Goal: Transaction & Acquisition: Book appointment/travel/reservation

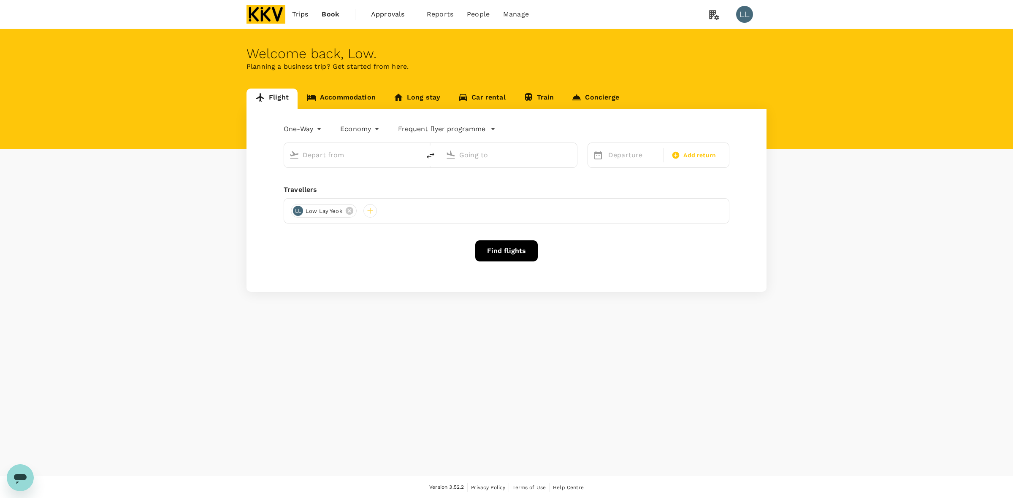
type input "roundtrip"
type input "Kuala Lumpur Intl ([GEOGRAPHIC_DATA])"
type input "Soekarno-Hatta Intl (CGK)"
click at [381, 157] on input "Kuala Lumpur Intl ([GEOGRAPHIC_DATA])" at bounding box center [353, 155] width 100 height 13
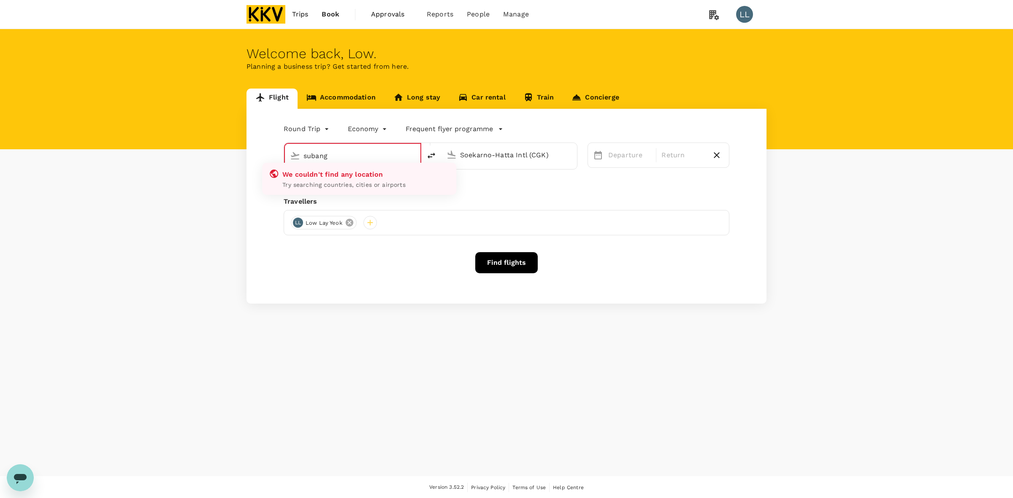
type input "Kuala Lumpur Intl (KUL)"
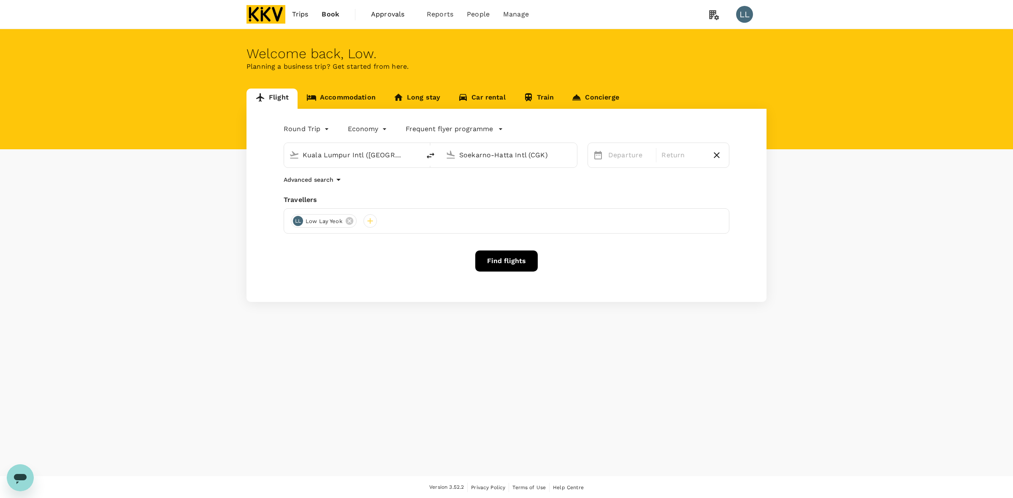
click at [349, 222] on icon at bounding box center [350, 221] width 8 height 8
click at [292, 222] on div at bounding box center [298, 221] width 14 height 14
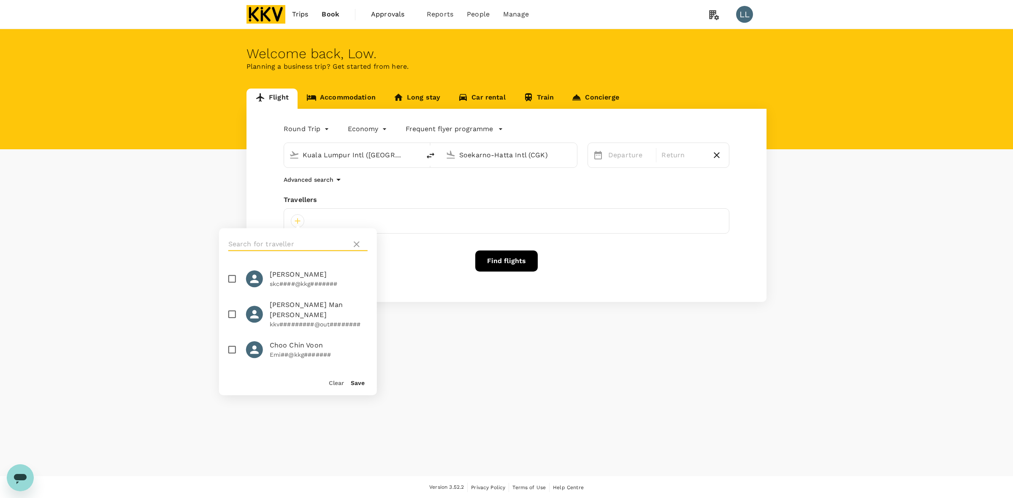
click at [275, 243] on input "text" at bounding box center [288, 245] width 120 height 14
type input "nurul"
click at [231, 328] on input "checkbox" at bounding box center [232, 320] width 18 height 18
checkbox input "true"
click at [360, 381] on button "Save" at bounding box center [358, 383] width 14 height 7
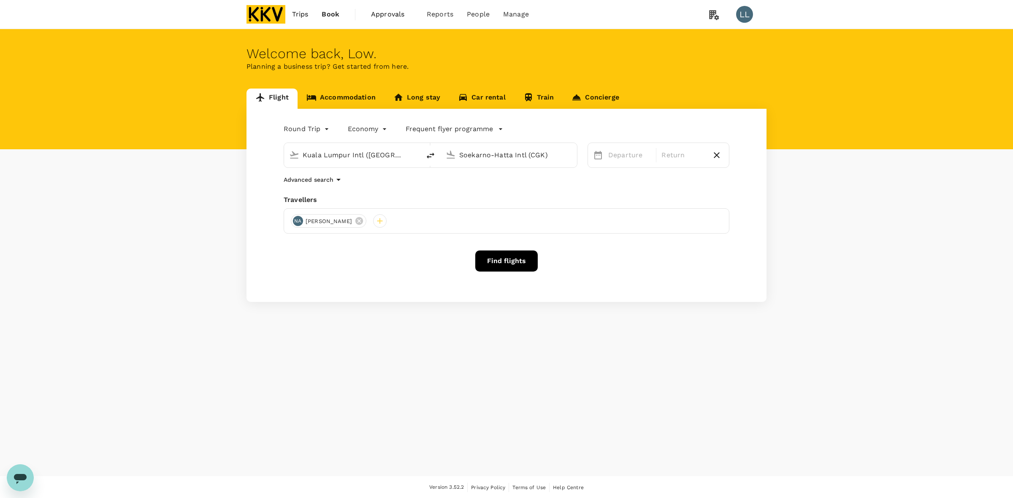
click at [377, 153] on input "Kuala Lumpur Intl (KUL)" at bounding box center [353, 155] width 100 height 13
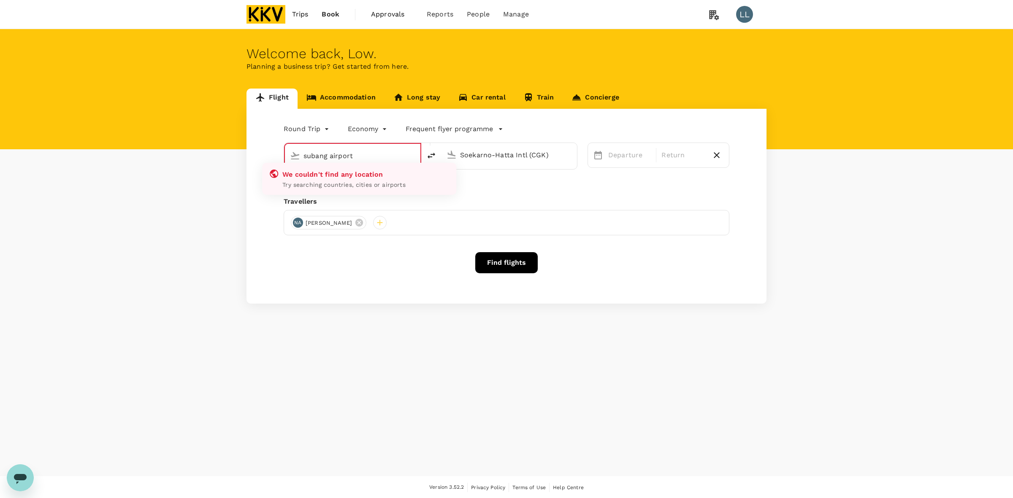
drag, startPoint x: 375, startPoint y: 154, endPoint x: 269, endPoint y: 154, distance: 105.9
click at [269, 154] on div "Round Trip roundtrip Economy economy Frequent flyer programme subang airport We…" at bounding box center [506, 206] width 520 height 195
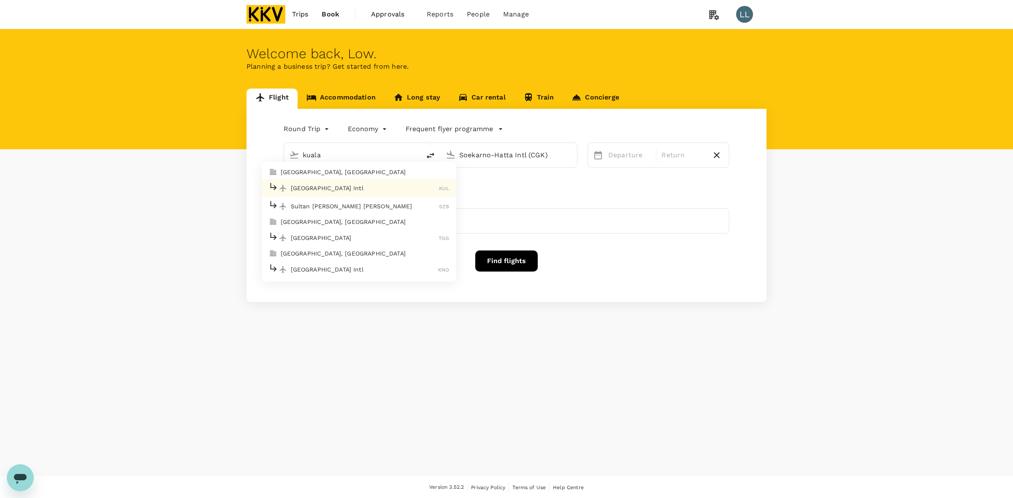
click at [318, 203] on p "Sultan Abdul Aziz Shah" at bounding box center [365, 206] width 149 height 8
type input "Sultan Abdul Aziz Shah (SZB)"
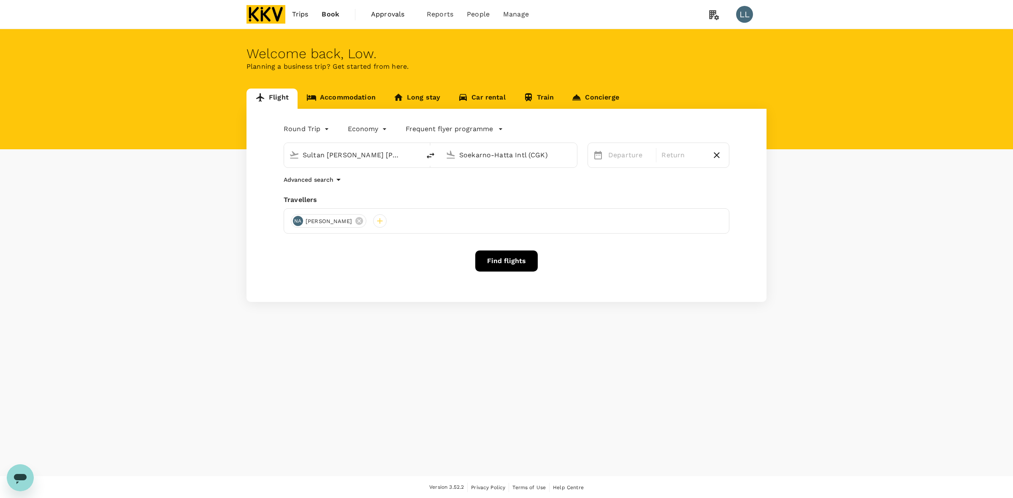
click at [469, 155] on input "Soekarno-Hatta Intl (CGK)" at bounding box center [509, 155] width 100 height 13
click at [504, 189] on p "Kuching Intl" at bounding box center [521, 188] width 148 height 8
type input "Kuching Intl (KCH)"
click at [815, 212] on div "4" at bounding box center [819, 213] width 16 height 16
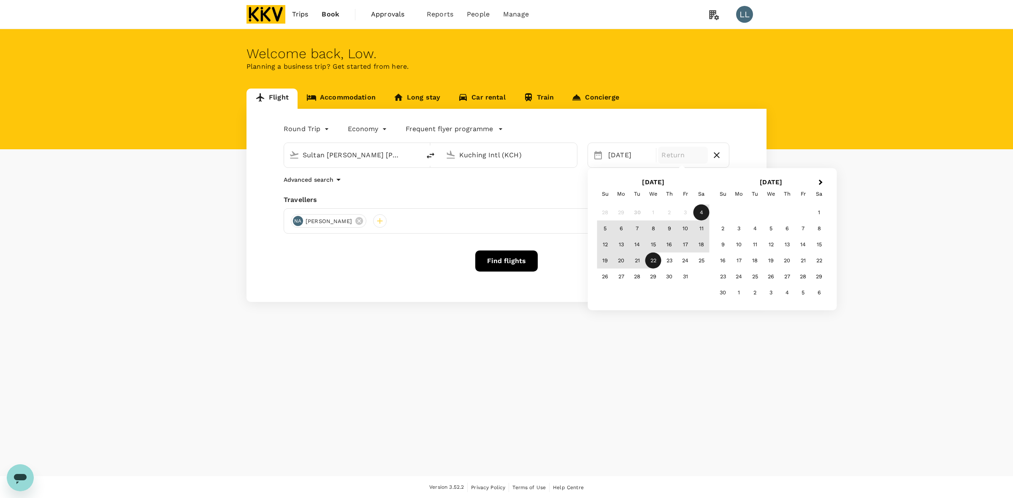
click at [654, 258] on div "22" at bounding box center [653, 261] width 16 height 16
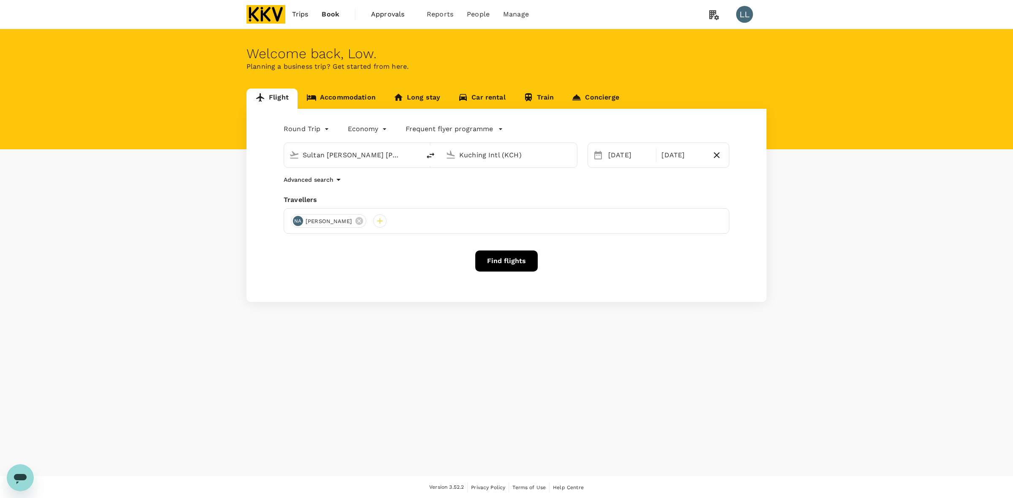
click at [653, 267] on div "Find flights" at bounding box center [507, 261] width 446 height 21
click at [500, 257] on button "Find flights" at bounding box center [506, 261] width 62 height 21
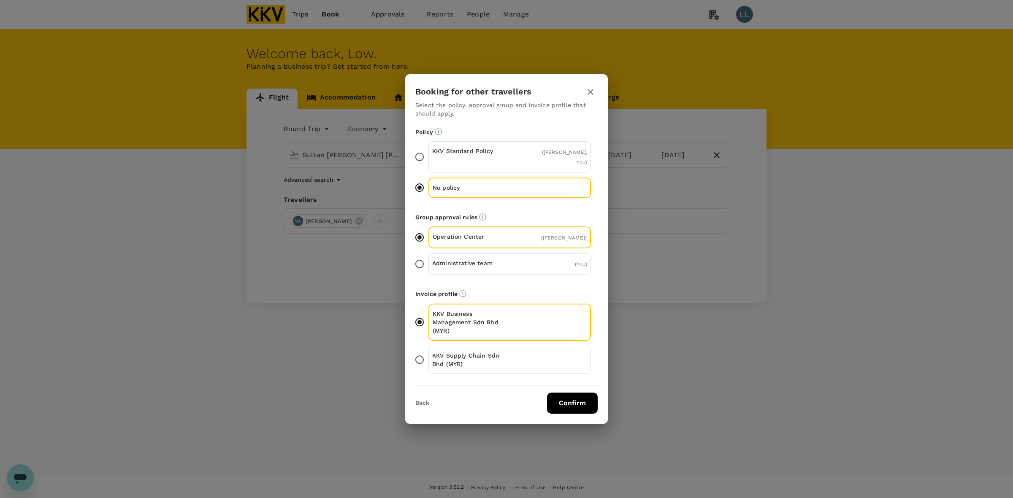
click at [560, 414] on button "Confirm" at bounding box center [572, 403] width 51 height 21
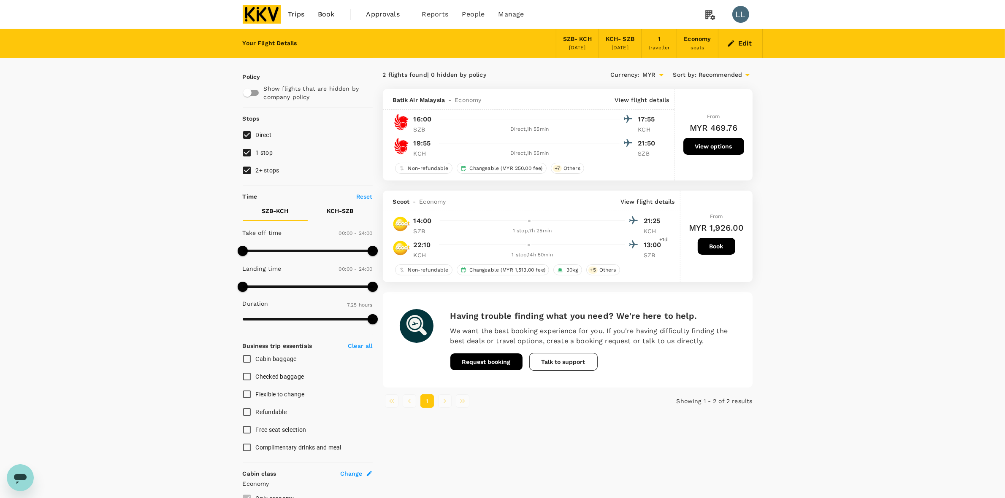
click at [749, 41] on button "Edit" at bounding box center [740, 44] width 30 height 14
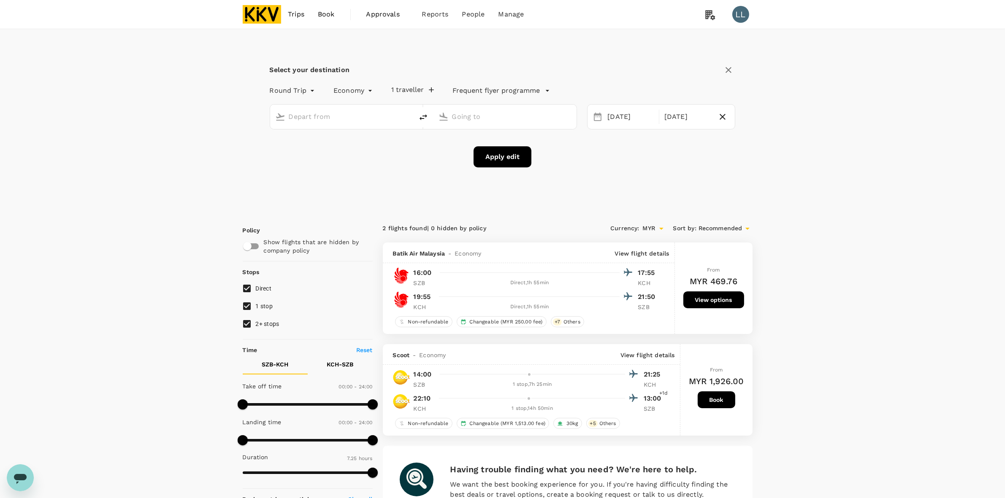
type input "Sultan Abdul Aziz Shah (SZB)"
click at [492, 117] on input "Kuching Intl (KCH)" at bounding box center [505, 116] width 107 height 13
click at [491, 146] on p "Kota Kinabalu Intl" at bounding box center [518, 150] width 150 height 8
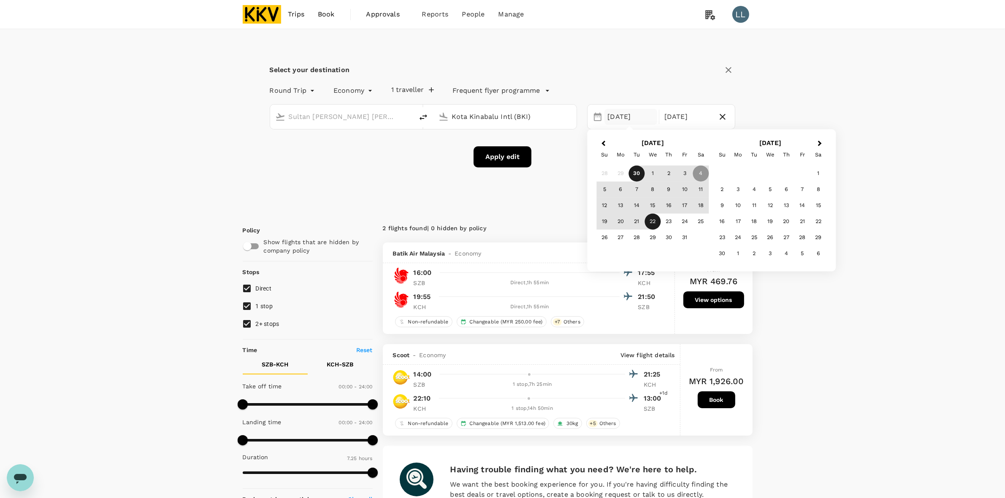
type input "Kota Kinabalu Intl (BKI)"
click at [502, 164] on button "Apply edit" at bounding box center [502, 156] width 58 height 21
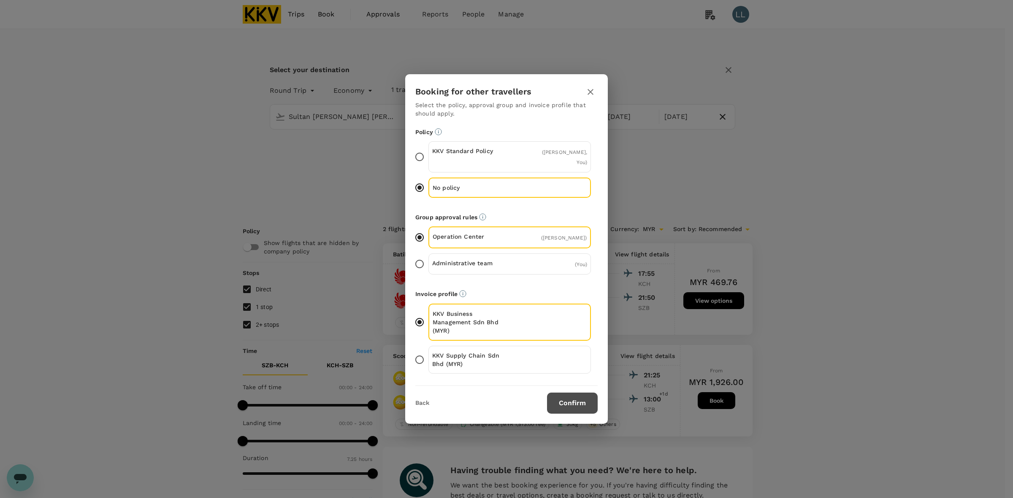
click at [575, 414] on button "Confirm" at bounding box center [572, 403] width 51 height 21
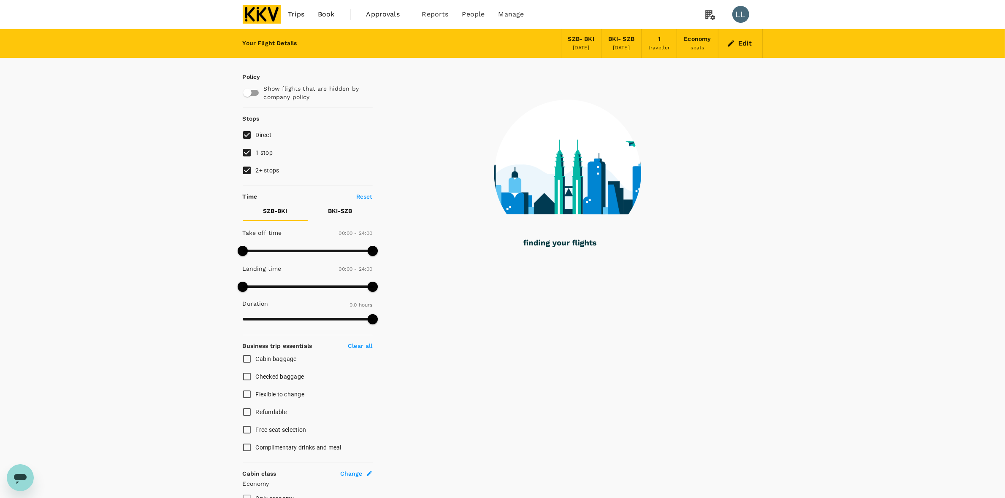
checkbox input "true"
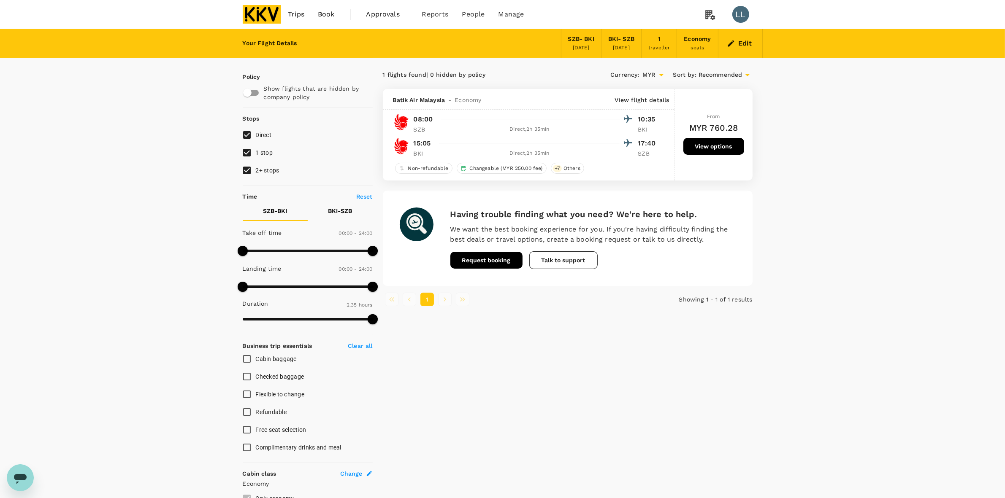
click at [744, 51] on div "Edit" at bounding box center [740, 43] width 44 height 29
click at [744, 41] on button "Edit" at bounding box center [740, 44] width 30 height 14
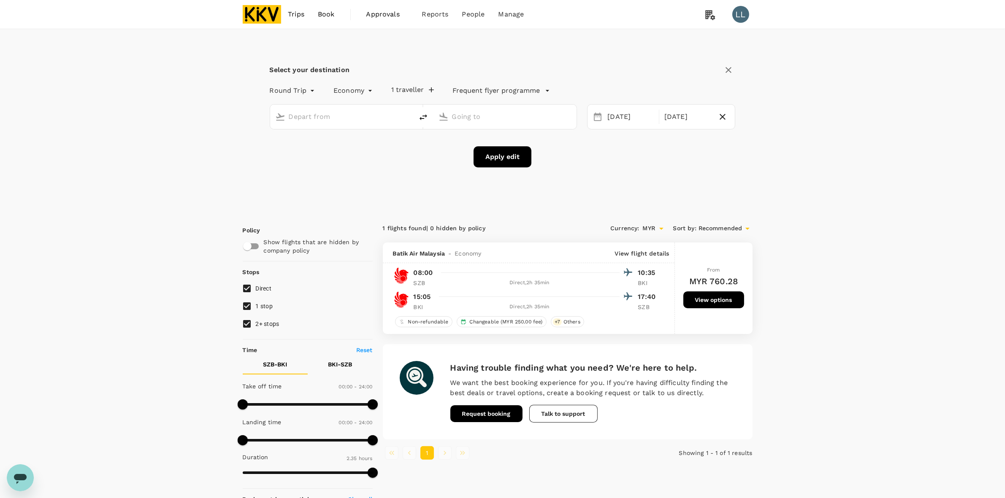
type input "Sultan Abdul Aziz Shah (SZB)"
type input "Kota Kinabalu Intl (BKI)"
click at [343, 118] on input "Sultan Abdul Aziz Shah (SZB)" at bounding box center [342, 116] width 107 height 13
click at [363, 153] on p "Kuala Lumpur Intl" at bounding box center [354, 150] width 149 height 8
type input "Kuala Lumpur Intl ([GEOGRAPHIC_DATA])"
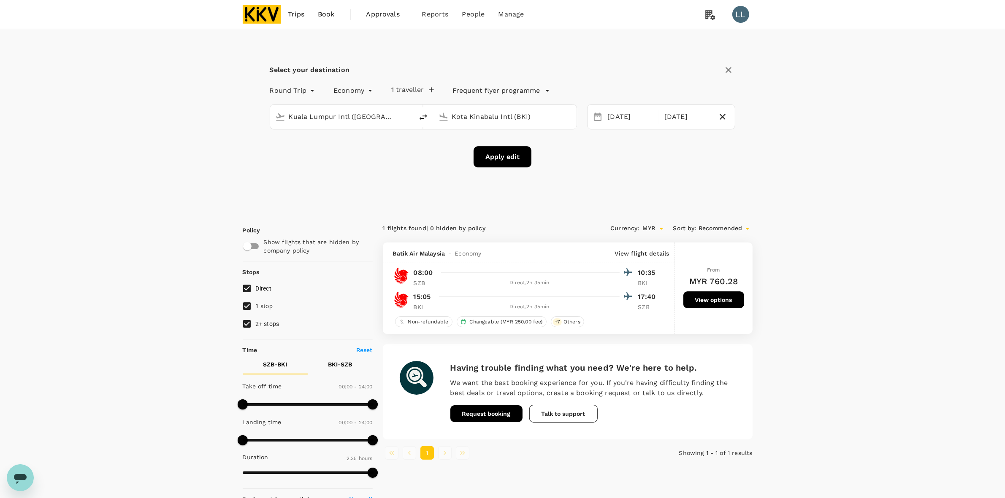
click at [145, 445] on div "Select your destination Round Trip roundtrip Economy economy 1 traveller Freque…" at bounding box center [502, 393] width 1005 height 728
click at [515, 161] on button "Apply edit" at bounding box center [502, 156] width 58 height 21
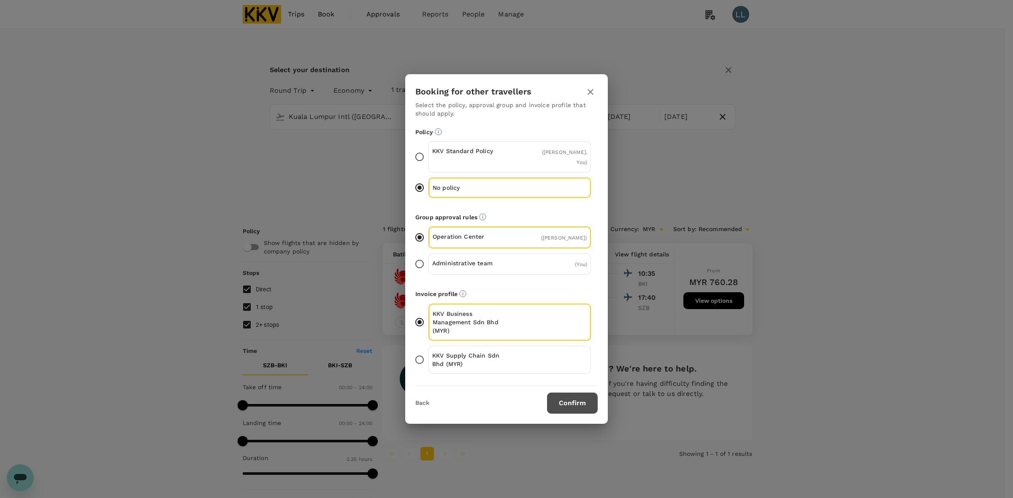
click at [563, 414] on button "Confirm" at bounding box center [572, 403] width 51 height 21
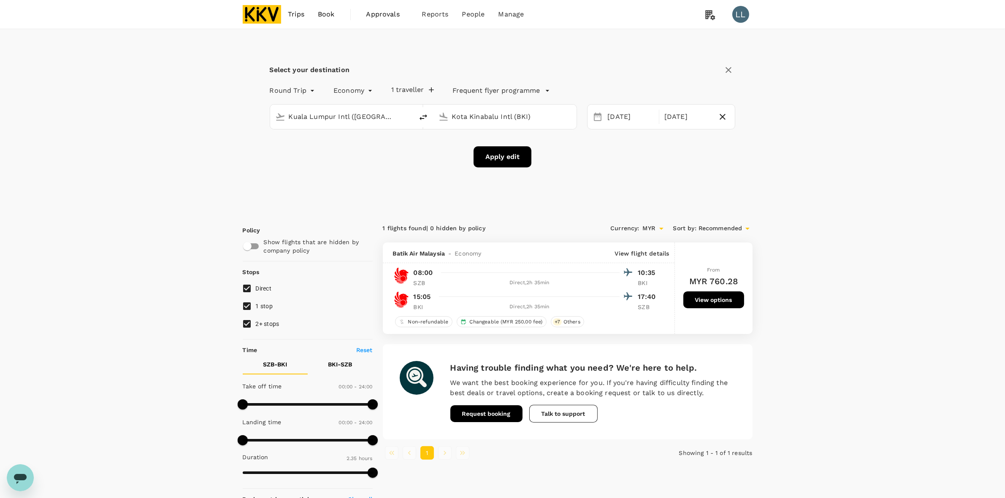
checkbox input "false"
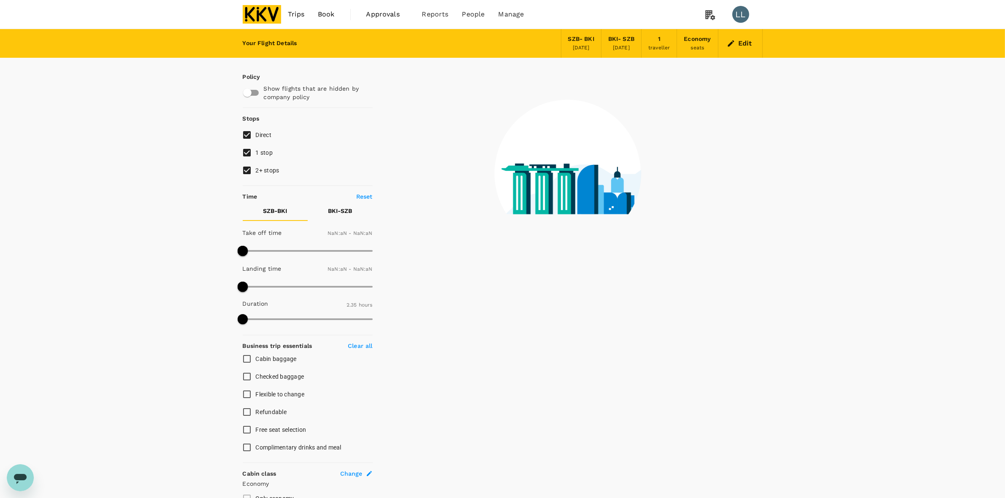
type input "1440"
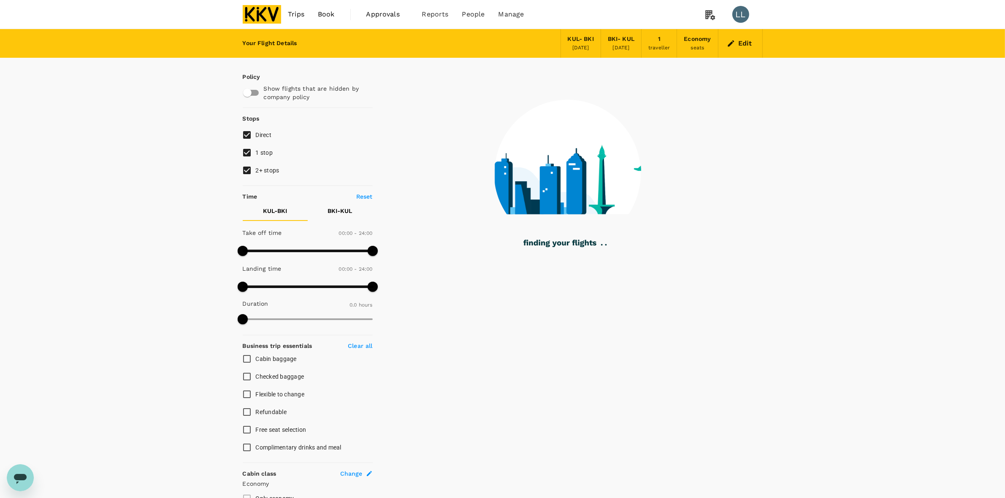
type input "165"
checkbox input "true"
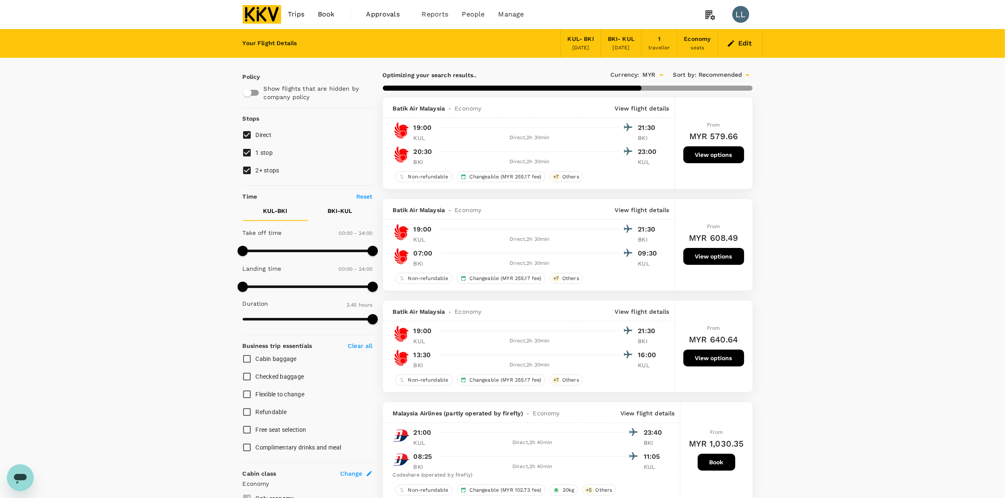
type input "940"
drag, startPoint x: 273, startPoint y: 176, endPoint x: 255, endPoint y: 154, distance: 28.8
click at [273, 176] on label "2+ stops" at bounding box center [302, 171] width 128 height 18
click at [256, 176] on input "2+ stops" at bounding box center [247, 171] width 18 height 18
checkbox input "false"
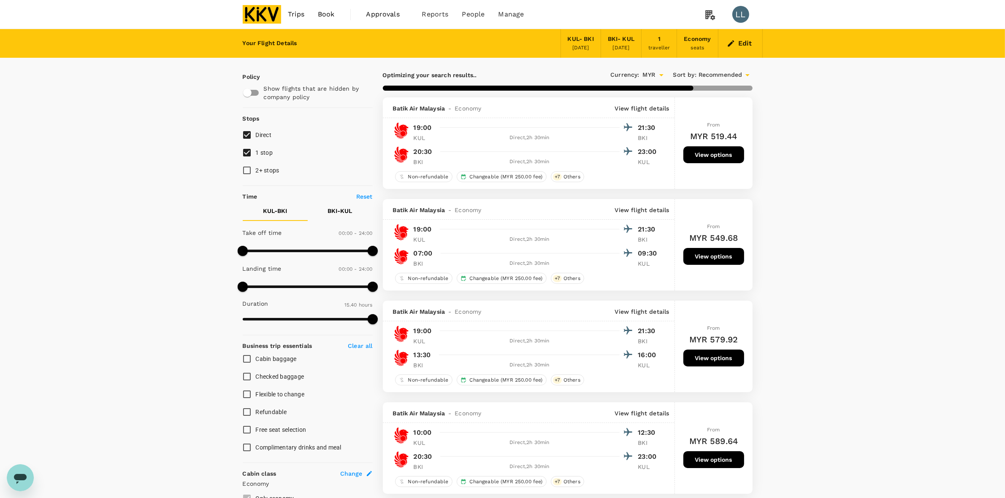
click at [254, 153] on input "1 stop" at bounding box center [247, 153] width 18 height 18
checkbox input "false"
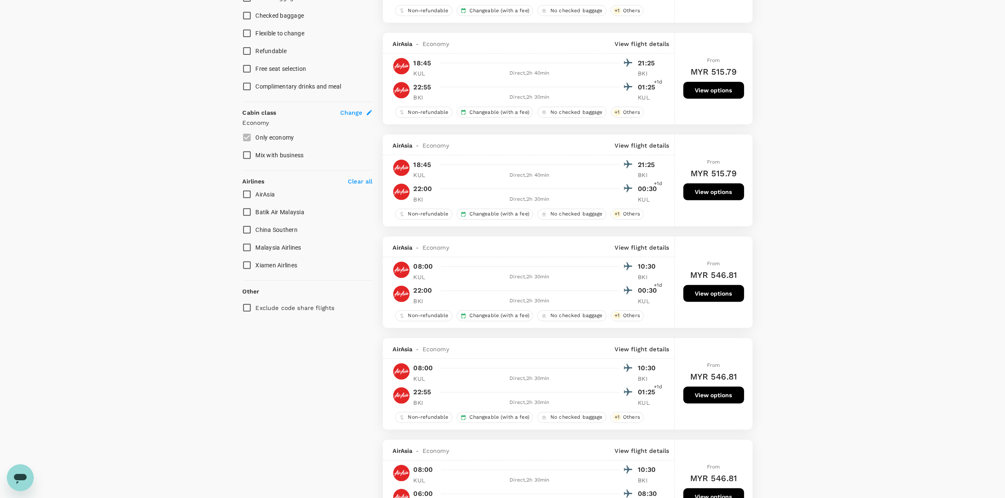
scroll to position [422, 0]
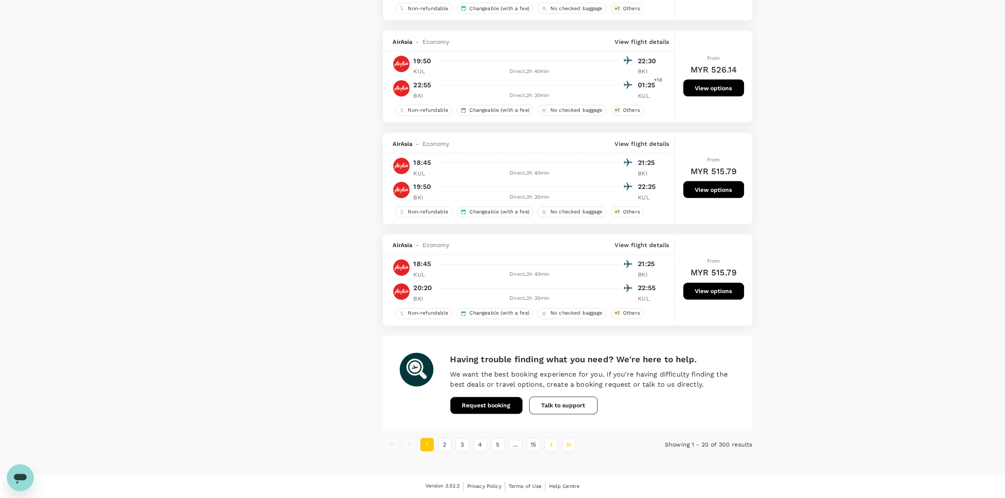
scroll to position [1813, 0]
click at [444, 444] on button "2" at bounding box center [445, 445] width 14 height 14
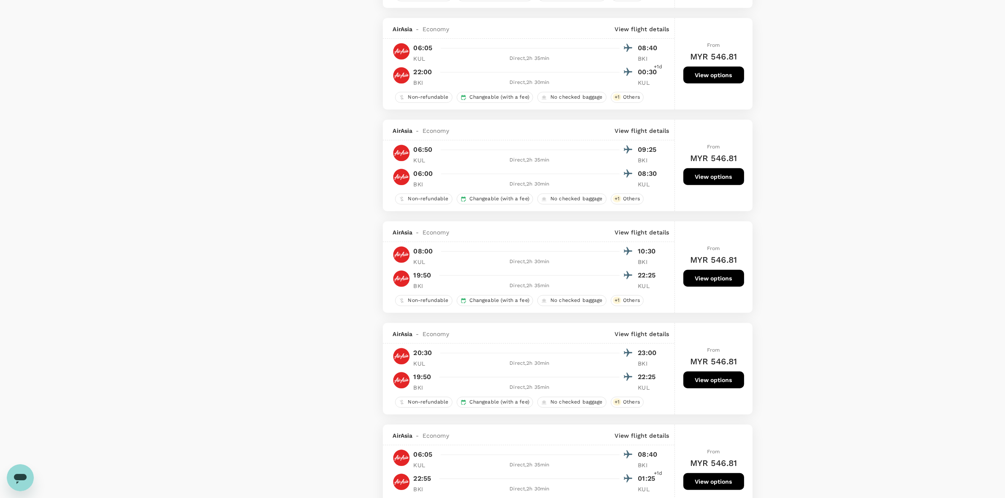
scroll to position [686, 0]
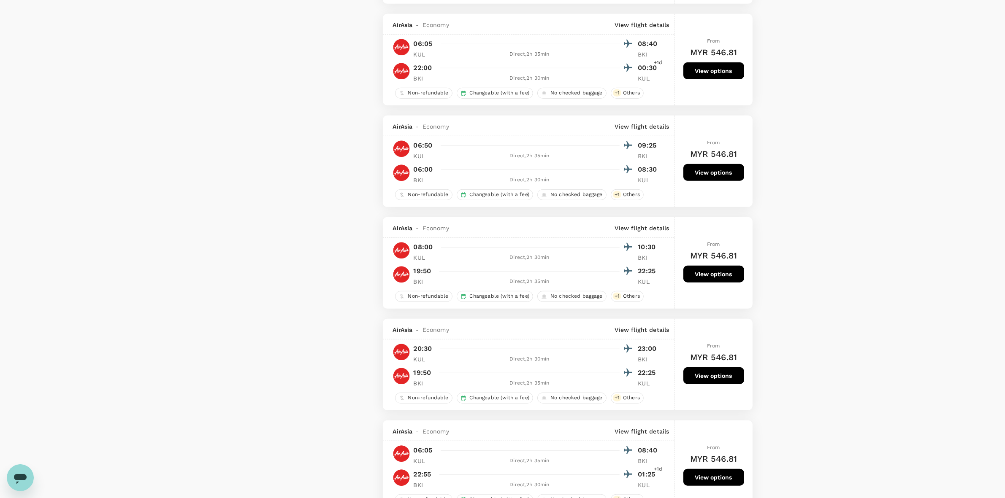
drag, startPoint x: 233, startPoint y: 462, endPoint x: 247, endPoint y: 455, distance: 15.7
click at [233, 462] on div "Policy Show flights that are hidden by company policy Stops Direct 1 stop 2+ st…" at bounding box center [503, 468] width 540 height 2192
drag, startPoint x: 706, startPoint y: 282, endPoint x: 720, endPoint y: 287, distance: 15.4
click at [720, 283] on button "View options" at bounding box center [713, 274] width 61 height 17
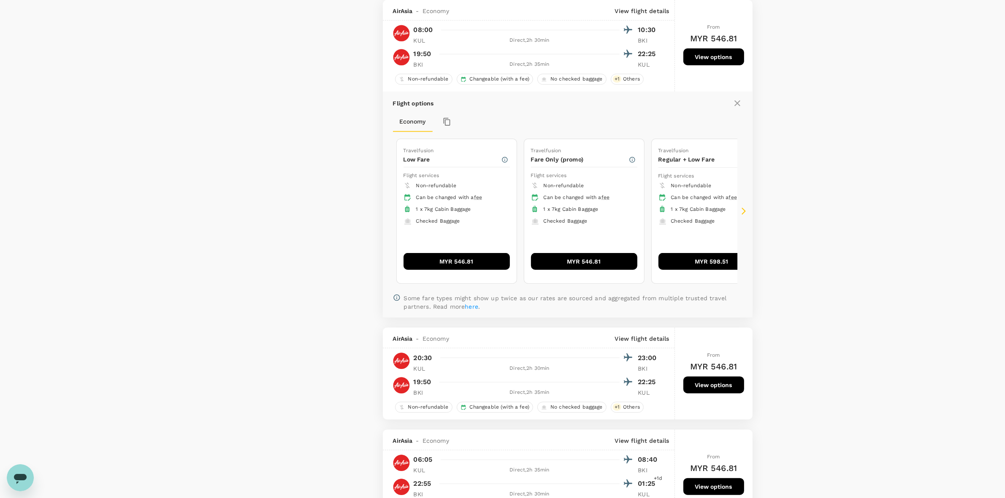
scroll to position [914, 0]
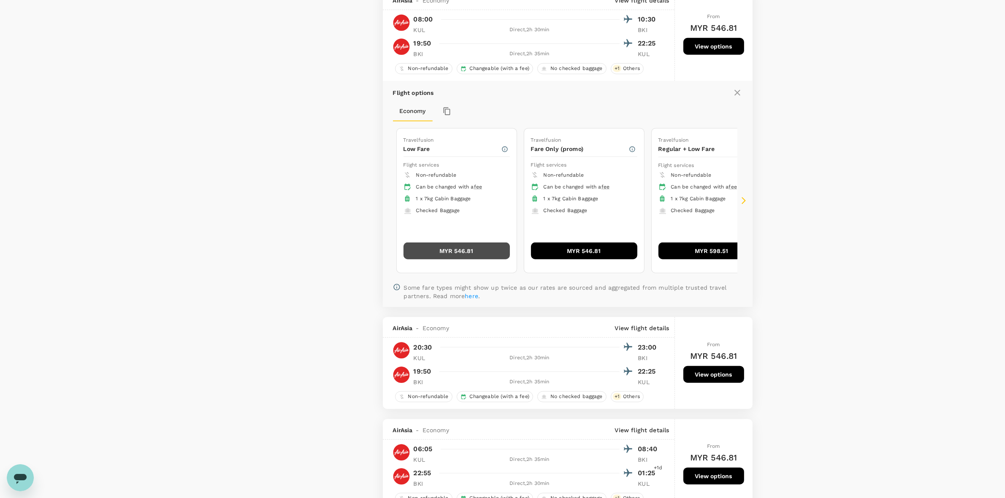
click at [449, 260] on button "MYR 546.81" at bounding box center [456, 251] width 106 height 17
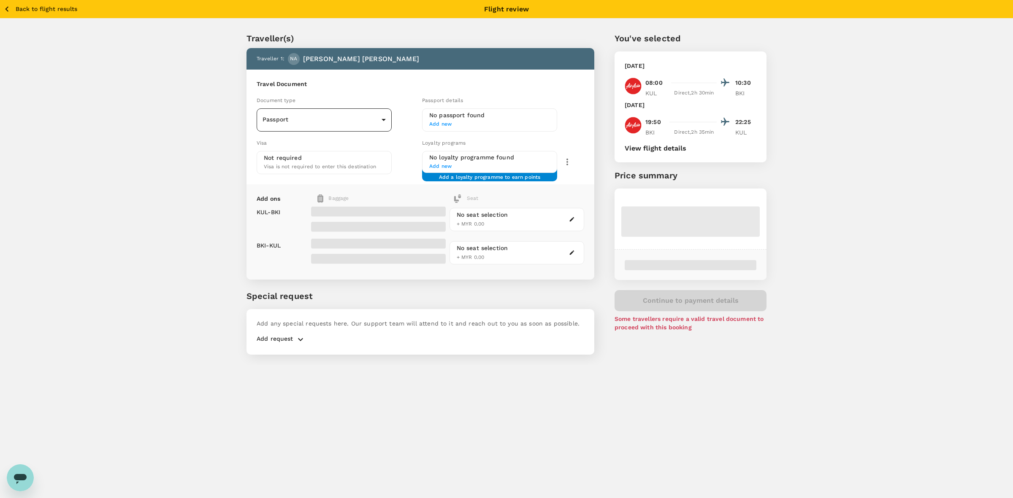
click at [374, 114] on body "Back to flight results Flight review Traveller(s) Traveller 1 : NA NURULAMANINA…" at bounding box center [506, 260] width 1013 height 521
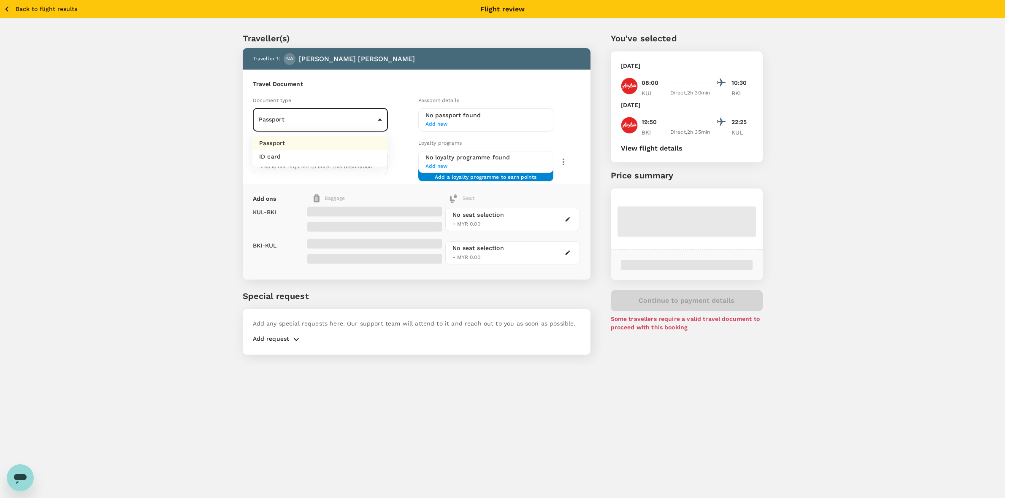
click at [322, 154] on li "ID card" at bounding box center [319, 157] width 135 height 14
type input "Id card"
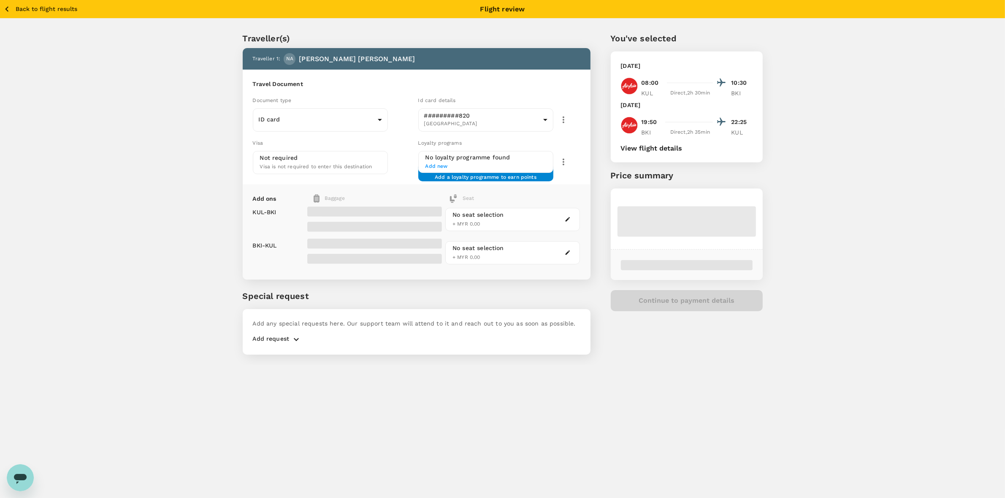
click at [219, 169] on div "Traveller(s) Traveller 1 : NA NURULAMANINA BINTI ABDUL HARDY Travel Document Do…" at bounding box center [502, 192] width 1005 height 346
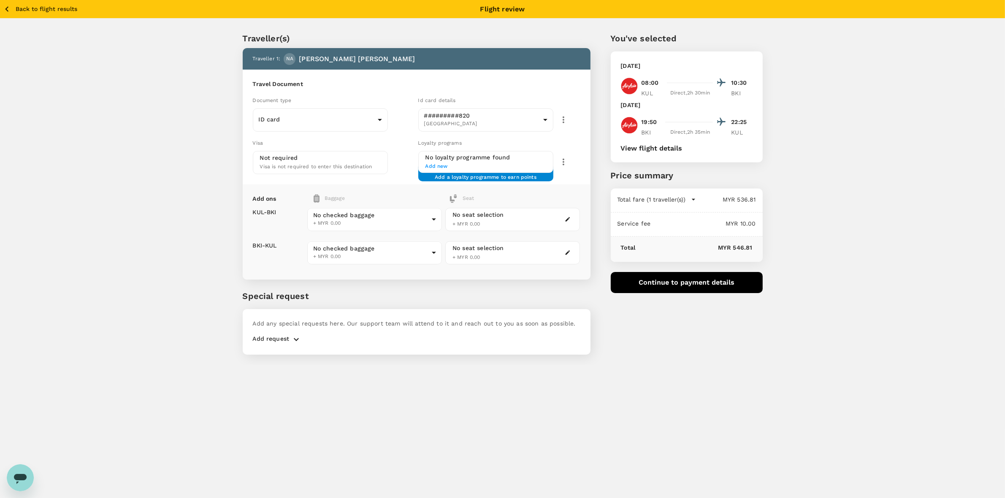
drag, startPoint x: 861, startPoint y: 140, endPoint x: 843, endPoint y: 139, distance: 18.2
click at [857, 140] on div "Traveller(s) Traveller 1 : NA NURULAMANINA BINTI ABDUL HARDY Travel Document Do…" at bounding box center [502, 192] width 1005 height 346
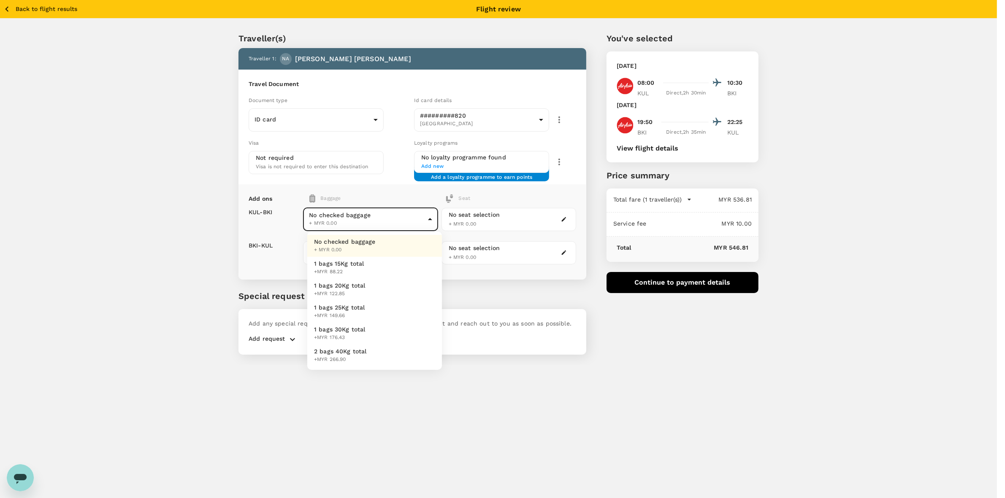
click at [391, 219] on body "Back to flight results Flight review Traveller(s) Traveller 1 : NA NURULAMANINA…" at bounding box center [502, 260] width 1005 height 521
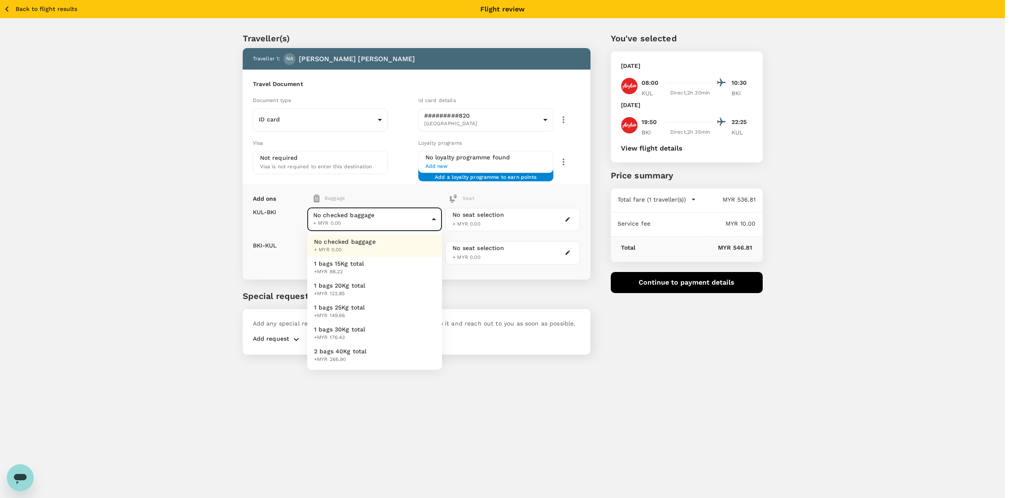
click at [392, 266] on li "1 bags 15Kg total +MYR 88.22" at bounding box center [374, 268] width 135 height 22
type input "1 - 88.22"
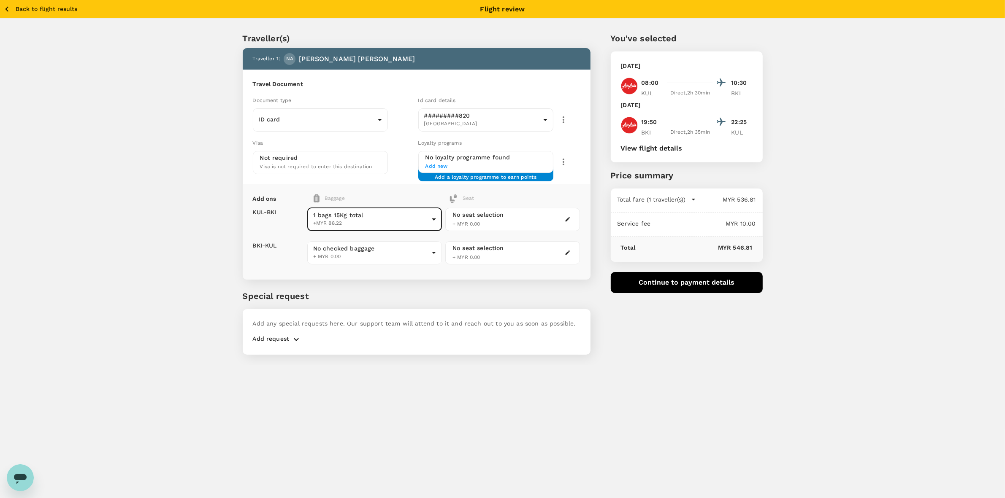
click at [387, 266] on div "No checked baggage + MYR 0.00 ​" at bounding box center [374, 252] width 135 height 33
click at [387, 252] on body "Back to flight results Flight review Traveller(s) Traveller 1 : NA NURULAMANINA…" at bounding box center [502, 260] width 1005 height 521
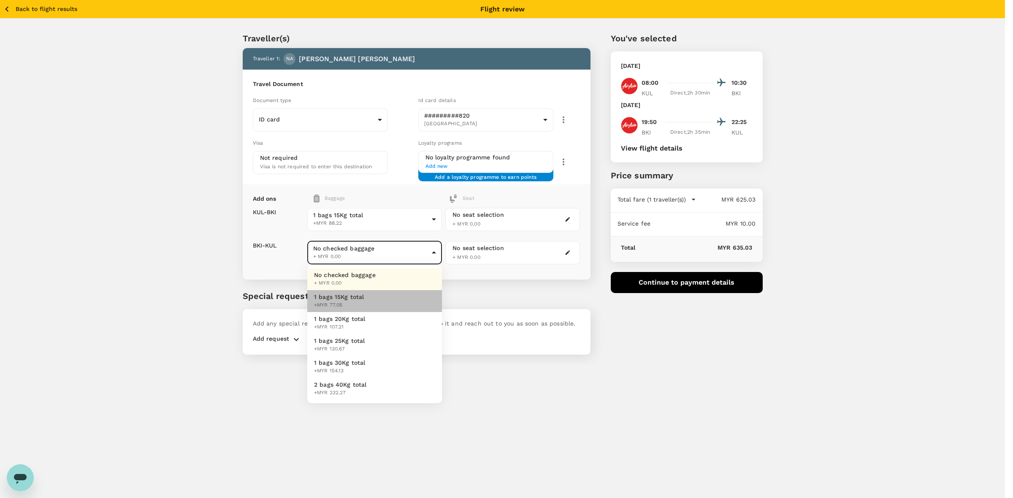
click at [383, 295] on li "1 bags 15Kg total +MYR 77.05" at bounding box center [374, 301] width 135 height 22
type input "1 - 77.05"
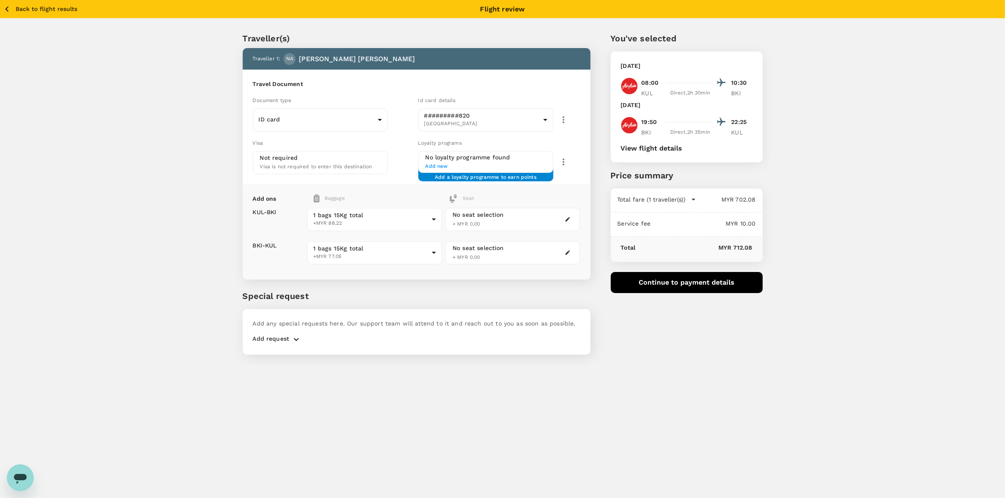
click at [421, 296] on p "Special request" at bounding box center [417, 296] width 348 height 13
click at [805, 212] on div "Traveller(s) Traveller 1 : NA NURULAMANINA BINTI ABDUL HARDY Travel Document Do…" at bounding box center [502, 192] width 1005 height 346
drag, startPoint x: 810, startPoint y: 319, endPoint x: 800, endPoint y: 315, distance: 11.2
click at [809, 319] on div "Traveller(s) Traveller 1 : NA NURULAMANINA BINTI ABDUL HARDY Travel Document Do…" at bounding box center [502, 192] width 1005 height 346
click at [800, 315] on div "Traveller(s) Traveller 1 : NA NURULAMANINA BINTI ABDUL HARDY Travel Document Do…" at bounding box center [502, 192] width 1005 height 346
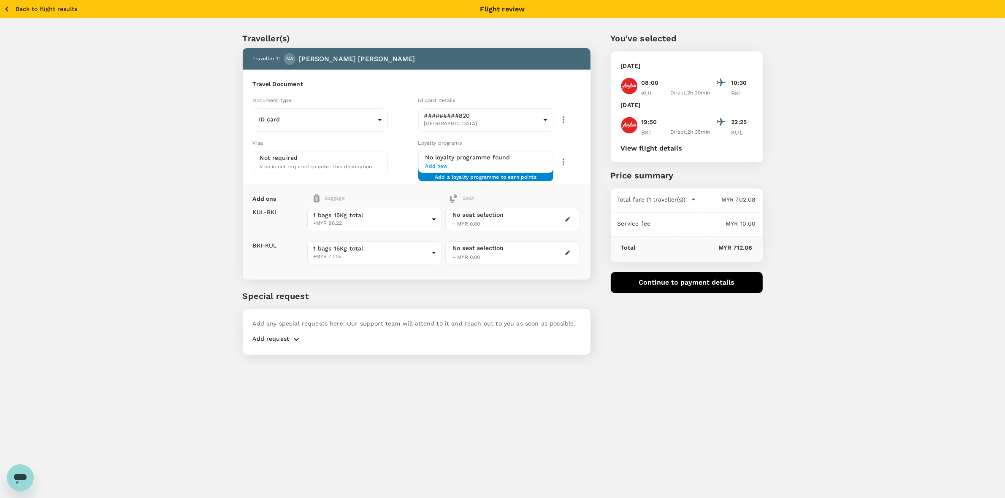
click at [800, 315] on div "Traveller(s) Traveller 1 : NA NURULAMANINA BINTI ABDUL HARDY Travel Document Do…" at bounding box center [502, 192] width 1005 height 346
click at [276, 424] on div "Back to flight results Flight review Traveller(s) Traveller 1 : NA NURULAMANINA…" at bounding box center [502, 249] width 1005 height 498
click at [7, 10] on icon "button" at bounding box center [6, 8] width 3 height 5
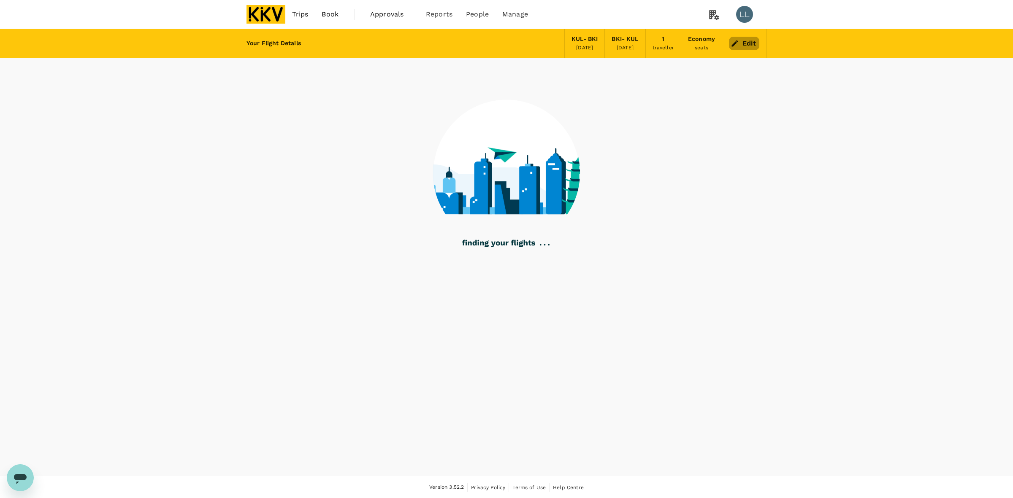
click at [750, 41] on button "Edit" at bounding box center [744, 44] width 30 height 14
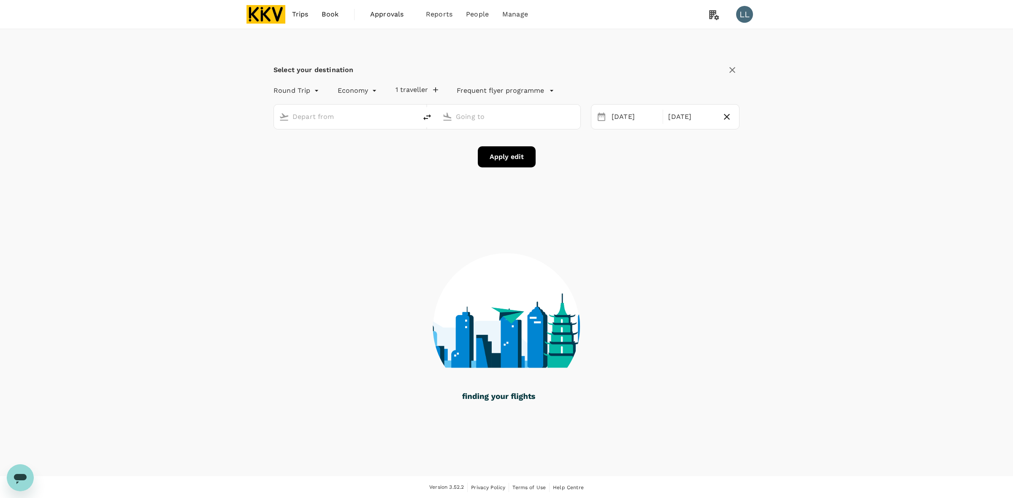
type input "Kuala Lumpur Intl (KUL)"
type input "Kota Kinabalu Intl (BKI)"
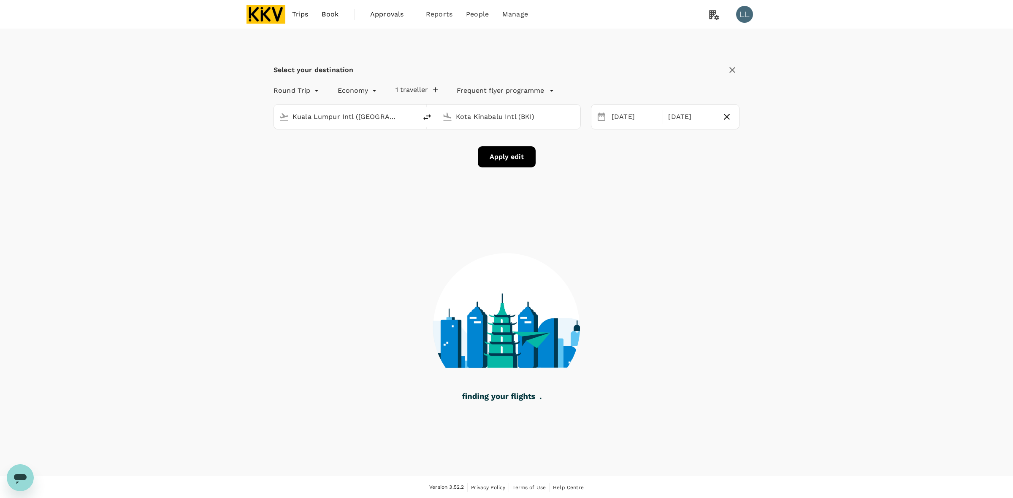
click at [366, 117] on input "Kuala Lumpur Intl (KUL)" at bounding box center [345, 116] width 107 height 13
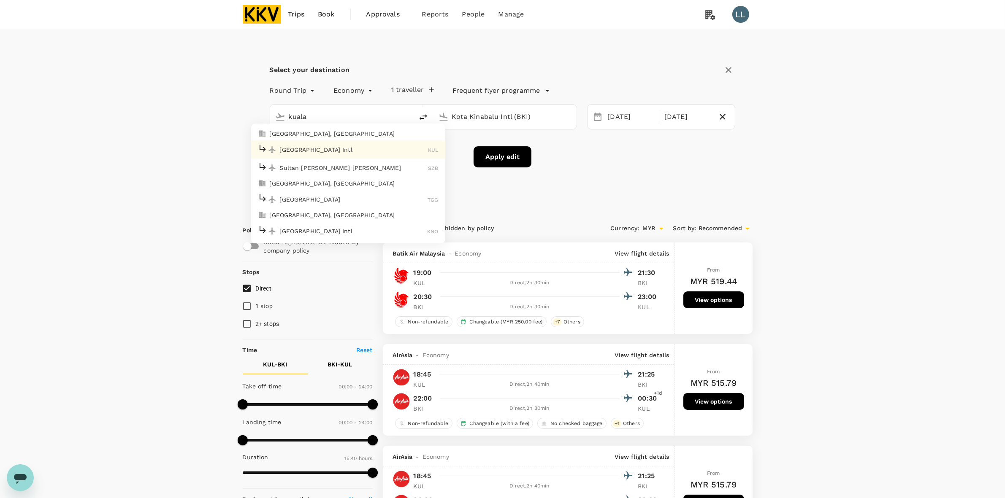
click at [357, 165] on p "Sultan Abdul Aziz Shah" at bounding box center [354, 168] width 149 height 8
type input "Sultan Abdul Aziz Shah (SZB)"
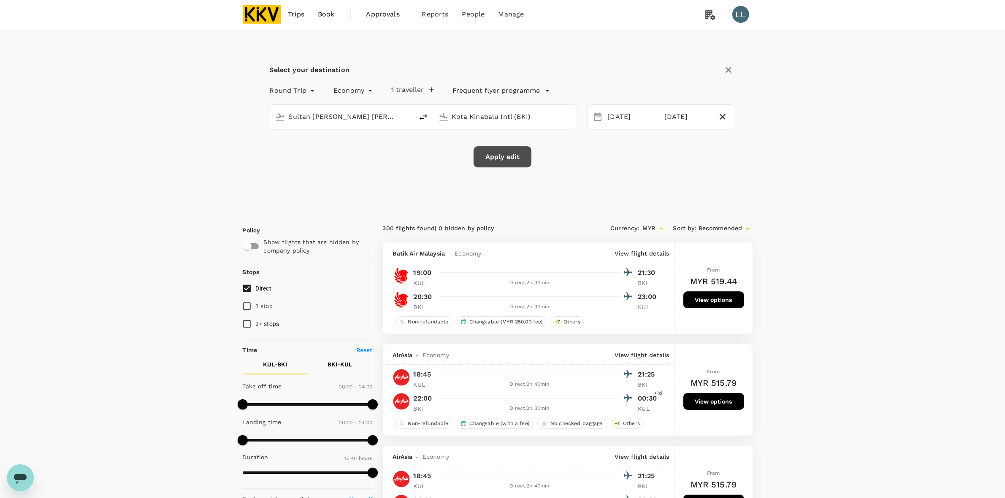
click at [511, 152] on button "Apply edit" at bounding box center [502, 156] width 58 height 21
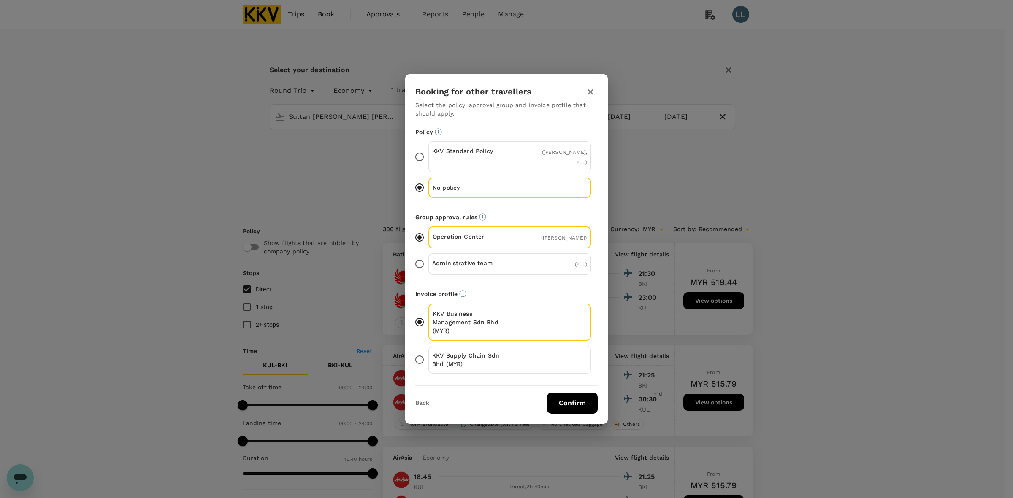
click at [568, 414] on button "Confirm" at bounding box center [572, 403] width 51 height 21
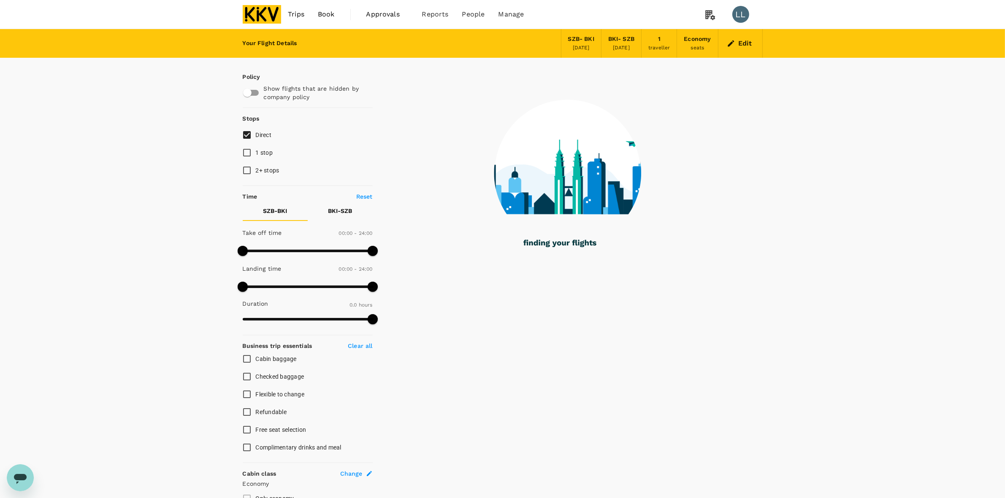
checkbox input "true"
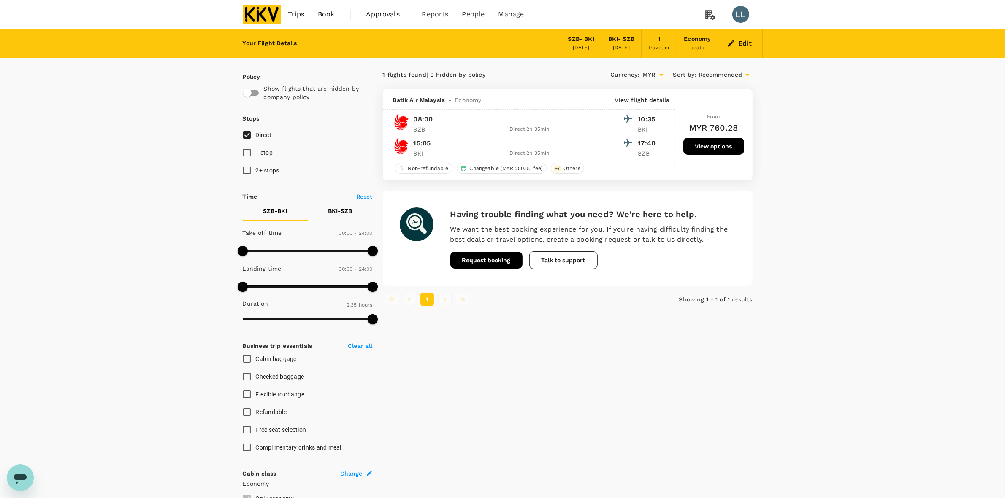
click at [829, 293] on div "Your Flight Details SZB - BKI 04 Oct 2025 BKI - SZB 22 Oct 2025 1 traveller Eco…" at bounding box center [502, 316] width 1005 height 574
drag, startPoint x: 820, startPoint y: 174, endPoint x: 820, endPoint y: 260, distance: 85.7
click at [820, 180] on div "Your Flight Details SZB - BKI 04 Oct 2025 BKI - SZB 22 Oct 2025 1 traveller Eco…" at bounding box center [502, 316] width 1005 height 574
click at [822, 319] on div "Your Flight Details SZB - BKI 04 Oct 2025 BKI - SZB 22 Oct 2025 1 traveller Eco…" at bounding box center [502, 316] width 1005 height 574
click at [712, 146] on button "View options" at bounding box center [713, 146] width 61 height 17
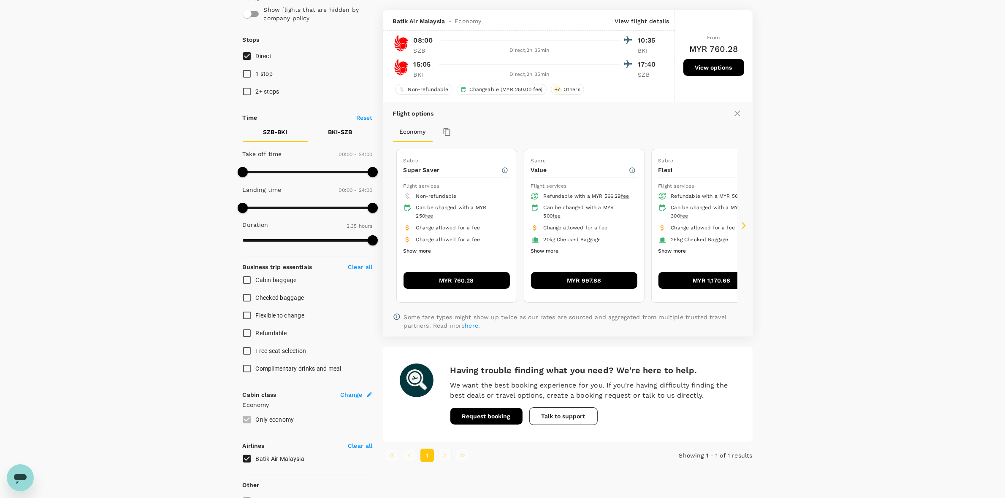
scroll to position [89, 0]
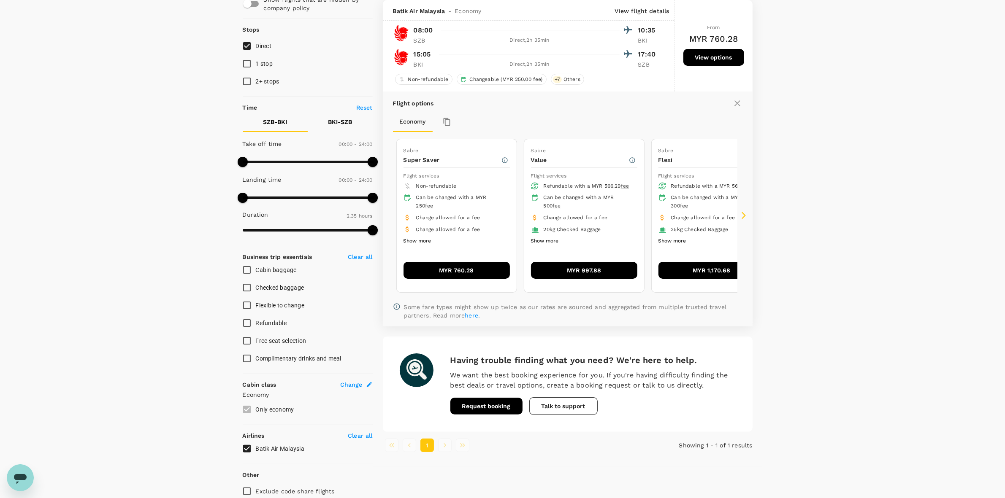
click at [418, 237] on button "Show more" at bounding box center [417, 241] width 28 height 11
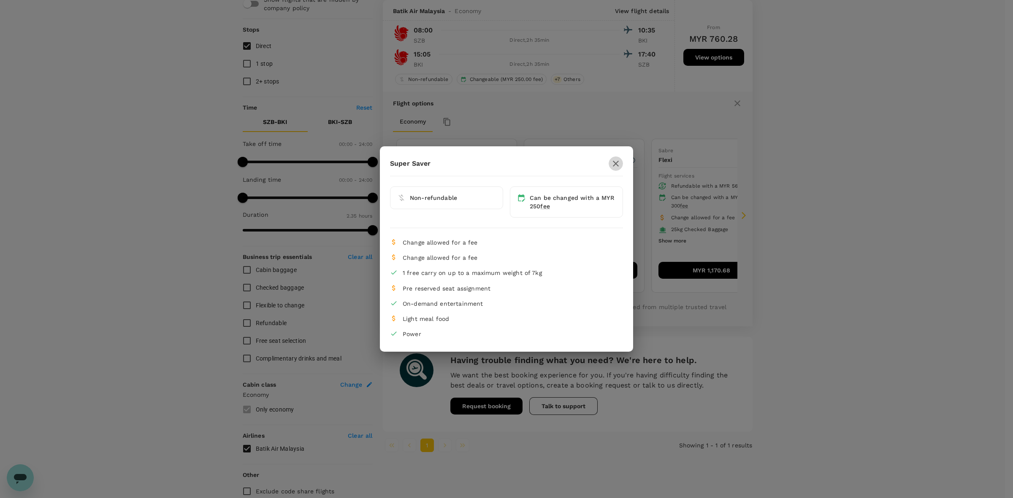
click at [615, 160] on icon "button" at bounding box center [616, 164] width 10 height 10
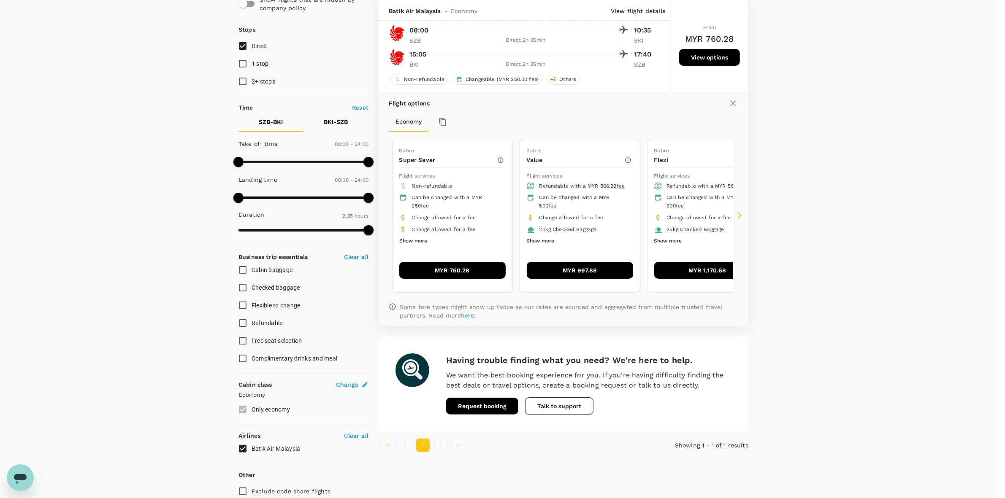
click at [880, 249] on div "Your Flight Details SZB - BKI 04 Oct 2025 BKI - SZB 22 Oct 2025 1 traveller Eco…" at bounding box center [498, 227] width 997 height 574
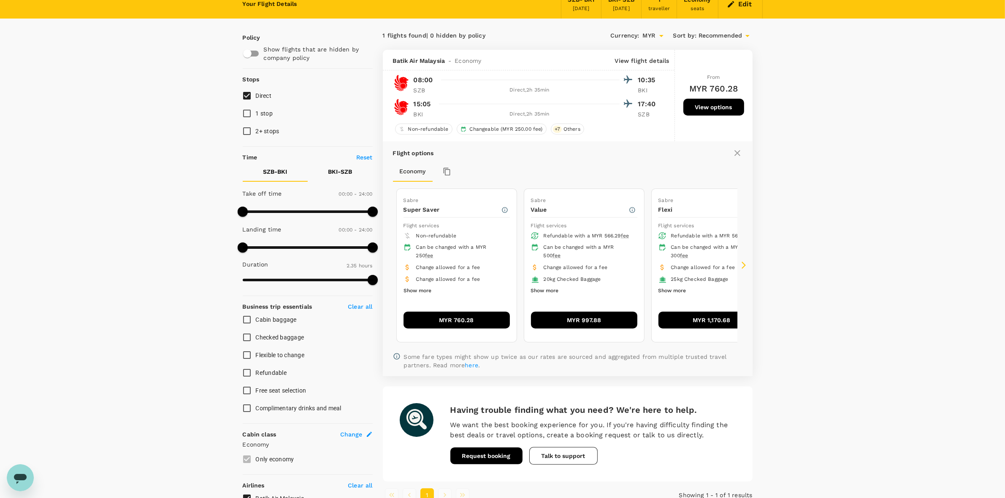
scroll to position [0, 0]
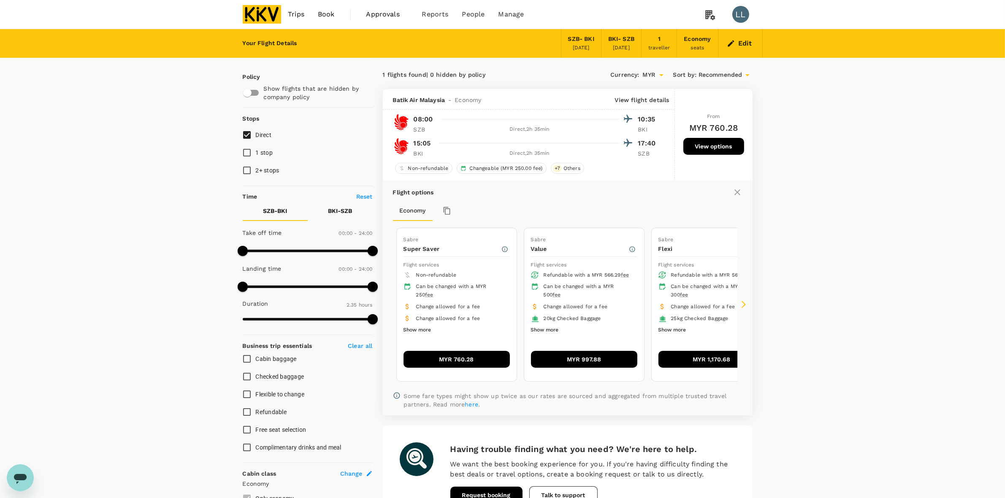
drag, startPoint x: 80, startPoint y: 243, endPoint x: 110, endPoint y: 243, distance: 30.0
click at [80, 243] on div "Your Flight Details SZB - BKI 04 Oct 2025 BKI - SZB 22 Oct 2025 1 traveller Eco…" at bounding box center [502, 316] width 1005 height 574
click at [815, 193] on div "Your Flight Details SZB - BKI 04 Oct 2025 BKI - SZB 22 Oct 2025 1 traveller Eco…" at bounding box center [502, 316] width 1005 height 574
click at [813, 180] on div "Your Flight Details SZB - BKI 04 Oct 2025 BKI - SZB 22 Oct 2025 1 traveller Eco…" at bounding box center [502, 316] width 1005 height 574
click at [810, 224] on div "Your Flight Details SZB - BKI 04 Oct 2025 BKI - SZB 22 Oct 2025 1 traveller Eco…" at bounding box center [502, 316] width 1005 height 574
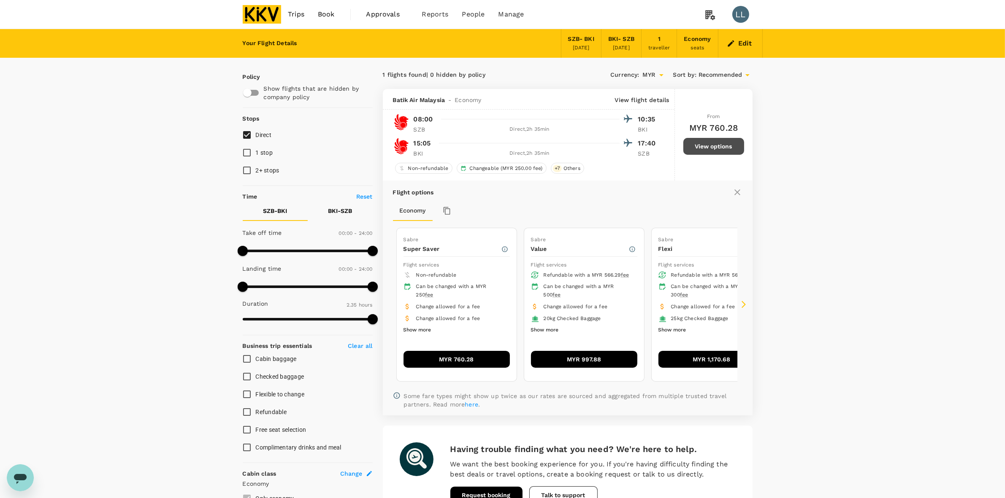
click at [717, 148] on button "View options" at bounding box center [713, 146] width 61 height 17
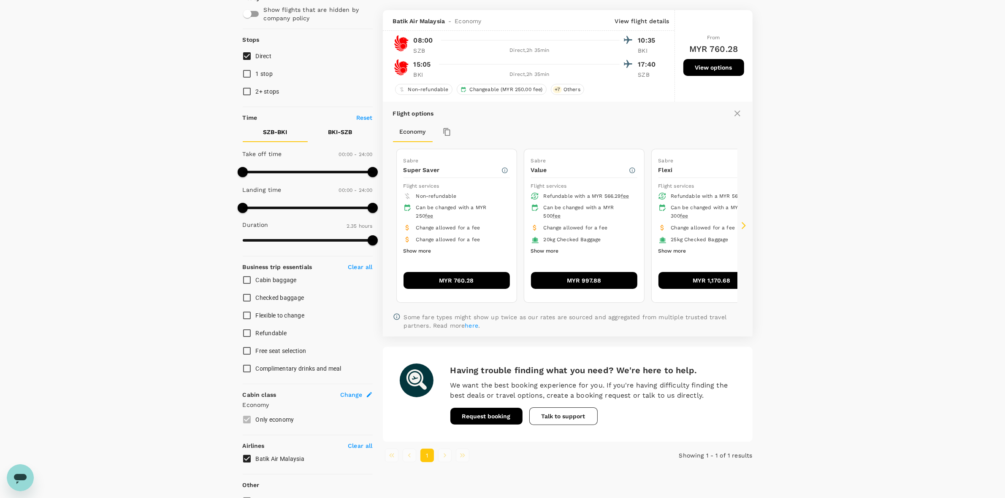
scroll to position [89, 0]
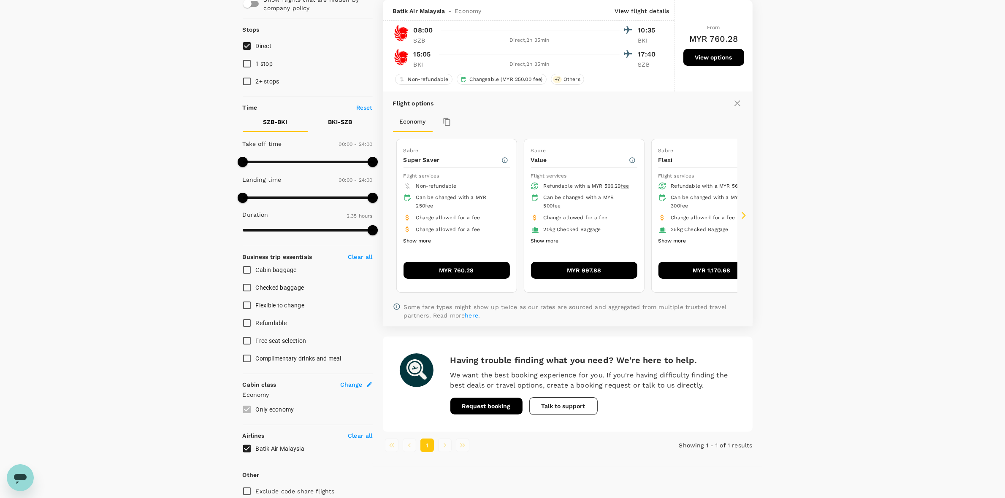
click at [463, 267] on button "MYR 760.28" at bounding box center [456, 270] width 106 height 17
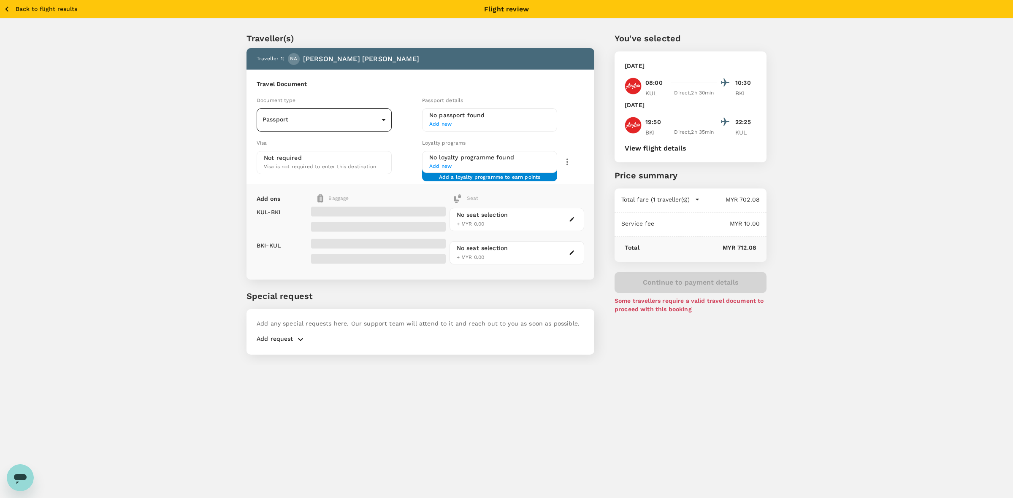
click at [307, 122] on body "Back to flight results Flight review Traveller(s) Traveller 1 : NA NURULAMANINA…" at bounding box center [506, 260] width 1013 height 521
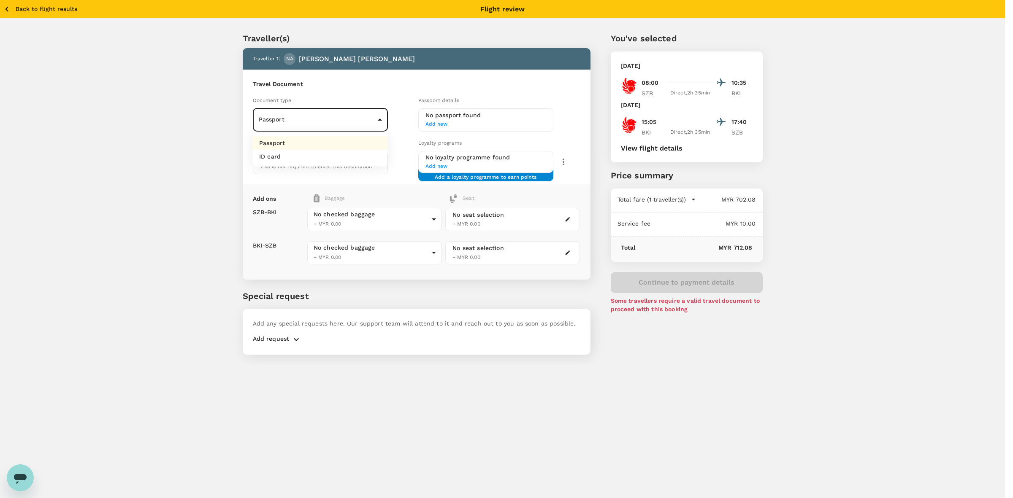
click at [293, 157] on li "ID card" at bounding box center [319, 157] width 135 height 14
type input "Id card"
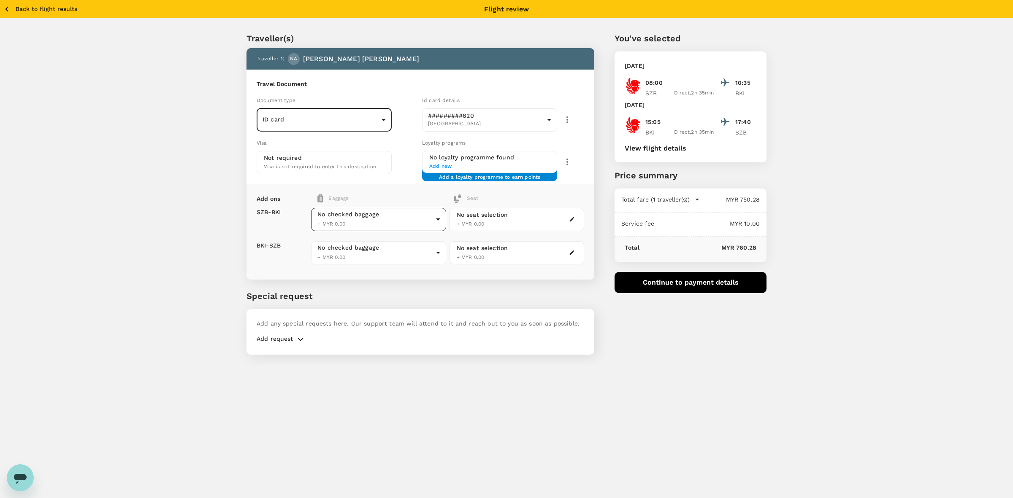
click at [363, 221] on body "Back to flight results Flight review Traveller(s) Traveller 1 : NA NURULAMANINA…" at bounding box center [506, 260] width 1013 height 521
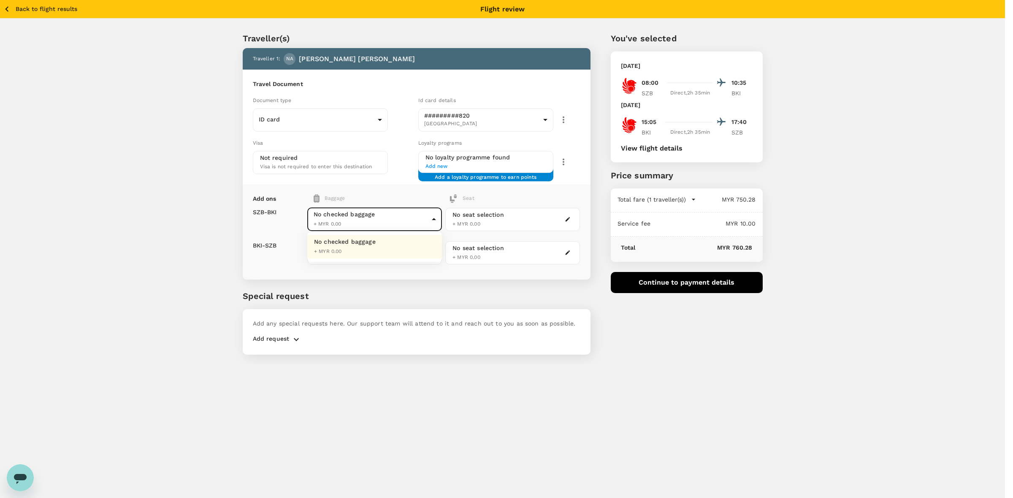
drag, startPoint x: 146, startPoint y: 250, endPoint x: 219, endPoint y: 209, distance: 83.2
click at [147, 250] on div at bounding box center [506, 249] width 1013 height 498
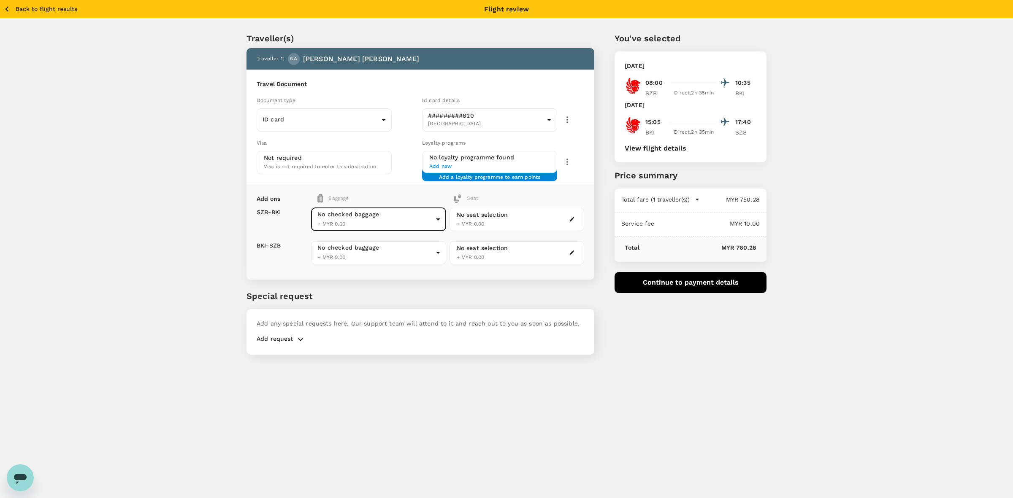
click at [412, 217] on body "Back to flight results Flight review Traveller(s) Traveller 1 : NA NURULAMANINA…" at bounding box center [506, 260] width 1013 height 521
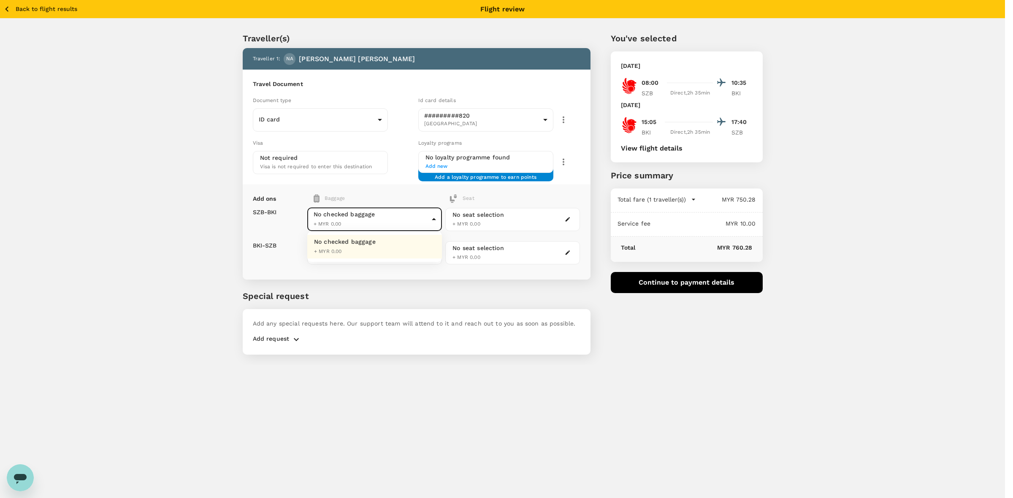
click at [362, 248] on div "No checked baggage + MYR 0.00" at bounding box center [345, 247] width 62 height 19
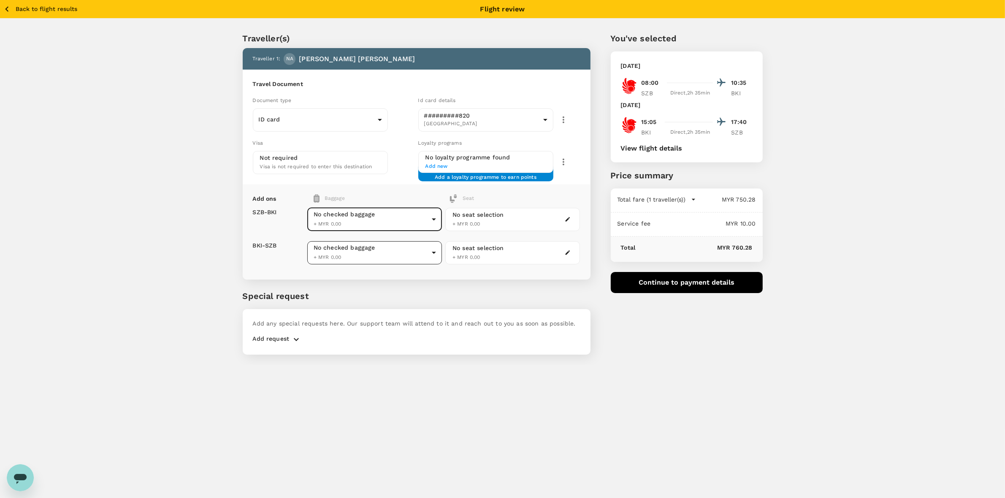
click at [355, 254] on body "Back to flight results Flight review Traveller(s) Traveller 1 : NA NURULAMANINA…" at bounding box center [502, 260] width 1005 height 521
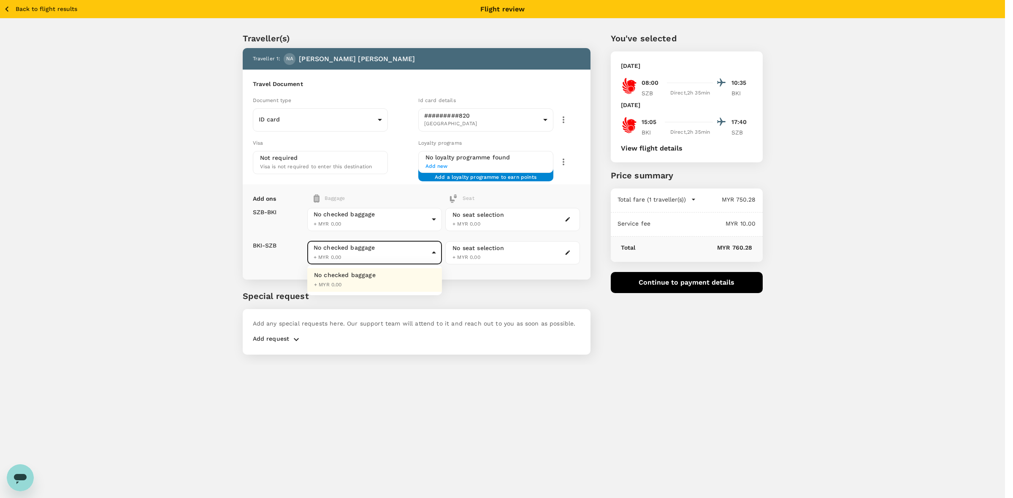
click at [339, 277] on div "No checked baggage" at bounding box center [345, 275] width 62 height 8
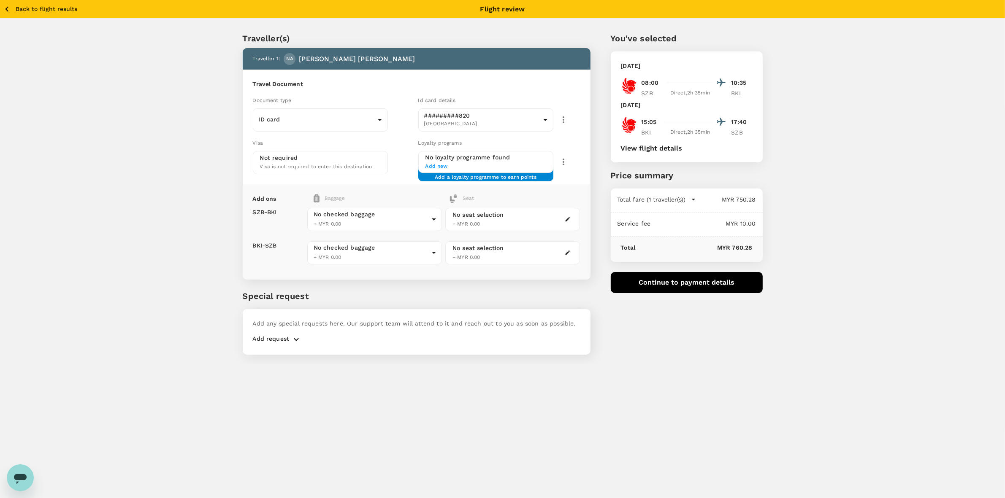
click at [179, 273] on div "Traveller(s) Traveller 1 : NA NURULAMANINA BINTI ABDUL HARDY Travel Document Do…" at bounding box center [502, 192] width 1005 height 346
click at [5, 12] on icon "button" at bounding box center [7, 9] width 11 height 11
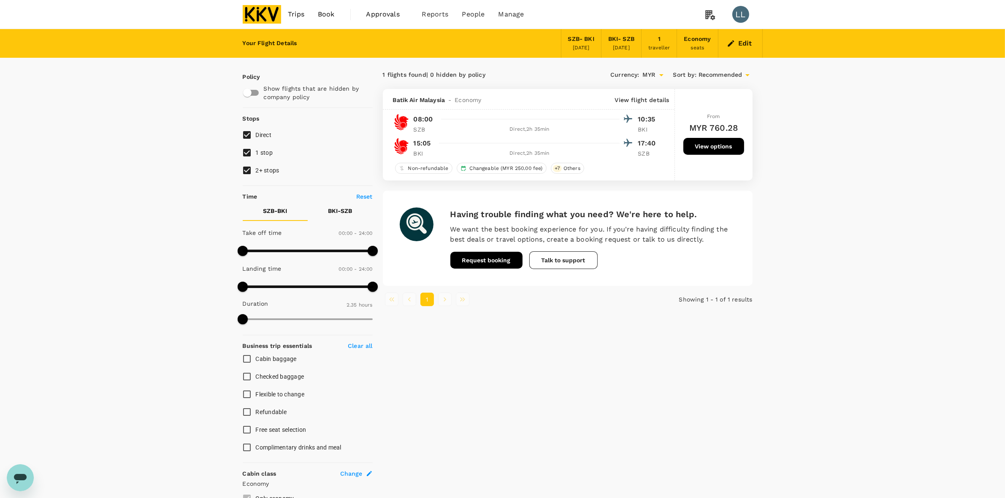
drag, startPoint x: 855, startPoint y: 92, endPoint x: 764, endPoint y: 51, distance: 99.4
click at [850, 86] on div "Your Flight Details SZB - BKI 04 Oct 2025 BKI - SZB 22 Oct 2025 1 traveller Eco…" at bounding box center [502, 316] width 1005 height 574
click at [732, 47] on icon "button" at bounding box center [731, 43] width 8 height 8
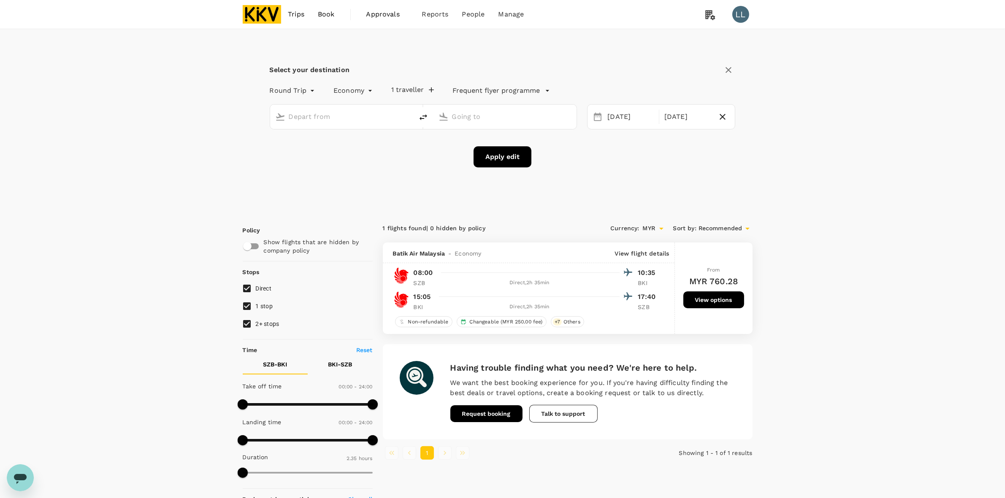
type input "Sultan Abdul Aziz Shah (SZB)"
type input "Kota Kinabalu Intl (BKI)"
click at [374, 119] on input "Sultan Abdul Aziz Shah (SZB)" at bounding box center [342, 116] width 107 height 13
click at [360, 144] on div "Kuala Lumpur Intl KUL" at bounding box center [348, 149] width 181 height 13
type input "Kuala Lumpur Intl ([GEOGRAPHIC_DATA])"
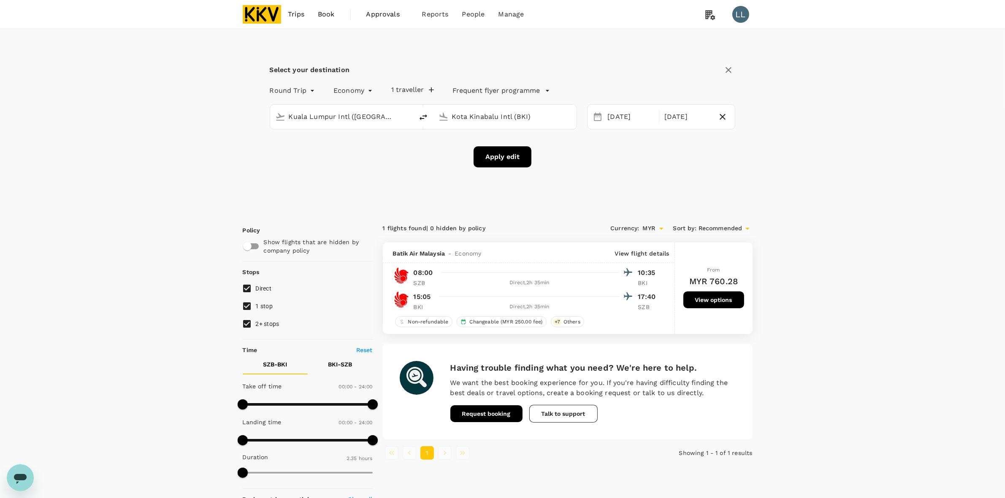
drag, startPoint x: 526, startPoint y: 195, endPoint x: 521, endPoint y: 165, distance: 29.5
click at [527, 195] on div "Select your destination Round Trip roundtrip Economy economy 1 traveller Freque…" at bounding box center [503, 120] width 520 height 182
click at [513, 160] on button "Apply edit" at bounding box center [502, 156] width 58 height 21
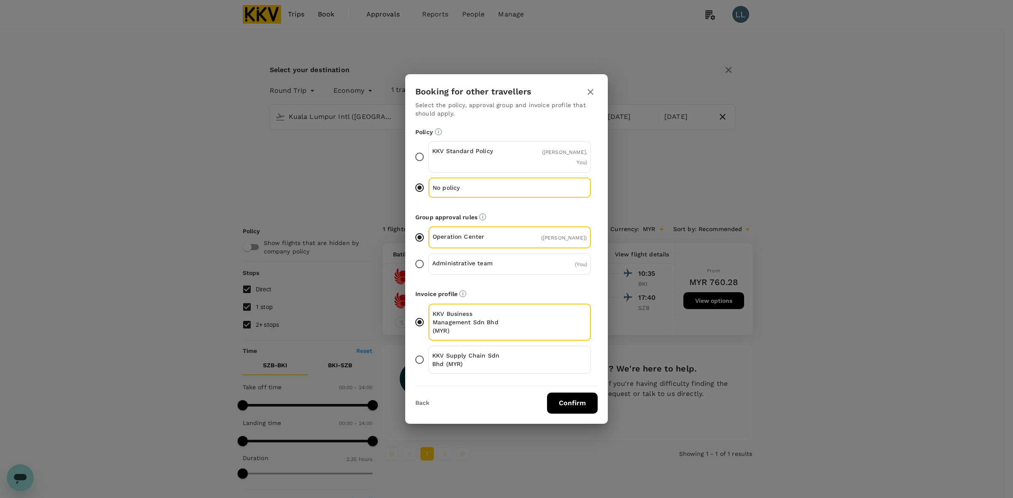
click at [573, 414] on button "Confirm" at bounding box center [572, 403] width 51 height 21
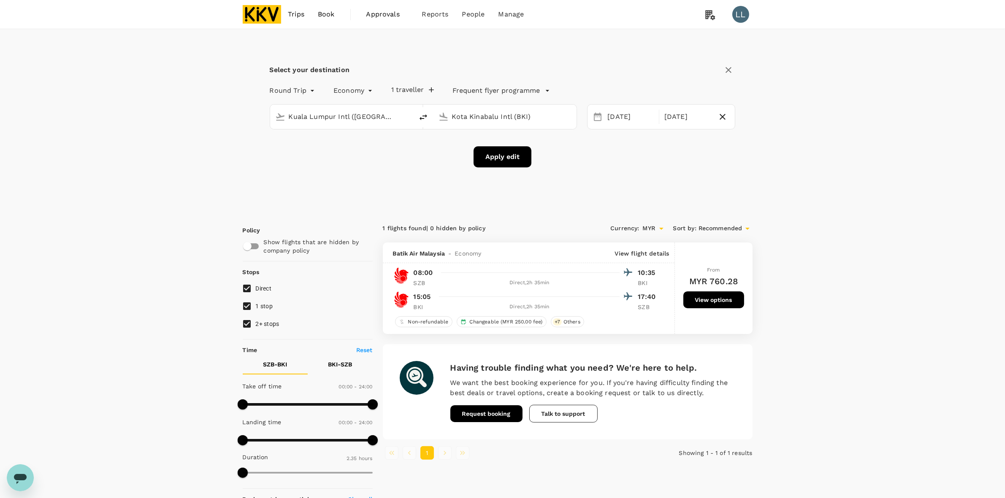
checkbox input "false"
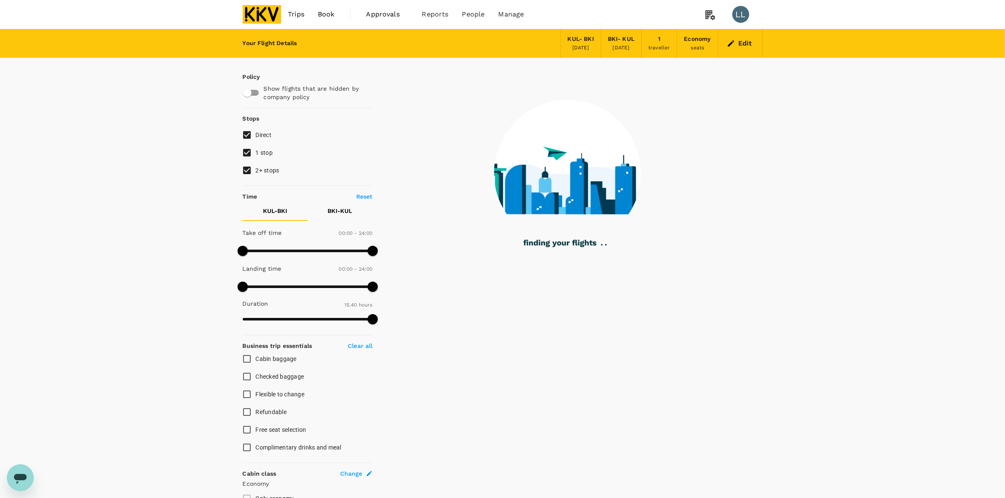
type input "940"
checkbox input "true"
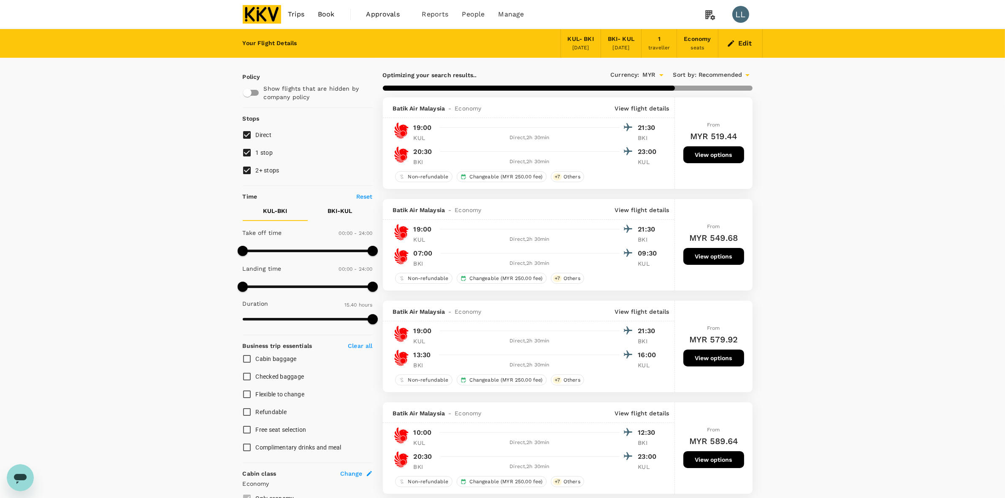
drag, startPoint x: 246, startPoint y: 168, endPoint x: 246, endPoint y: 153, distance: 15.2
click at [245, 168] on input "2+ stops" at bounding box center [247, 171] width 18 height 18
checkbox input "false"
click at [246, 153] on input "1 stop" at bounding box center [247, 153] width 18 height 18
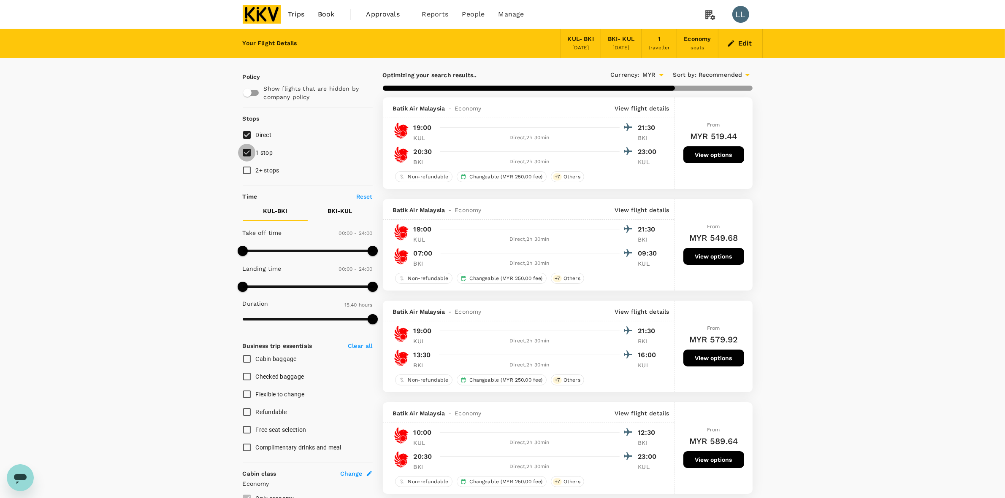
checkbox input "false"
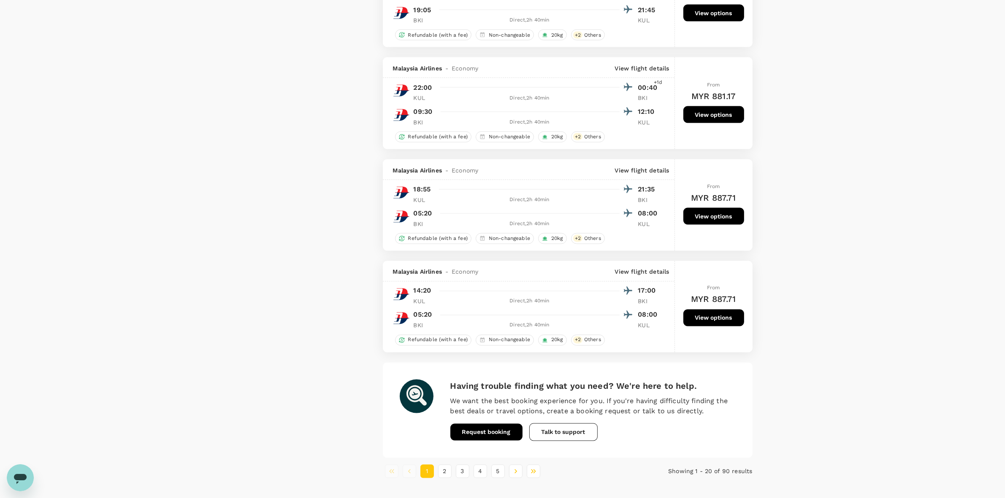
scroll to position [1821, 0]
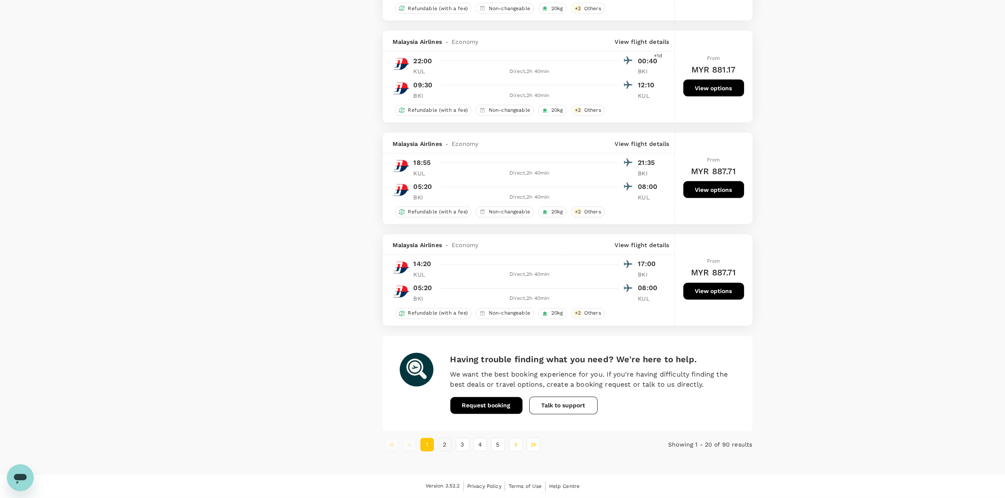
click at [446, 448] on button "2" at bounding box center [445, 445] width 14 height 14
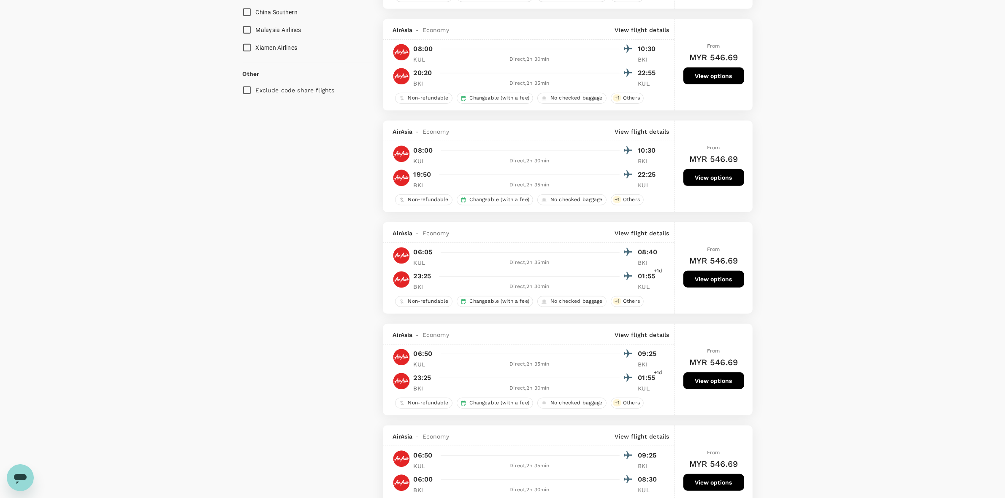
scroll to position [580, 0]
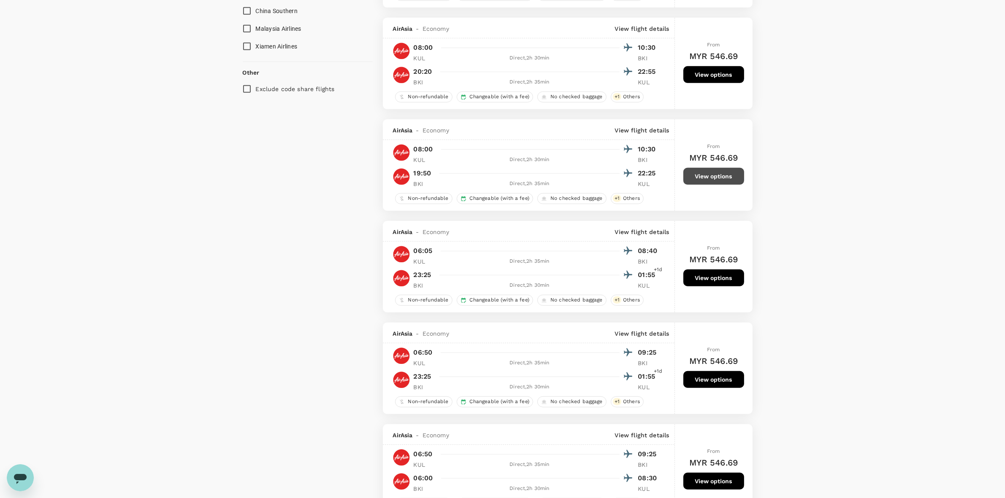
click at [710, 184] on button "View options" at bounding box center [713, 176] width 61 height 17
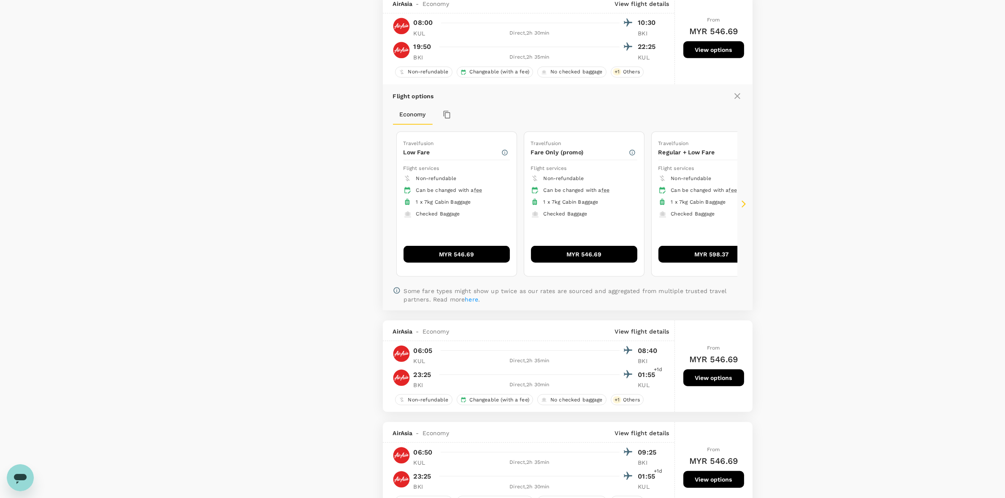
scroll to position [707, 0]
click at [453, 258] on button "MYR 546.69" at bounding box center [456, 254] width 106 height 17
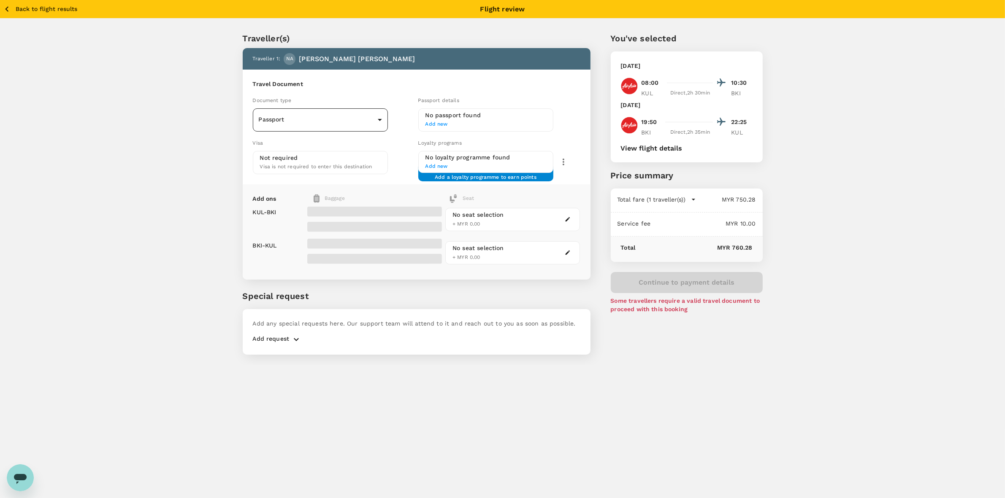
click at [328, 120] on body "Back to flight results Flight review Traveller(s) Traveller 1 : NA NURULAMANINA…" at bounding box center [502, 260] width 1005 height 521
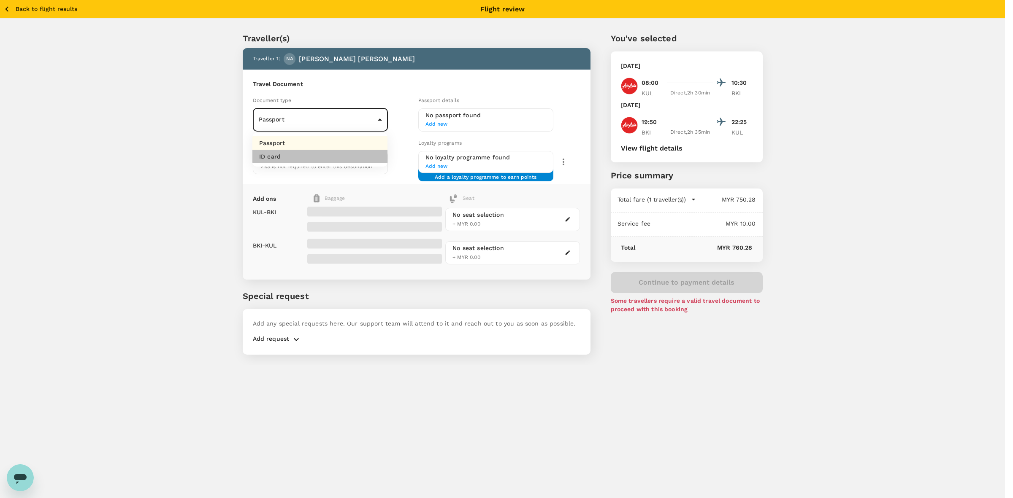
click at [285, 159] on li "ID card" at bounding box center [319, 157] width 135 height 14
type input "Id card"
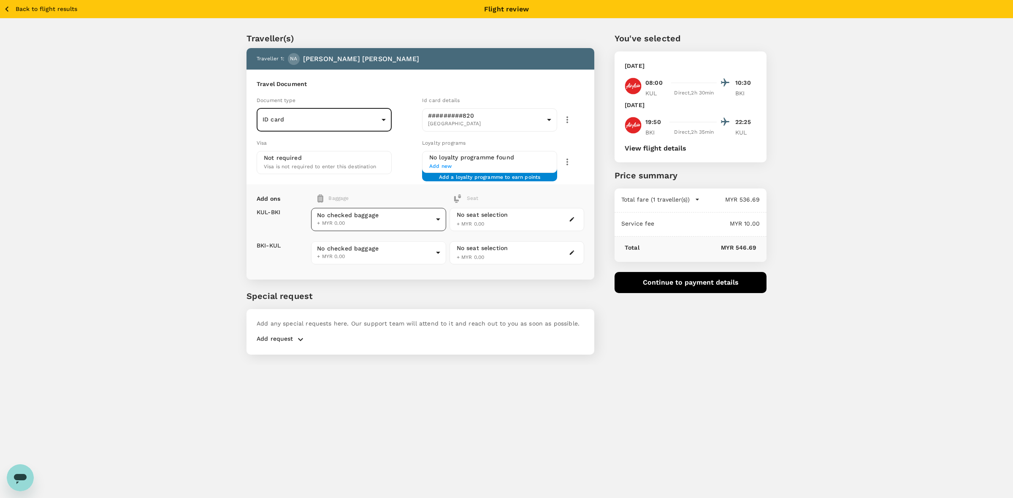
click at [360, 224] on body "Back to flight results Flight review Traveller(s) Traveller 1 : NA NURULAMANINA…" at bounding box center [506, 260] width 1013 height 521
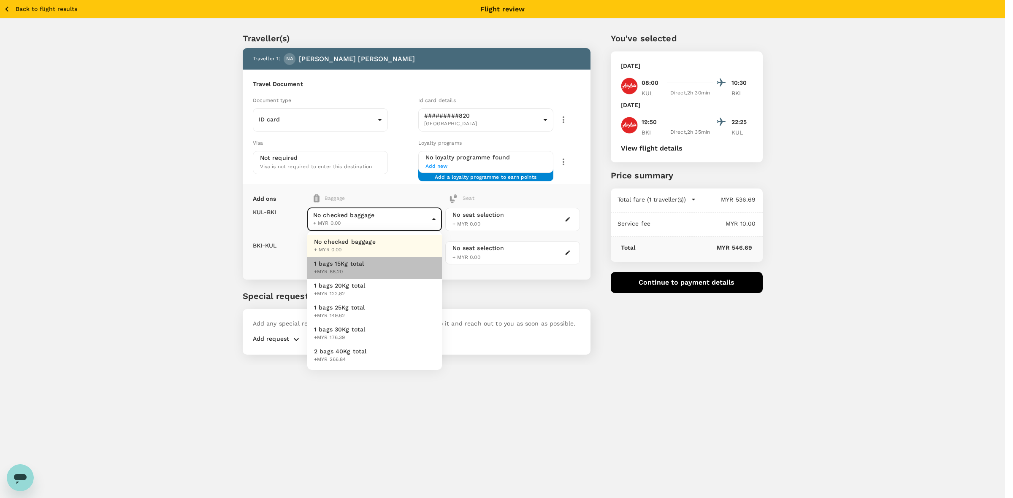
click at [358, 270] on span "+MYR 88.20" at bounding box center [339, 272] width 50 height 8
type input "1 - 88.2"
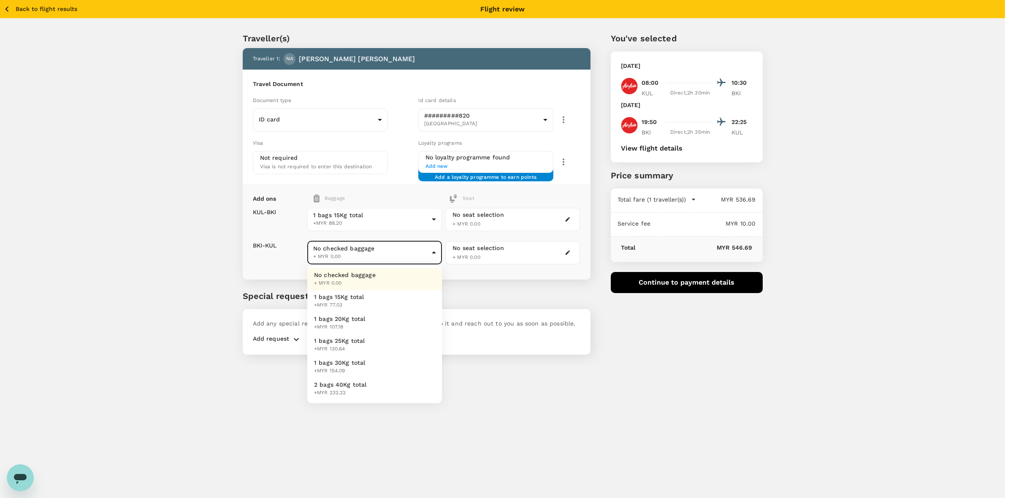
click at [356, 254] on body "Back to flight results Flight review Traveller(s) Traveller 1 : NA NURULAMANINA…" at bounding box center [506, 260] width 1013 height 521
click at [357, 302] on span "+MYR 77.03" at bounding box center [339, 305] width 50 height 8
type input "1 - 77.03"
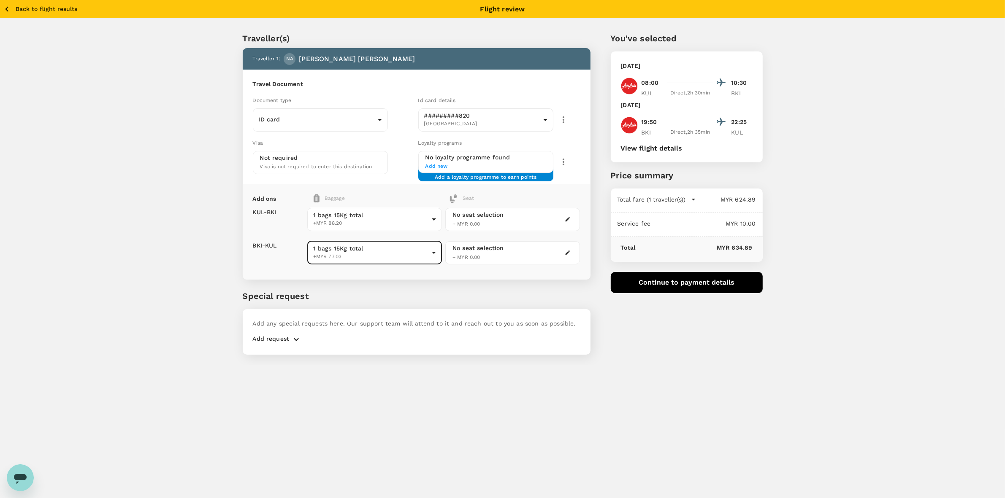
click at [503, 284] on div "Traveller(s) Traveller 1 : NA NURULAMANINA BINTI ABDUL HARDY Travel Document Do…" at bounding box center [406, 188] width 368 height 353
drag, startPoint x: 800, startPoint y: 132, endPoint x: 780, endPoint y: 146, distance: 24.2
click at [800, 132] on div "Traveller(s) Traveller 1 : NA NURULAMANINA BINTI ABDUL HARDY Travel Document Do…" at bounding box center [502, 192] width 1005 height 346
click at [804, 268] on div "Traveller(s) Traveller 1 : NA NURULAMANINA BINTI ABDUL HARDY Travel Document Do…" at bounding box center [502, 192] width 1005 height 346
click at [785, 336] on div "Traveller(s) Traveller 1 : NA NURULAMANINA BINTI ABDUL HARDY Travel Document Do…" at bounding box center [502, 192] width 1005 height 346
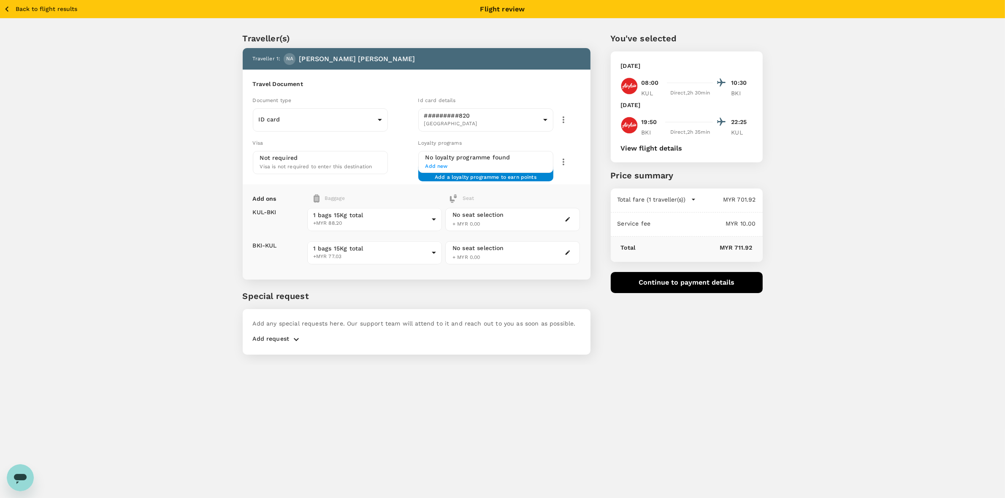
drag, startPoint x: 319, startPoint y: 384, endPoint x: 408, endPoint y: 354, distance: 94.3
click at [319, 382] on div "Back to flight results Flight review Traveller(s) Traveller 1 : NA NURULAMANINA…" at bounding box center [502, 249] width 1005 height 498
click at [682, 281] on button "Continue to payment details" at bounding box center [687, 282] width 152 height 21
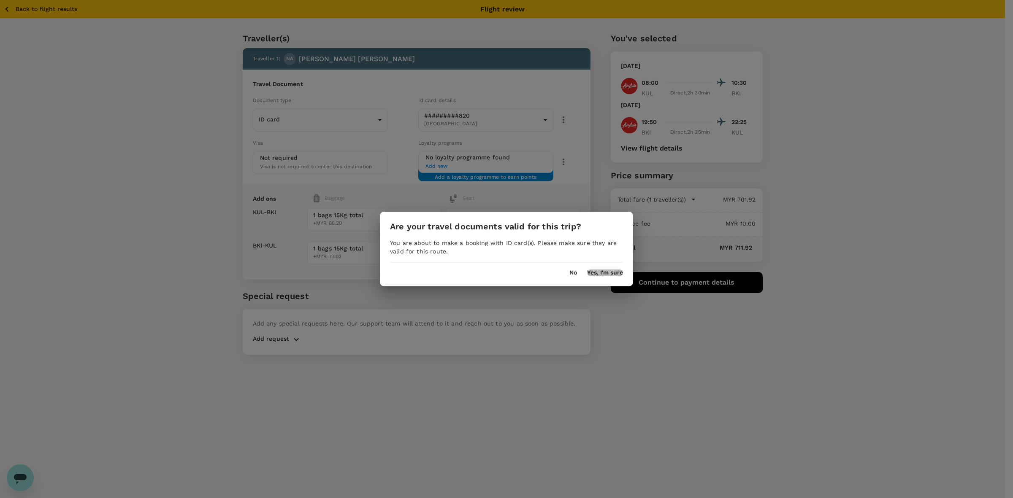
click at [598, 273] on button "Yes, I'm sure" at bounding box center [605, 273] width 36 height 7
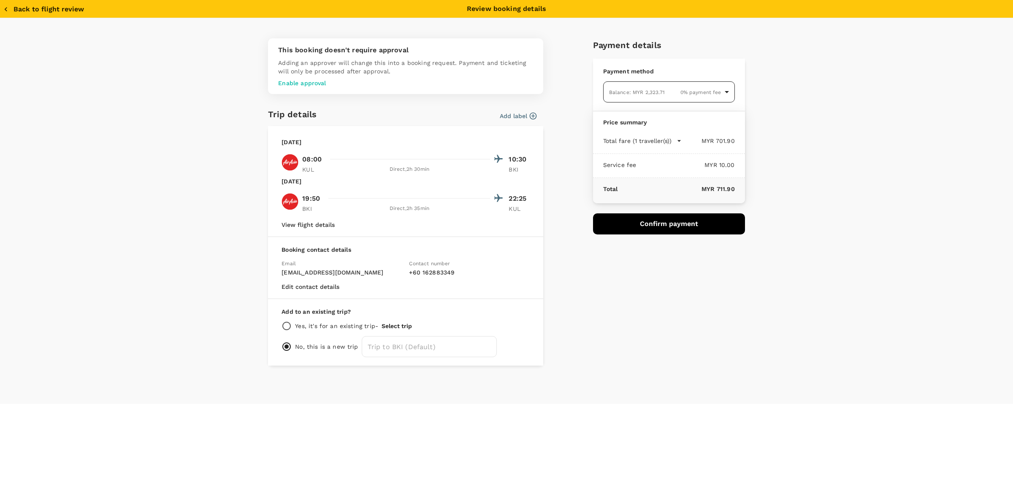
click at [713, 91] on body "Back to flight results Flight review Traveller(s) Traveller 1 : NA NURULAMANINA…" at bounding box center [506, 260] width 1013 height 521
click at [667, 173] on p "GoFluid" at bounding box center [669, 172] width 118 height 8
type input "9e510fd4-7729-4ca7-b5d9-b6fab9765213"
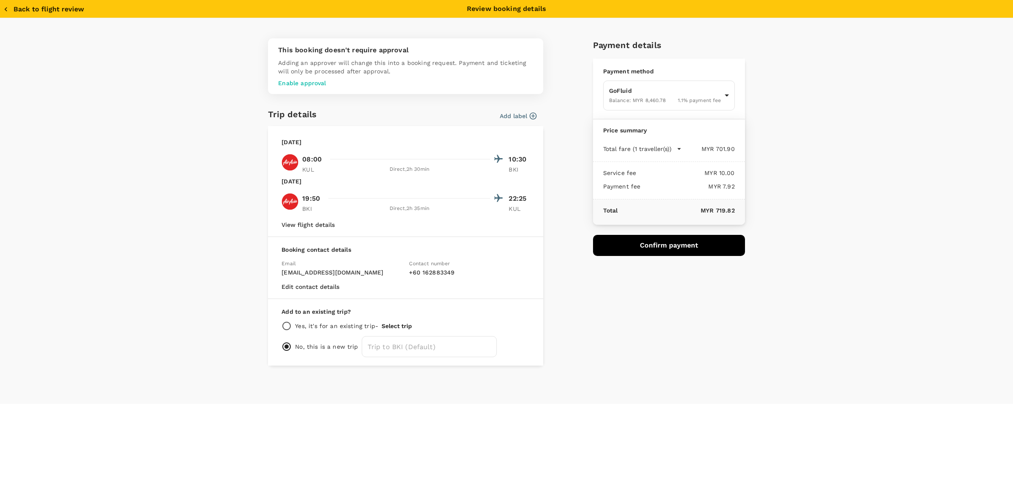
click at [800, 235] on div "This booking doesn't require approval Adding an approver will change this into …" at bounding box center [506, 211] width 1013 height 386
click at [316, 224] on button "View flight details" at bounding box center [307, 225] width 53 height 7
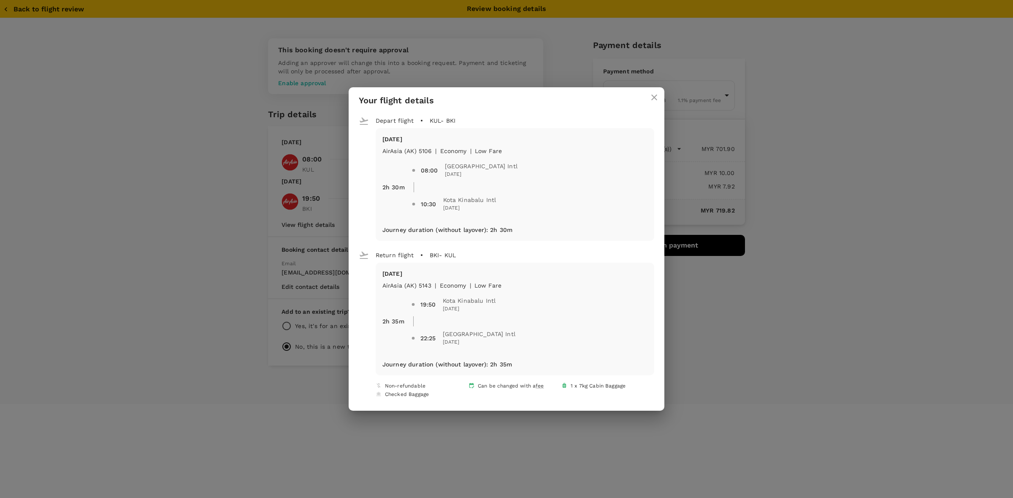
click at [651, 95] on icon "close" at bounding box center [654, 98] width 6 height 6
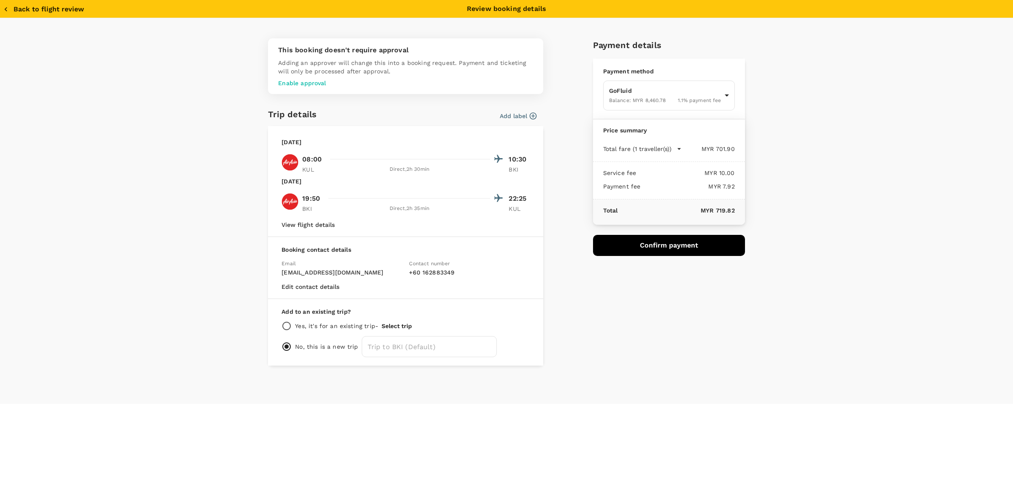
click at [7, 9] on icon "button" at bounding box center [6, 9] width 8 height 8
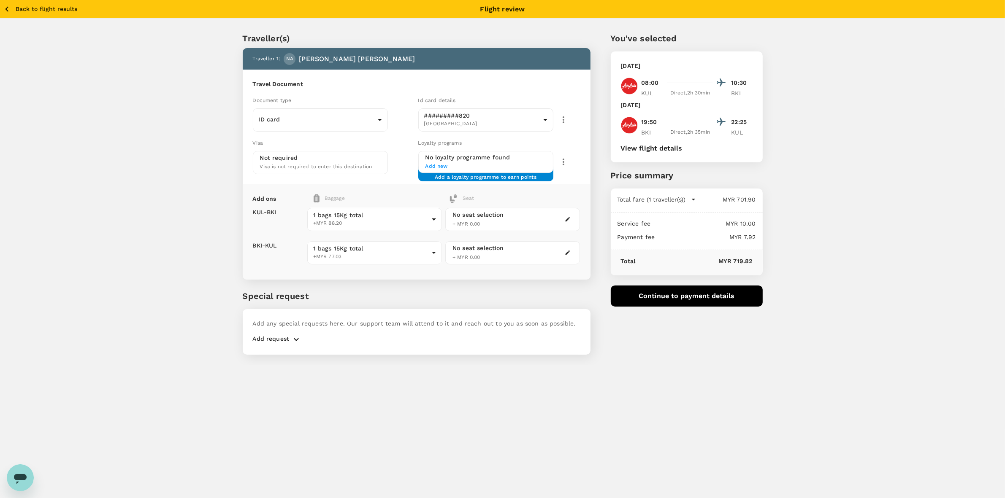
drag, startPoint x: 894, startPoint y: 217, endPoint x: 525, endPoint y: 217, distance: 369.2
click at [893, 216] on div "Traveller(s) Traveller 1 : NA NURULAMANINA BINTI ABDUL HARDY Travel Document Do…" at bounding box center [502, 192] width 1005 height 346
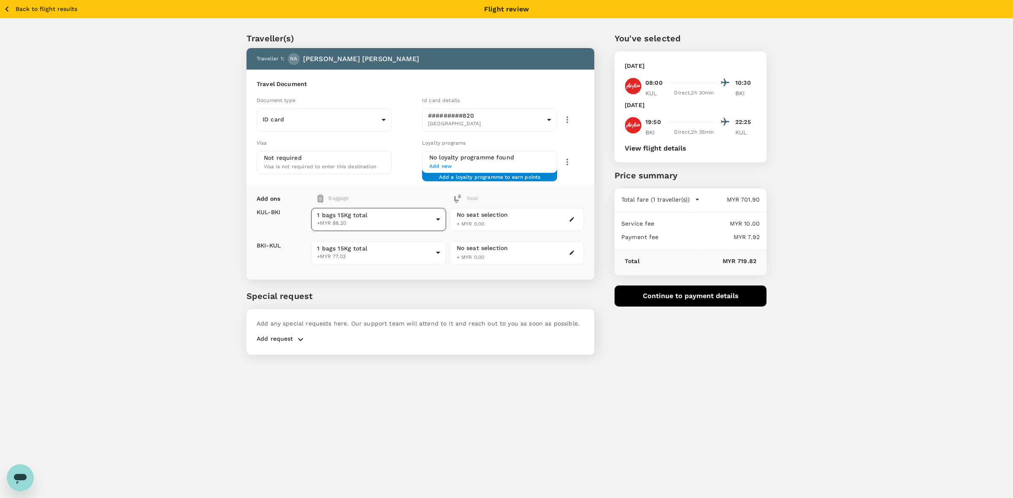
click at [368, 211] on body "Back to flight results Flight review Traveller(s) Traveller 1 : NA NURULAMANINA…" at bounding box center [506, 260] width 1013 height 521
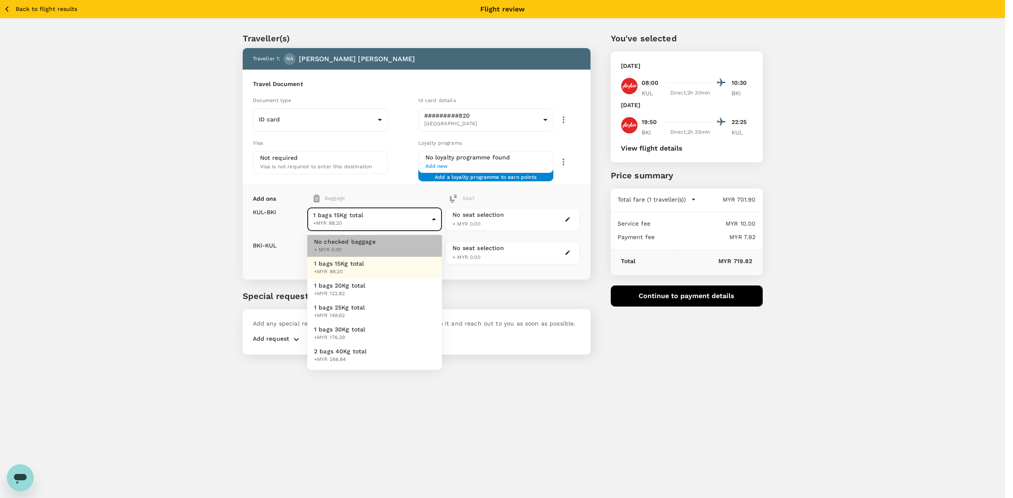
click at [345, 243] on span "No checked baggage" at bounding box center [345, 242] width 62 height 8
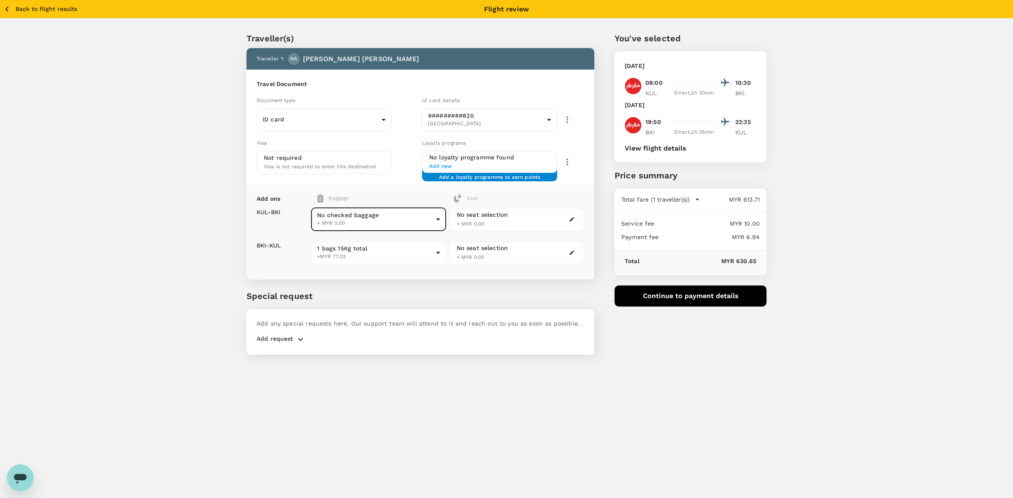
click at [382, 208] on body "Back to flight results Flight review Traveller(s) Traveller 1 : NA NURULAMANINA…" at bounding box center [506, 260] width 1013 height 521
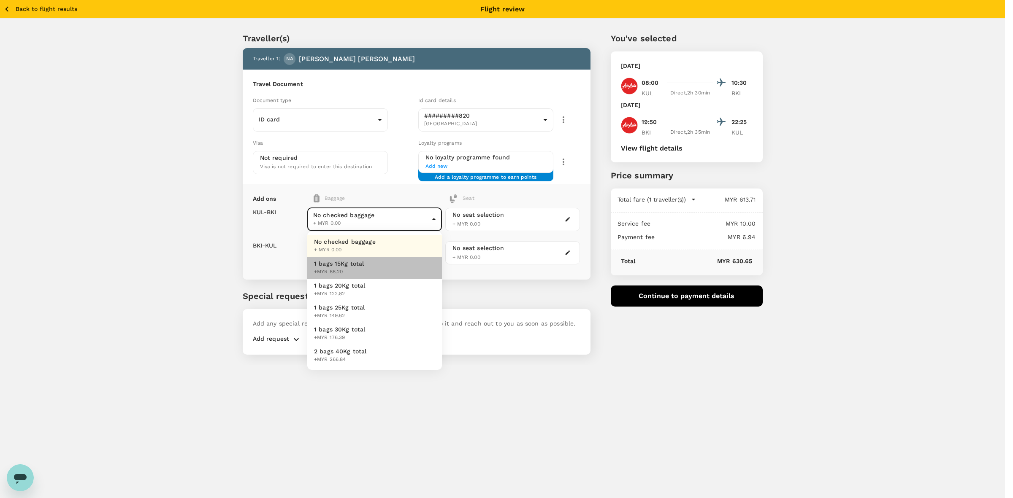
click at [362, 260] on span "1 bags 15Kg total" at bounding box center [339, 264] width 50 height 8
type input "1 - 88.2"
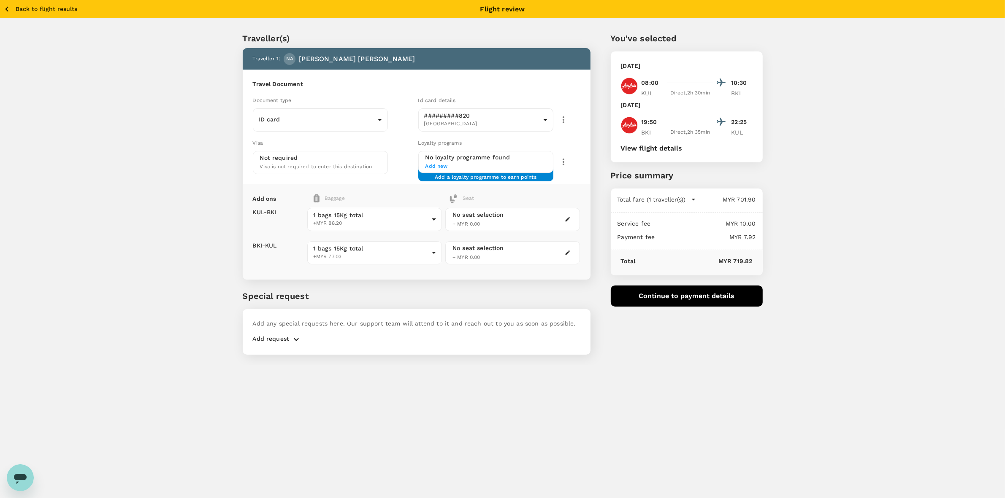
click at [771, 356] on div "Traveller(s) Traveller 1 : NA NURULAMANINA BINTI ABDUL HARDY Travel Document Do…" at bounding box center [503, 188] width 540 height 353
drag, startPoint x: 800, startPoint y: 393, endPoint x: 788, endPoint y: 386, distance: 14.2
click at [795, 391] on div "Back to flight results Flight review Traveller(s) Traveller 1 : NA NURULAMANINA…" at bounding box center [502, 249] width 1005 height 498
click at [698, 300] on button "Continue to payment details" at bounding box center [687, 296] width 152 height 21
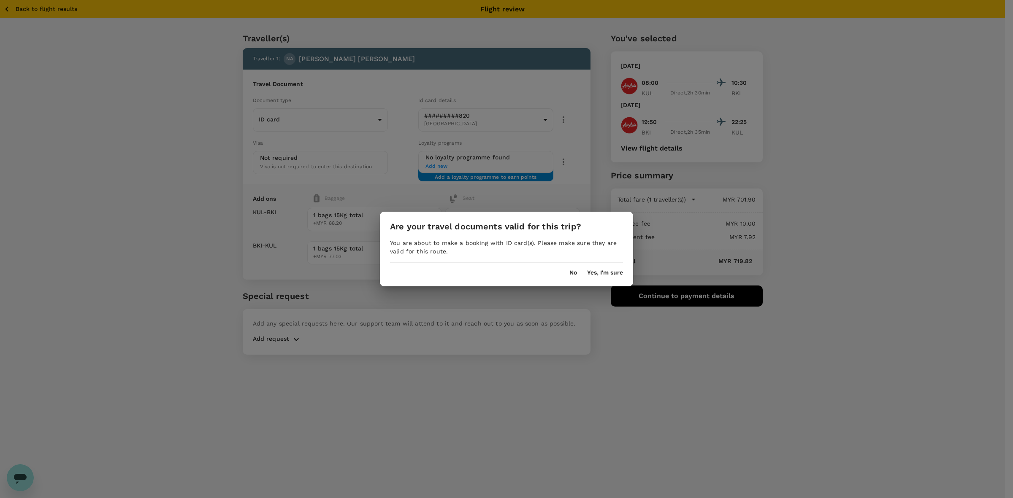
click at [605, 269] on div "No Yes, I'm sure" at bounding box center [506, 270] width 253 height 14
click at [605, 270] on button "Yes, I'm sure" at bounding box center [605, 273] width 36 height 7
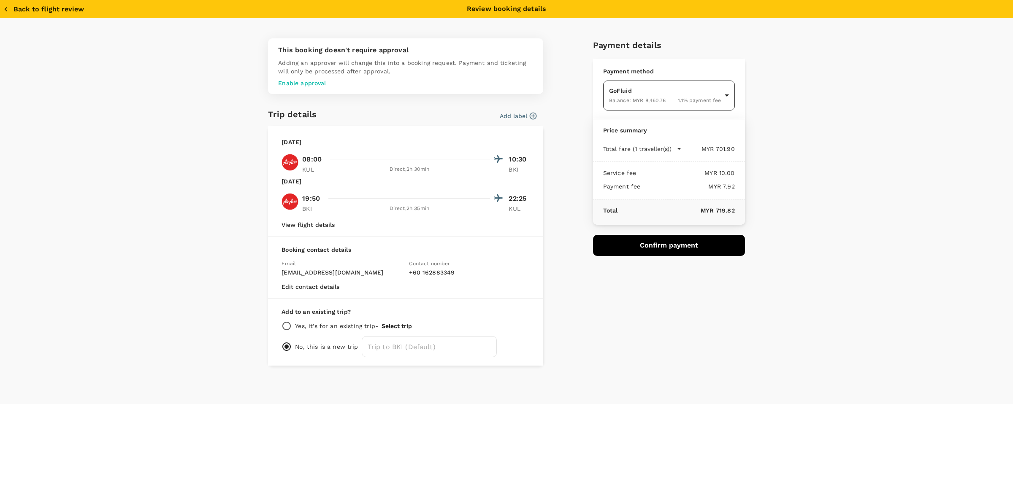
click at [652, 99] on body "Back to flight results Flight review Traveller(s) Traveller 1 : NA NURULAMANINA…" at bounding box center [506, 260] width 1013 height 521
click at [894, 192] on div at bounding box center [506, 249] width 1013 height 498
click at [662, 244] on button "Confirm payment" at bounding box center [669, 245] width 152 height 21
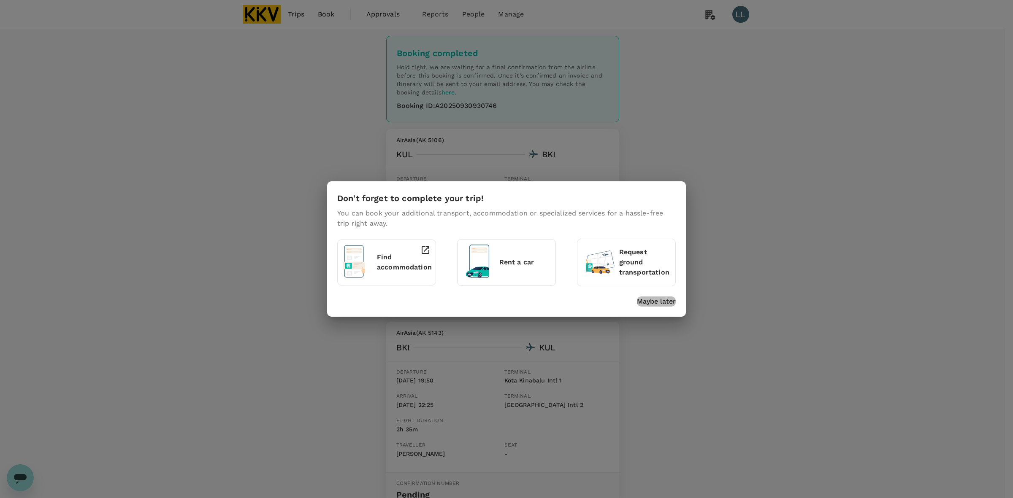
click at [655, 302] on p "Maybe later" at bounding box center [656, 302] width 39 height 10
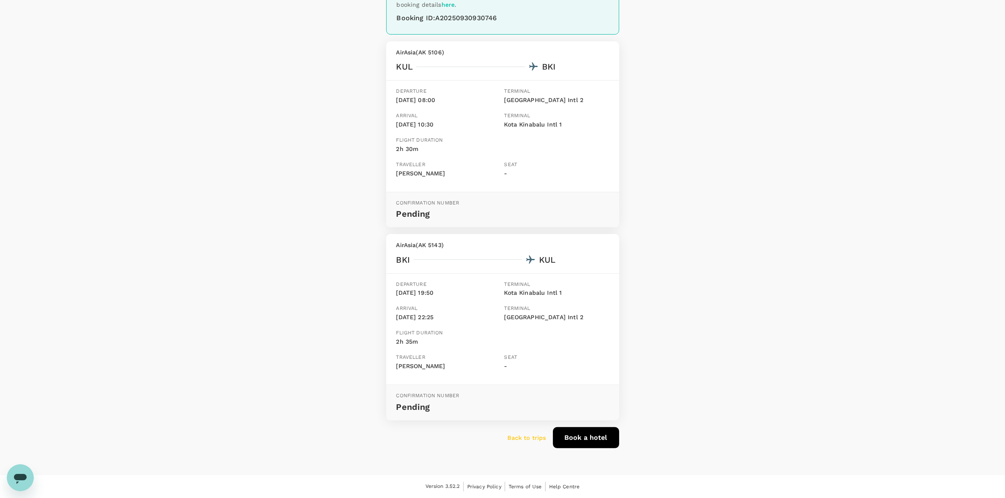
scroll to position [106, 0]
click at [514, 442] on p "Back to trips" at bounding box center [527, 438] width 38 height 8
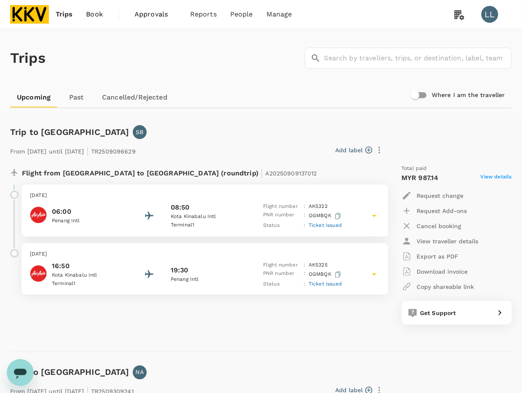
drag, startPoint x: 295, startPoint y: 37, endPoint x: 288, endPoint y: 37, distance: 7.2
click at [294, 37] on div "Trips ​ ​" at bounding box center [260, 57] width 506 height 62
click at [30, 12] on img at bounding box center [29, 14] width 39 height 19
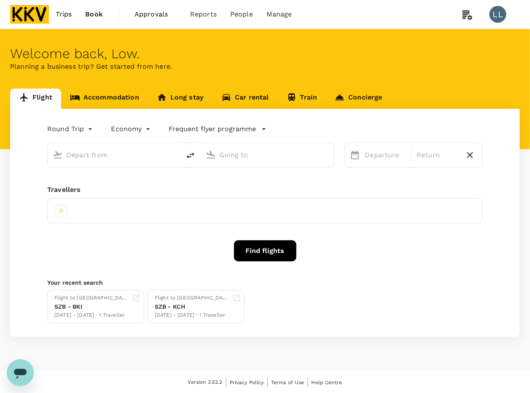
type input "Kuala Lumpur Intl ([GEOGRAPHIC_DATA])"
type input "Kota Kinabalu Intl (BKI)"
type input "Kuala Lumpur Intl ([GEOGRAPHIC_DATA])"
type input "Kota Kinabalu Intl (BKI)"
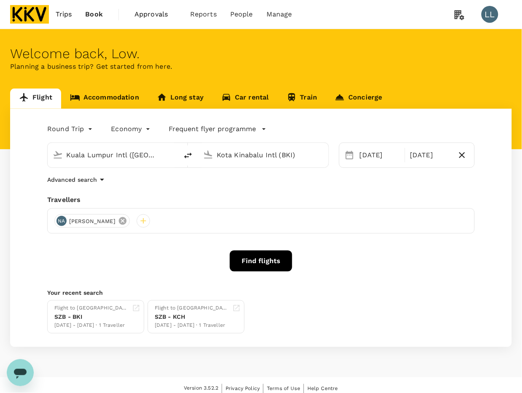
drag, startPoint x: 183, startPoint y: 217, endPoint x: 176, endPoint y: 217, distance: 7.2
click at [130, 216] on div "NA NURULAMANINA BINTI ABDUL HARDY" at bounding box center [92, 221] width 76 height 14
click at [127, 222] on icon at bounding box center [123, 221] width 8 height 8
click at [60, 221] on div at bounding box center [61, 221] width 14 height 14
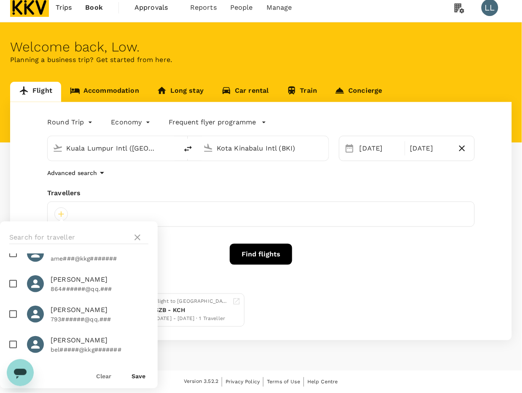
scroll to position [787, 0]
click at [53, 288] on p "864######@qq.###" at bounding box center [100, 289] width 98 height 8
checkbox input "true"
click at [134, 376] on button "Save" at bounding box center [139, 376] width 14 height 7
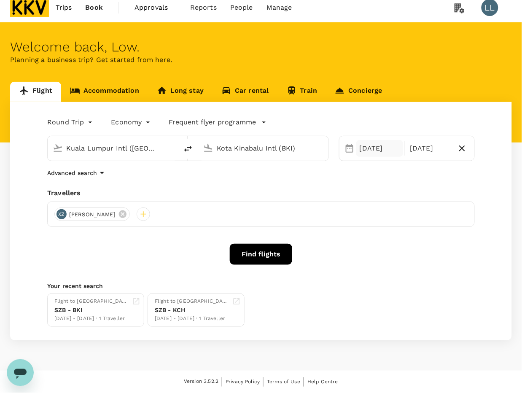
click at [368, 145] on div "04 Oct" at bounding box center [380, 148] width 47 height 17
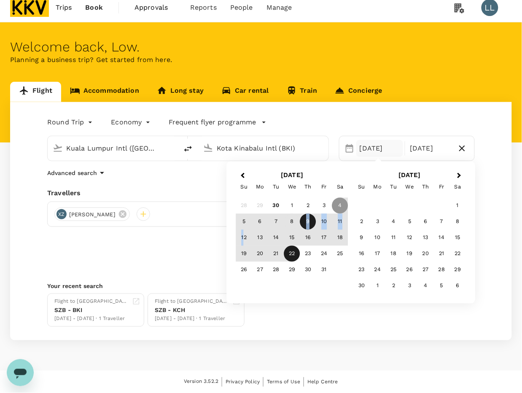
drag, startPoint x: 243, startPoint y: 235, endPoint x: 295, endPoint y: 221, distance: 54.4
click at [296, 221] on div "28 29 30 1 2 3 4 5 6 7 8 9 10 11 12 13 14 15 16 17 18 19 20 21 22 23 24 25 26 2…" at bounding box center [292, 238] width 112 height 80
click at [288, 219] on div "8" at bounding box center [292, 222] width 16 height 16
click at [462, 149] on icon "button" at bounding box center [463, 149] width 6 height 6
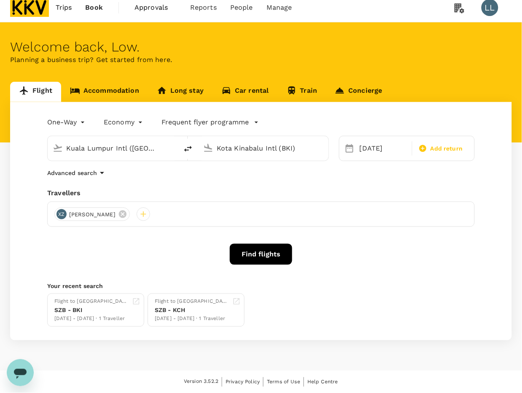
click at [193, 174] on div "Advanced search" at bounding box center [261, 173] width 428 height 10
click at [439, 149] on span "Add return" at bounding box center [447, 148] width 32 height 9
type input "roundtrip"
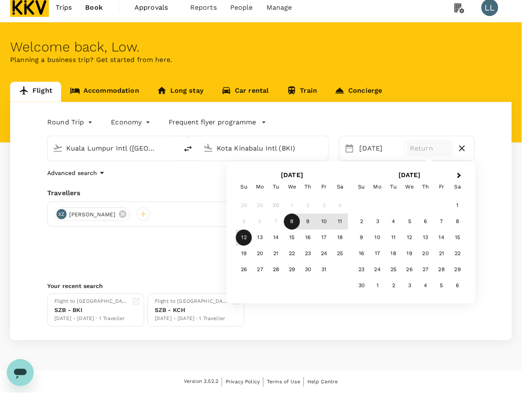
click at [247, 240] on div "12" at bounding box center [244, 238] width 16 height 16
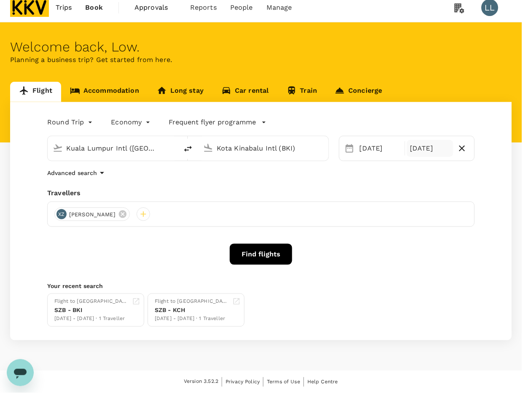
click at [184, 189] on div "Travellers" at bounding box center [261, 193] width 428 height 10
click at [200, 170] on div "Advanced search" at bounding box center [261, 173] width 428 height 10
click at [106, 92] on link "Accommodation" at bounding box center [104, 92] width 87 height 20
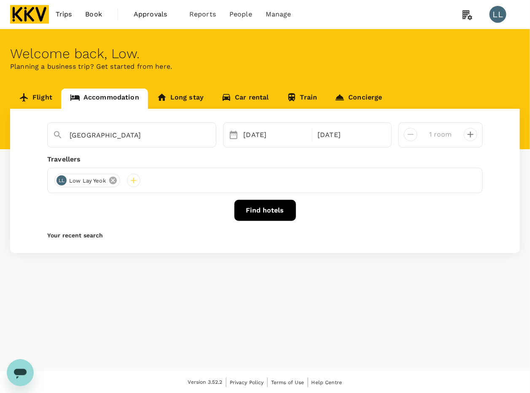
type input "Cititel Mid Valley"
click at [127, 178] on icon at bounding box center [122, 180] width 9 height 9
click at [60, 184] on div at bounding box center [61, 181] width 14 height 14
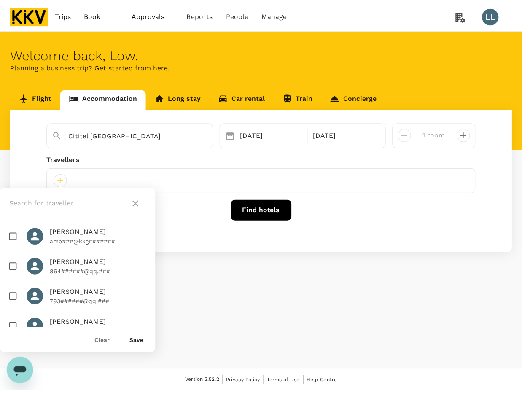
scroll to position [787, 0]
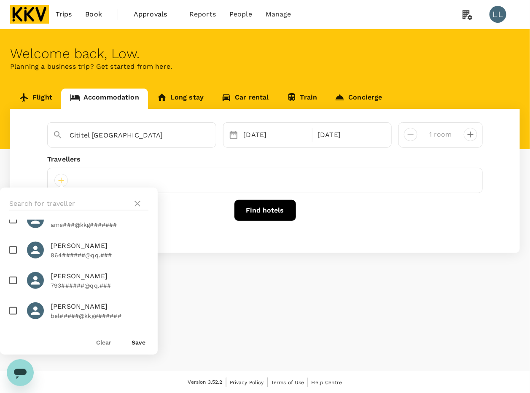
click at [35, 244] on icon at bounding box center [35, 250] width 13 height 13
checkbox input "true"
click at [132, 345] on button "Save" at bounding box center [139, 342] width 14 height 7
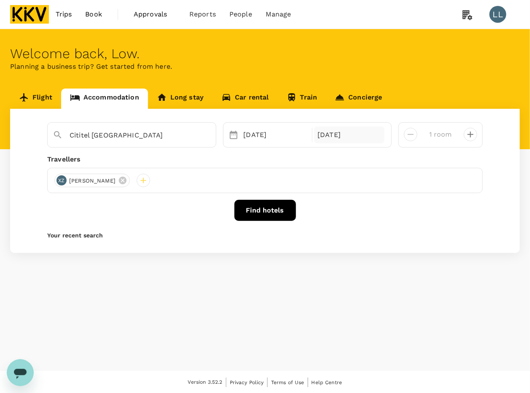
click at [334, 132] on div "10 Oct" at bounding box center [349, 135] width 70 height 17
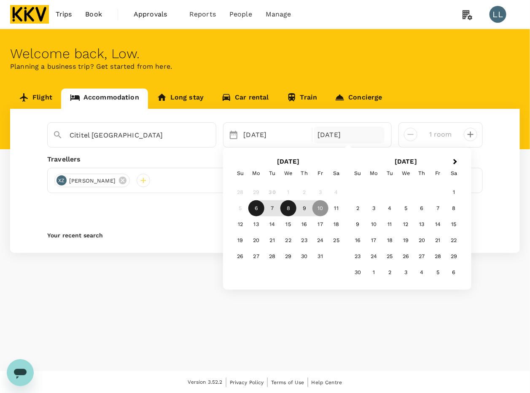
click at [286, 206] on div "8" at bounding box center [289, 208] width 16 height 16
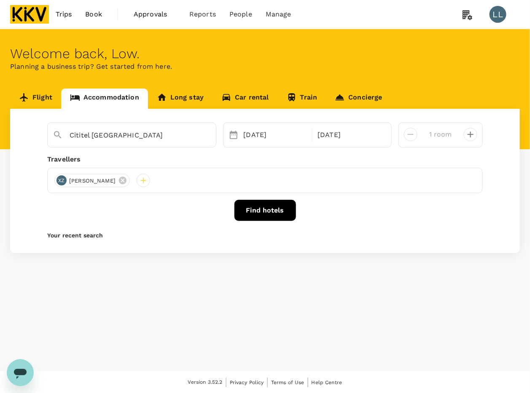
click at [364, 229] on div "Cititel Mid Valley 06 Oct Selected date: Wednesday, October 8th, 2025 08 Oct 1 …" at bounding box center [265, 181] width 510 height 144
click at [146, 134] on input "Cititel Mid Valley" at bounding box center [129, 135] width 118 height 13
click at [205, 133] on icon "Clear" at bounding box center [205, 135] width 8 height 8
click at [123, 133] on input "text" at bounding box center [129, 135] width 118 height 13
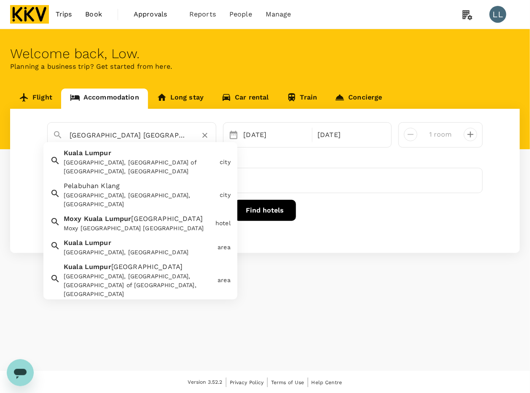
click at [127, 224] on div "Moxy [GEOGRAPHIC_DATA] [GEOGRAPHIC_DATA]" at bounding box center [138, 228] width 149 height 9
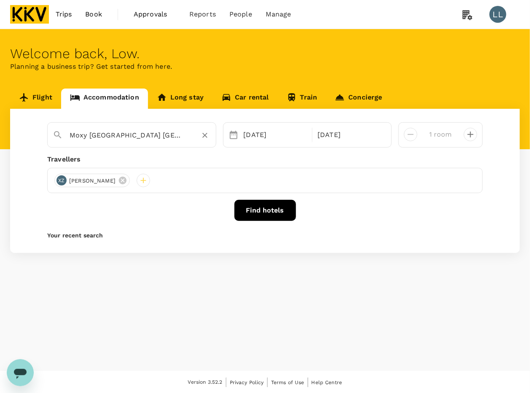
type input "Moxy [GEOGRAPHIC_DATA] [GEOGRAPHIC_DATA]"
click at [260, 207] on button "Find hotels" at bounding box center [266, 210] width 62 height 21
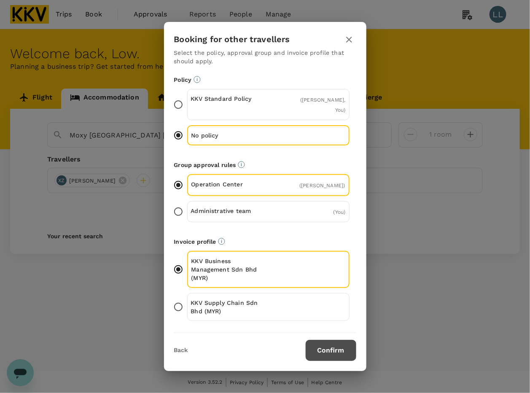
click at [330, 351] on button "Confirm" at bounding box center [331, 350] width 51 height 21
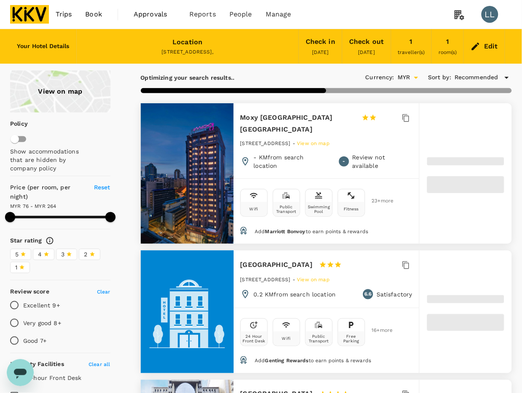
type input "263.31"
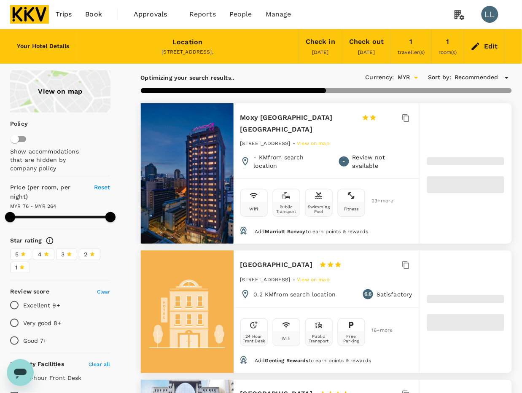
type input "76.19"
type input "263.19"
type input "69.19"
type input "264.19"
type input "56.19"
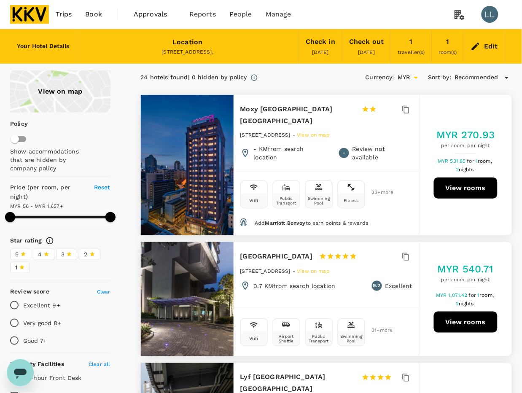
type input "1656.19"
click at [484, 39] on div "Edit" at bounding box center [484, 47] width 41 height 30
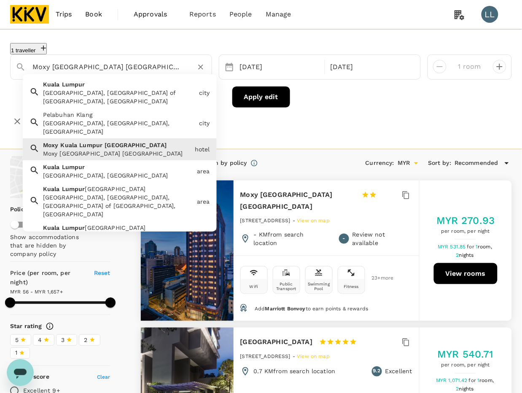
drag, startPoint x: 135, startPoint y: 60, endPoint x: -48, endPoint y: 58, distance: 182.7
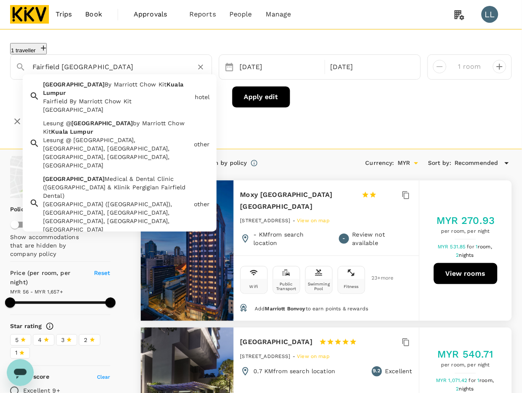
click at [105, 81] on span "By Marriott Chow Kit" at bounding box center [136, 84] width 62 height 7
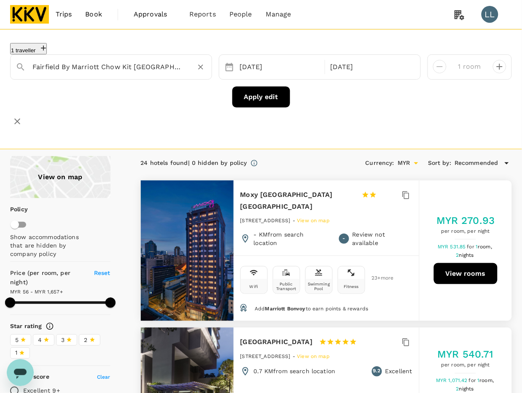
type input "Fairfield By Marriott Chow Kit Kuala Lumpur"
click at [279, 106] on div "1 traveller Fairfield By Marriott Chow Kit Kuala Lumpur 06 Oct 08 Oct 1 room Ap…" at bounding box center [261, 82] width 502 height 92
drag, startPoint x: 243, startPoint y: 88, endPoint x: 225, endPoint y: 78, distance: 20.4
click at [243, 87] on button "Apply edit" at bounding box center [262, 97] width 58 height 21
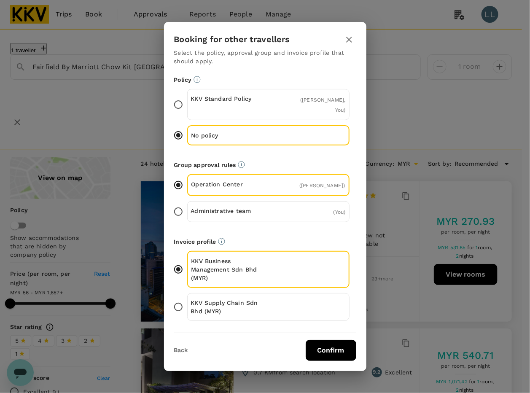
click at [241, 302] on p "KKV Supply Chain Sdn Bhd (MYR)" at bounding box center [230, 307] width 78 height 17
click at [187, 302] on input "KKV Supply Chain Sdn Bhd (MYR)" at bounding box center [179, 307] width 18 height 18
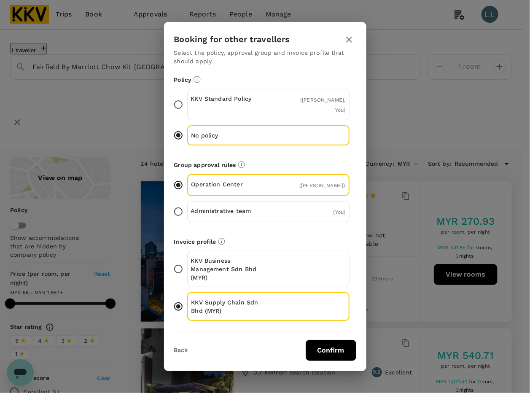
click at [335, 343] on button "Confirm" at bounding box center [331, 350] width 51 height 21
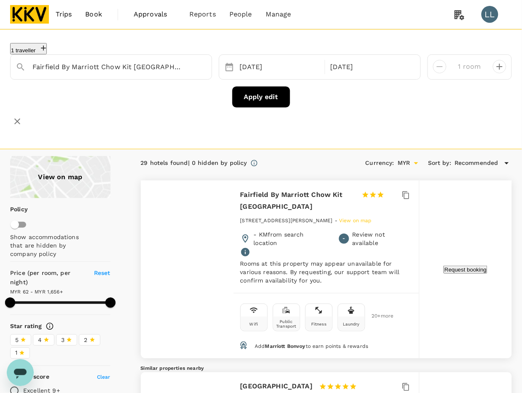
type input "1655.56"
drag, startPoint x: 165, startPoint y: 121, endPoint x: 191, endPoint y: 80, distance: 47.8
click at [167, 119] on div "1 traveller Fairfield By Marriott Chow Kit Kuala Lumpur 06 Oct 08 Oct 1 room Ap…" at bounding box center [261, 89] width 522 height 120
click at [204, 62] on button "Clear" at bounding box center [201, 67] width 12 height 12
click at [153, 66] on input "text" at bounding box center [107, 66] width 151 height 13
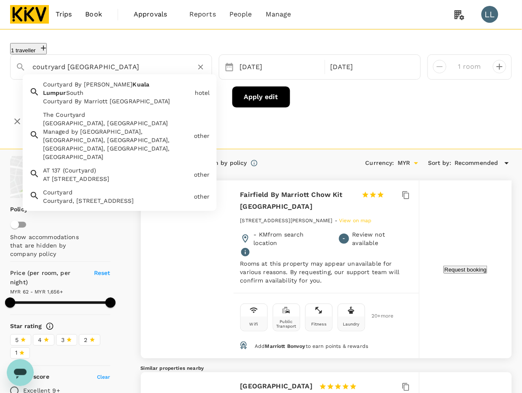
click at [133, 81] on span "Kuala" at bounding box center [141, 84] width 17 height 7
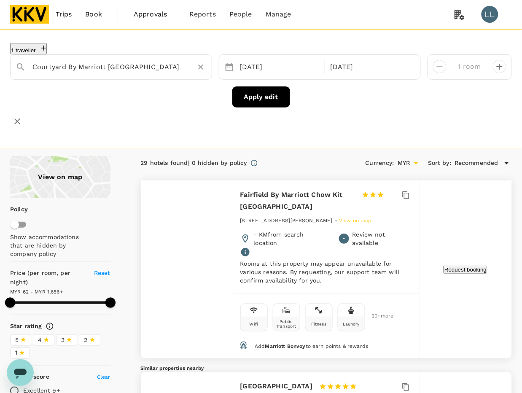
type input "Courtyard By Marriott Kuala Lumpur South"
click at [243, 88] on button "Apply edit" at bounding box center [262, 97] width 58 height 21
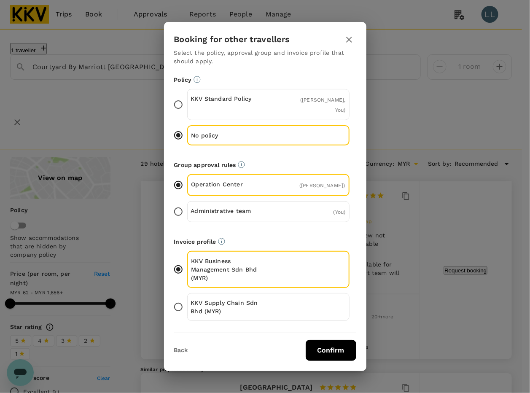
drag, startPoint x: 256, startPoint y: 290, endPoint x: 303, endPoint y: 324, distance: 58.0
click at [256, 293] on div "KKV Supply Chain Sdn Bhd (MYR)" at bounding box center [268, 307] width 162 height 28
click at [187, 298] on input "KKV Supply Chain Sdn Bhd (MYR)" at bounding box center [179, 307] width 18 height 18
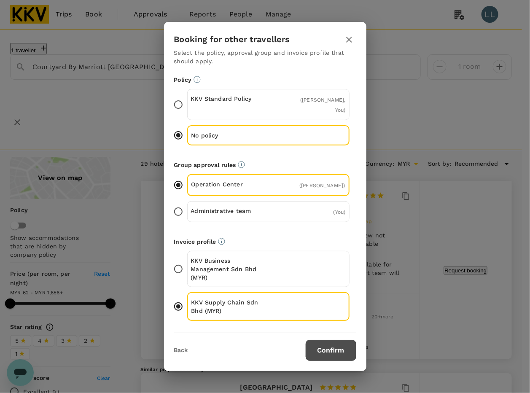
click at [330, 344] on button "Confirm" at bounding box center [331, 350] width 51 height 21
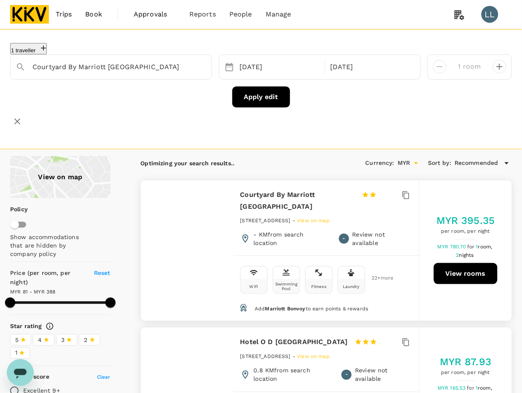
type input "387.58"
type input "80"
type input "0"
type input "80"
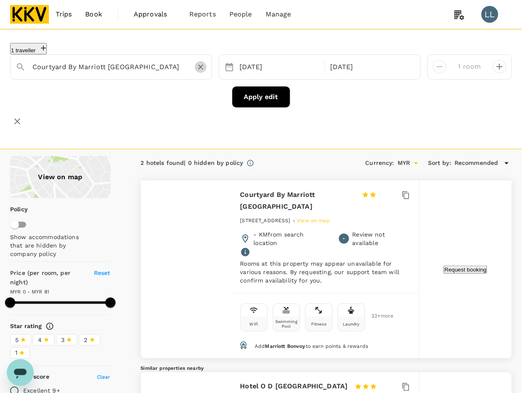
click at [198, 68] on icon "Clear" at bounding box center [201, 67] width 8 height 8
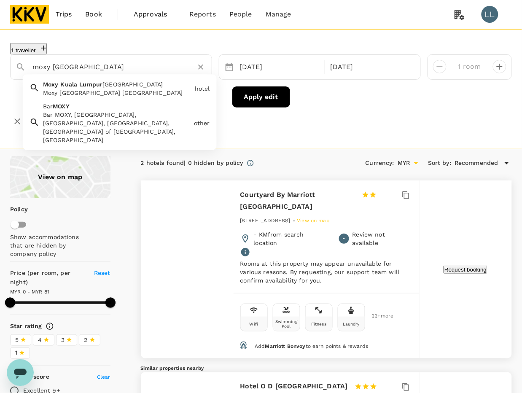
click at [110, 92] on div "Moxy [GEOGRAPHIC_DATA] [GEOGRAPHIC_DATA]" at bounding box center [117, 93] width 149 height 8
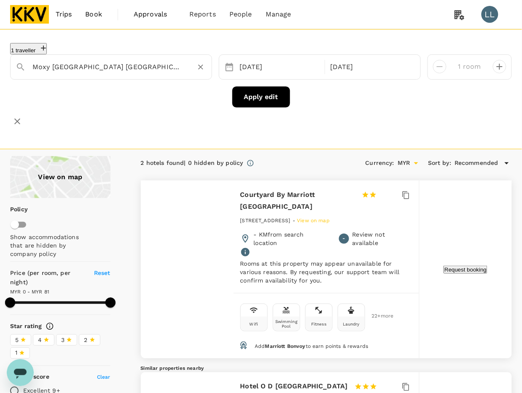
type input "Moxy [GEOGRAPHIC_DATA] [GEOGRAPHIC_DATA]"
click at [233, 97] on div "Apply edit" at bounding box center [261, 97] width 502 height 21
click at [241, 97] on button "Apply edit" at bounding box center [262, 97] width 58 height 21
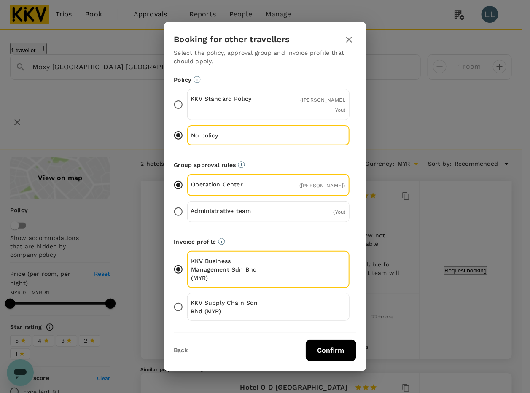
click at [255, 300] on p "KKV Supply Chain Sdn Bhd (MYR)" at bounding box center [230, 307] width 78 height 17
click at [187, 300] on input "KKV Supply Chain Sdn Bhd (MYR)" at bounding box center [179, 307] width 18 height 18
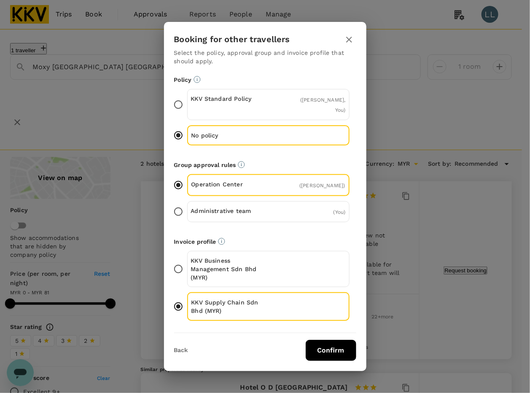
click at [325, 347] on button "Confirm" at bounding box center [331, 350] width 51 height 21
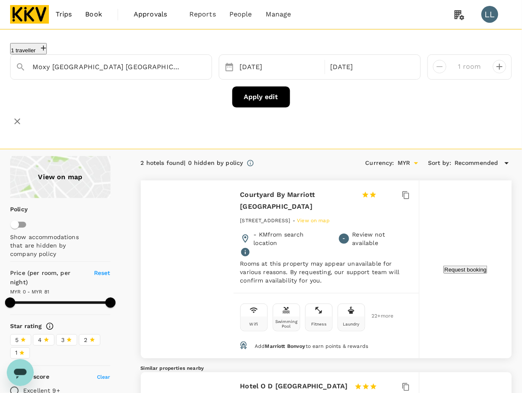
click at [254, 93] on button "Apply edit" at bounding box center [262, 97] width 58 height 21
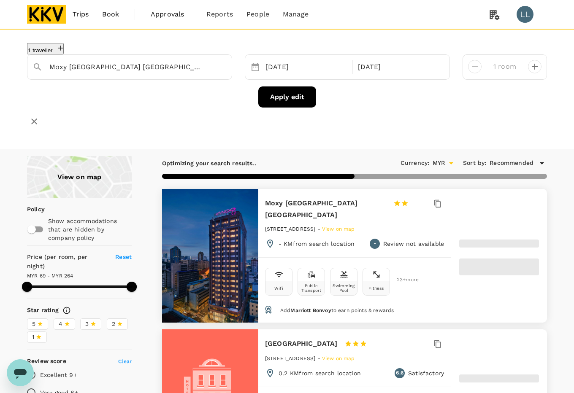
type input "264.19"
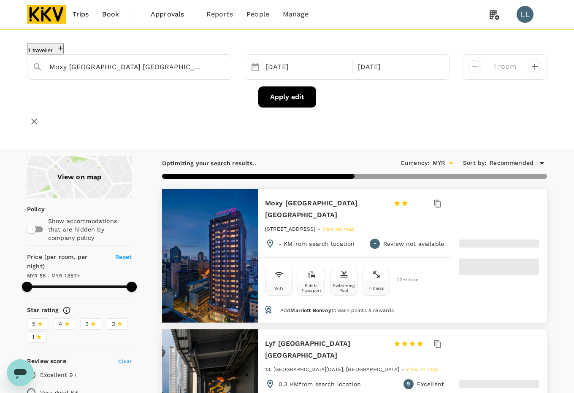
type input "56.19"
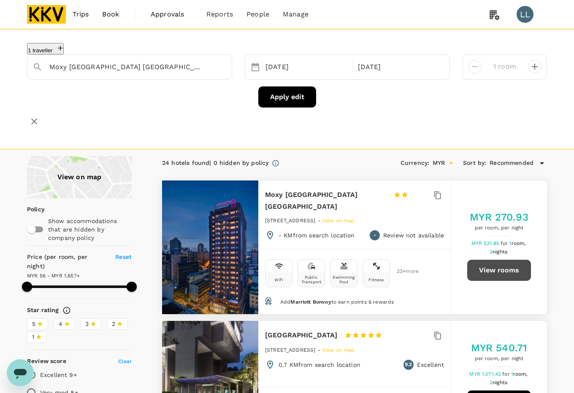
click at [498, 260] on button "View rooms" at bounding box center [499, 270] width 64 height 21
type input "1656.19"
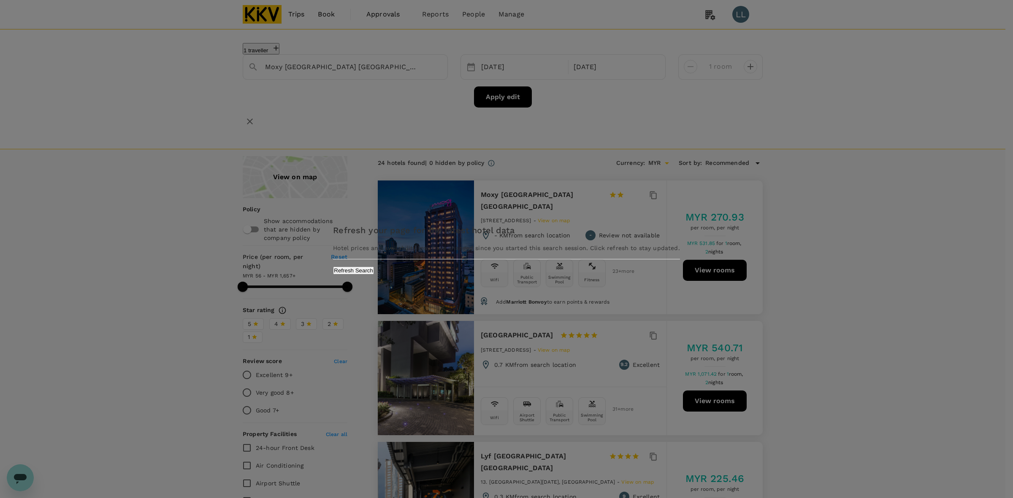
click at [374, 275] on button "Refresh Search" at bounding box center [353, 271] width 41 height 8
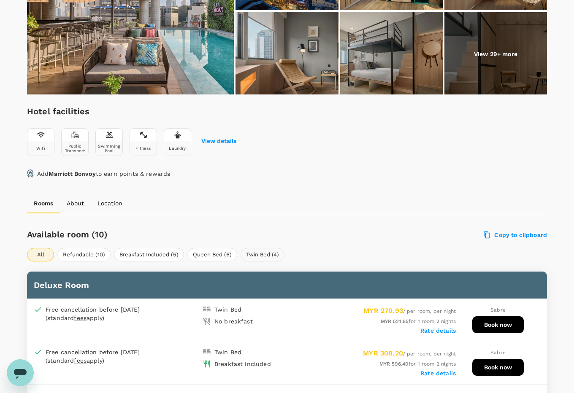
scroll to position [369, 0]
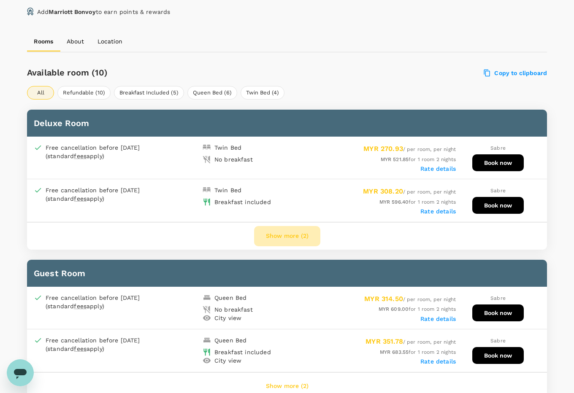
click at [270, 238] on button "Show more (2)" at bounding box center [287, 236] width 66 height 20
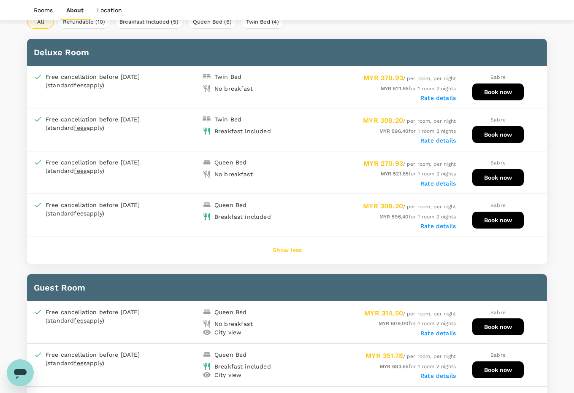
scroll to position [422, 0]
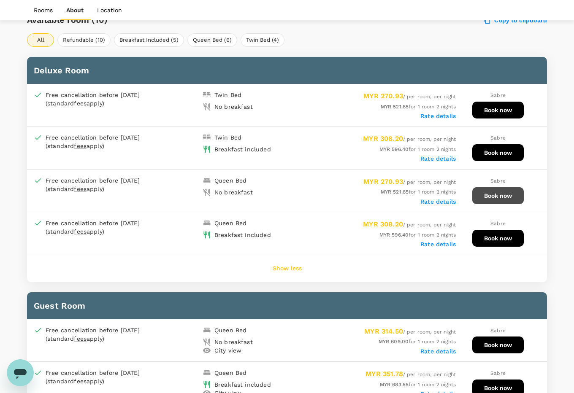
click at [497, 193] on button "Book now" at bounding box center [497, 195] width 51 height 17
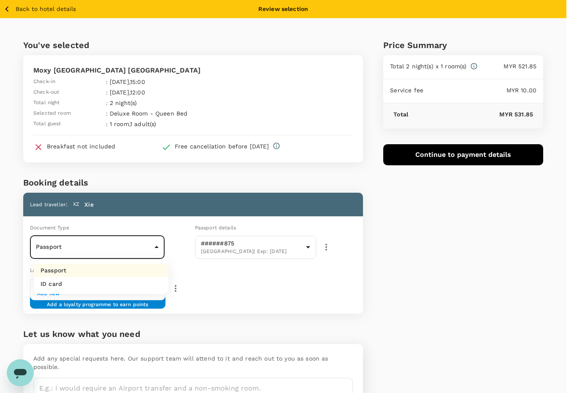
click at [83, 247] on body "Back to hotel details Review selection You've selected Moxy Kuala Lumpur Chinat…" at bounding box center [287, 227] width 574 height 455
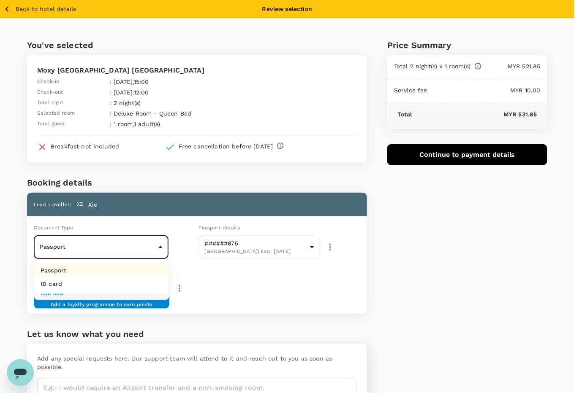
click at [77, 270] on li "Passport" at bounding box center [101, 271] width 135 height 14
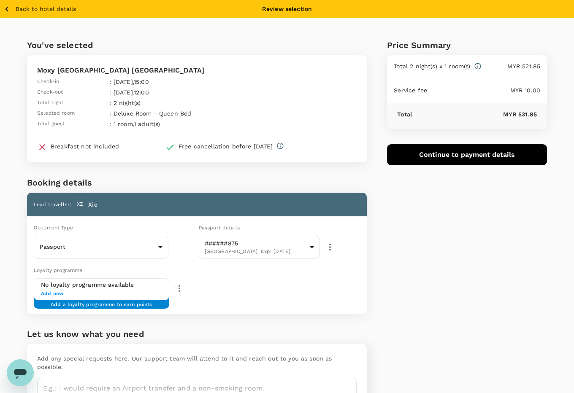
click at [244, 279] on div "No loyalty programme available Add new Add a loyalty programme to earn points" at bounding box center [142, 290] width 216 height 22
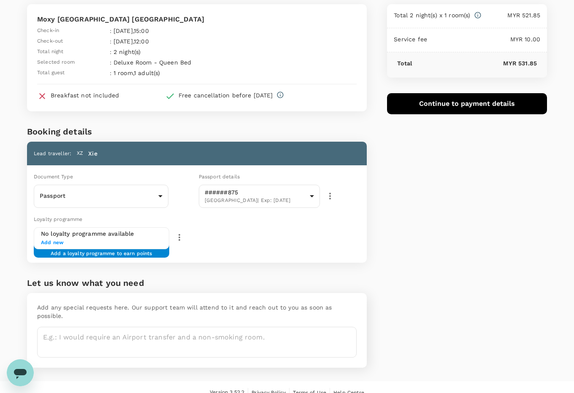
click at [422, 249] on div "Price Summary Total 2 night(s) x 1 room(s) MYR 521.85 Service fee MYR 10.00 Tot…" at bounding box center [457, 174] width 180 height 414
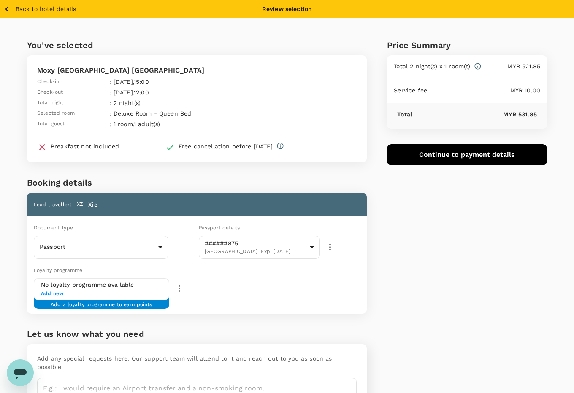
click at [463, 152] on button "Continue to payment details" at bounding box center [467, 154] width 160 height 21
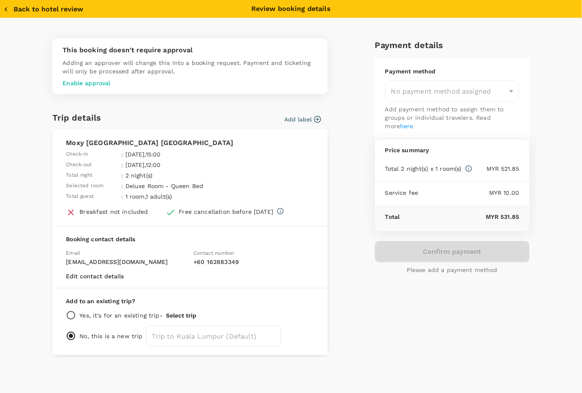
type input "9e431c6f-2823-4cc2-be3e-fbfab332714f"
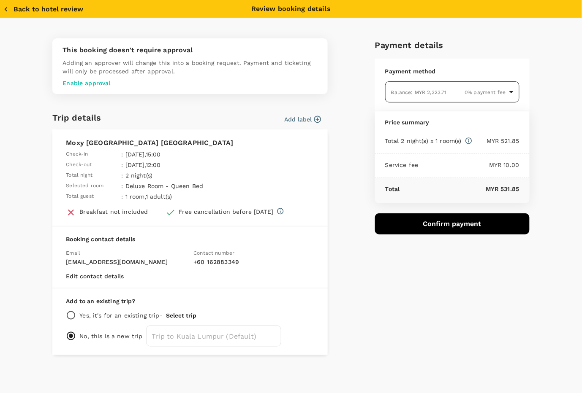
click at [462, 93] on body "Back to hotel details Review selection You've selected Moxy Kuala Lumpur Chinat…" at bounding box center [291, 227] width 582 height 455
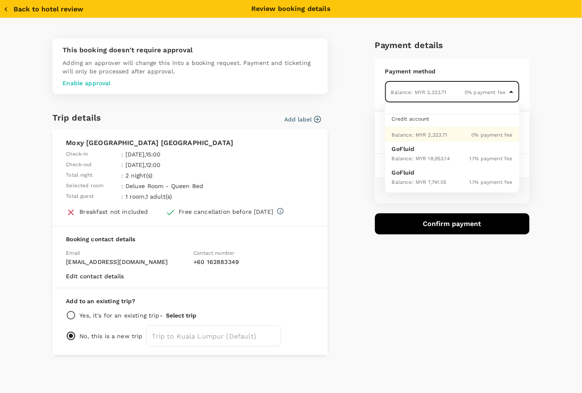
click at [453, 132] on div "Balance : MYR 2,323.71 0 % payment fee" at bounding box center [452, 135] width 121 height 10
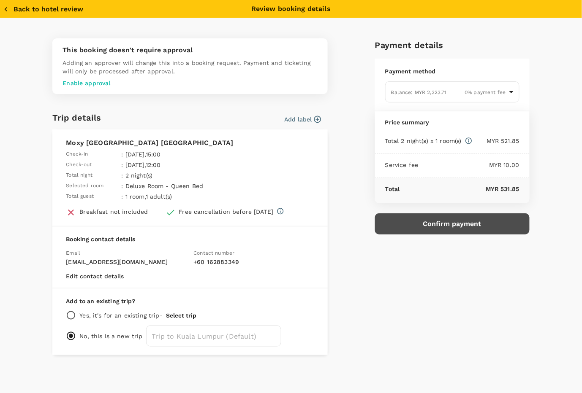
click at [447, 222] on button "Confirm payment" at bounding box center [452, 224] width 154 height 21
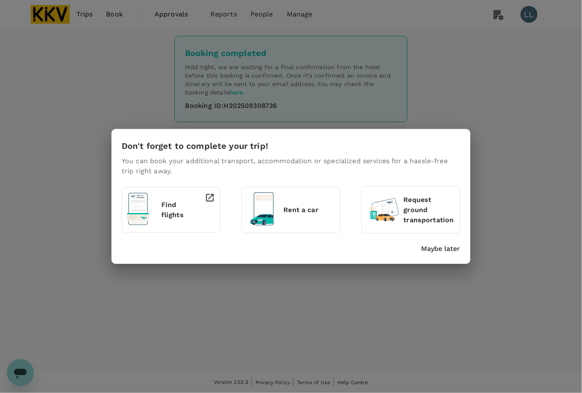
click at [429, 248] on p "Maybe later" at bounding box center [440, 249] width 39 height 10
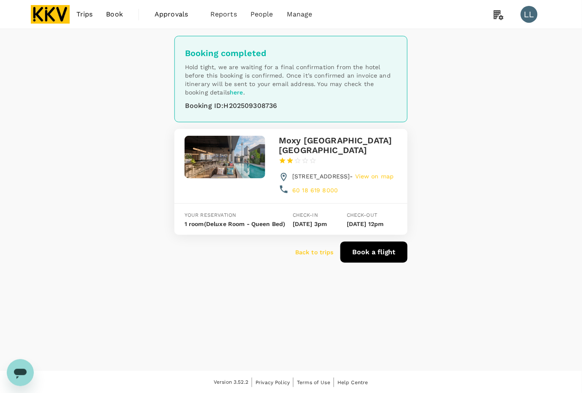
click at [311, 257] on p "Back to trips" at bounding box center [314, 252] width 38 height 8
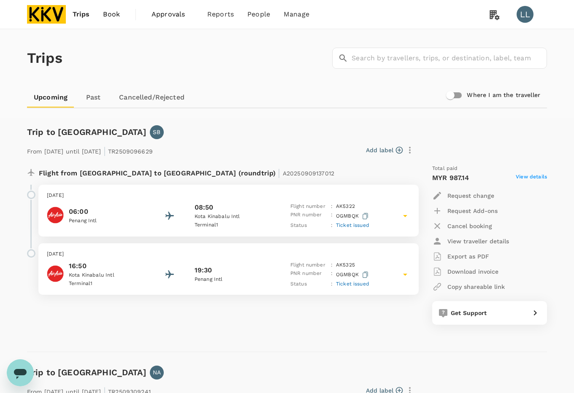
click at [51, 16] on img at bounding box center [46, 14] width 39 height 19
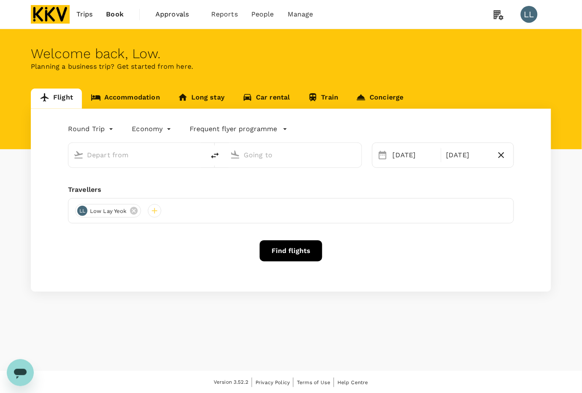
type input "Kuala Lumpur Intl (KUL)"
type input "Kota Kinabalu Intl (BKI)"
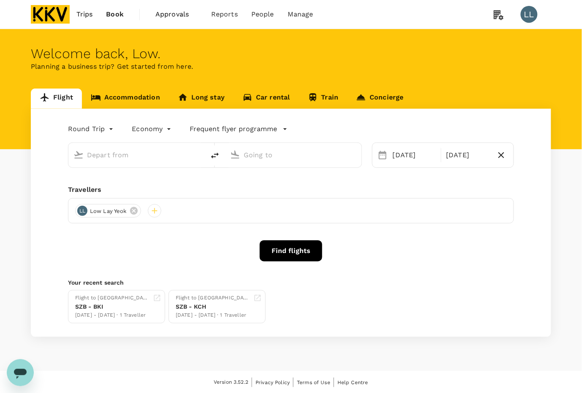
type input "Kuala Lumpur Intl (KUL)"
type input "Kota Kinabalu Intl (BKI)"
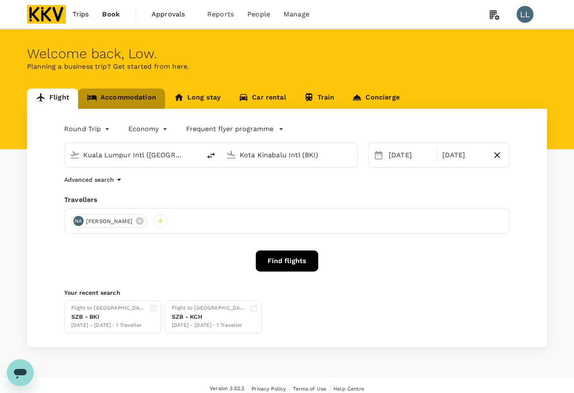
click at [106, 97] on link "Accommodation" at bounding box center [121, 99] width 87 height 20
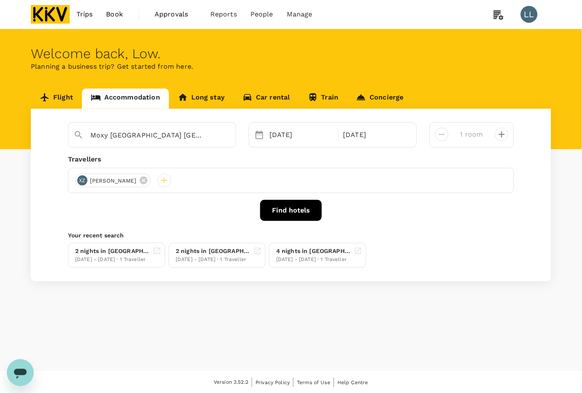
click at [260, 132] on icon at bounding box center [259, 135] width 8 height 8
click at [303, 134] on div "06 Oct" at bounding box center [301, 135] width 70 height 17
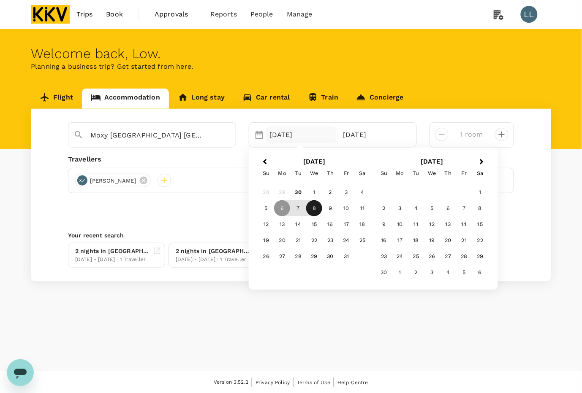
click at [311, 208] on div "8" at bounding box center [314, 208] width 16 height 16
click at [264, 225] on div "12" at bounding box center [266, 224] width 16 height 16
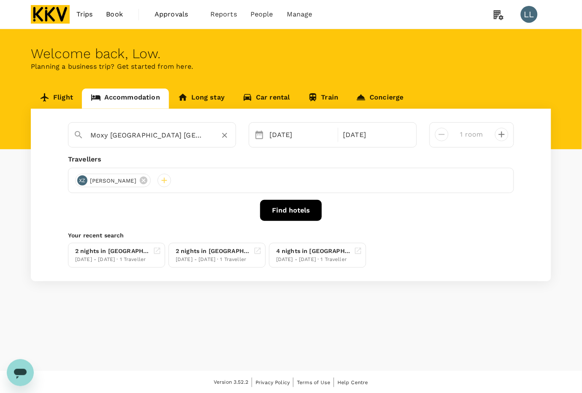
click at [189, 137] on input "Moxy [GEOGRAPHIC_DATA] [GEOGRAPHIC_DATA]" at bounding box center [148, 135] width 116 height 13
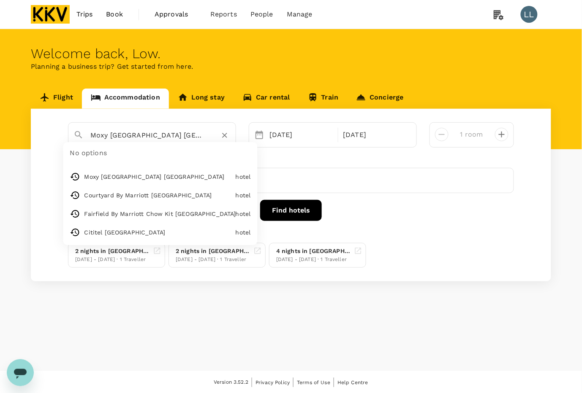
click at [224, 136] on icon "Clear" at bounding box center [224, 135] width 5 height 5
click at [182, 135] on input "text" at bounding box center [148, 135] width 116 height 13
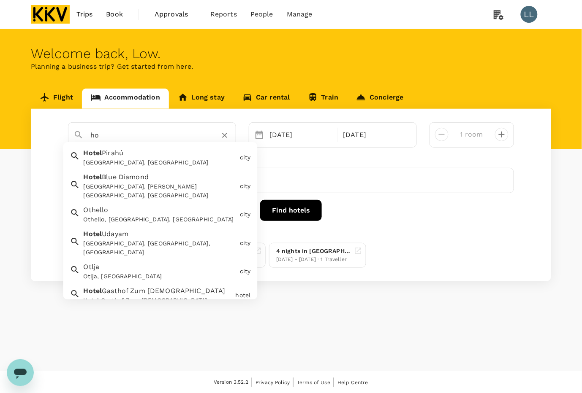
type input "h"
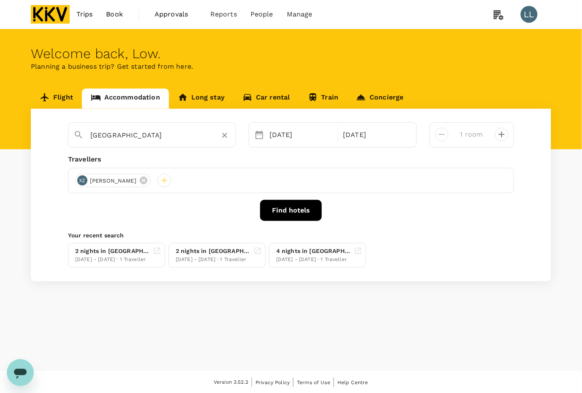
click at [182, 135] on input "Kota Kinabalu" at bounding box center [148, 135] width 116 height 13
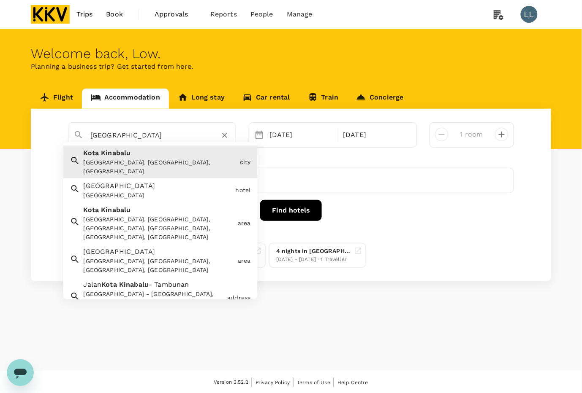
drag, startPoint x: 182, startPoint y: 135, endPoint x: 35, endPoint y: 135, distance: 147.3
click at [35, 135] on div "Kota Kinabalu Kota Kinabalu Kota Kinabalu, Sabah, Malaysia city Hotel Kolkhi Ho…" at bounding box center [291, 195] width 520 height 173
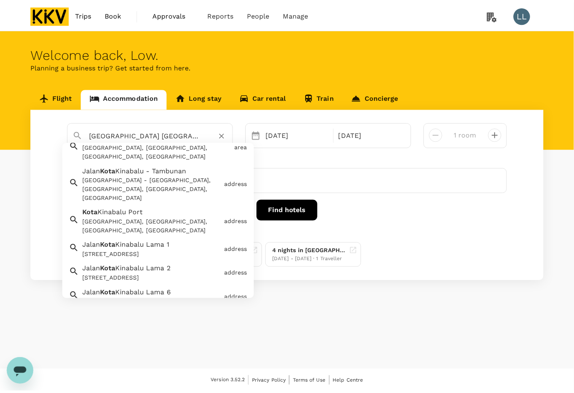
scroll to position [119, 0]
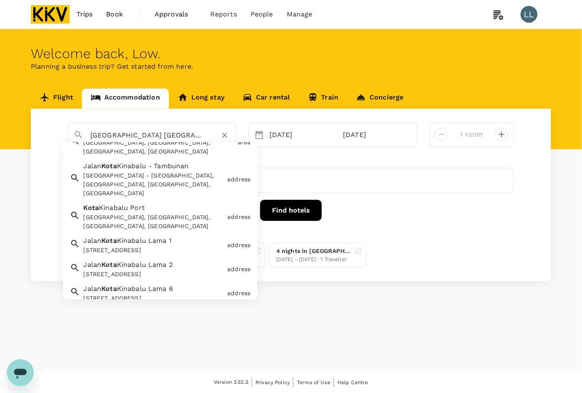
type input "Kota Kinabalu"
click at [233, 98] on link "Car rental" at bounding box center [265, 99] width 65 height 20
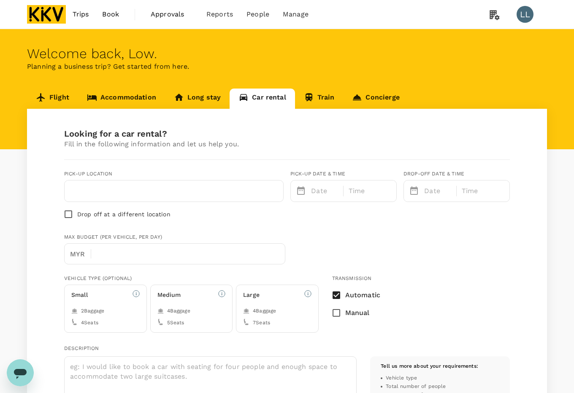
click at [124, 92] on link "Accommodation" at bounding box center [121, 99] width 87 height 20
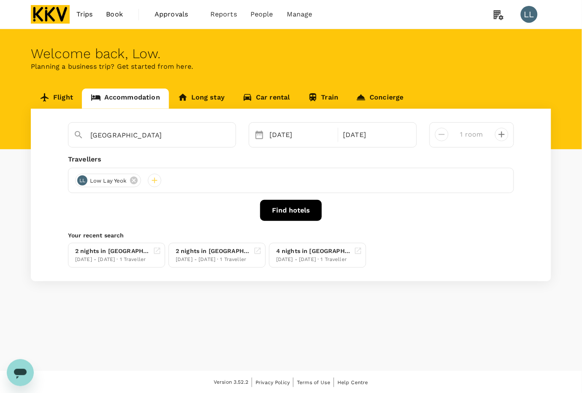
type input "Moxy [GEOGRAPHIC_DATA] [GEOGRAPHIC_DATA]"
drag, startPoint x: 177, startPoint y: 130, endPoint x: 181, endPoint y: 132, distance: 4.7
click at [180, 131] on input "Moxy [GEOGRAPHIC_DATA] [GEOGRAPHIC_DATA]" at bounding box center [148, 135] width 116 height 13
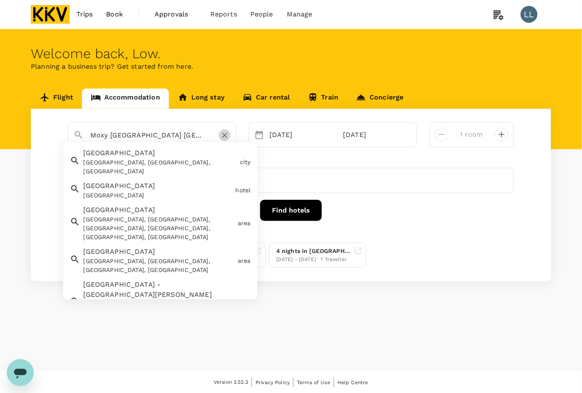
click at [227, 136] on icon "Clear" at bounding box center [224, 135] width 8 height 8
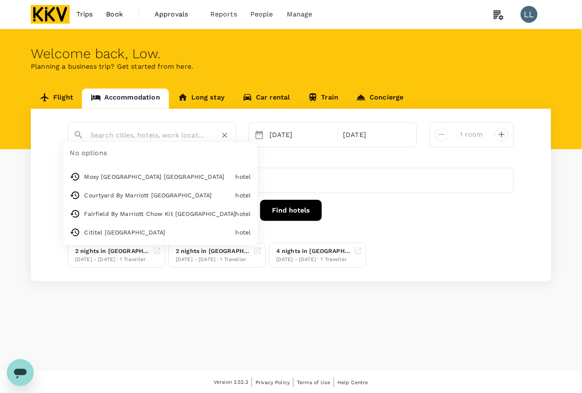
type input "J"
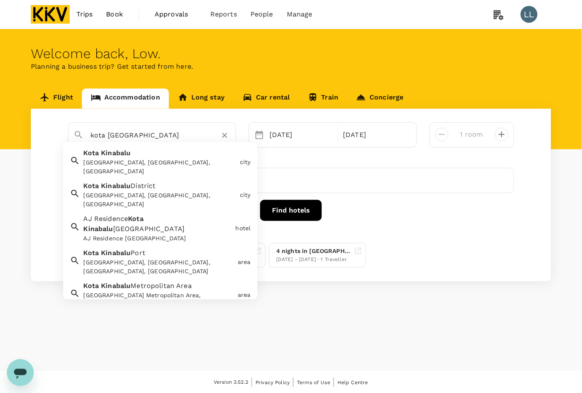
click at [173, 149] on div "Kota Kinabalu Kota Kinabalu, Sabah, Malaysia" at bounding box center [158, 160] width 156 height 31
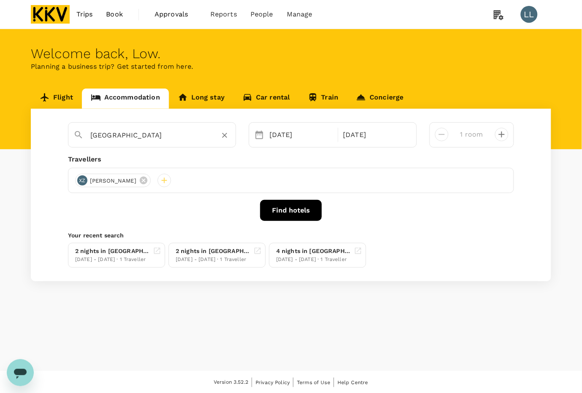
type input "Kota Kinabalu"
click at [294, 214] on button "Find hotels" at bounding box center [291, 210] width 62 height 21
click at [316, 130] on div "06 Oct" at bounding box center [301, 135] width 70 height 17
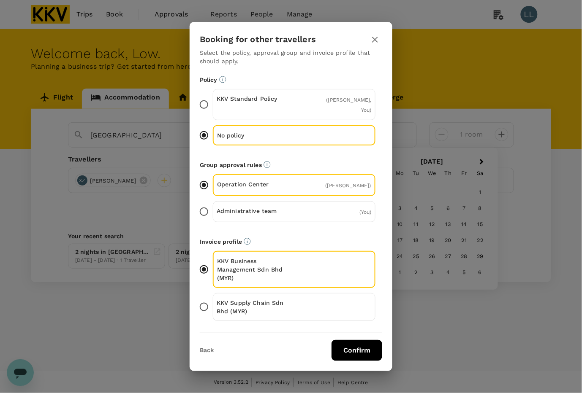
click at [264, 293] on div "KKV Supply Chain Sdn Bhd (MYR)" at bounding box center [294, 307] width 162 height 28
click at [213, 298] on input "KKV Supply Chain Sdn Bhd (MYR)" at bounding box center [204, 307] width 18 height 18
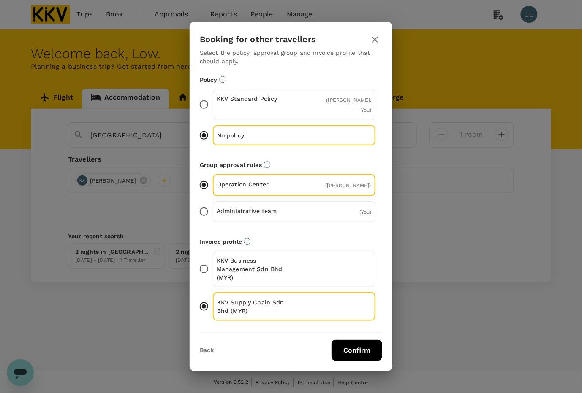
click at [376, 43] on icon "button" at bounding box center [375, 40] width 6 height 6
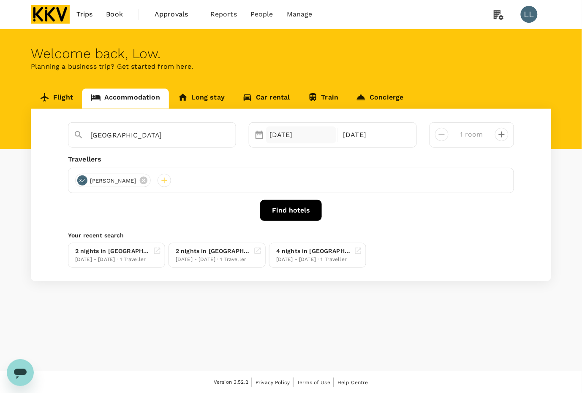
click at [284, 135] on div "06 Oct" at bounding box center [301, 135] width 70 height 17
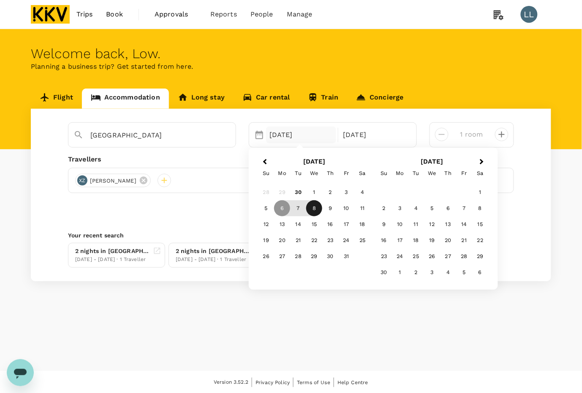
click at [311, 209] on div "8" at bounding box center [314, 208] width 16 height 16
click at [264, 224] on div "12" at bounding box center [266, 224] width 16 height 16
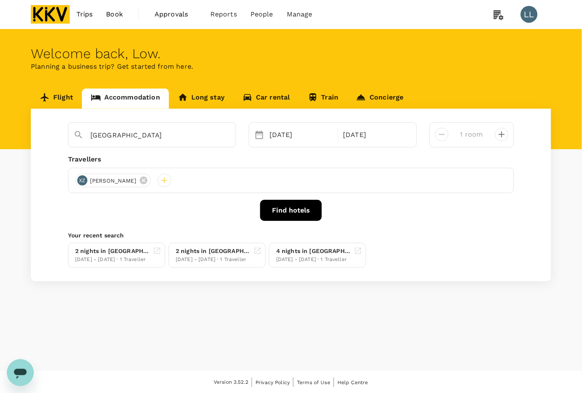
click at [373, 224] on div "Kota Kinabalu Selected date: Wednesday, October 8th, 2025 08 Oct Selected date:…" at bounding box center [291, 195] width 520 height 173
click at [290, 207] on button "Find hotels" at bounding box center [291, 210] width 62 height 21
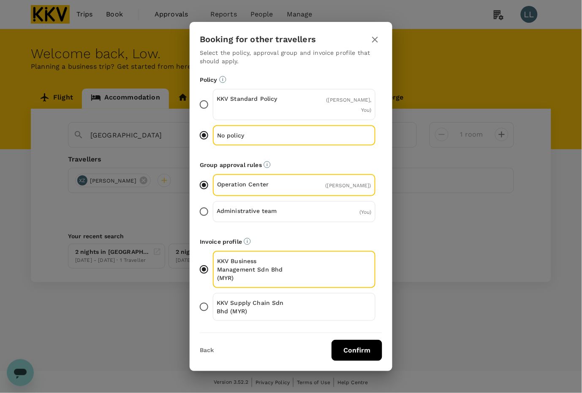
click at [273, 303] on p "KKV Supply Chain Sdn Bhd (MYR)" at bounding box center [255, 307] width 78 height 17
click at [213, 303] on input "KKV Supply Chain Sdn Bhd (MYR)" at bounding box center [204, 307] width 18 height 18
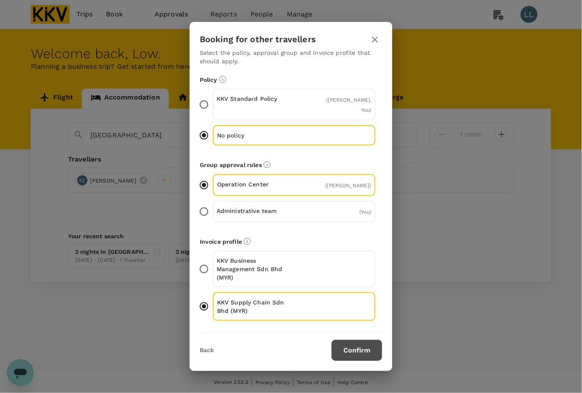
click at [349, 345] on button "Confirm" at bounding box center [356, 350] width 51 height 21
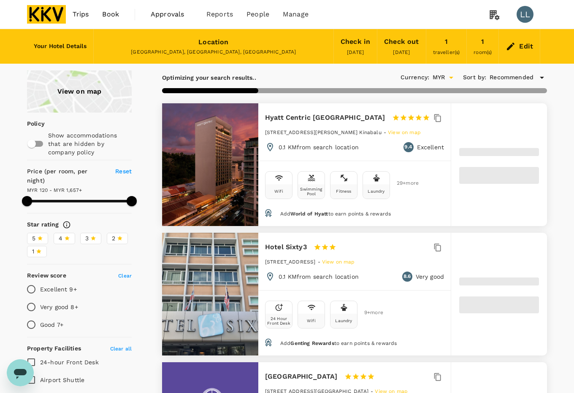
type input "1656.76"
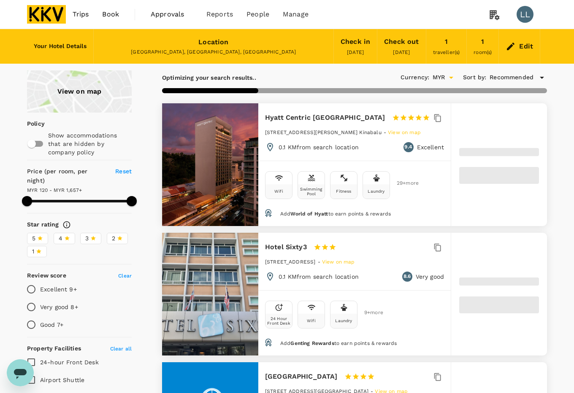
type input "119.66"
type input "1656.66"
type input "97.66"
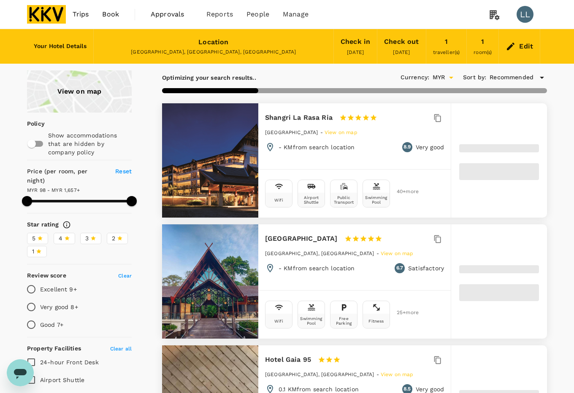
type input "1656.13"
type input "92.13"
type input "1656.25"
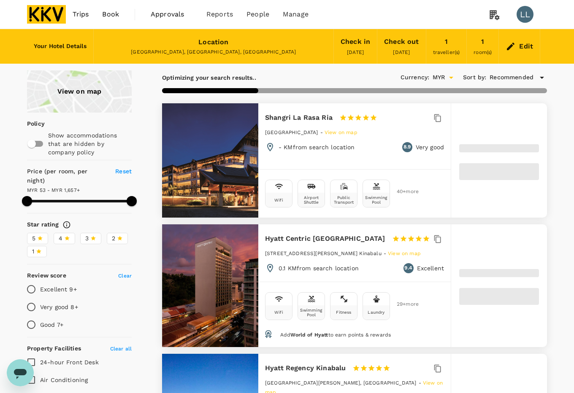
type input "53.25"
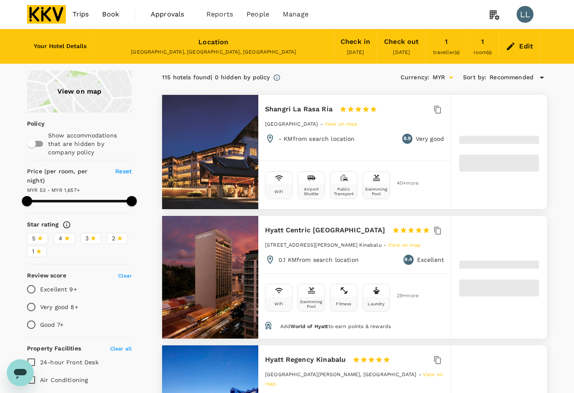
type input "1656.25"
click at [524, 46] on div "Edit" at bounding box center [526, 47] width 14 height 12
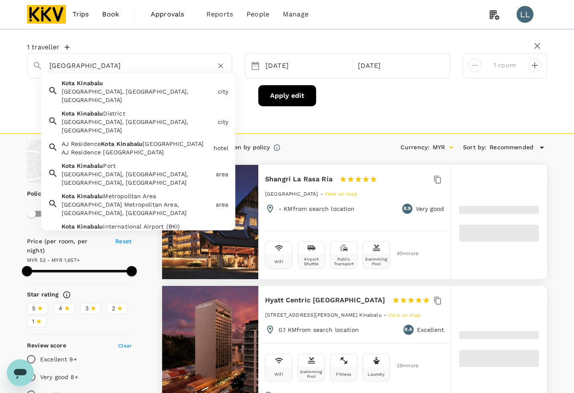
drag, startPoint x: 134, startPoint y: 66, endPoint x: -22, endPoint y: 60, distance: 155.8
paste input "Matata Hotel"
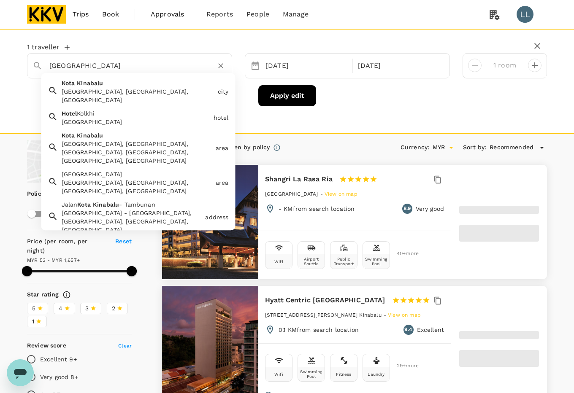
type input "Kota Kinabalu"
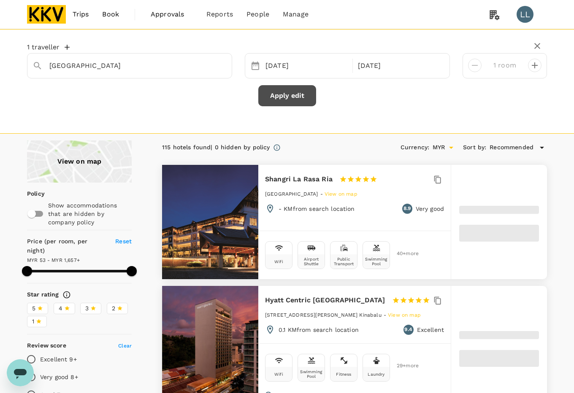
click at [295, 95] on button "Apply edit" at bounding box center [287, 95] width 58 height 21
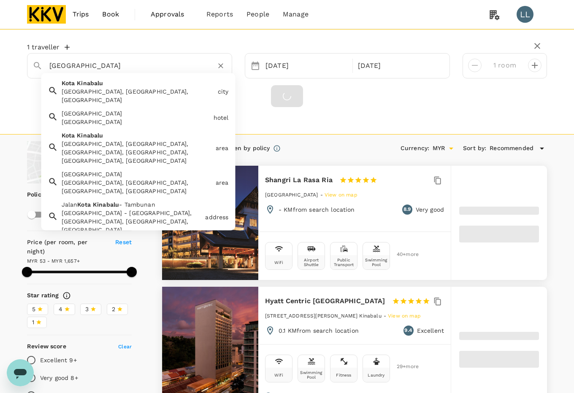
click at [191, 68] on input "[GEOGRAPHIC_DATA]" at bounding box center [126, 65] width 154 height 13
click at [222, 64] on icon "Clear" at bounding box center [220, 66] width 8 height 8
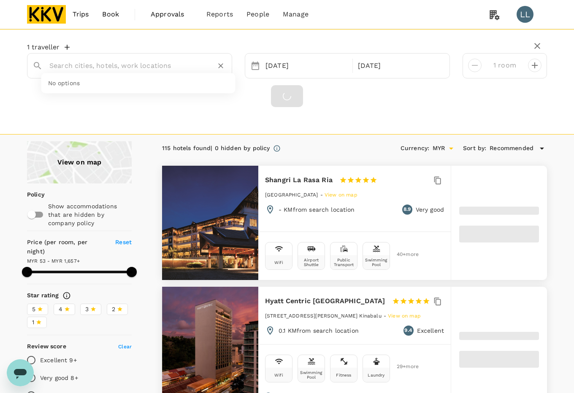
click at [132, 61] on input "text" at bounding box center [126, 65] width 154 height 13
paste input "Matata Hotel Kota Kinabalu"
type input "Matata Hotel Kota Kinabalu"
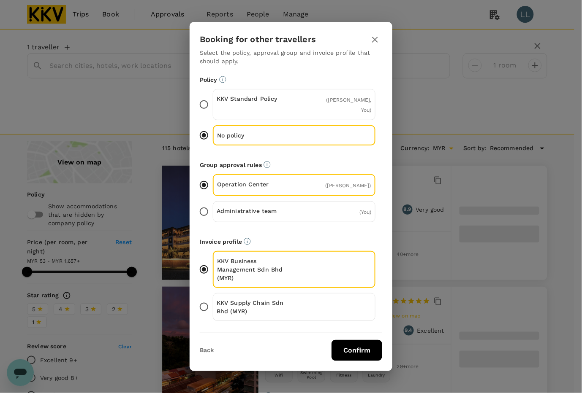
click at [376, 43] on icon "button" at bounding box center [375, 40] width 10 height 10
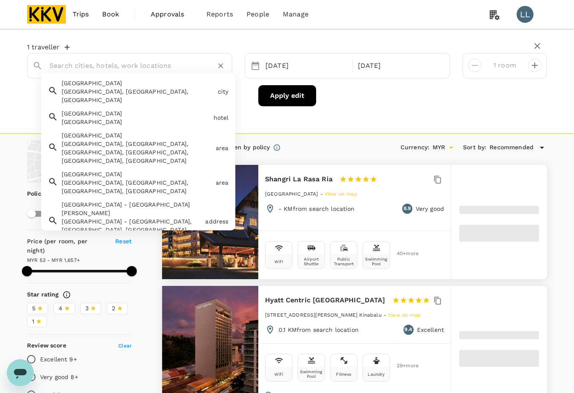
click at [86, 63] on input "text" at bounding box center [126, 65] width 154 height 13
paste input "Matata Hotel Kota Kinabalu"
type input "Matata Hotel Kota Kinabalu"
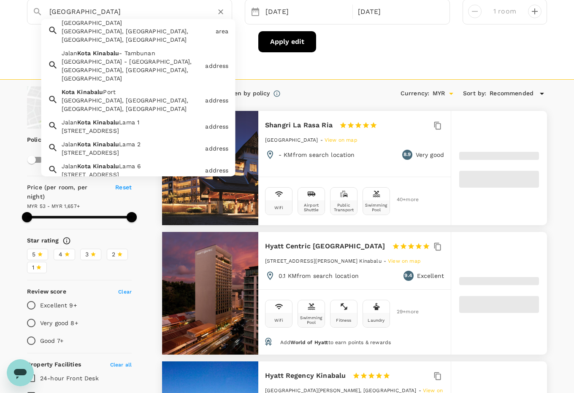
scroll to position [105, 0]
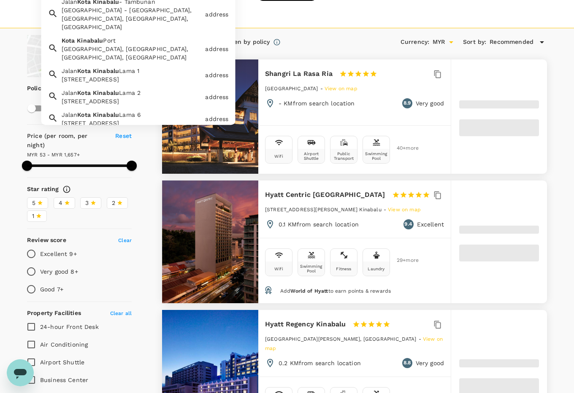
type input "1656.25"
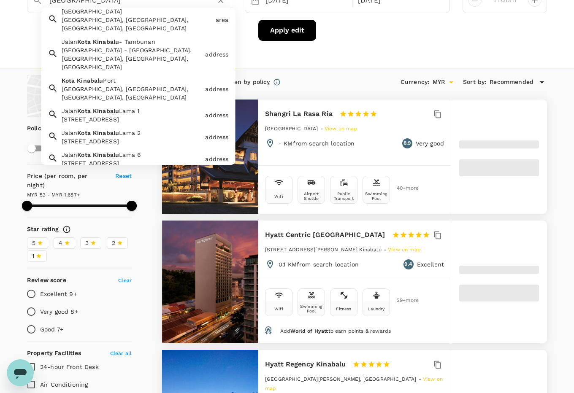
scroll to position [0, 0]
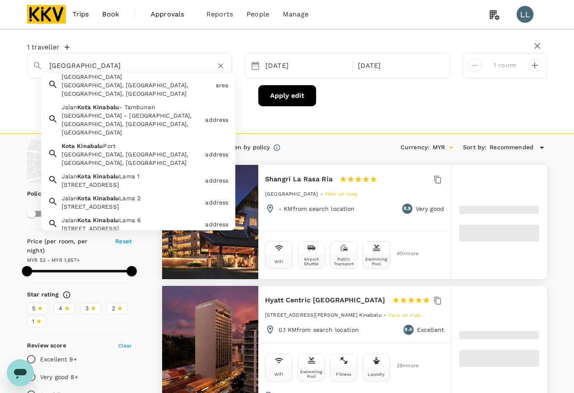
type input "Matata Hotel Kota Kinabalu"
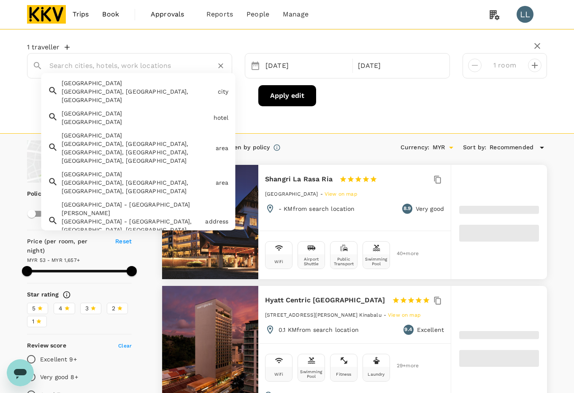
click at [159, 68] on input "text" at bounding box center [126, 65] width 154 height 13
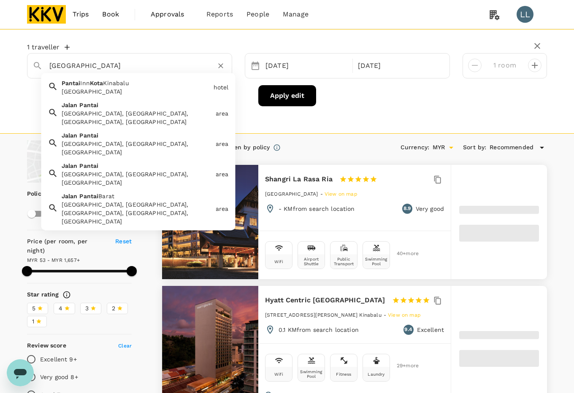
click at [131, 113] on div "Jalan Pantai, Kota Kinabalu, Sabah, Malaysia" at bounding box center [137, 117] width 151 height 17
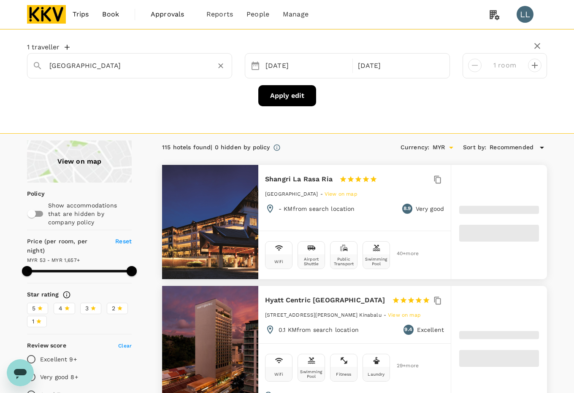
type input "Jalan Pantai"
click at [287, 97] on button "Apply edit" at bounding box center [287, 95] width 58 height 21
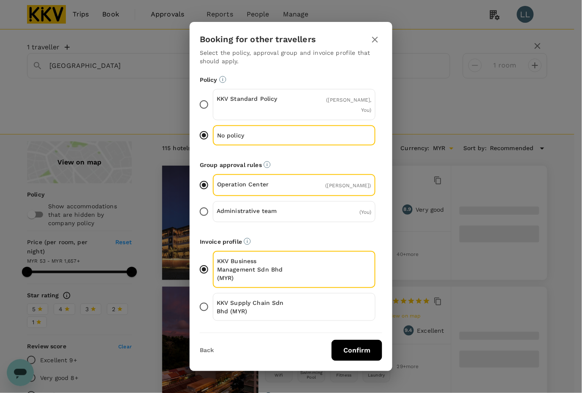
click at [233, 302] on p "KKV Supply Chain Sdn Bhd (MYR)" at bounding box center [255, 307] width 78 height 17
click at [213, 302] on input "KKV Supply Chain Sdn Bhd (MYR)" at bounding box center [204, 307] width 18 height 18
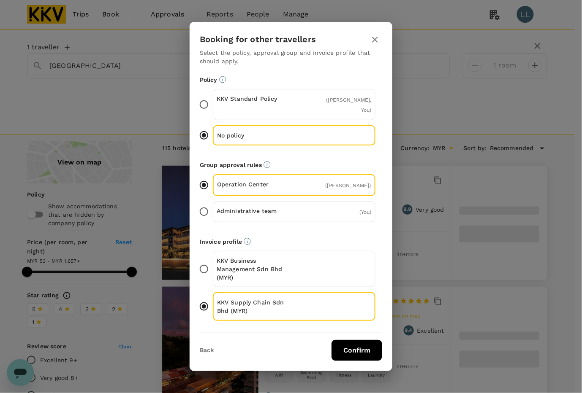
click at [361, 346] on button "Confirm" at bounding box center [356, 350] width 51 height 21
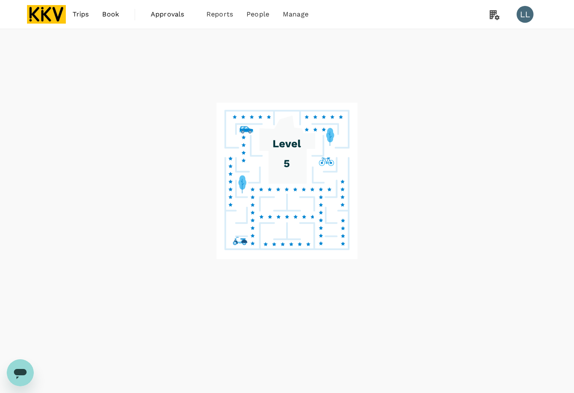
click at [452, 140] on div at bounding box center [287, 211] width 574 height 365
click at [274, 150] on image at bounding box center [286, 181] width 141 height 157
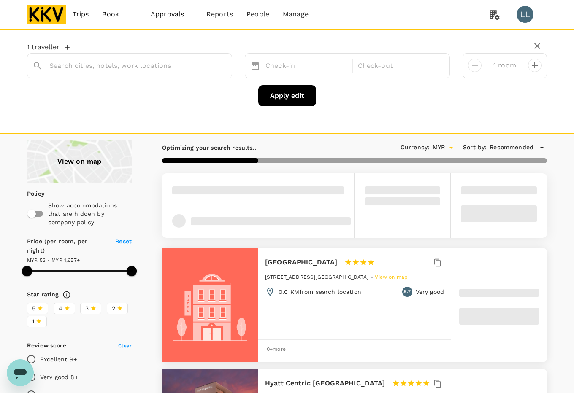
type input "Jalan Pantai"
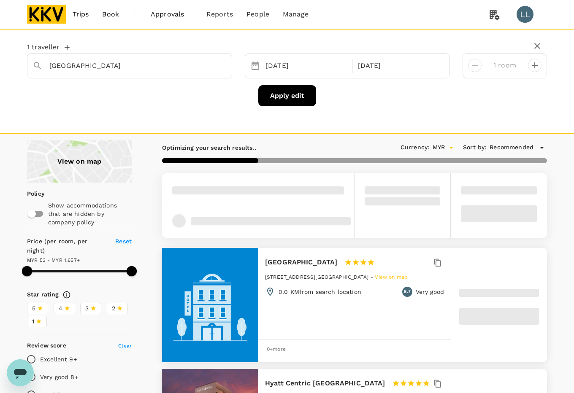
type input "1656.31"
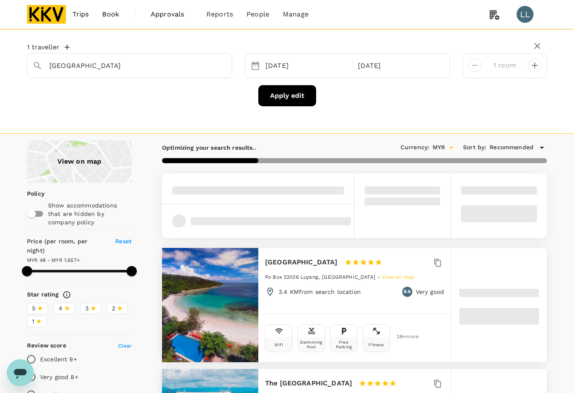
type input "48.31"
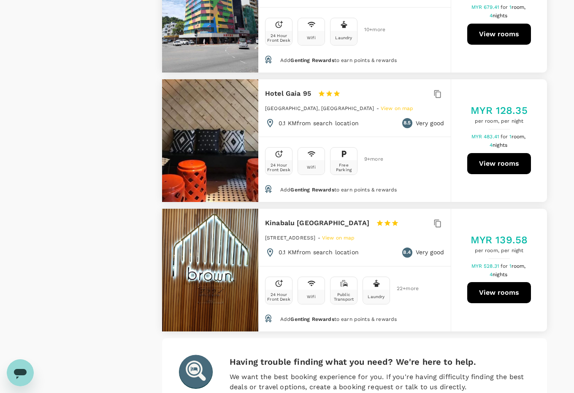
scroll to position [2426, 0]
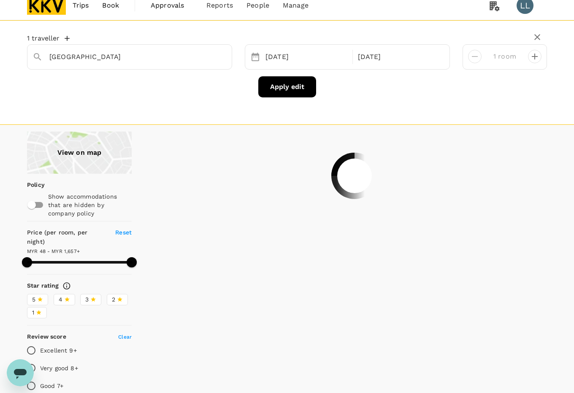
scroll to position [0, 0]
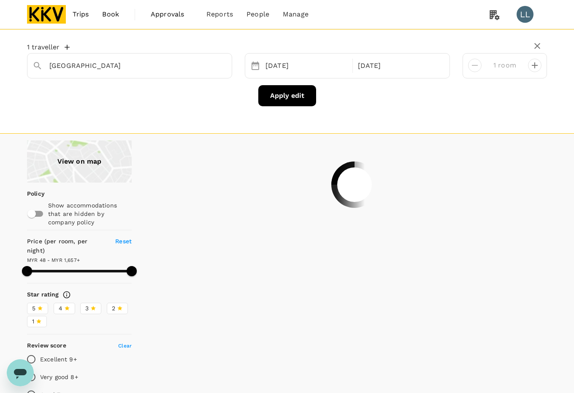
type input "1656.31"
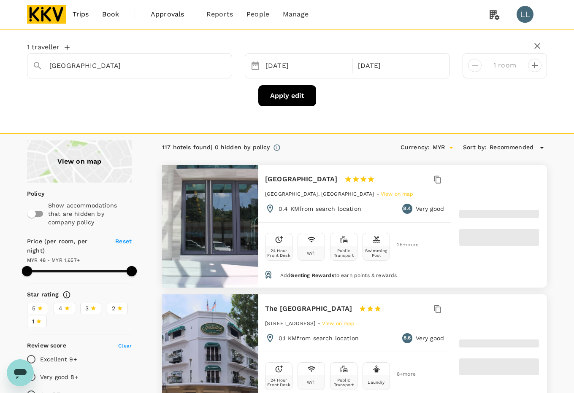
scroll to position [105, 0]
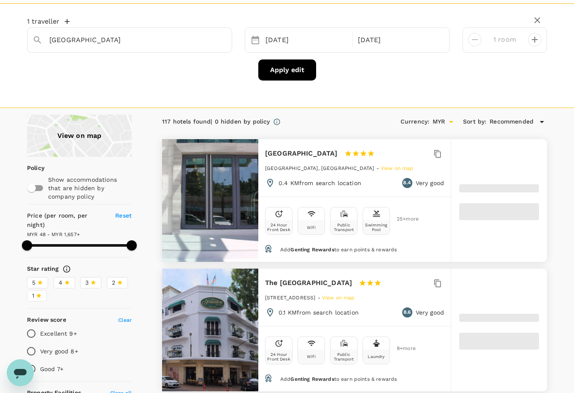
scroll to position [22, 0]
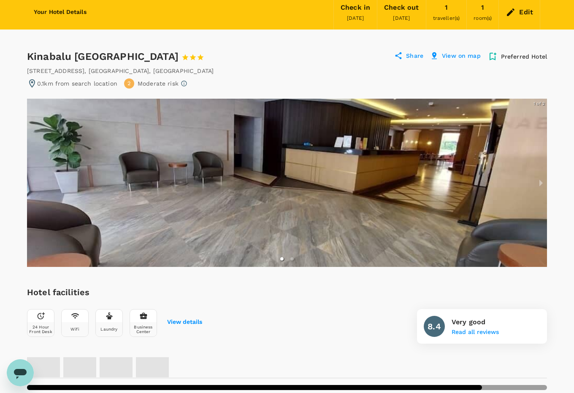
scroll to position [53, 0]
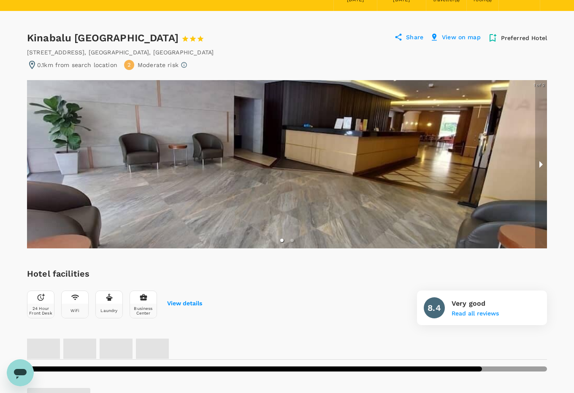
click at [539, 165] on button "next slide / item" at bounding box center [541, 164] width 12 height 168
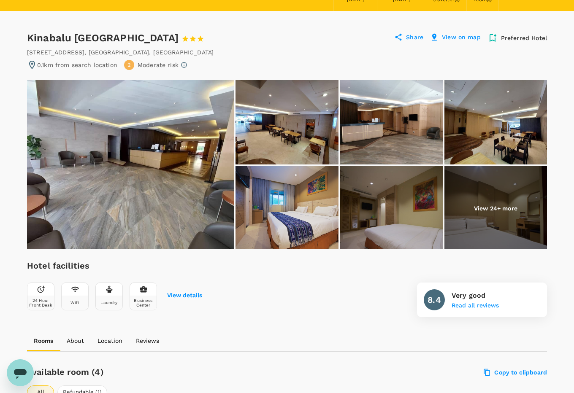
click at [541, 164] on ul "View 24+ more" at bounding box center [287, 164] width 520 height 169
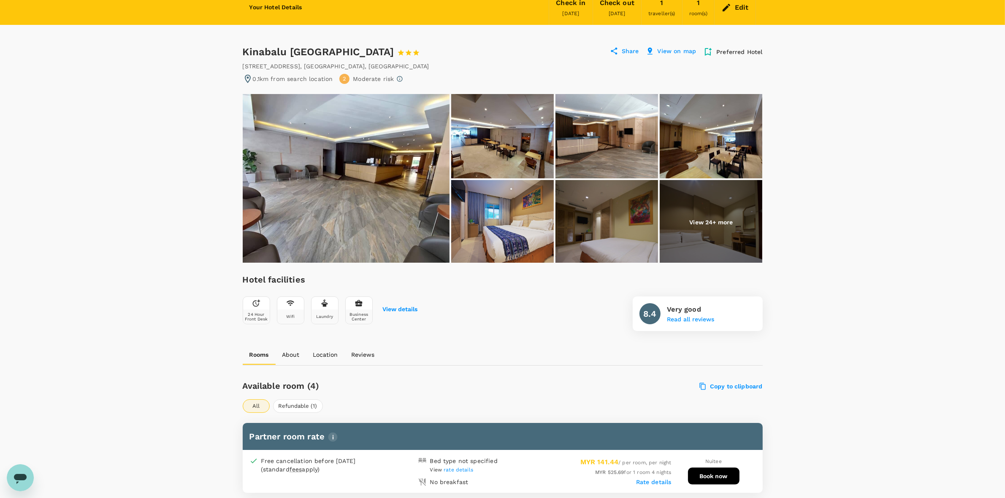
scroll to position [0, 0]
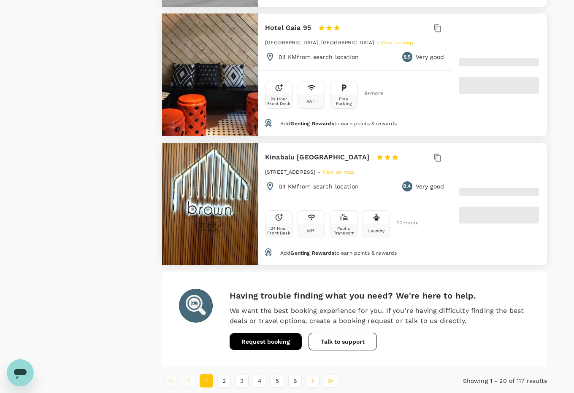
scroll to position [2382, 0]
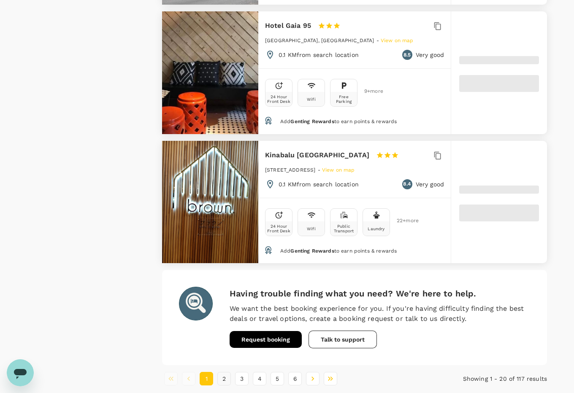
click at [228, 372] on button "2" at bounding box center [224, 379] width 14 height 14
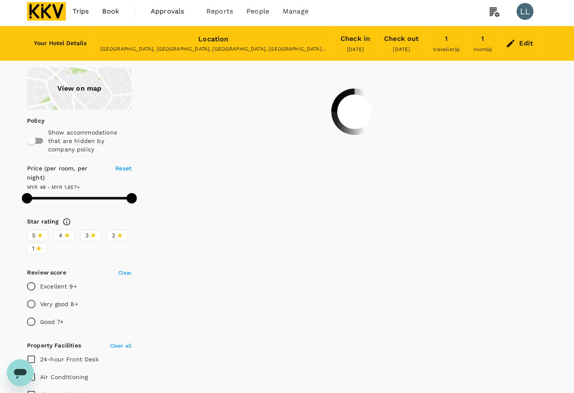
scroll to position [0, 0]
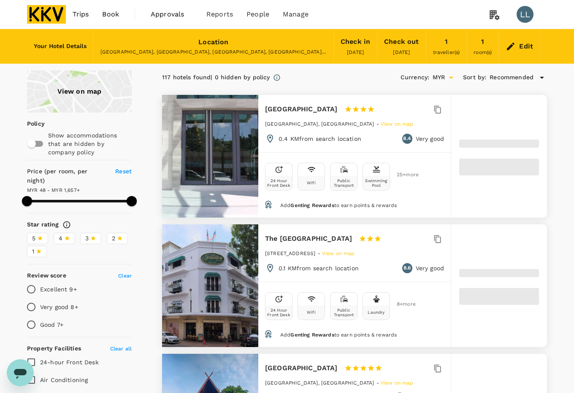
drag, startPoint x: 264, startPoint y: 108, endPoint x: 313, endPoint y: 112, distance: 49.1
click at [313, 112] on div "Grandis Hotel 1 Star 2 Stars 3 Stars 4 Stars 5 Stars Suria Sabah Shopping Mall,…" at bounding box center [354, 123] width 192 height 57
copy h6 "Grandis Hotel"
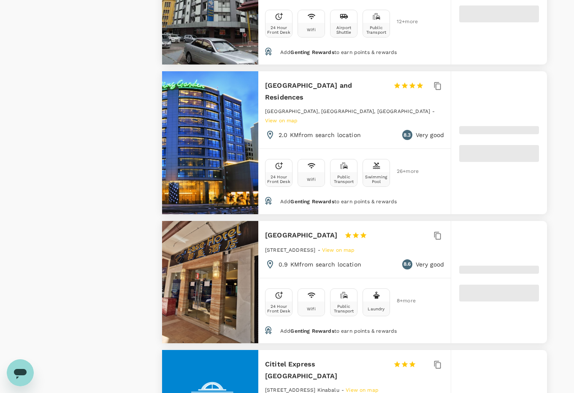
scroll to position [2268, 0]
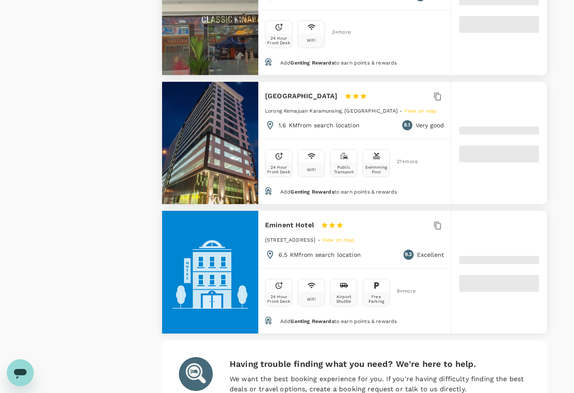
scroll to position [2453, 0]
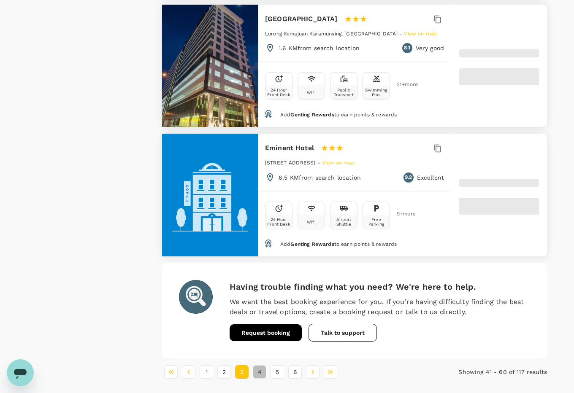
click at [262, 365] on button "4" at bounding box center [260, 372] width 14 height 14
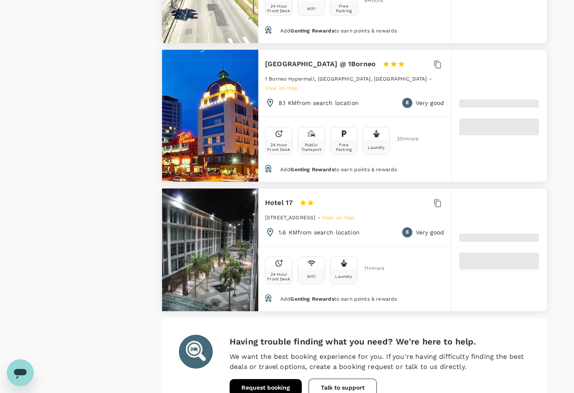
scroll to position [2501, 0]
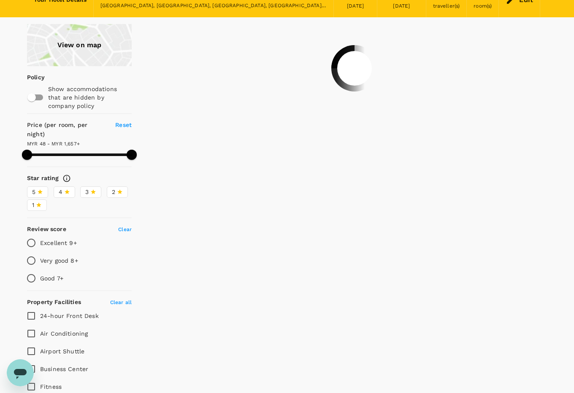
scroll to position [11, 0]
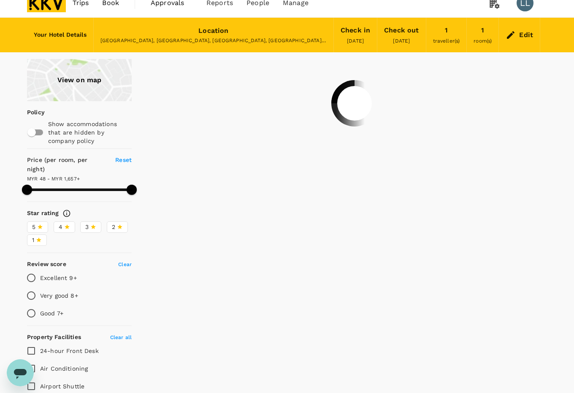
type input "1656.31"
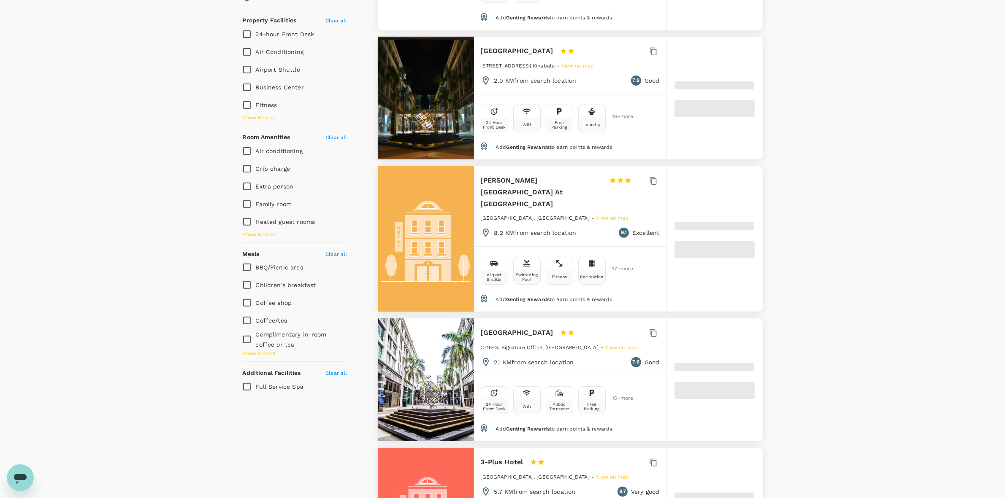
scroll to position [369, 0]
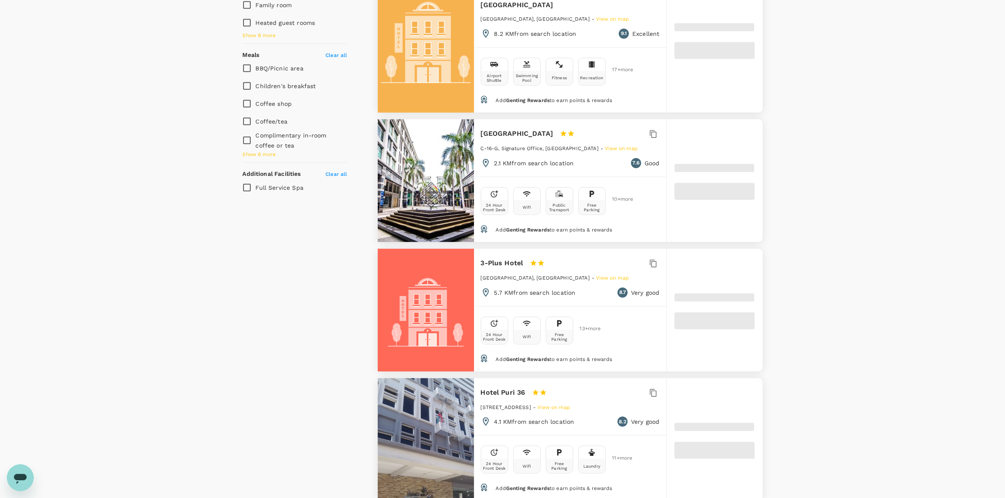
click at [539, 128] on h6 "[GEOGRAPHIC_DATA]" at bounding box center [517, 134] width 73 height 12
click at [423, 180] on div at bounding box center [426, 180] width 96 height 123
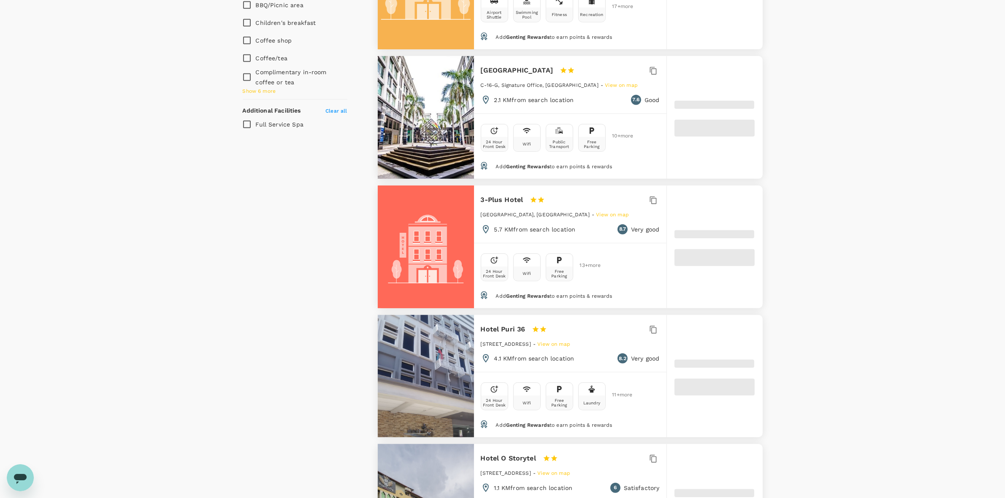
scroll to position [580, 0]
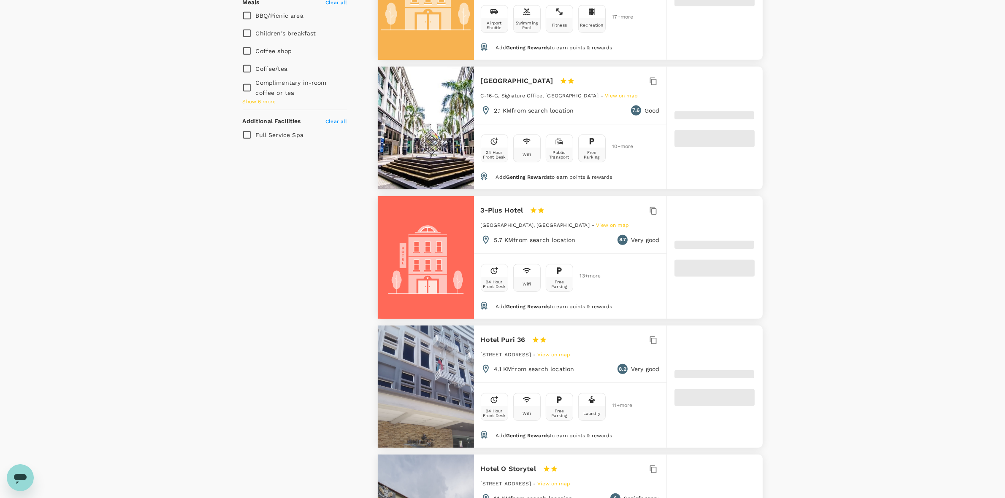
drag, startPoint x: 497, startPoint y: 68, endPoint x: 558, endPoint y: 68, distance: 61.2
click at [558, 68] on div "KK Times Square Hotel 1 Star 2 Stars 3 Stars 4 Stars 5 Stars C-16-G, Signature …" at bounding box center [570, 95] width 192 height 57
copy h6 "[GEOGRAPHIC_DATA]"
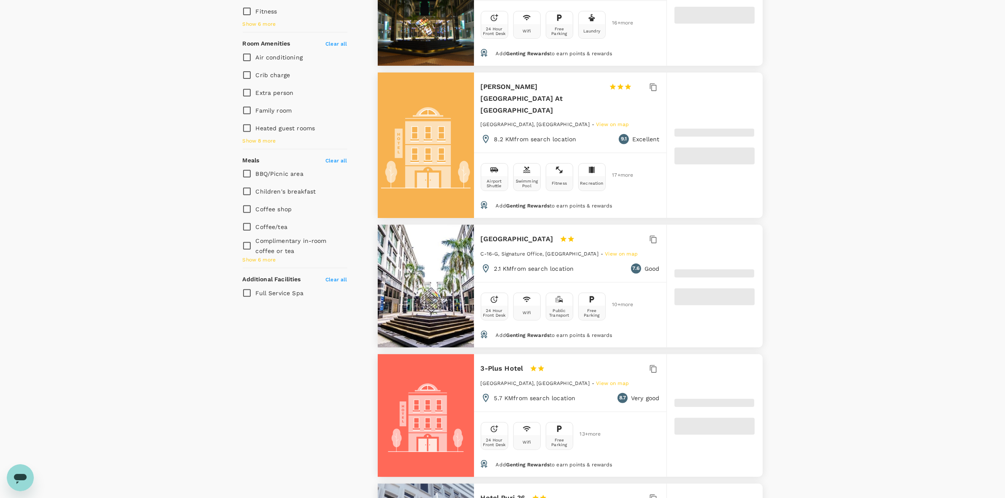
click at [445, 231] on div at bounding box center [426, 286] width 96 height 123
click at [573, 289] on span at bounding box center [714, 297] width 80 height 17
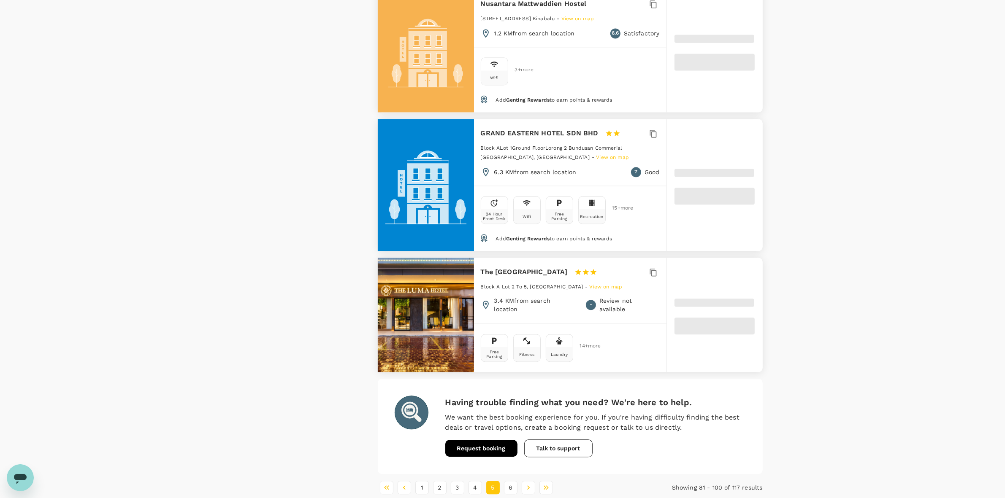
scroll to position [2426, 0]
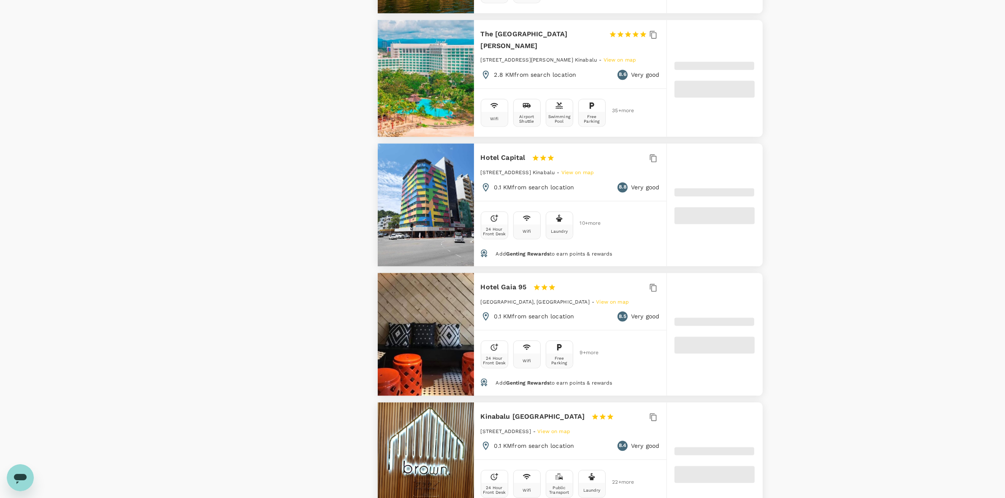
scroll to position [2277, 0]
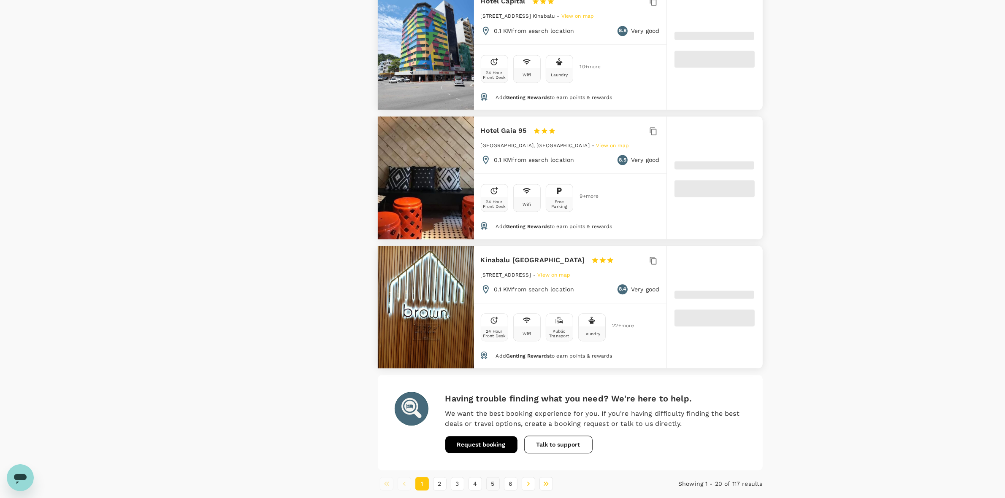
click at [492, 477] on button "5" at bounding box center [493, 484] width 14 height 14
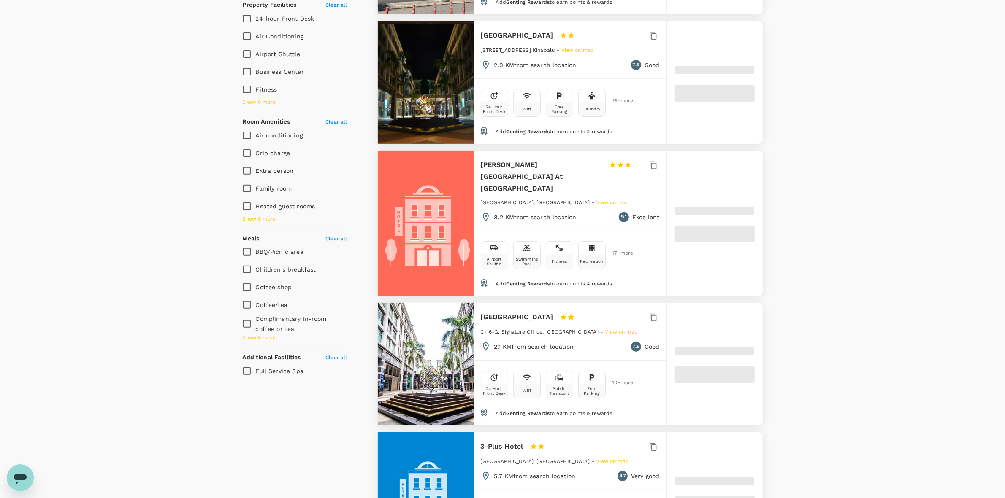
scroll to position [422, 0]
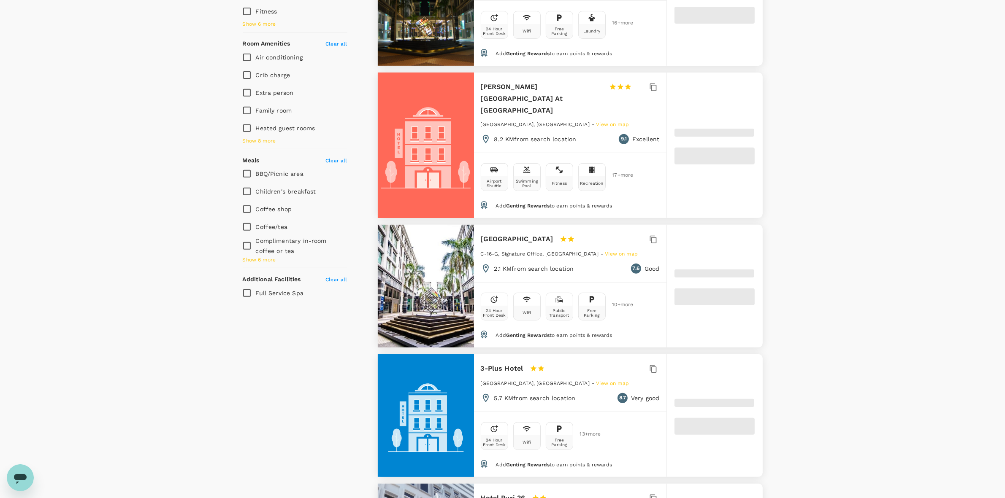
click at [698, 289] on span at bounding box center [714, 297] width 80 height 17
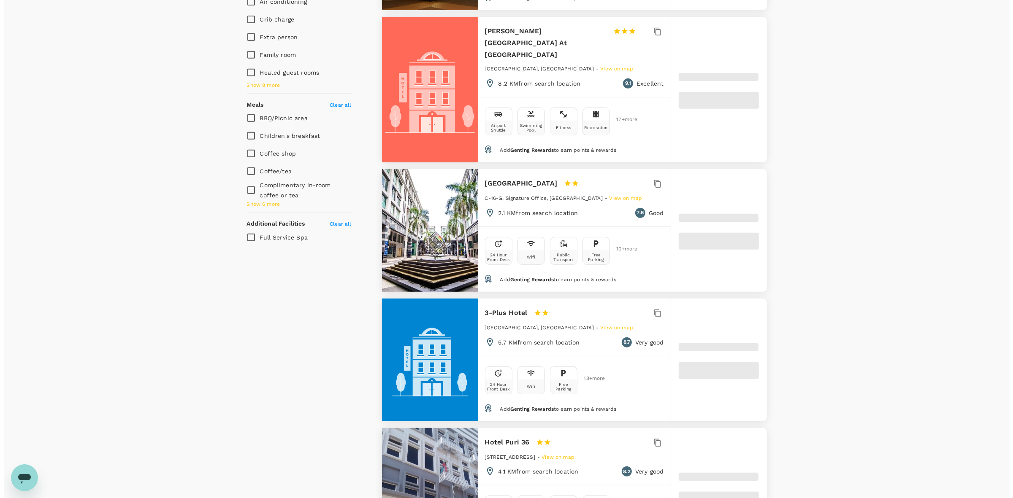
scroll to position [527, 0]
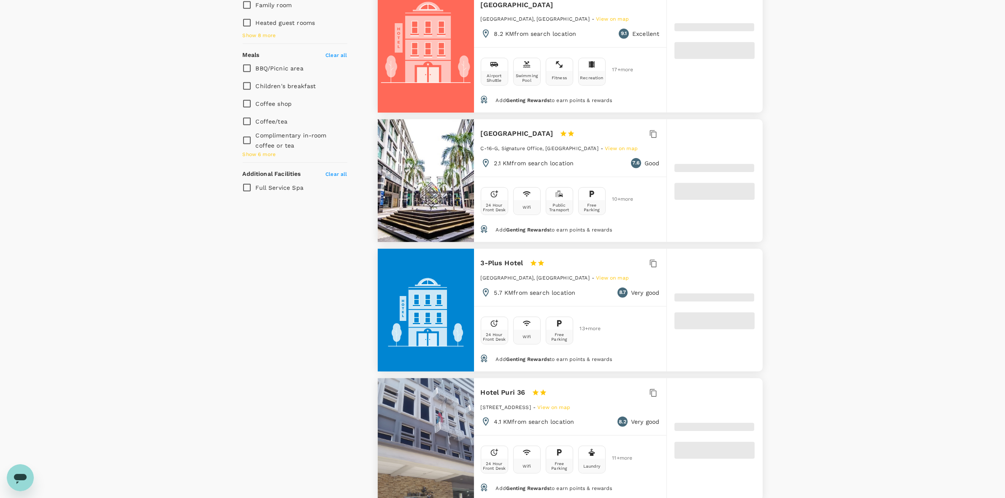
type input "1655.31"
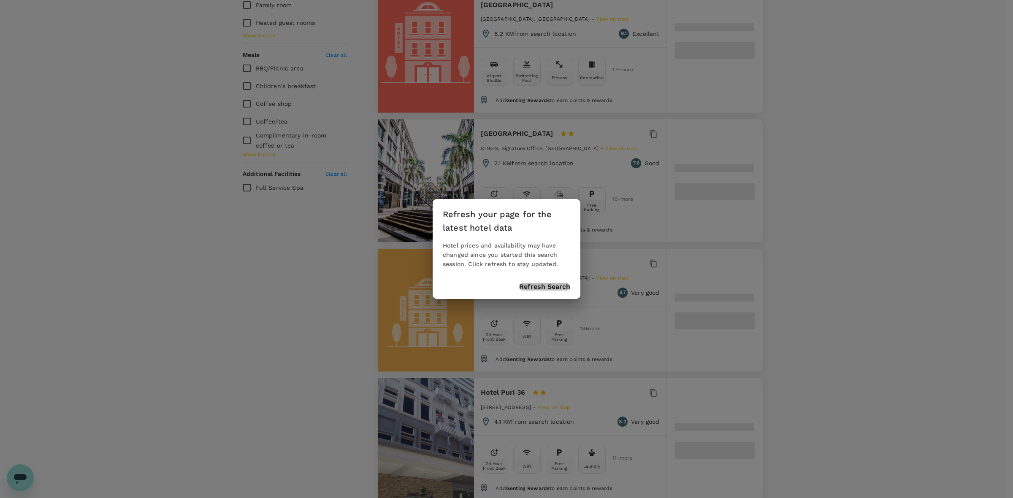
click at [535, 290] on button "Refresh Search" at bounding box center [544, 287] width 51 height 8
click at [534, 284] on button "Refresh Search" at bounding box center [544, 287] width 51 height 8
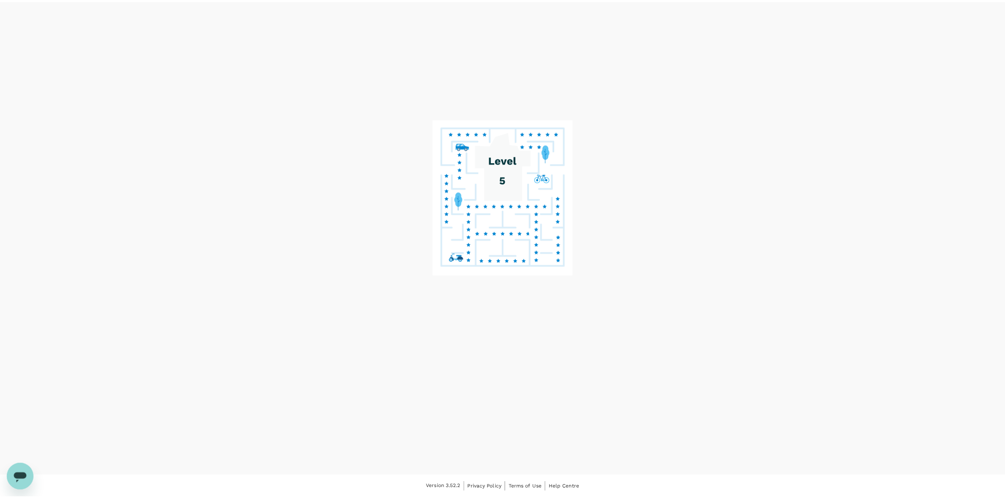
scroll to position [6, 0]
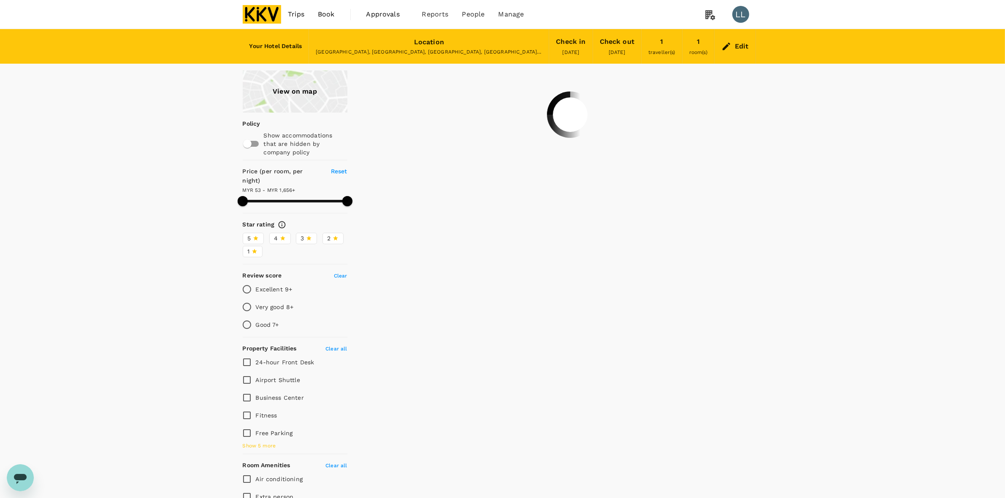
type input "1655.32"
type input "48.32"
click at [742, 48] on div "Edit" at bounding box center [742, 47] width 14 height 12
type input "1655.32"
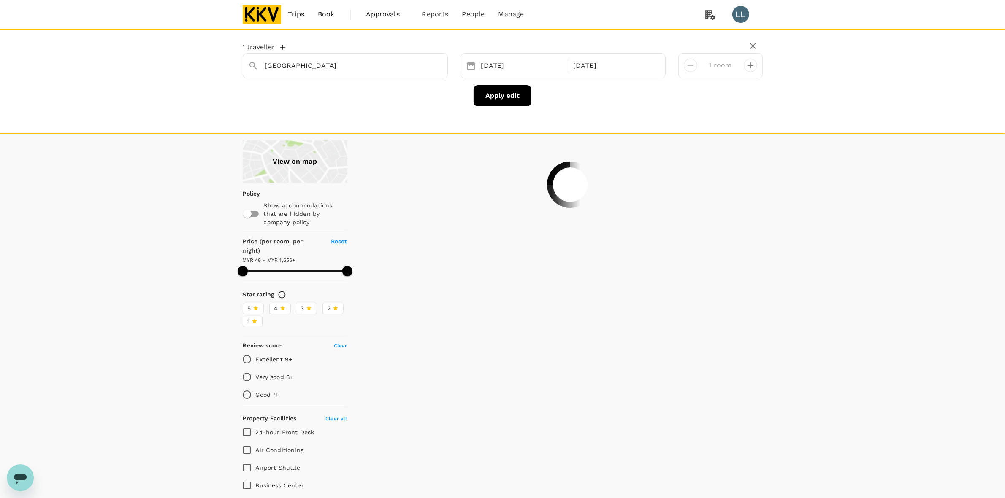
type input "Moxy [GEOGRAPHIC_DATA] [GEOGRAPHIC_DATA]"
type input "1655.32"
click at [432, 64] on icon "Clear" at bounding box center [436, 66] width 8 height 8
click at [507, 68] on div "[DATE]" at bounding box center [522, 66] width 89 height 16
drag, startPoint x: 842, startPoint y: 128, endPoint x: 836, endPoint y: 123, distance: 7.8
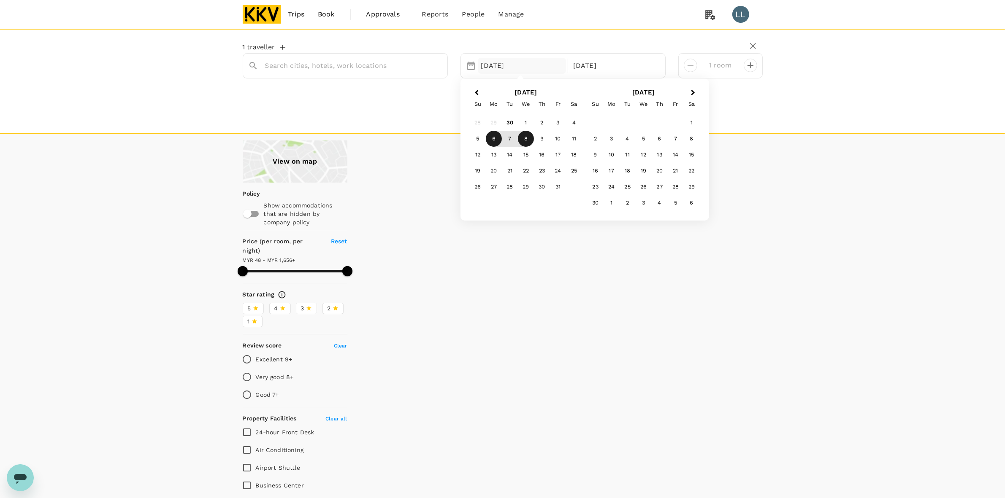
click at [840, 127] on div "1 traveller [DATE] Previous Month Next Month [DATE] Su Mo Tu We Th Fr Sa 28 29 …" at bounding box center [502, 81] width 1005 height 105
click at [752, 49] on icon "button" at bounding box center [753, 46] width 10 height 10
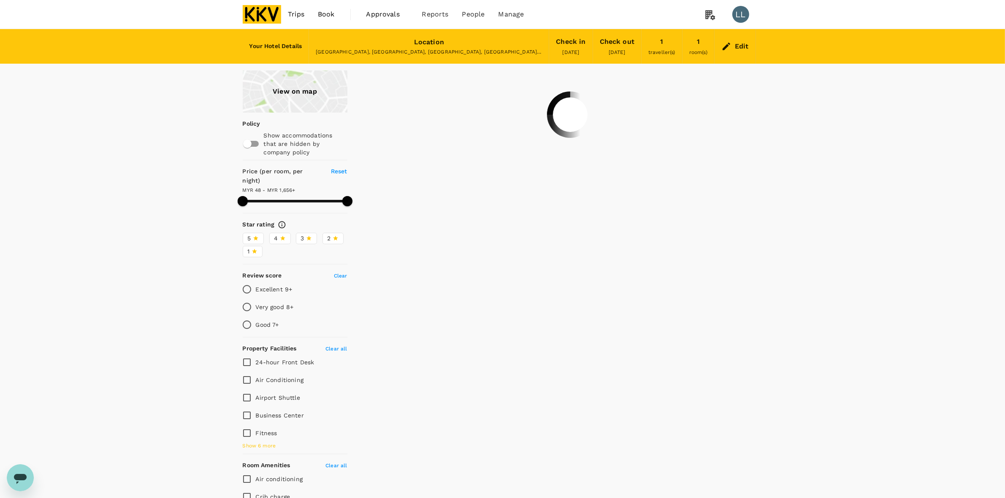
type input "1655.32"
click at [725, 41] on icon at bounding box center [726, 46] width 10 height 10
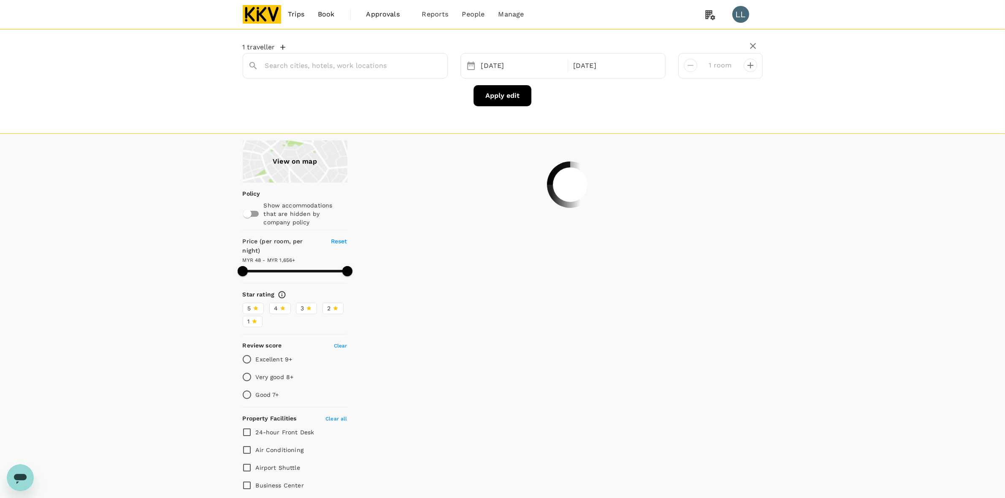
type input "Moxy [GEOGRAPHIC_DATA] [GEOGRAPHIC_DATA]"
click at [499, 60] on div "[DATE]" at bounding box center [522, 66] width 89 height 16
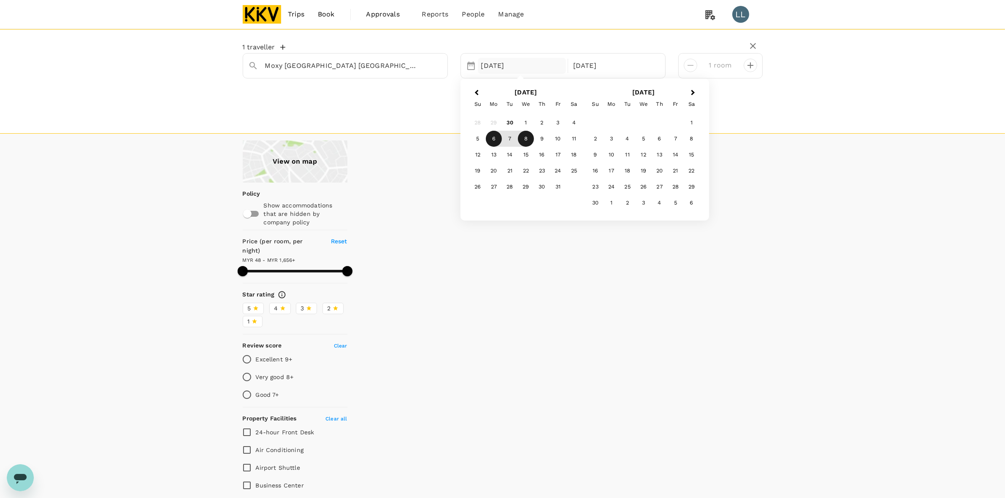
type input "1655.32"
click at [252, 8] on img at bounding box center [262, 14] width 39 height 19
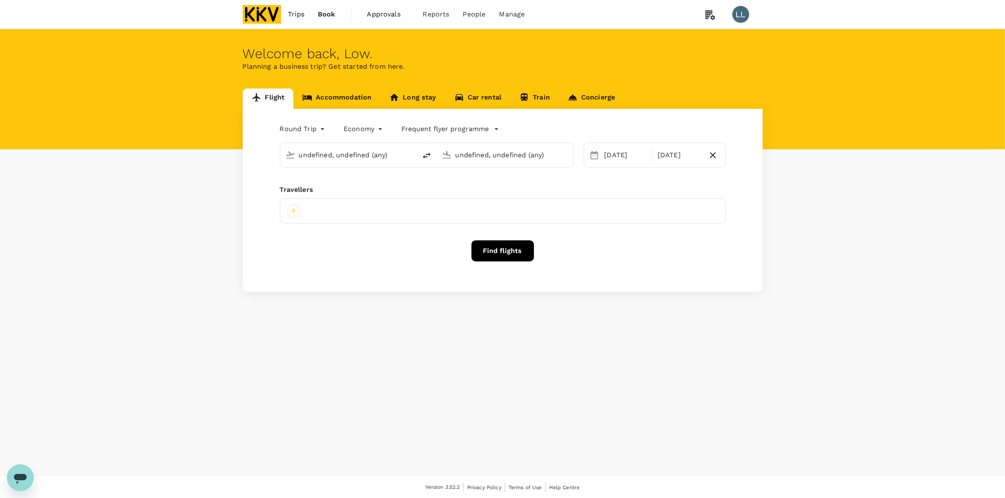
type input "Kuala Lumpur Intl (KUL)"
type input "Kota Kinabalu Intl (BKI)"
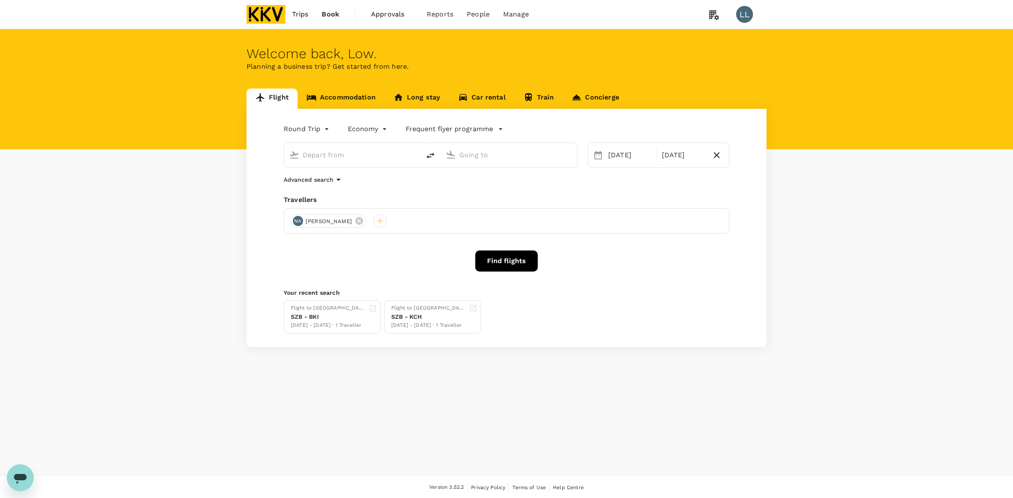
type input "Kuala Lumpur Intl (KUL)"
type input "Kota Kinabalu Intl (BKI)"
type input "Kuala Lumpur Intl (KUL)"
type input "Kota Kinabalu Intl (BKI)"
click at [836, 199] on div "Flight Accommodation Long stay Car rental Train Concierge Round Trip roundtrip …" at bounding box center [506, 218] width 1013 height 259
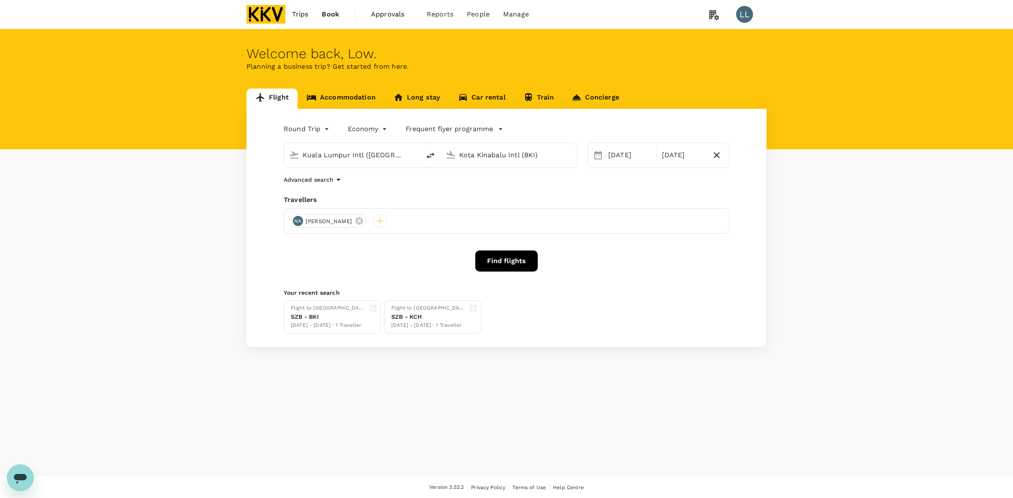
click at [343, 94] on link "Accommodation" at bounding box center [341, 99] width 87 height 20
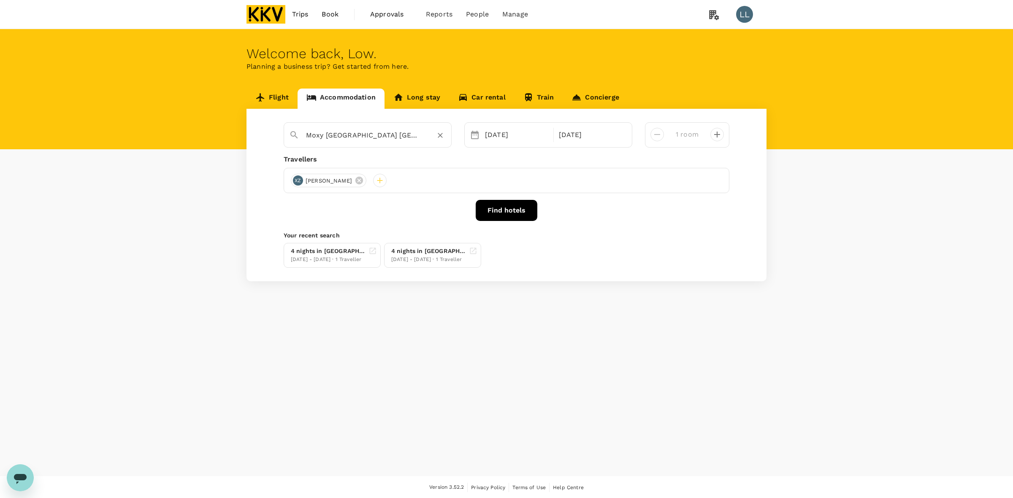
drag, startPoint x: 368, startPoint y: 141, endPoint x: 378, endPoint y: 141, distance: 10.1
click at [368, 141] on input "Moxy Kuala Lumpur Chinatown" at bounding box center [364, 135] width 116 height 13
click at [439, 134] on icon "Clear" at bounding box center [440, 135] width 8 height 8
paste input "[GEOGRAPHIC_DATA]"
type input "[GEOGRAPHIC_DATA]"
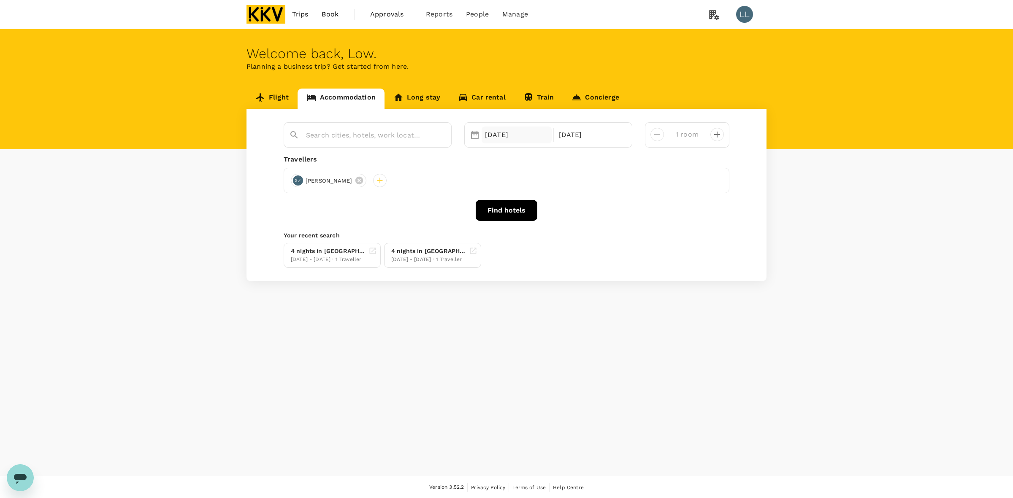
click at [488, 139] on div "06 Oct" at bounding box center [516, 135] width 70 height 17
click at [531, 208] on div "8" at bounding box center [530, 208] width 16 height 16
click at [479, 224] on div "12" at bounding box center [481, 224] width 16 height 16
click at [408, 238] on p "Your recent search" at bounding box center [507, 235] width 446 height 8
click at [493, 219] on button "Find hotels" at bounding box center [507, 210] width 62 height 21
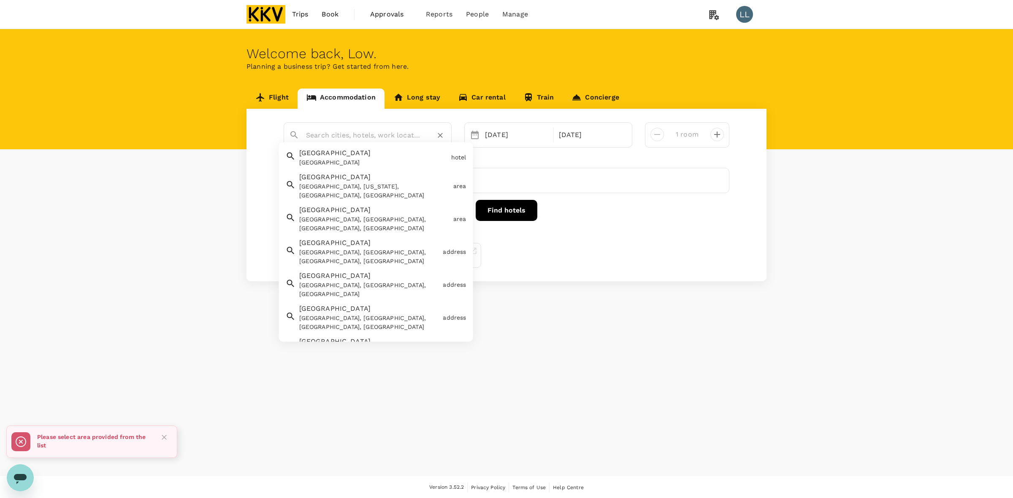
click at [372, 141] on input "text" at bounding box center [364, 135] width 116 height 13
paste input "[GEOGRAPHIC_DATA]"
click at [353, 150] on span "Square" at bounding box center [345, 153] width 24 height 8
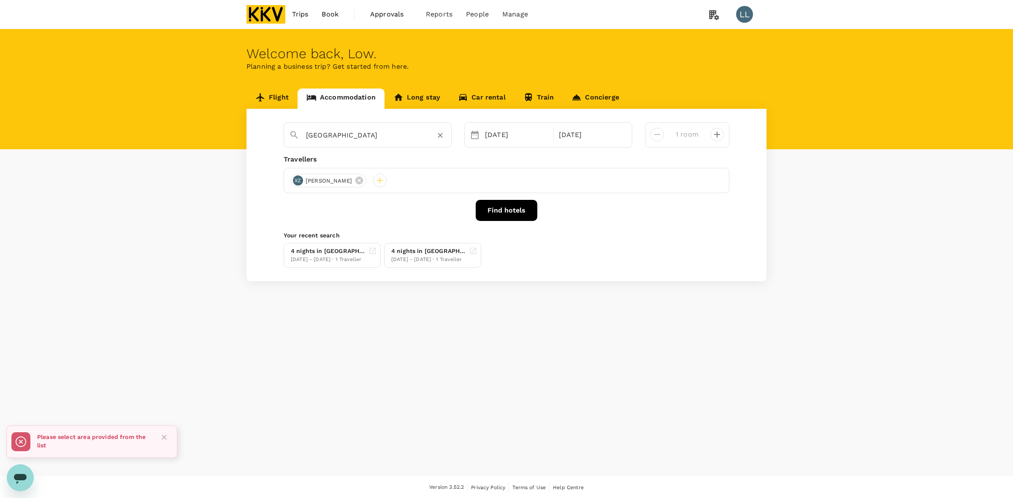
type input "[GEOGRAPHIC_DATA]"
click at [509, 211] on button "Find hotels" at bounding box center [507, 210] width 62 height 21
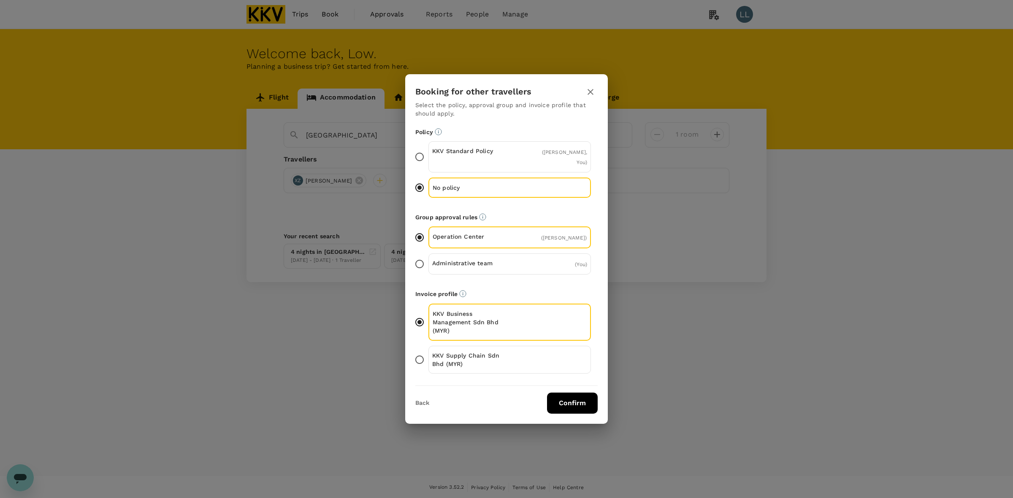
click at [495, 355] on p "KKV Supply Chain Sdn Bhd (MYR)" at bounding box center [471, 360] width 78 height 17
click at [428, 355] on input "KKV Supply Chain Sdn Bhd (MYR)" at bounding box center [420, 360] width 18 height 18
click at [555, 397] on button "Confirm" at bounding box center [572, 403] width 51 height 21
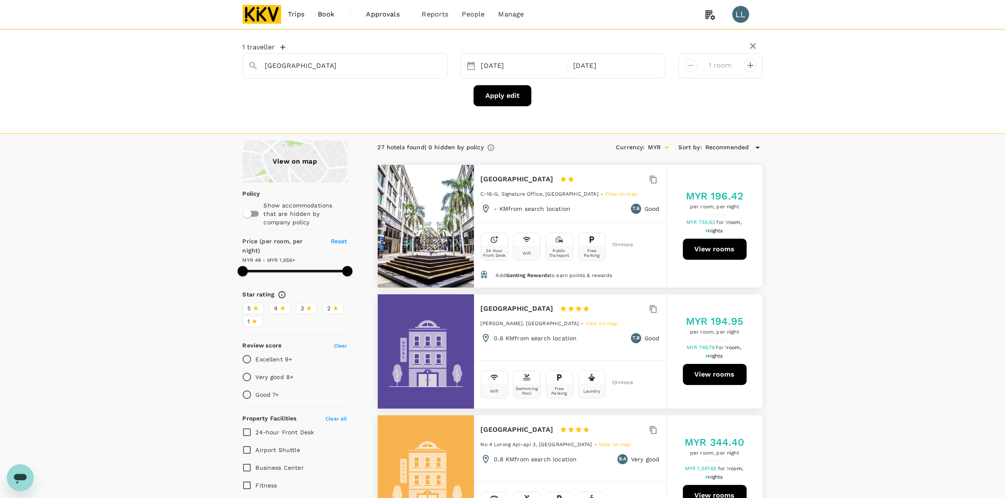
type input "1655.32"
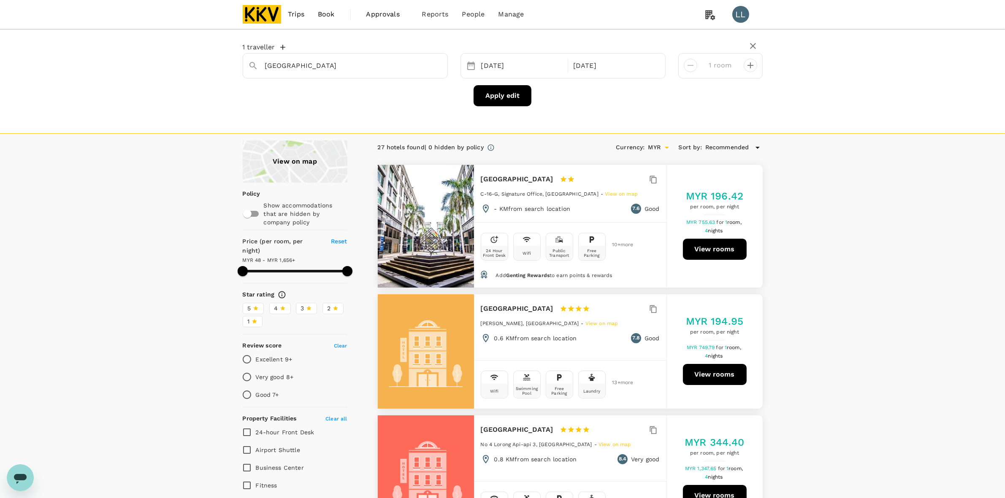
click at [723, 249] on button "View rooms" at bounding box center [715, 249] width 64 height 21
click at [720, 247] on button "View rooms" at bounding box center [715, 249] width 64 height 21
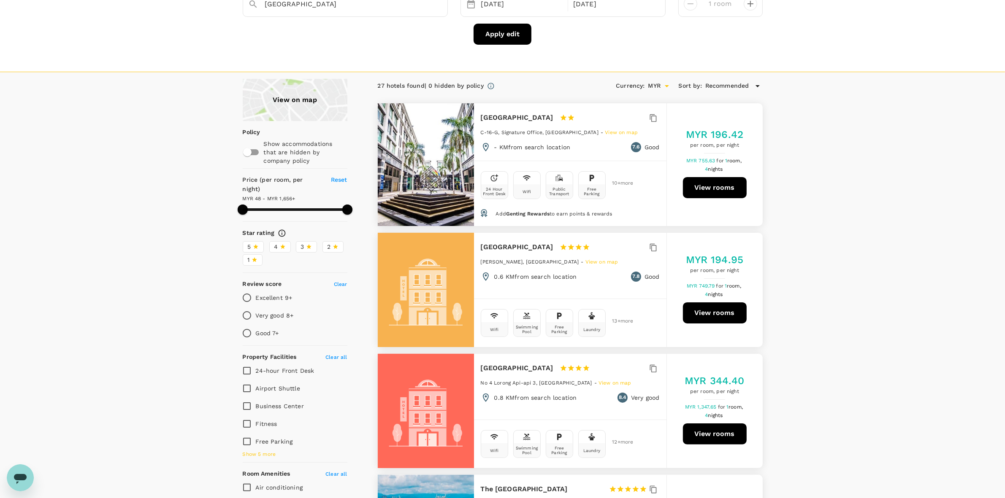
scroll to position [158, 0]
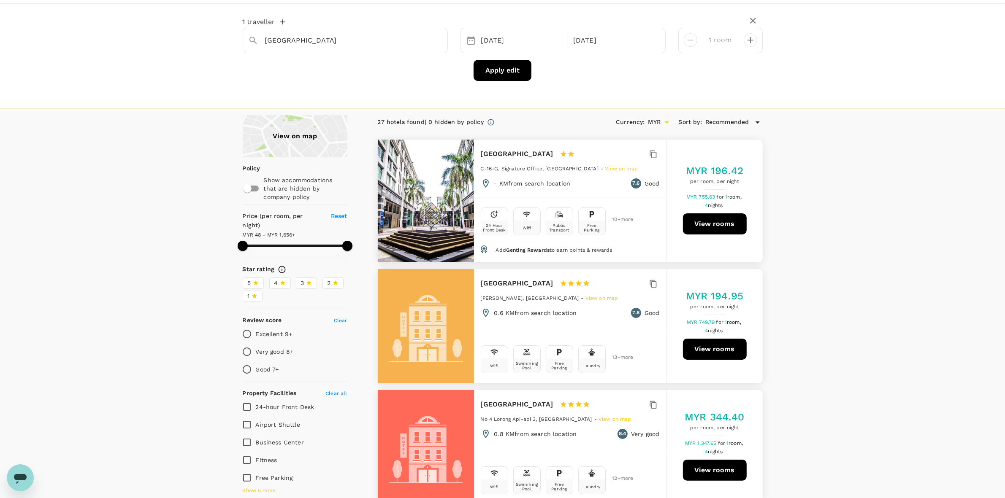
scroll to position [0, 0]
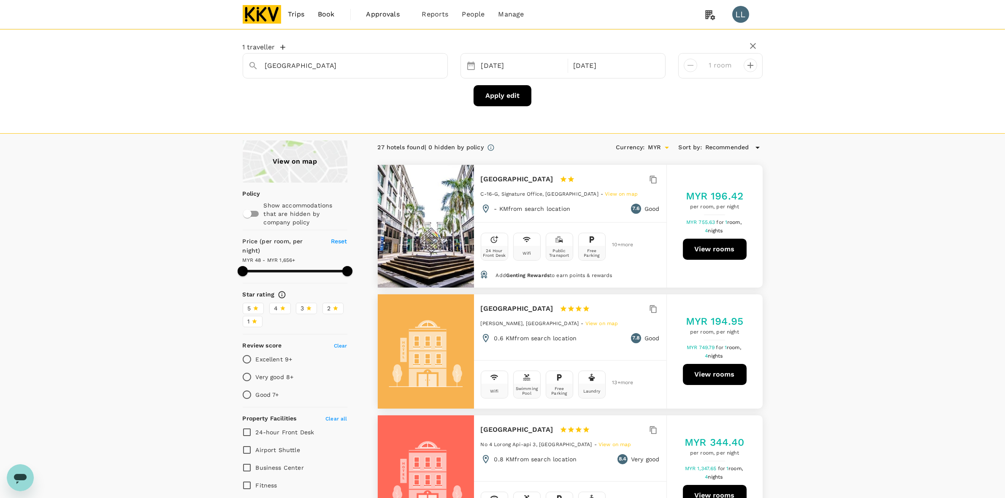
click at [412, 75] on div "[GEOGRAPHIC_DATA]" at bounding box center [345, 65] width 205 height 25
click at [431, 66] on button "Clear" at bounding box center [436, 66] width 12 height 12
click at [433, 66] on icon "Clear" at bounding box center [436, 66] width 8 height 8
click at [373, 66] on input "text" at bounding box center [342, 65] width 154 height 13
paste input "R"
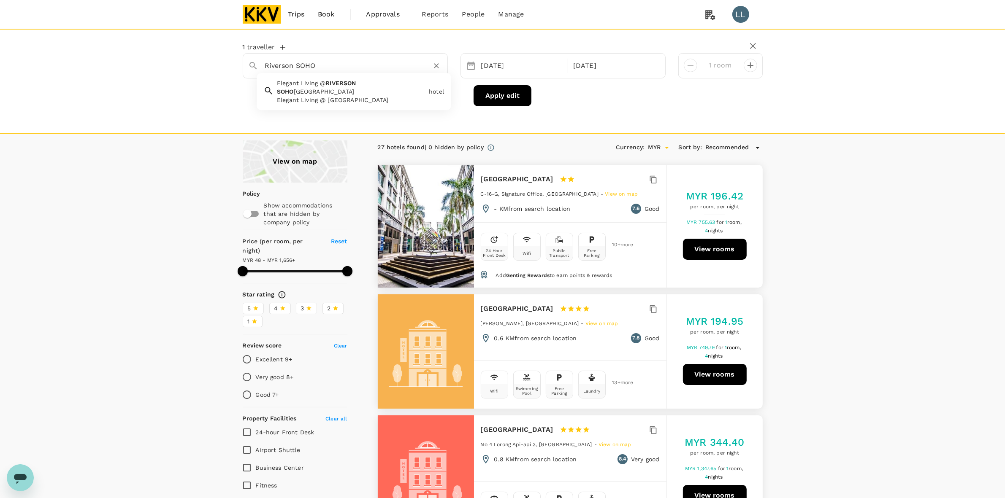
click at [294, 88] on span "SOHO" at bounding box center [285, 91] width 17 height 7
type input "Elegant Living @ [GEOGRAPHIC_DATA]"
click at [494, 94] on button "Apply edit" at bounding box center [502, 95] width 58 height 21
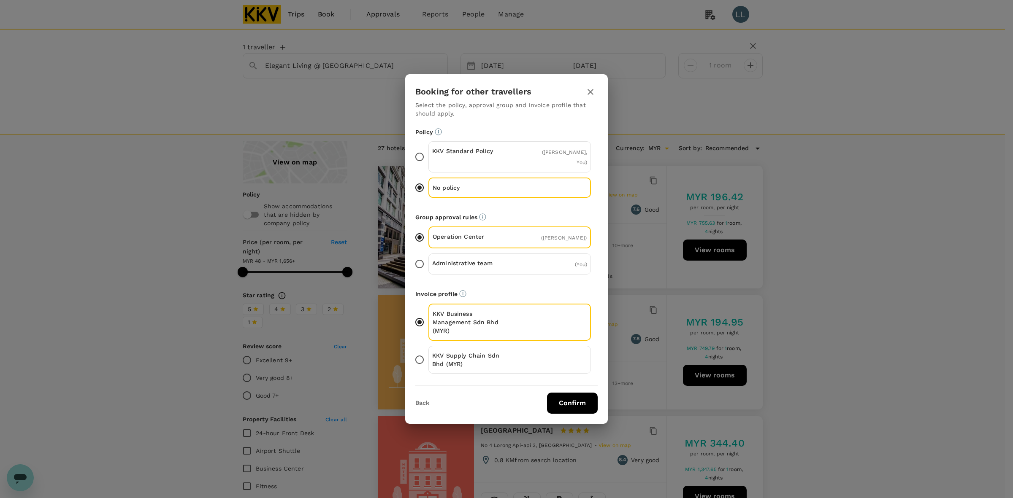
click at [509, 352] on p "KKV Supply Chain Sdn Bhd (MYR)" at bounding box center [471, 360] width 78 height 17
click at [428, 352] on input "KKV Supply Chain Sdn Bhd (MYR)" at bounding box center [420, 360] width 18 height 18
click at [552, 393] on button "Confirm" at bounding box center [572, 403] width 51 height 21
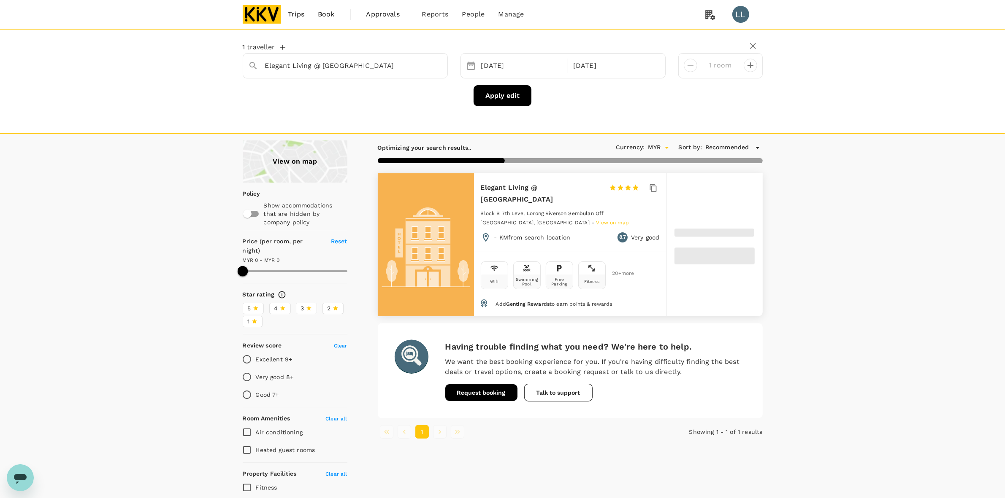
drag, startPoint x: 845, startPoint y: 265, endPoint x: 857, endPoint y: 52, distance: 213.1
click at [846, 265] on div "View on map Policy Show accommodations that are hidden by company policy Price …" at bounding box center [502, 373] width 1005 height 465
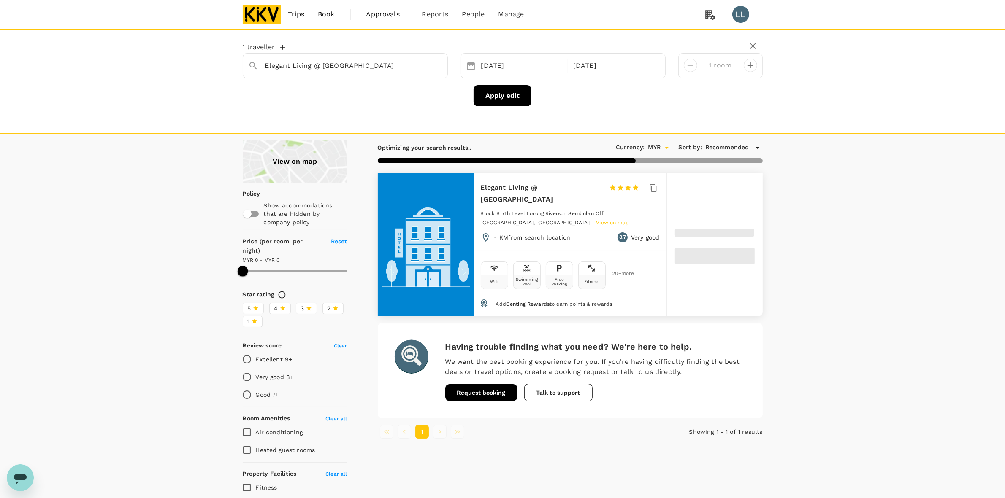
click at [853, 279] on div "View on map Policy Show accommodations that are hidden by company policy Price …" at bounding box center [502, 373] width 1005 height 465
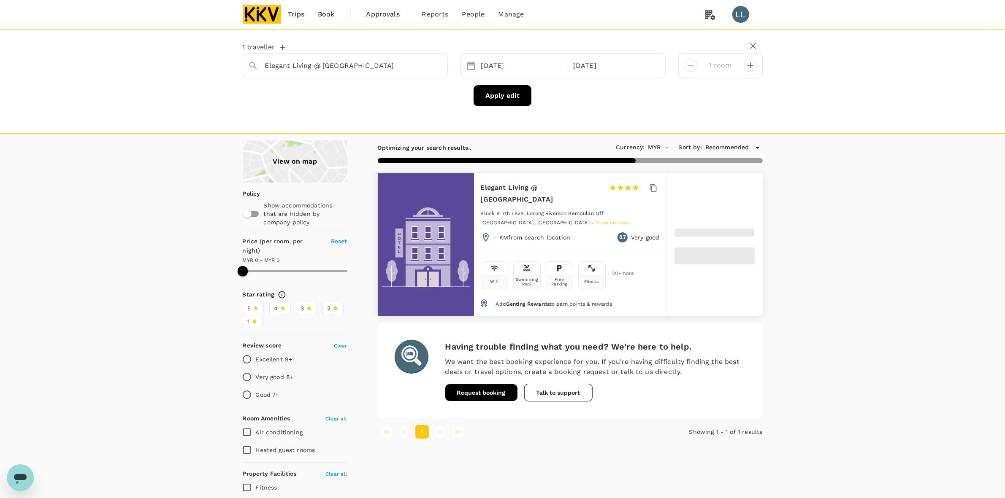
click at [836, 276] on div "View on map Policy Show accommodations that are hidden by company policy Price …" at bounding box center [502, 373] width 1005 height 465
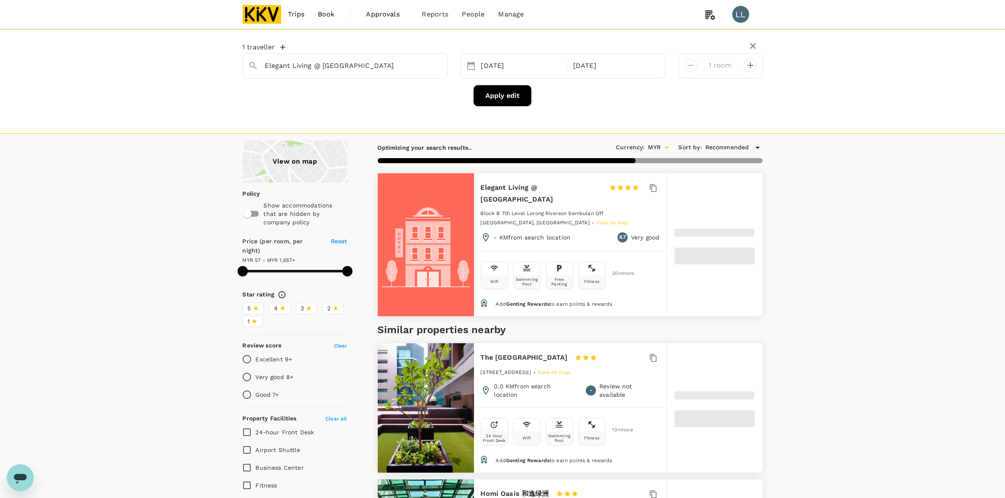
type input "1656.27"
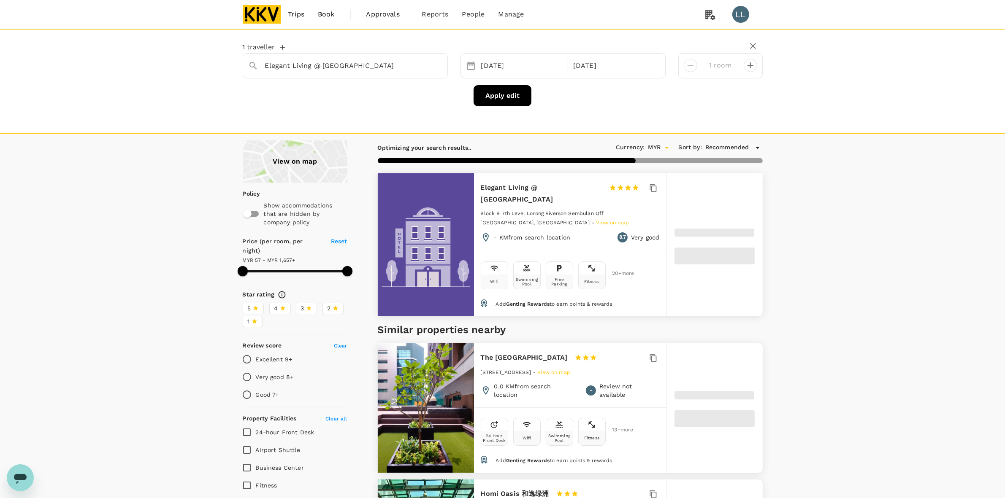
type input "57.65"
type input "1656.65"
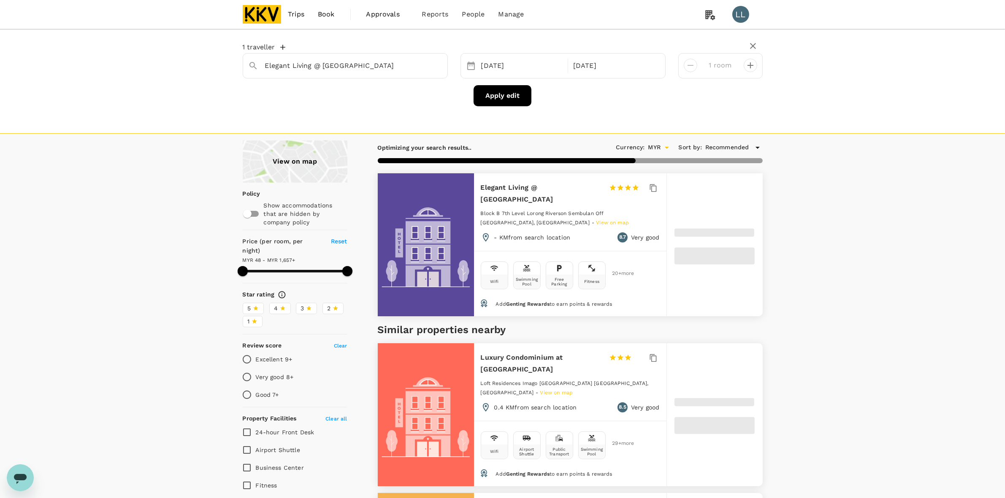
type input "47.65"
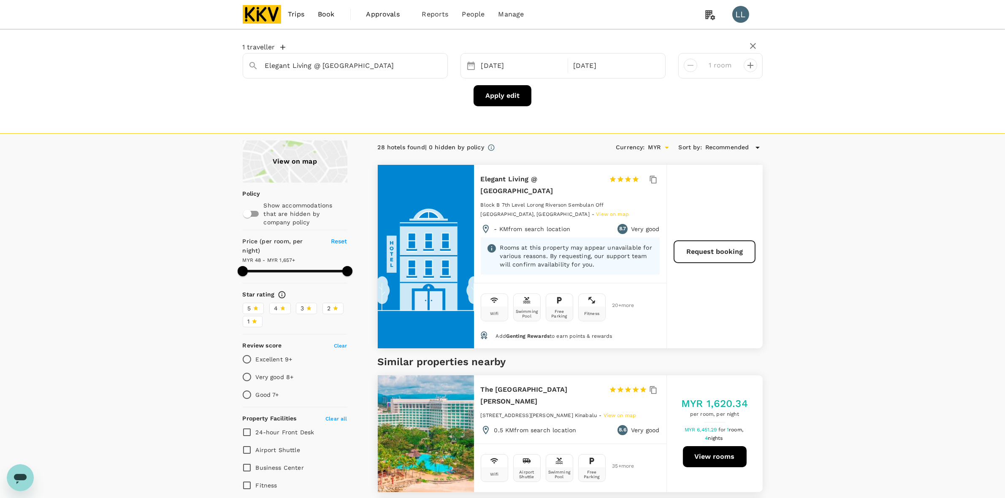
type input "1656.65"
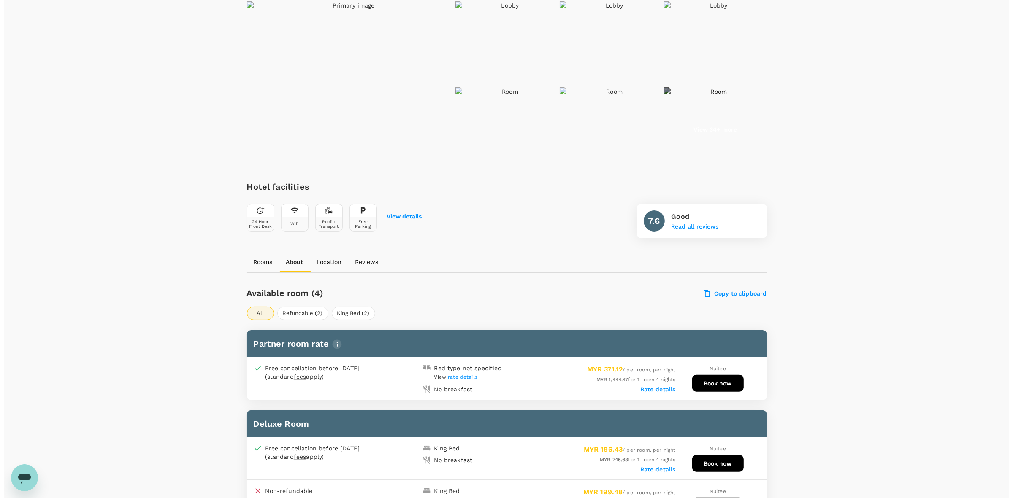
scroll to position [316, 0]
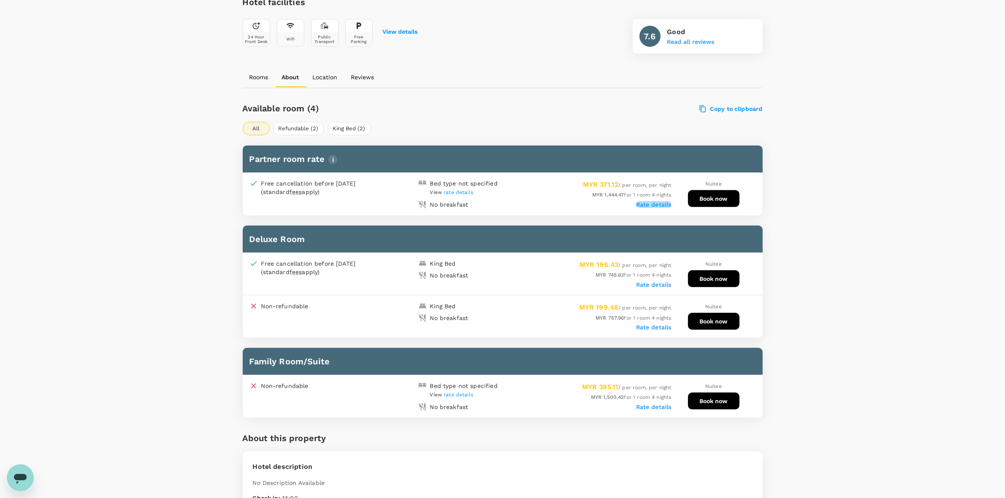
click at [657, 203] on label "Rate details" at bounding box center [653, 204] width 35 height 7
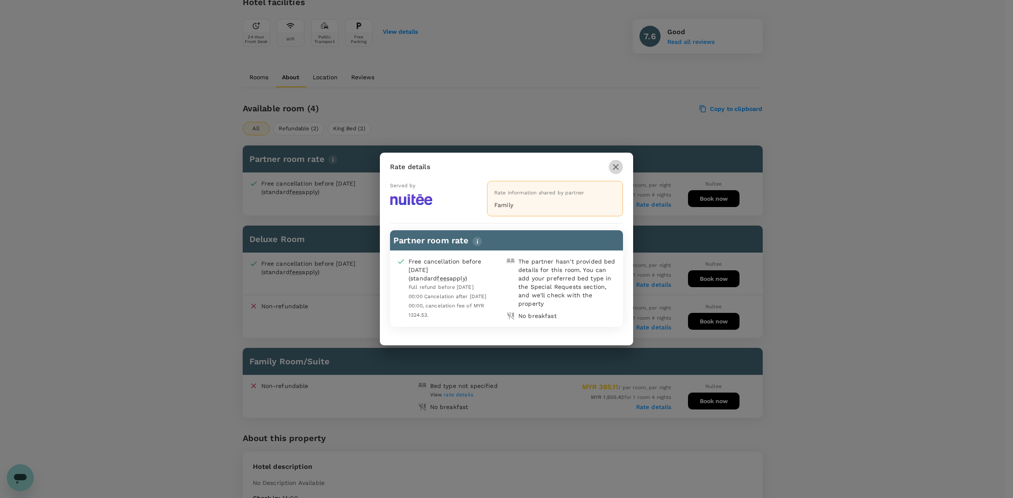
click at [615, 168] on icon "button" at bounding box center [616, 167] width 6 height 6
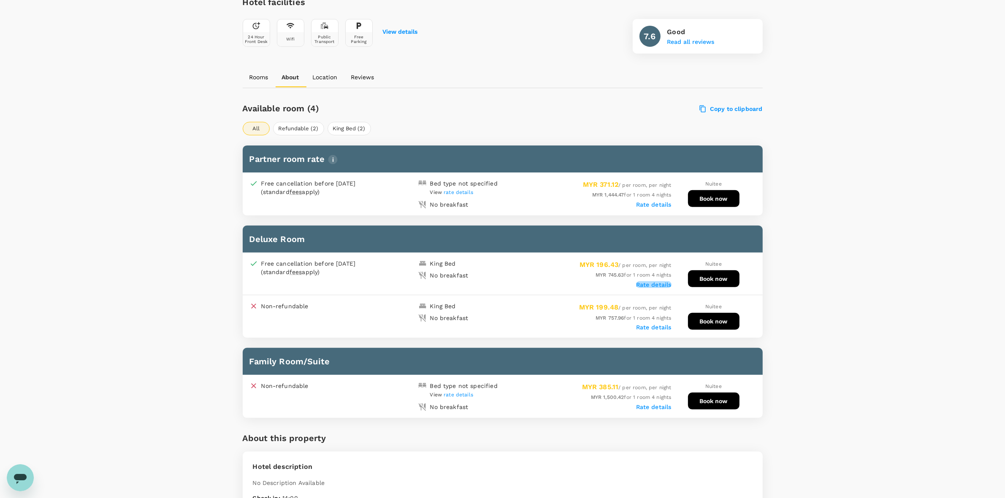
click at [661, 281] on label "Rate details" at bounding box center [653, 284] width 35 height 7
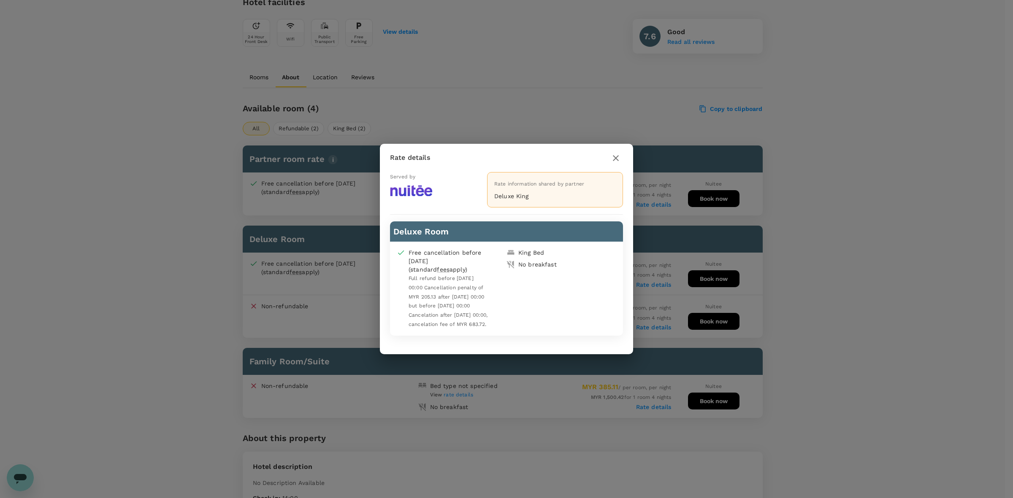
click at [615, 155] on icon "button" at bounding box center [616, 158] width 10 height 10
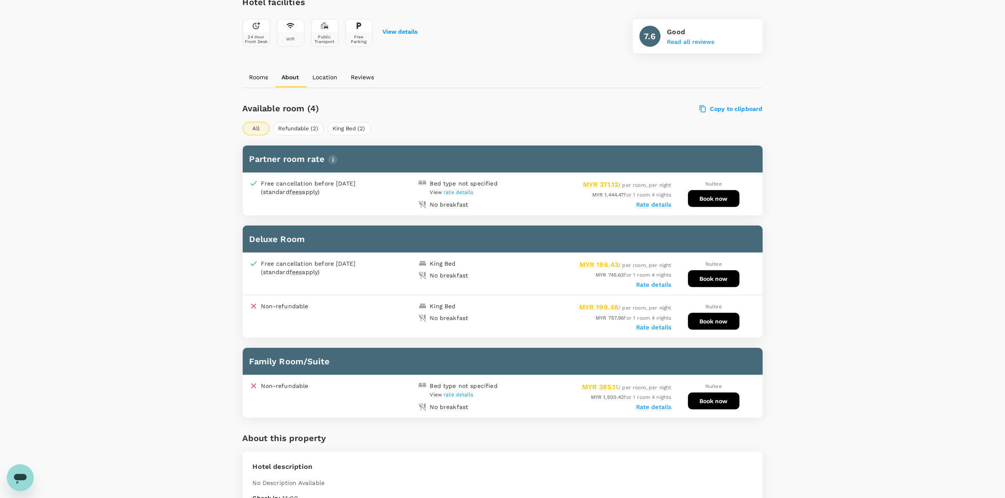
click at [655, 281] on label "Rate details" at bounding box center [653, 284] width 35 height 7
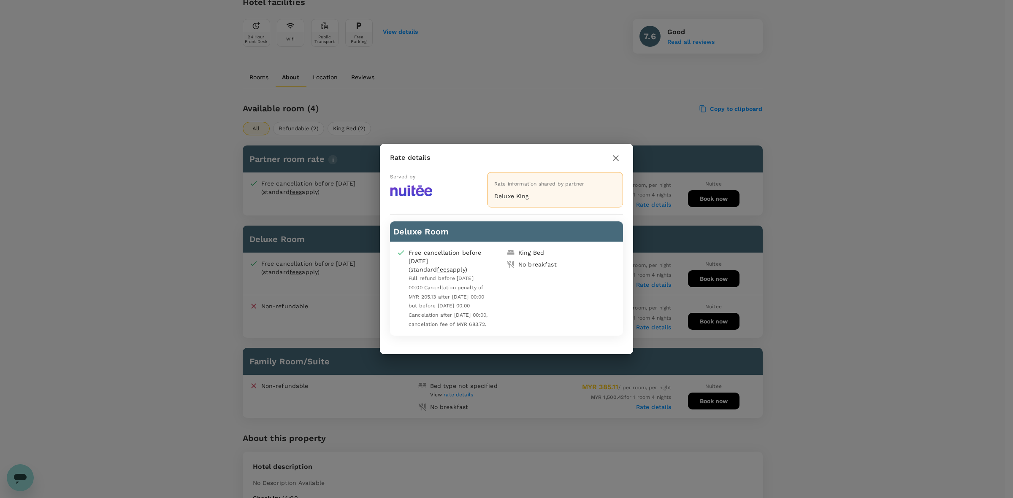
click at [615, 158] on icon "button" at bounding box center [616, 158] width 10 height 10
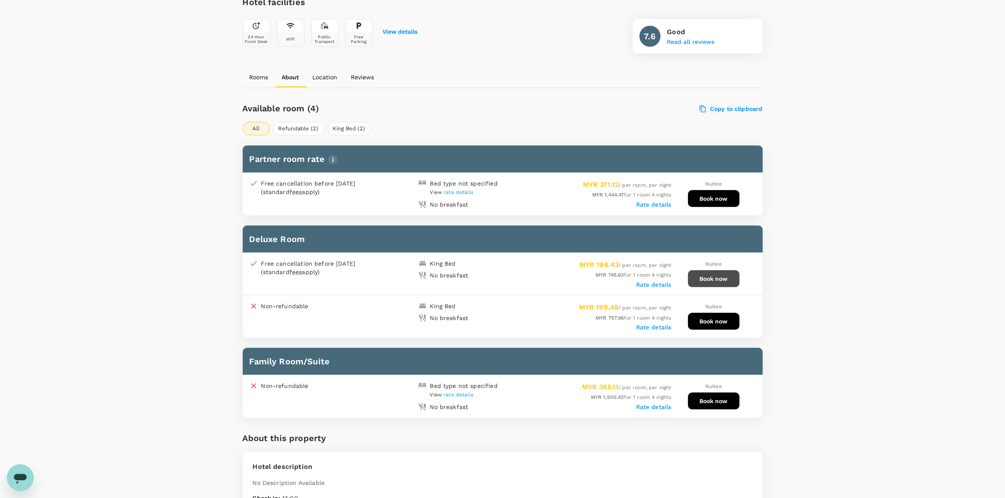
click at [718, 270] on button "Book now" at bounding box center [713, 278] width 51 height 17
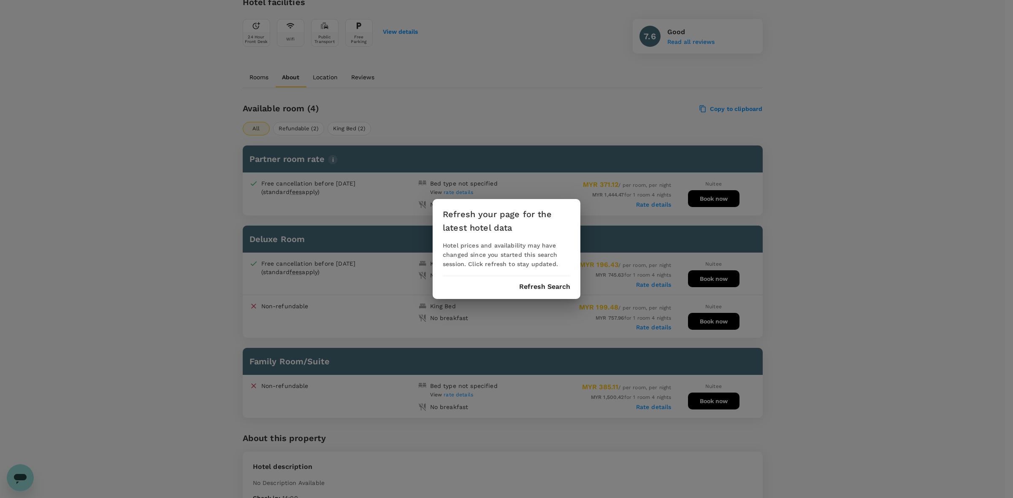
click at [547, 287] on button "Refresh Search" at bounding box center [544, 287] width 51 height 8
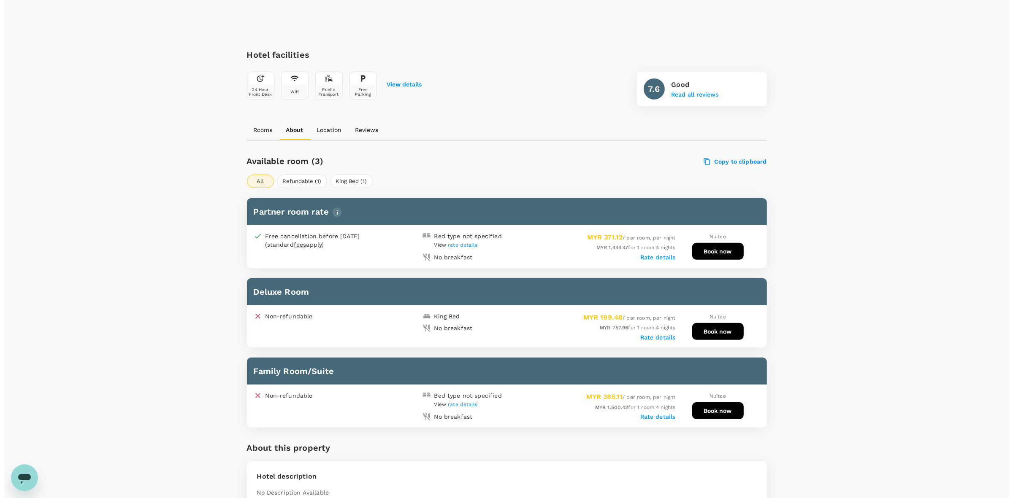
scroll to position [316, 0]
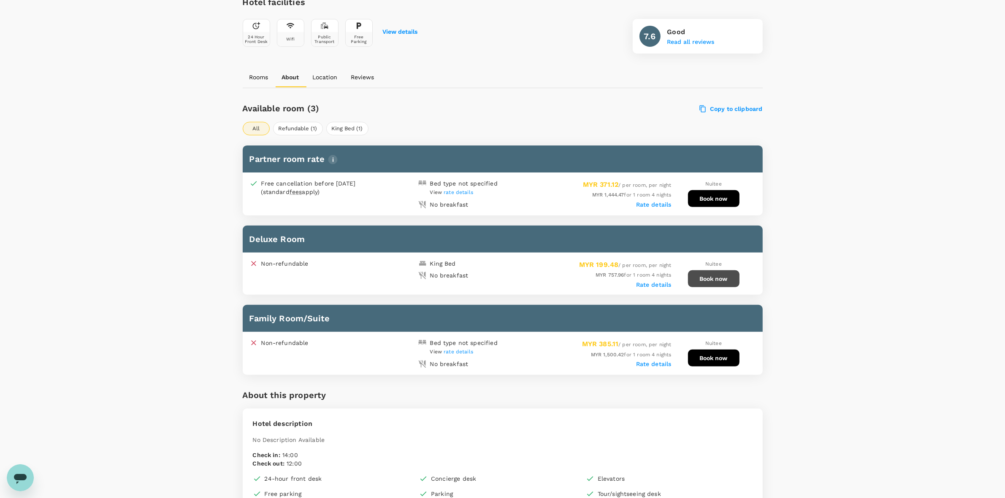
click at [715, 279] on button "Book now" at bounding box center [713, 278] width 51 height 17
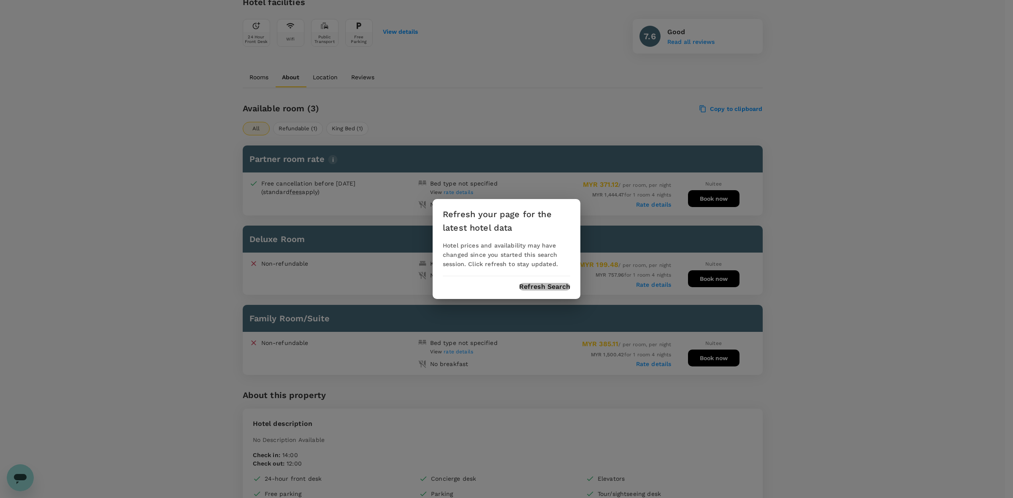
click at [533, 284] on button "Refresh Search" at bounding box center [544, 287] width 51 height 8
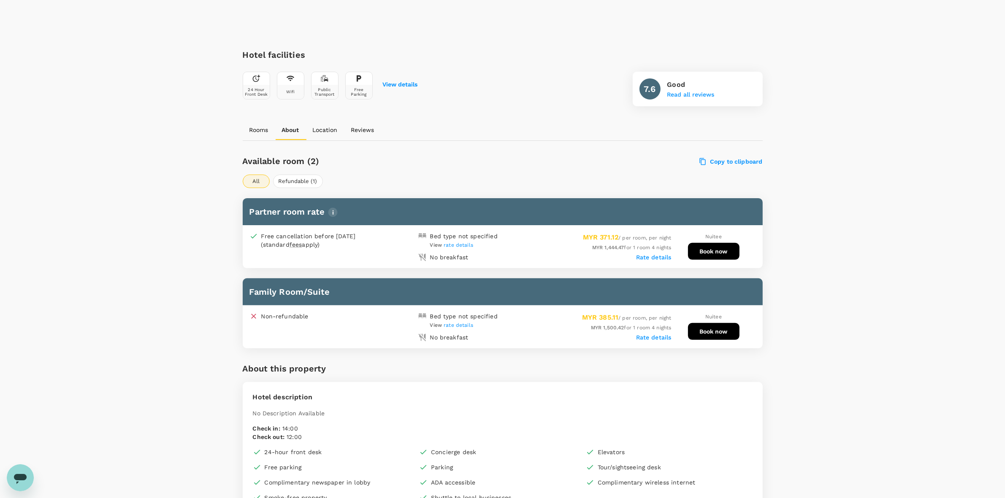
scroll to position [260, 0]
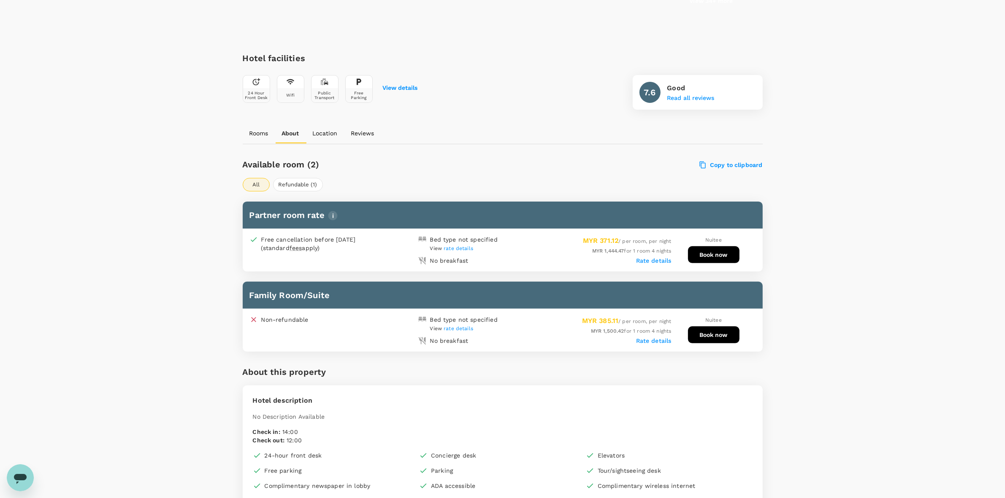
click at [861, 280] on div "Your Hotel Details Check in [DATE] Check out [DATE] 1 traveller(s) 1 room(s) Ed…" at bounding box center [502, 396] width 1005 height 1254
click at [855, 255] on div "Your Hotel Details Check in [DATE] Check out [DATE] 1 traveller(s) 1 room(s) Ed…" at bounding box center [502, 396] width 1005 height 1254
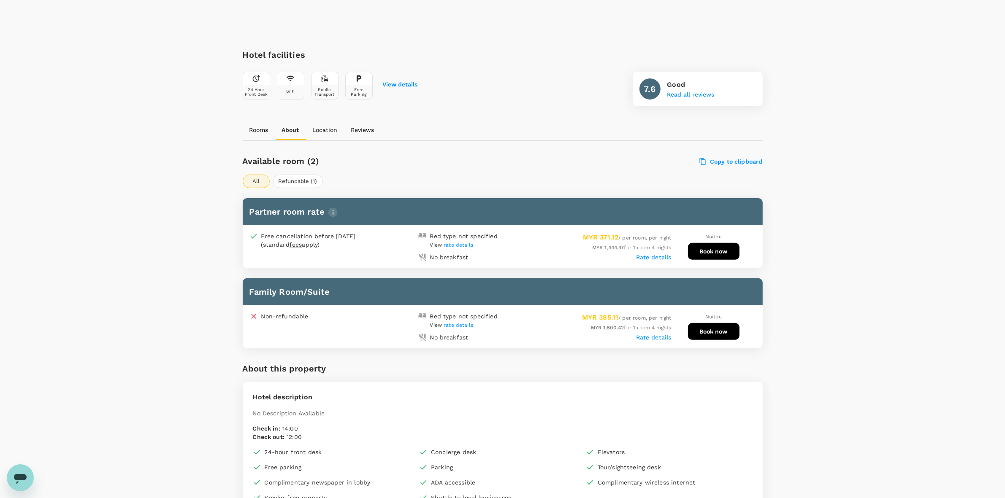
scroll to position [260, 0]
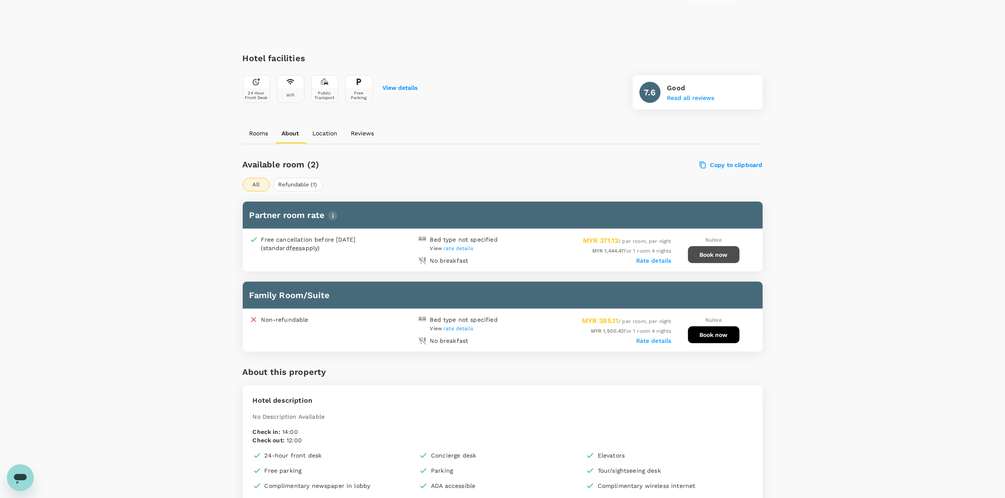
click at [700, 258] on button "Book now" at bounding box center [713, 254] width 51 height 17
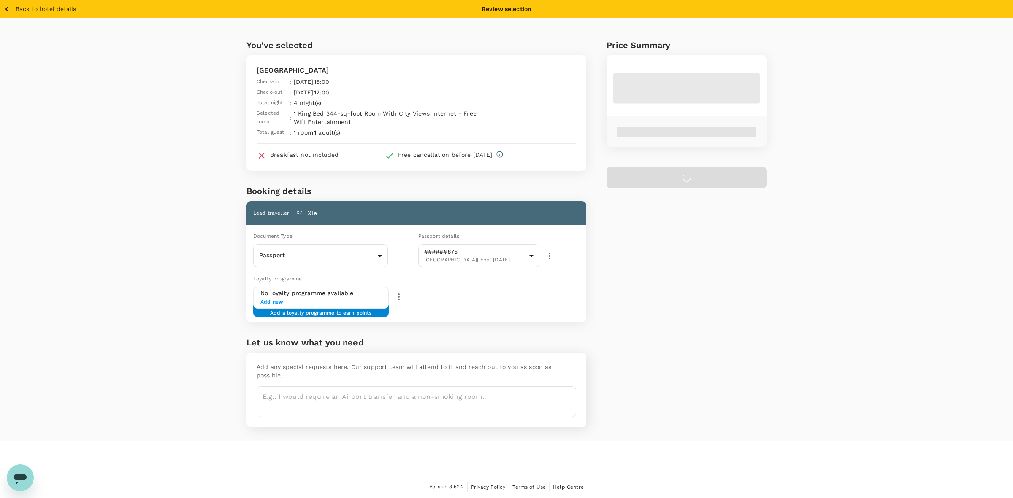
click at [8, 8] on icon "button" at bounding box center [7, 9] width 11 height 11
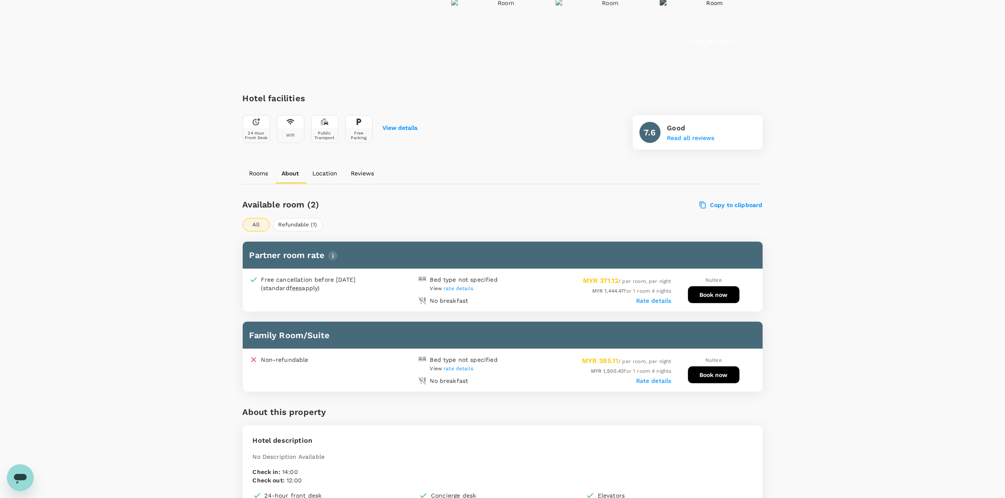
scroll to position [260, 0]
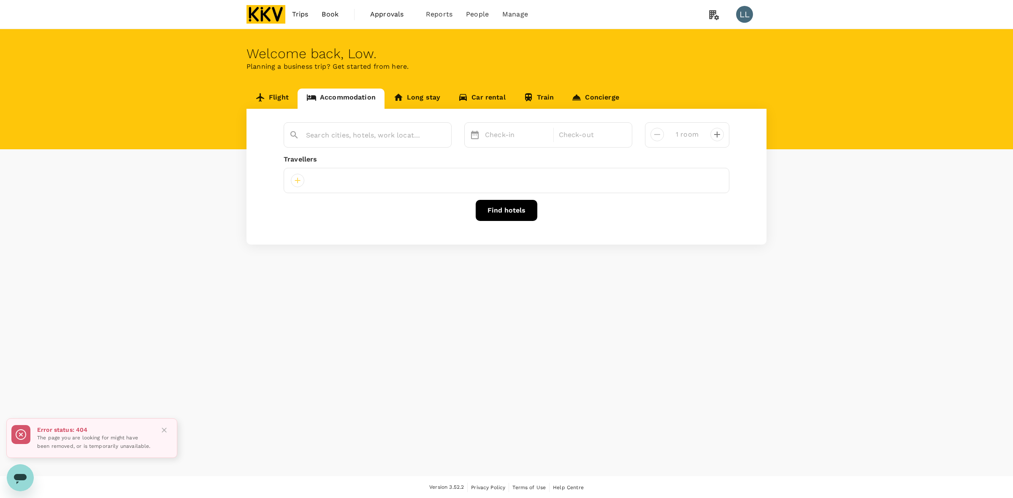
type input "Elegant Living @ [GEOGRAPHIC_DATA]"
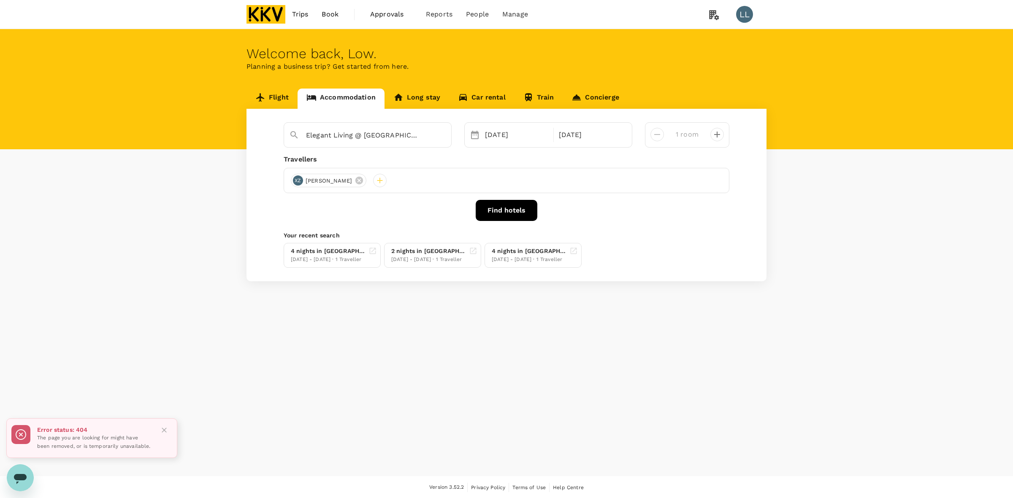
click at [327, 15] on span "Book" at bounding box center [330, 14] width 17 height 10
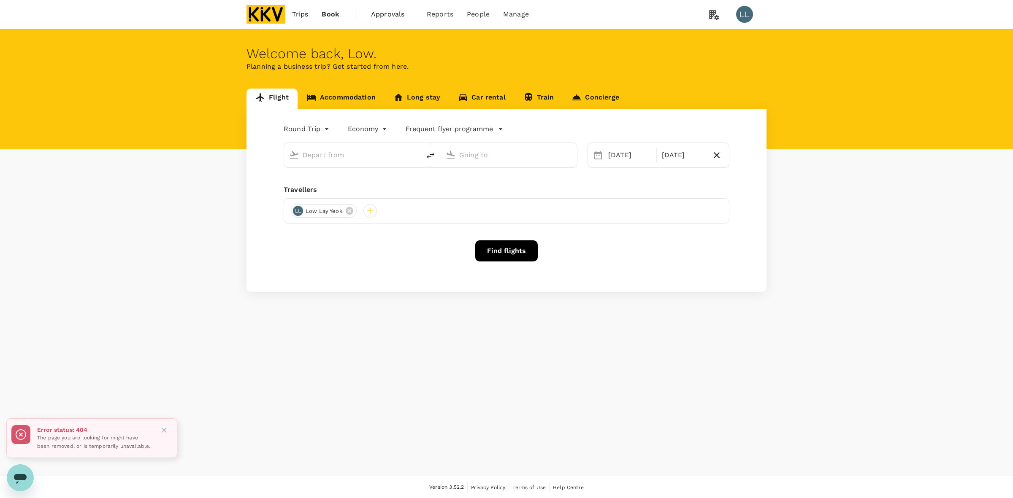
type input "Kuala Lumpur Intl ([GEOGRAPHIC_DATA])"
type input "Kota Kinabalu Intl (BKI)"
type input "Kuala Lumpur Intl ([GEOGRAPHIC_DATA])"
type input "Kota Kinabalu Intl (BKI)"
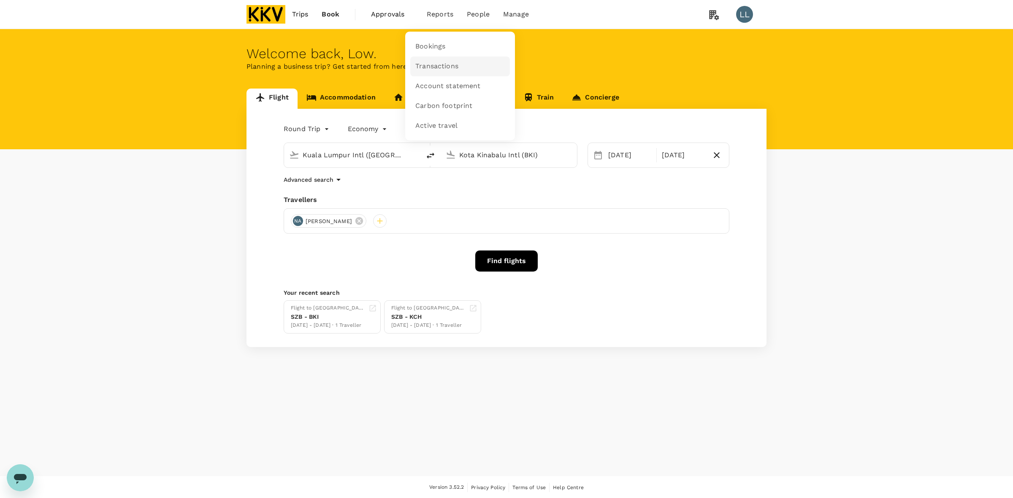
click at [435, 70] on span "Transactions" at bounding box center [436, 67] width 43 height 10
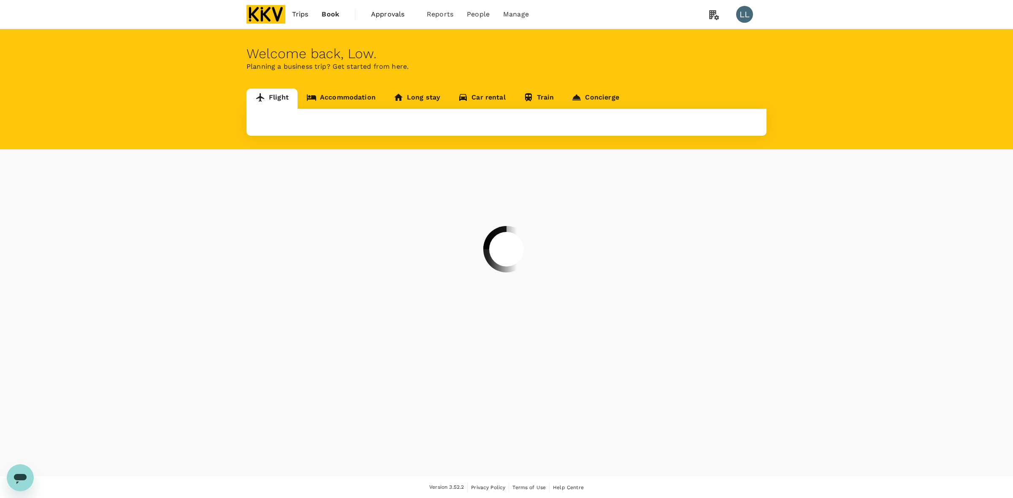
click at [328, 98] on div at bounding box center [506, 249] width 1013 height 498
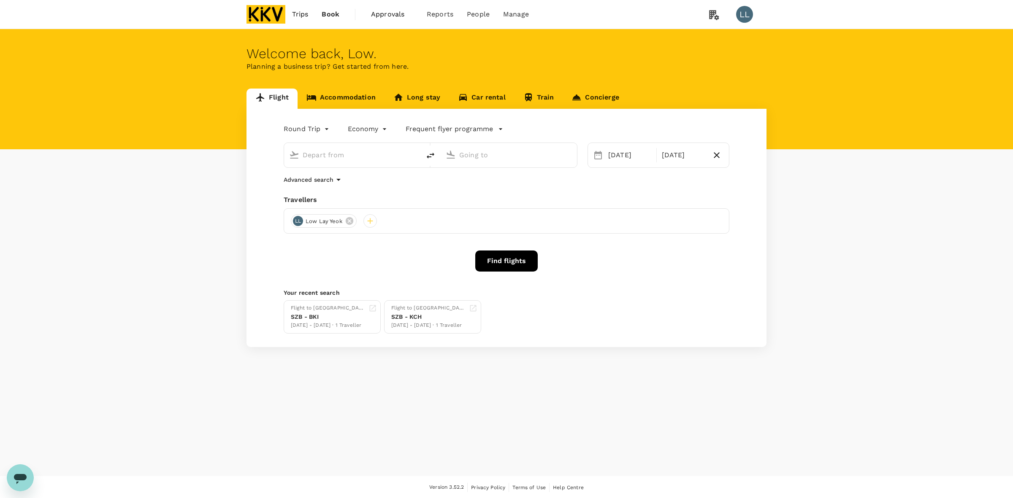
type input "Kuala Lumpur Intl ([GEOGRAPHIC_DATA])"
type input "Kota Kinabalu Intl (BKI)"
click at [342, 96] on link "Accommodation" at bounding box center [341, 99] width 87 height 20
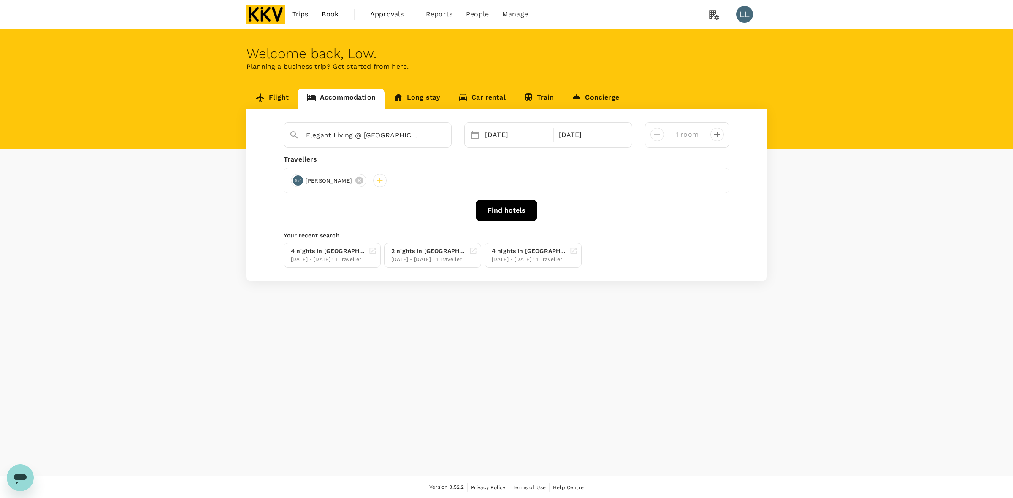
click at [446, 129] on div "Elegant Living @ [GEOGRAPHIC_DATA]" at bounding box center [368, 134] width 168 height 25
click at [440, 138] on icon "Clear" at bounding box center [440, 135] width 8 height 8
click at [353, 133] on input "text" at bounding box center [364, 135] width 116 height 13
click at [195, 187] on div "Flight Accommodation Long stay Car rental Train Concierge [DATE] [DATE] room Tr…" at bounding box center [506, 185] width 1013 height 193
click at [315, 140] on input "text" at bounding box center [364, 135] width 116 height 13
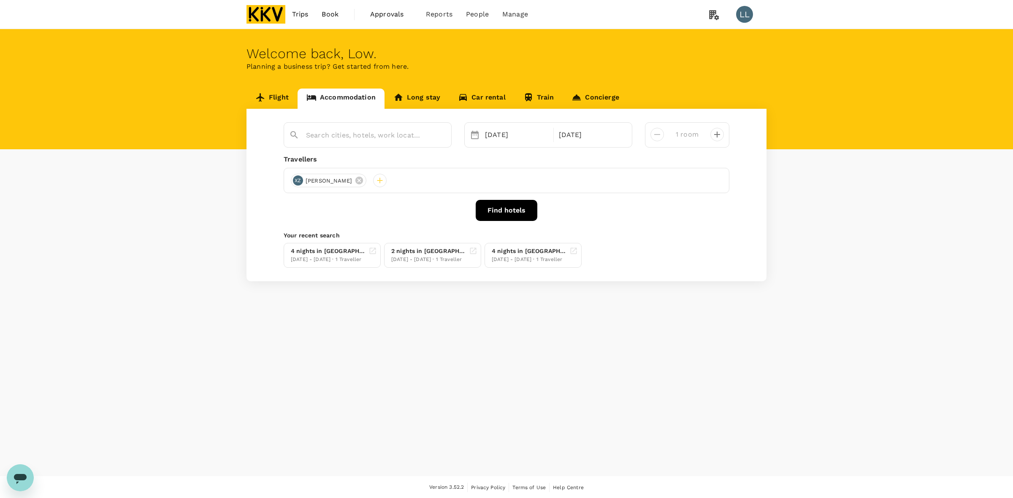
drag, startPoint x: 196, startPoint y: 198, endPoint x: 461, endPoint y: 160, distance: 267.7
click at [200, 199] on div "Flight Accommodation Long stay Car rental Train Concierge [DATE] [DATE] room Tr…" at bounding box center [506, 185] width 1013 height 193
click at [374, 132] on input "text" at bounding box center [364, 135] width 116 height 13
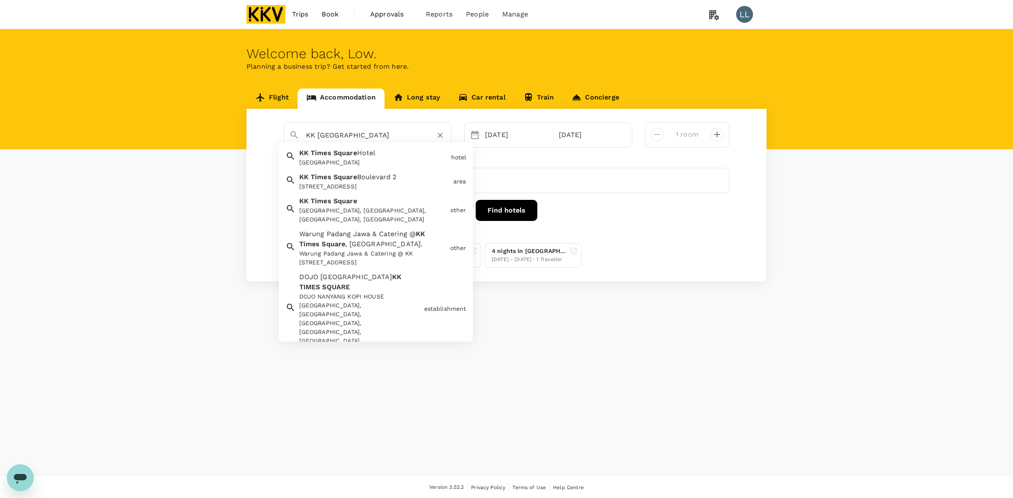
click at [372, 183] on div "[STREET_ADDRESS]" at bounding box center [374, 187] width 151 height 9
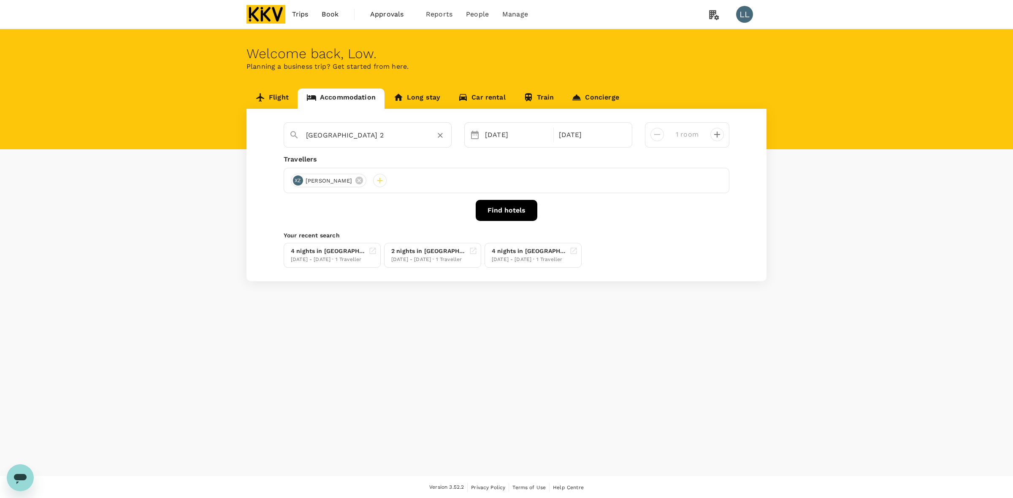
type input "[GEOGRAPHIC_DATA] 2"
click at [502, 212] on button "Find hotels" at bounding box center [507, 210] width 62 height 21
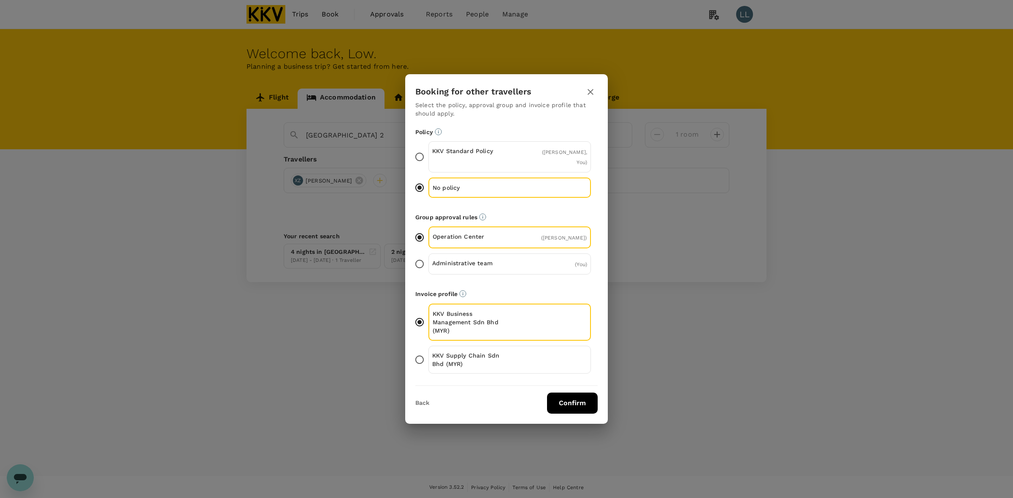
click at [489, 352] on p "KKV Supply Chain Sdn Bhd (MYR)" at bounding box center [471, 360] width 78 height 17
click at [428, 351] on input "KKV Supply Chain Sdn Bhd (MYR)" at bounding box center [420, 360] width 18 height 18
click at [566, 400] on button "Confirm" at bounding box center [572, 403] width 51 height 21
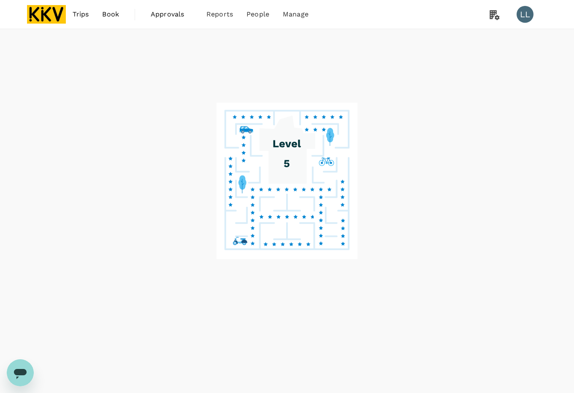
click at [283, 196] on image at bounding box center [286, 181] width 141 height 157
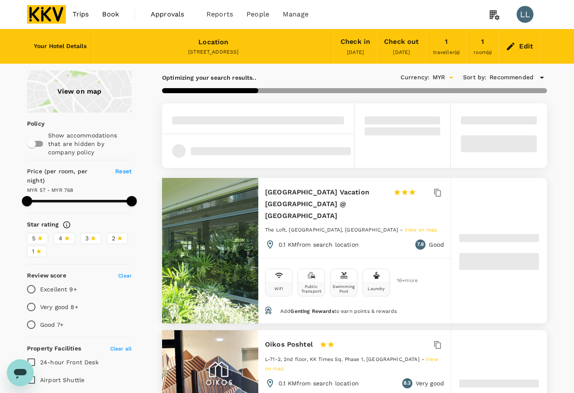
type input "767.65"
type input "47.65"
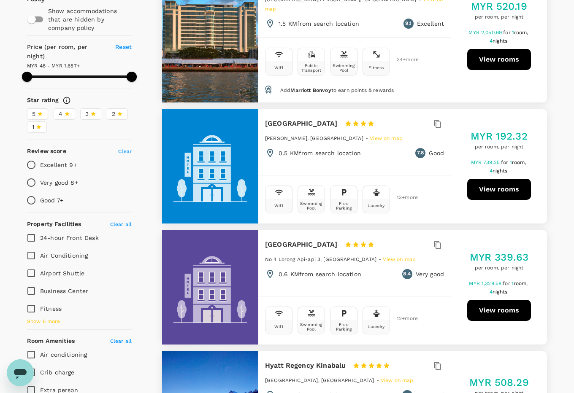
scroll to position [105, 0]
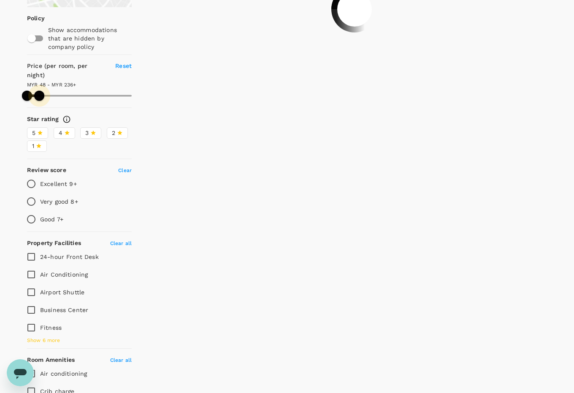
drag, startPoint x: 110, startPoint y: 86, endPoint x: 39, endPoint y: 84, distance: 70.9
click at [39, 91] on span at bounding box center [39, 96] width 10 height 10
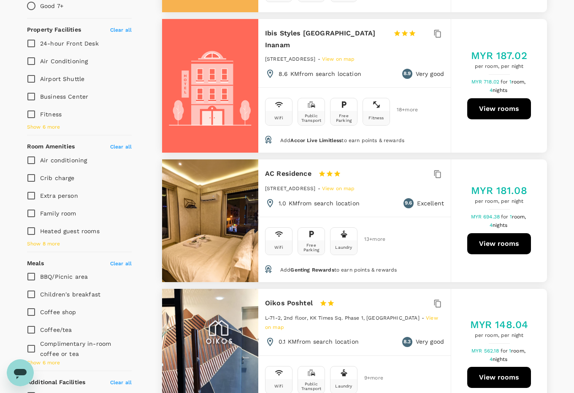
scroll to position [369, 0]
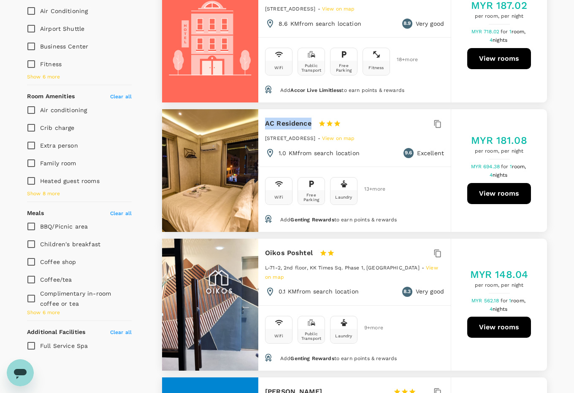
drag, startPoint x: 262, startPoint y: 108, endPoint x: 313, endPoint y: 109, distance: 50.6
click at [313, 109] on div "AC Residence 1 Star 2 Stars 3 Stars 4 Stars 5 Stars 2nd Floor, [STREET_ADDRESS]…" at bounding box center [354, 137] width 192 height 57
copy h6 "AC Residence"
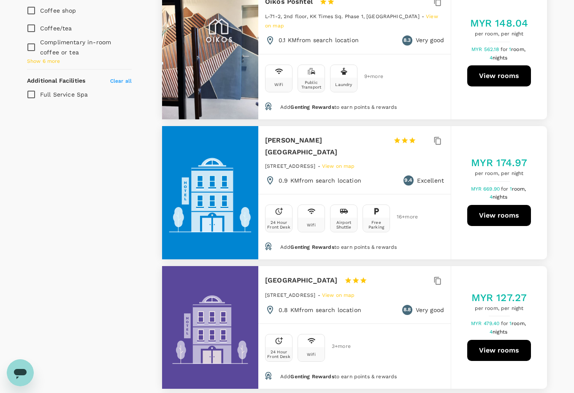
scroll to position [527, 0]
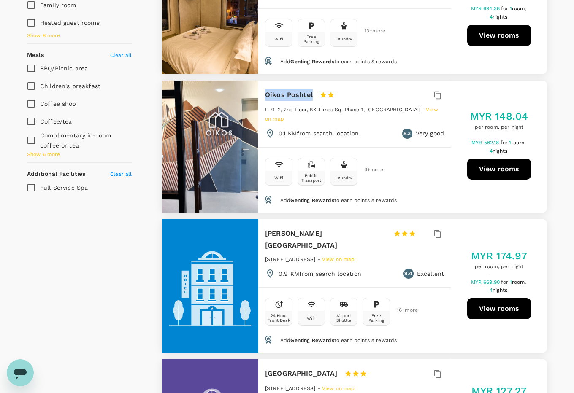
drag, startPoint x: 262, startPoint y: 83, endPoint x: 313, endPoint y: 84, distance: 50.7
click at [313, 84] on div "Oikos Poshtel 1 Star 2 Stars 3 Stars 4 Stars 5 Stars L-71-2, 2nd floor, KK Time…" at bounding box center [354, 114] width 192 height 67
copy h6 "Oikos Poshtel"
click at [505, 159] on button "View rooms" at bounding box center [499, 169] width 64 height 21
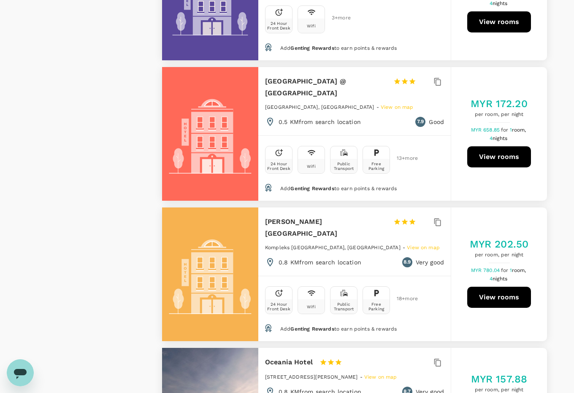
scroll to position [1002, 0]
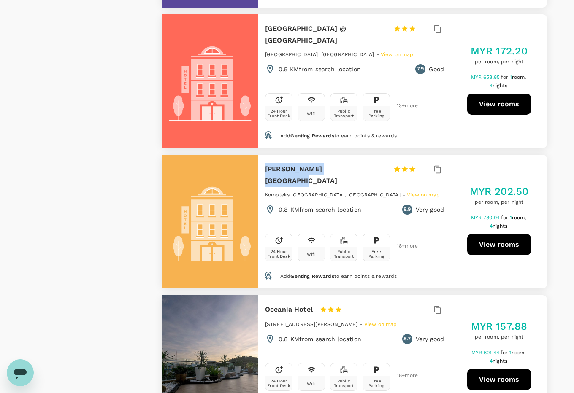
drag, startPoint x: 265, startPoint y: 134, endPoint x: 345, endPoint y: 134, distance: 79.8
click at [345, 163] on h6 "[PERSON_NAME][GEOGRAPHIC_DATA]" at bounding box center [326, 175] width 122 height 24
copy h6 "[PERSON_NAME][GEOGRAPHIC_DATA] [GEOGRAPHIC_DATA]"
drag, startPoint x: 481, startPoint y: 203, endPoint x: 488, endPoint y: 203, distance: 6.8
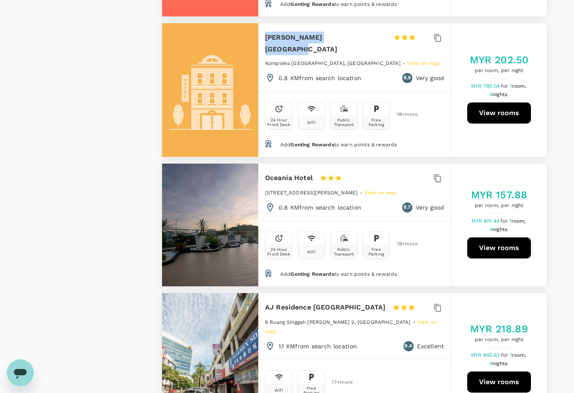
scroll to position [1160, 0]
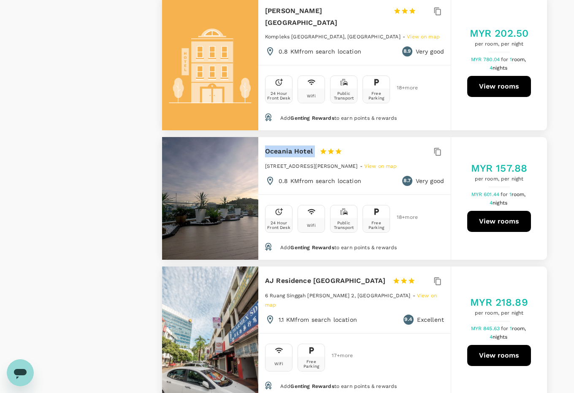
drag, startPoint x: 264, startPoint y: 108, endPoint x: 315, endPoint y: 105, distance: 51.1
click at [315, 137] on div "Oceania Hotel 1 Star 2 Stars 3 Stars 4 Stars 5 Stars Lot 60-64, Lorong Ikan Jua…" at bounding box center [354, 165] width 192 height 57
copy div "Oceania Hotel"
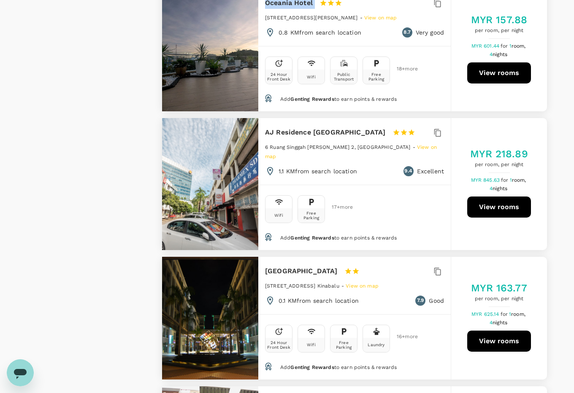
scroll to position [1319, 0]
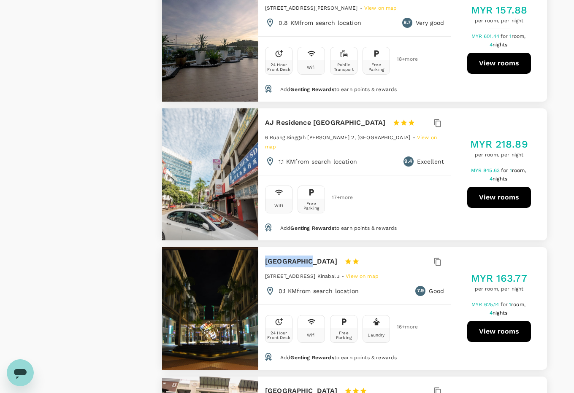
drag, startPoint x: 266, startPoint y: 214, endPoint x: 306, endPoint y: 216, distance: 40.1
click at [306, 256] on div "Manja Hotel 1 Star 2 Stars 3 Stars 4 Stars 5 Stars" at bounding box center [323, 262] width 117 height 12
copy h6 "Manja Hotel"
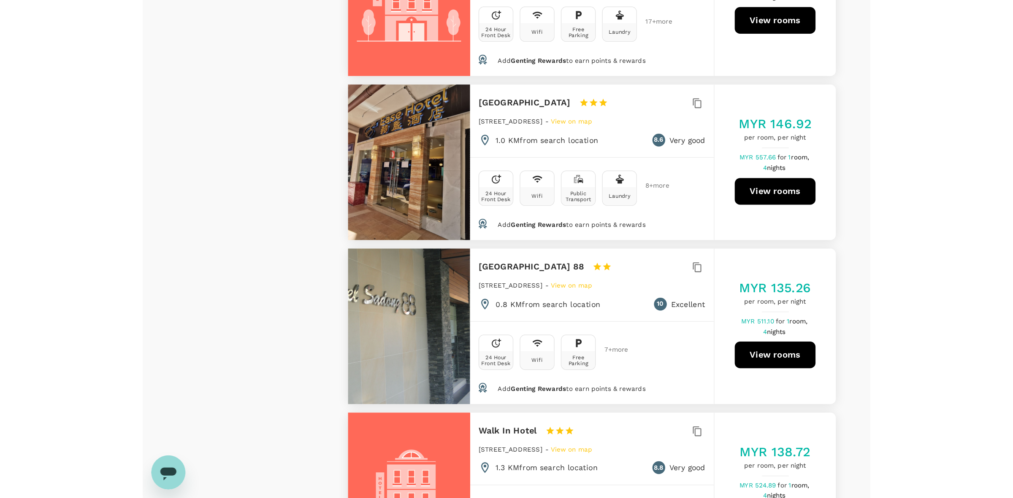
scroll to position [2163, 0]
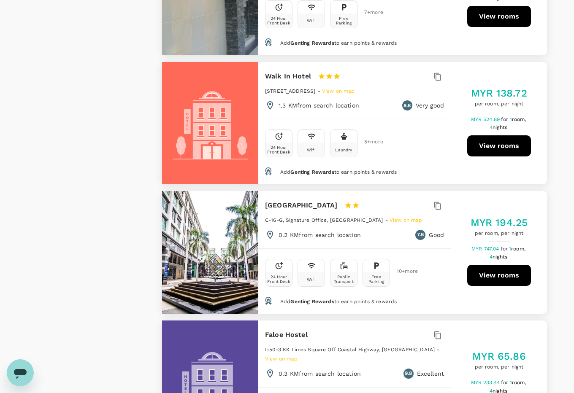
click at [490, 265] on button "View rooms" at bounding box center [499, 275] width 64 height 21
type input "235.65"
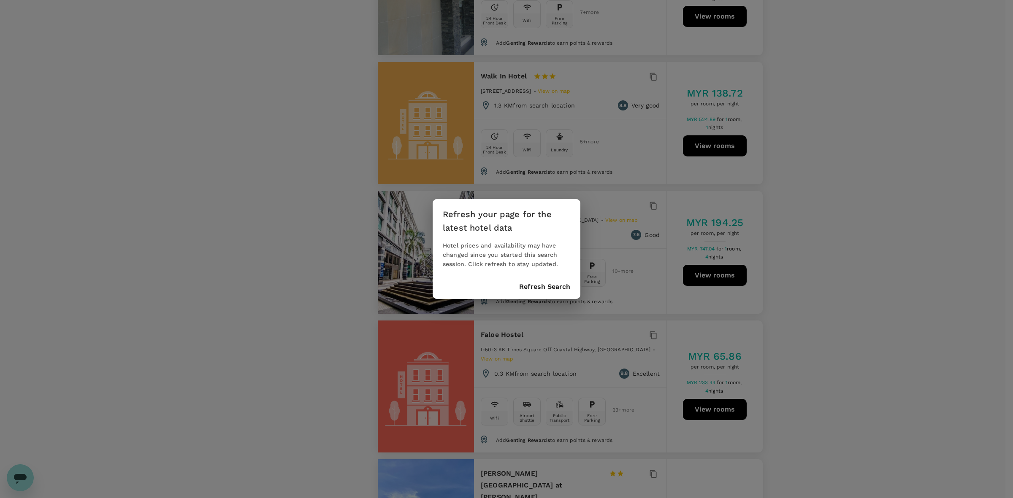
click at [533, 292] on div "Refresh your page for the latest hotel data Hotel prices and availability may h…" at bounding box center [507, 249] width 148 height 100
click at [544, 287] on button "Refresh Search" at bounding box center [544, 287] width 51 height 8
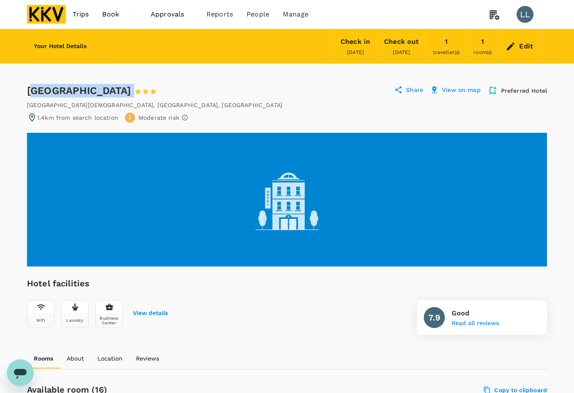
drag, startPoint x: 31, startPoint y: 87, endPoint x: 108, endPoint y: 98, distance: 78.4
click at [172, 87] on div "[GEOGRAPHIC_DATA] 1 Star 2 Stars 3 Stars 4 Stars 5 Stars" at bounding box center [99, 91] width 145 height 14
drag, startPoint x: 25, startPoint y: 87, endPoint x: 176, endPoint y: 86, distance: 150.7
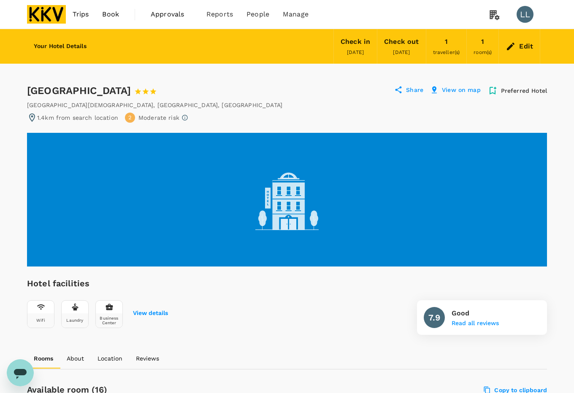
copy div "[GEOGRAPHIC_DATA]"
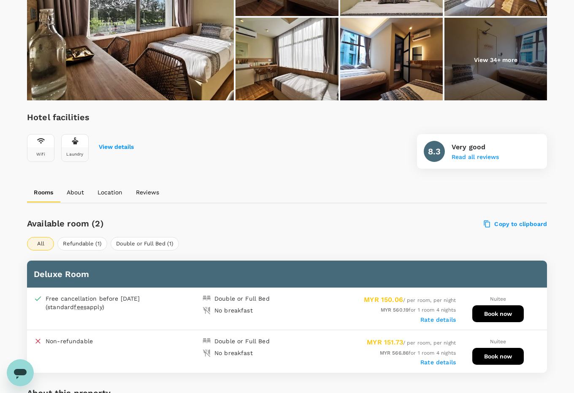
scroll to position [56, 0]
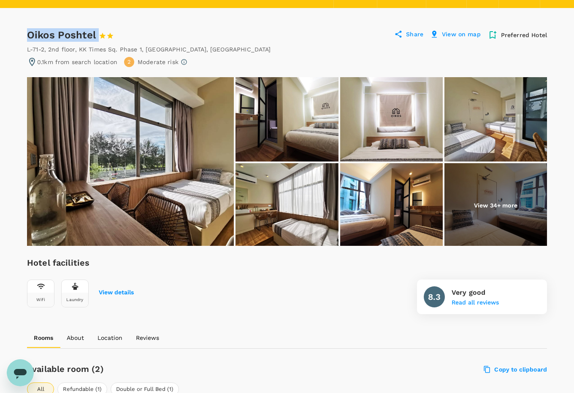
drag, startPoint x: 25, startPoint y: 33, endPoint x: 98, endPoint y: 30, distance: 72.6
copy div "Oikos Poshtel"
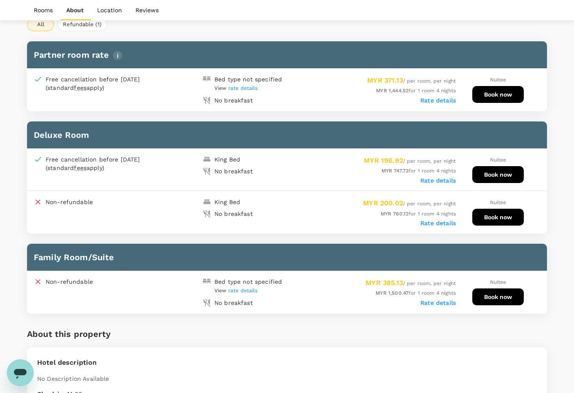
scroll to position [422, 0]
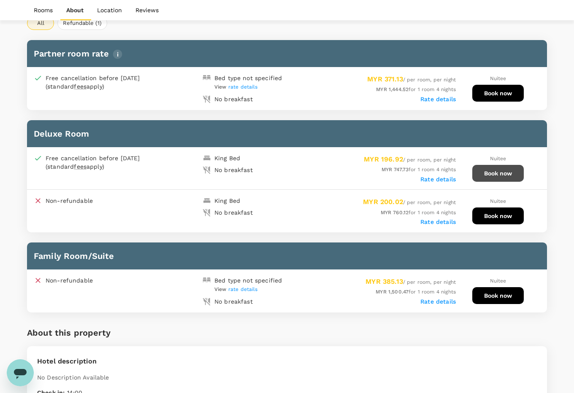
click at [501, 174] on button "Book now" at bounding box center [497, 173] width 51 height 17
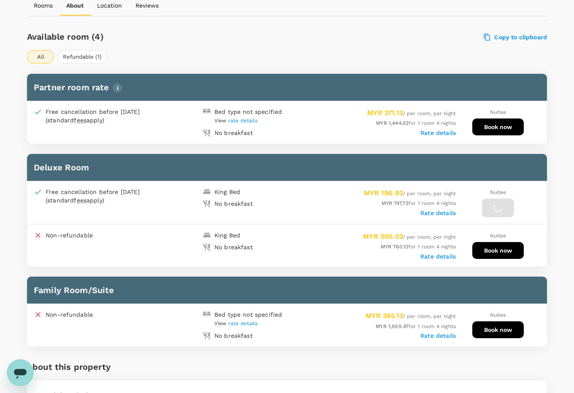
scroll to position [369, 0]
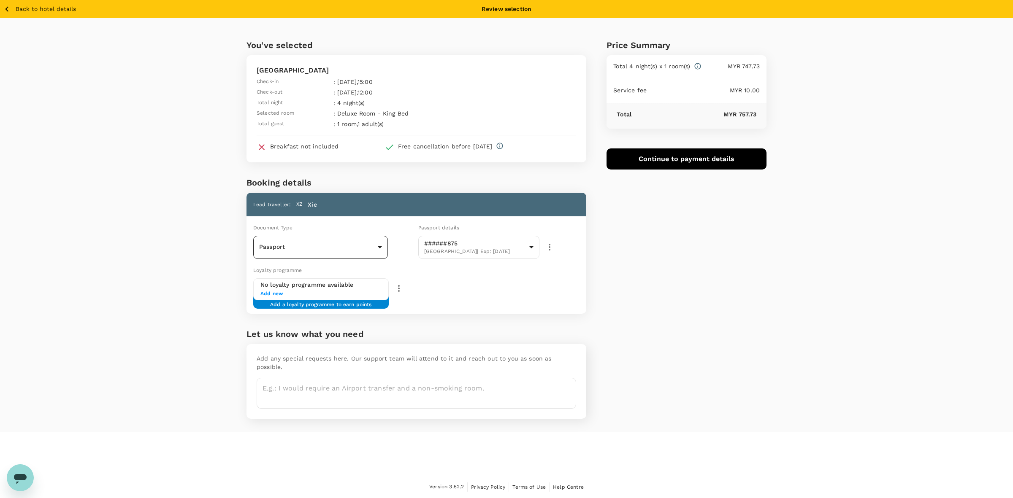
click at [334, 257] on div "Passport Passport ​" at bounding box center [320, 247] width 135 height 23
click at [328, 254] on body "Back to hotel details Review selection You've selected KK Times Square Hotel Ch…" at bounding box center [506, 249] width 1013 height 499
click at [323, 273] on li "Passport" at bounding box center [320, 271] width 135 height 14
click at [581, 304] on div "Price Summary Total 4 night(s) x 1 room(s) MYR 747.73 Service fee MYR 10.00 Tot…" at bounding box center [676, 225] width 180 height 414
click at [581, 269] on div "Price Summary Total 4 night(s) x 1 room(s) MYR 747.73 Service fee MYR 10.00 Tot…" at bounding box center [676, 225] width 180 height 414
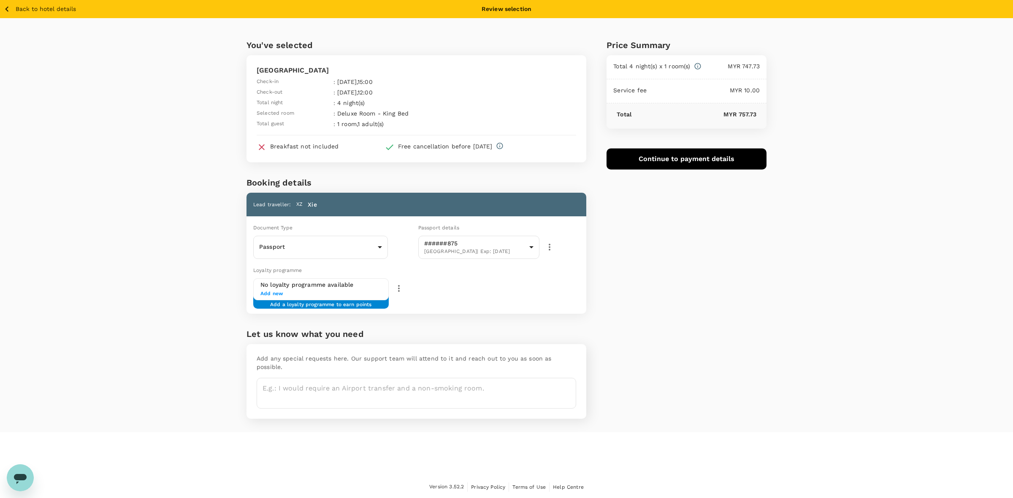
click at [174, 169] on div "You've selected KK Times Square Hotel Check-in : 08 Oct 2025 , 15:00 Check-out …" at bounding box center [506, 225] width 1013 height 414
click at [581, 157] on button "Continue to payment details" at bounding box center [686, 159] width 160 height 21
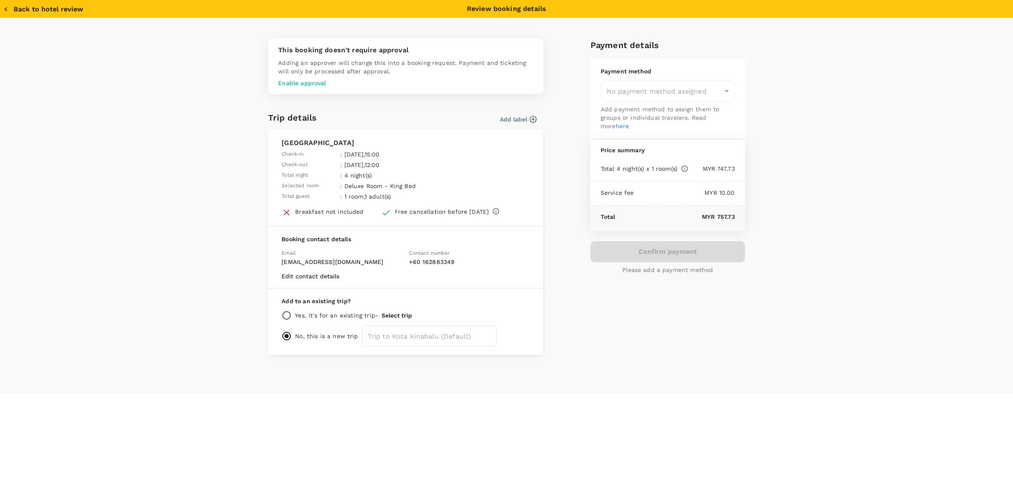
type input "9e431c6f-2823-4cc2-be3e-fbfab332714f"
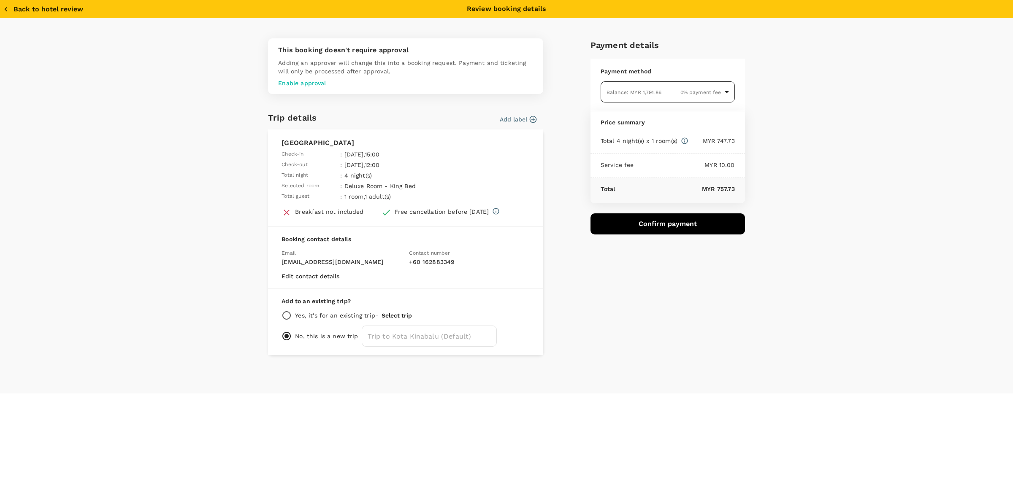
click at [581, 98] on body "Back to hotel details Review selection You've selected KK Times Square Hotel Ch…" at bounding box center [506, 249] width 1013 height 499
click at [581, 130] on div "Balance : MYR 1,791.86" at bounding box center [634, 135] width 55 height 10
click at [581, 197] on div "This booking doesn't require approval Adding an approver will change this into …" at bounding box center [506, 206] width 1013 height 376
click at [581, 217] on button "Confirm payment" at bounding box center [667, 224] width 154 height 21
click at [222, 321] on div "This booking doesn't require approval Adding an approver will change this into …" at bounding box center [506, 206] width 1013 height 376
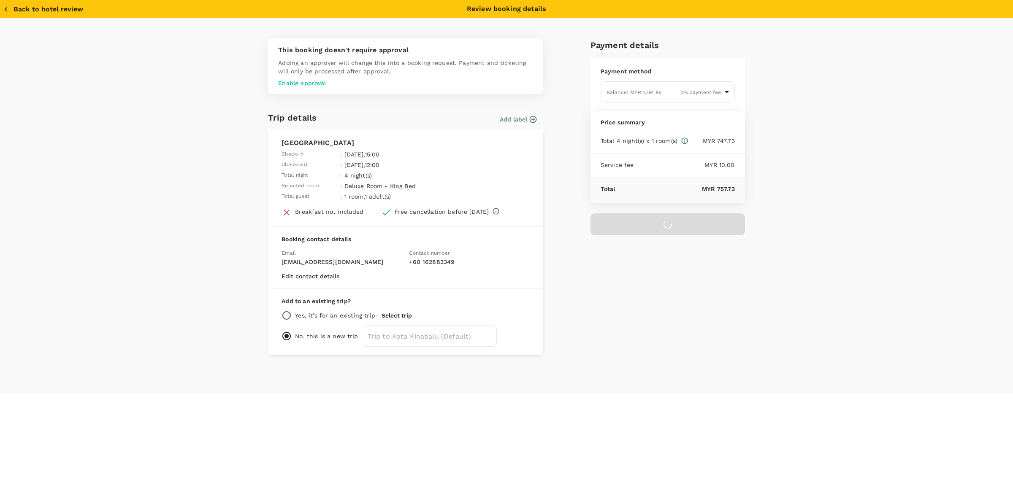
click at [581, 322] on div "This booking doesn't require approval Adding an approver will change this into …" at bounding box center [506, 206] width 1013 height 376
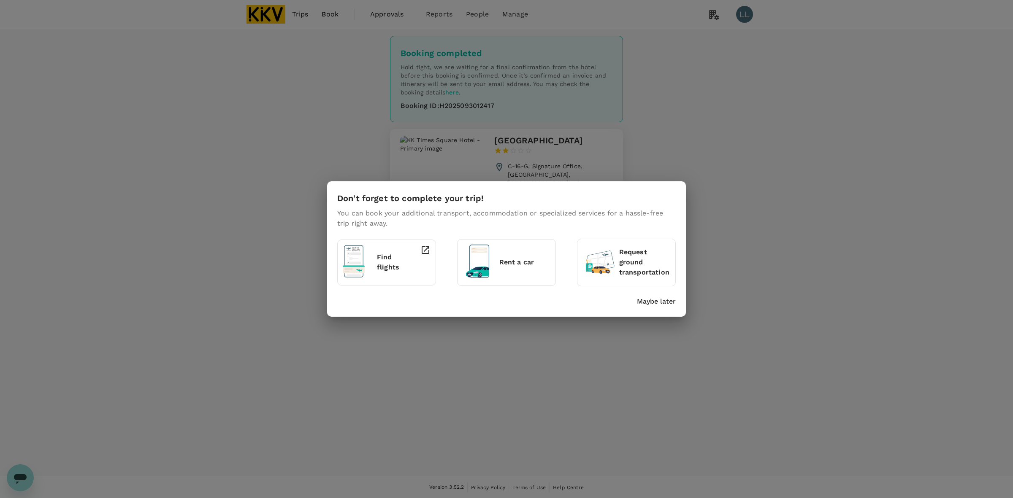
click at [663, 302] on p "Maybe later" at bounding box center [656, 302] width 39 height 10
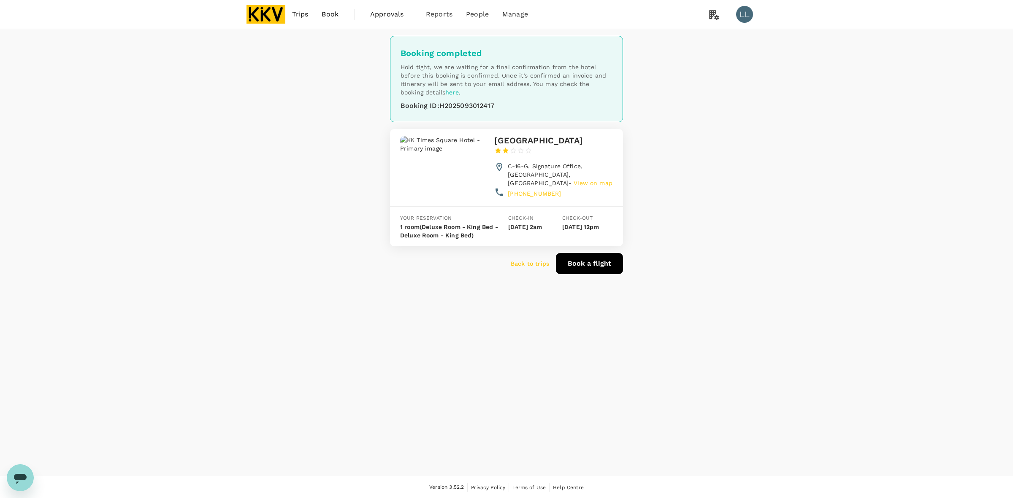
click at [530, 268] on p "Back to trips" at bounding box center [530, 264] width 38 height 8
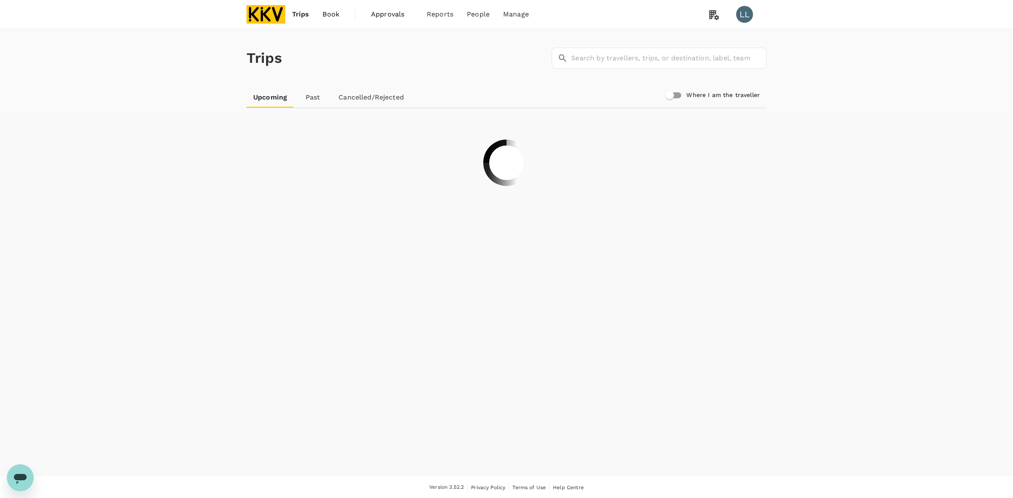
click at [273, 16] on img at bounding box center [265, 14] width 39 height 19
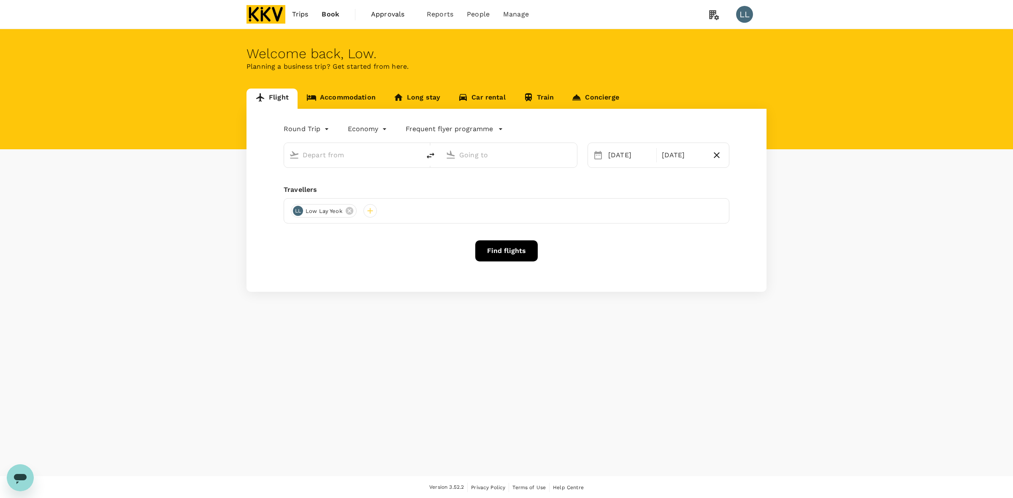
type input "Kuala Lumpur Intl ([GEOGRAPHIC_DATA])"
type input "Kota Kinabalu Intl (BKI)"
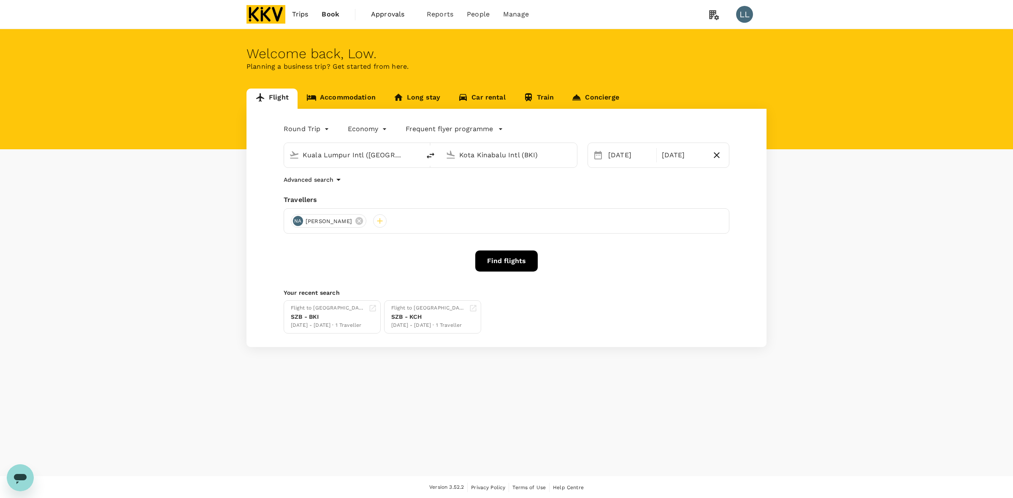
drag, startPoint x: 575, startPoint y: 385, endPoint x: 511, endPoint y: 263, distance: 138.2
click at [575, 385] on div "Welcome back , Low . Planning a business trip? Get started from here. Flight Ac…" at bounding box center [506, 252] width 1013 height 447
click at [634, 155] on div "[DATE]" at bounding box center [630, 155] width 50 height 17
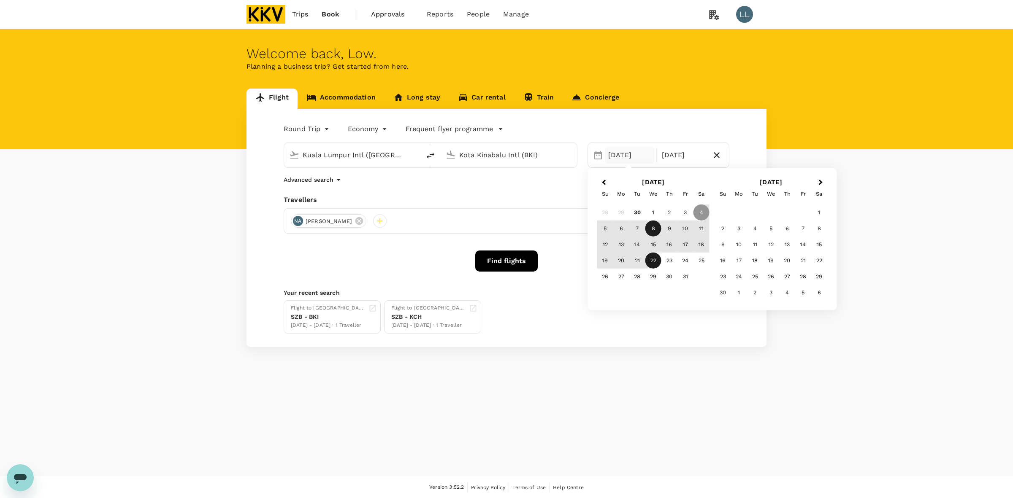
click at [658, 227] on div "8" at bounding box center [653, 229] width 16 height 16
click at [598, 247] on div "12" at bounding box center [605, 245] width 16 height 16
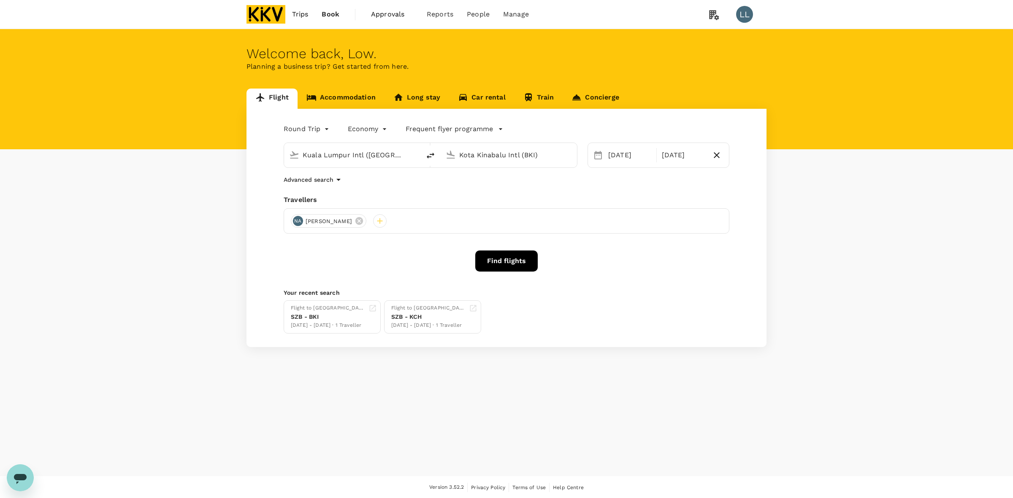
click at [606, 277] on div "Round Trip roundtrip Economy economy Frequent flyer programme [GEOGRAPHIC_DATA]…" at bounding box center [506, 228] width 520 height 238
click at [364, 217] on icon at bounding box center [358, 220] width 9 height 9
click at [294, 220] on div at bounding box center [298, 221] width 14 height 14
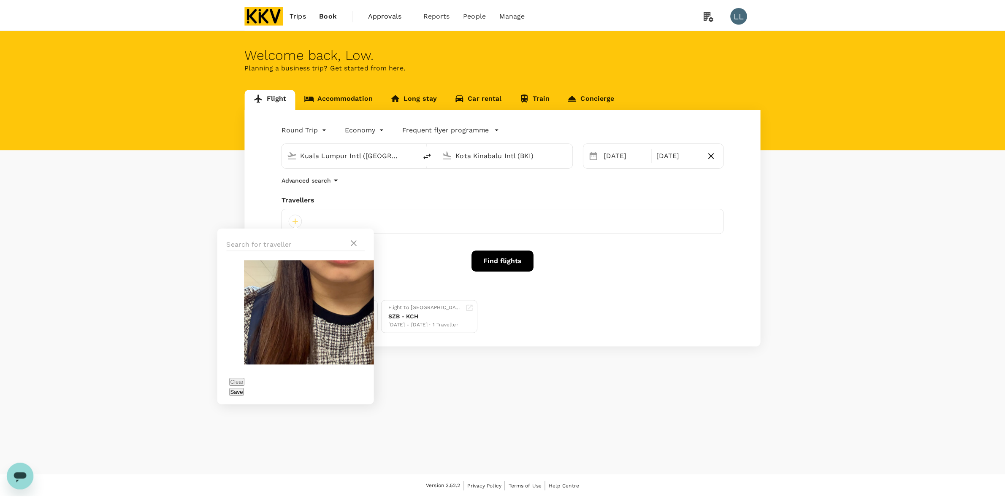
scroll to position [787, 0]
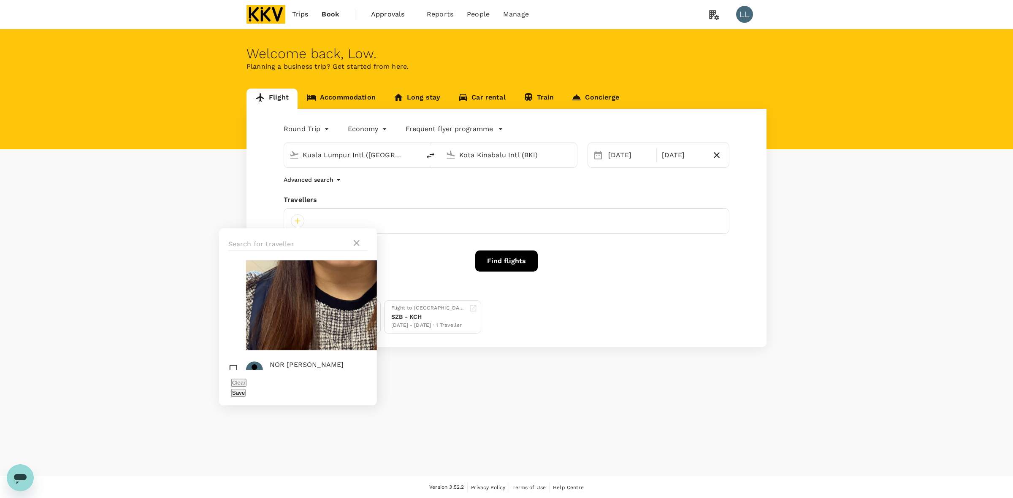
checkbox input "true"
click at [351, 388] on div "Save" at bounding box center [297, 393] width 133 height 10
click at [246, 389] on button "Save" at bounding box center [238, 393] width 14 height 8
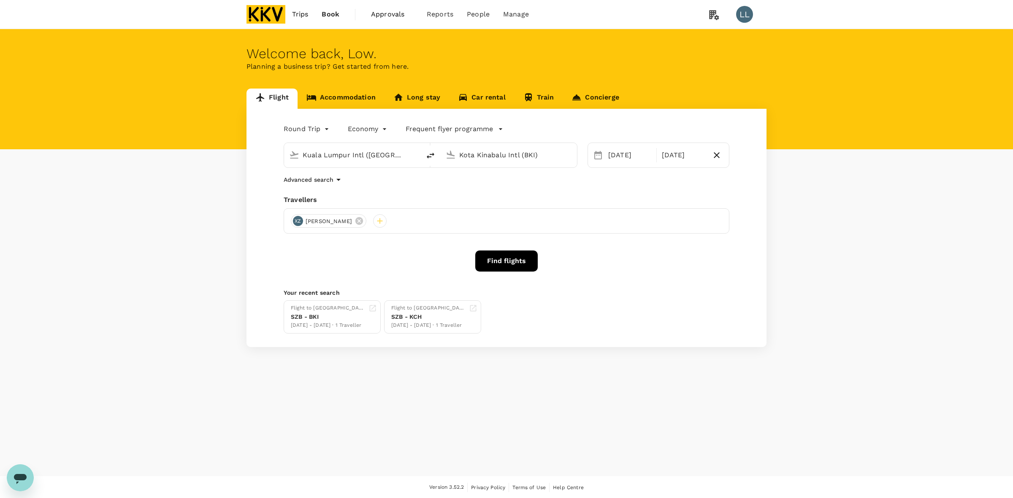
click at [504, 265] on button "Find flights" at bounding box center [506, 261] width 62 height 21
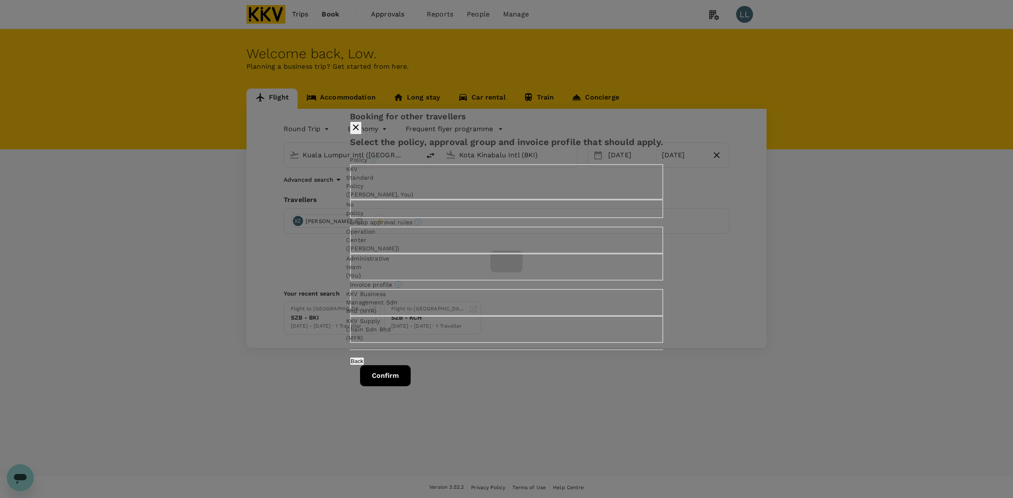
click at [396, 342] on p "KKV Supply Chain Sdn Bhd (MYR)" at bounding box center [371, 329] width 50 height 25
click at [472, 360] on input "KKV Supply Chain Sdn Bhd (MYR)" at bounding box center [506, 249] width 1013 height 498
click at [411, 387] on button "Confirm" at bounding box center [385, 375] width 51 height 21
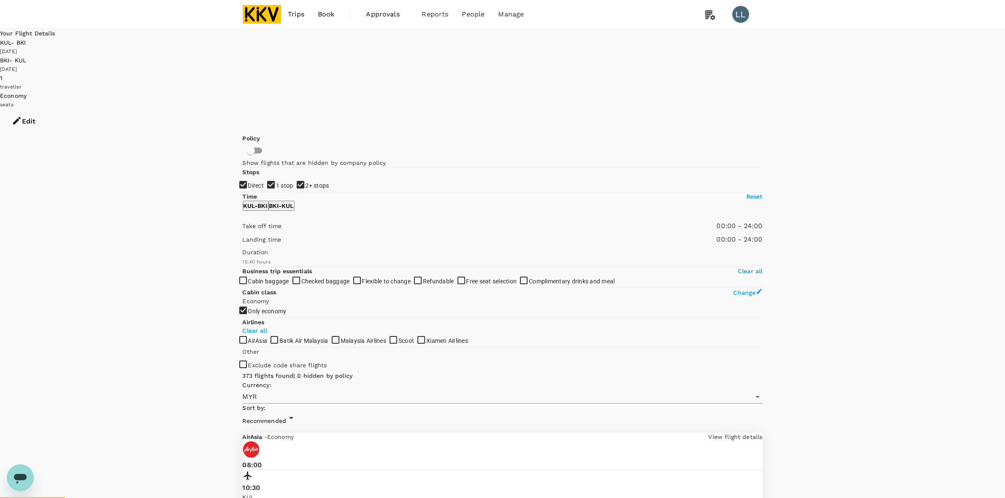
drag, startPoint x: 200, startPoint y: 179, endPoint x: 175, endPoint y: 176, distance: 24.7
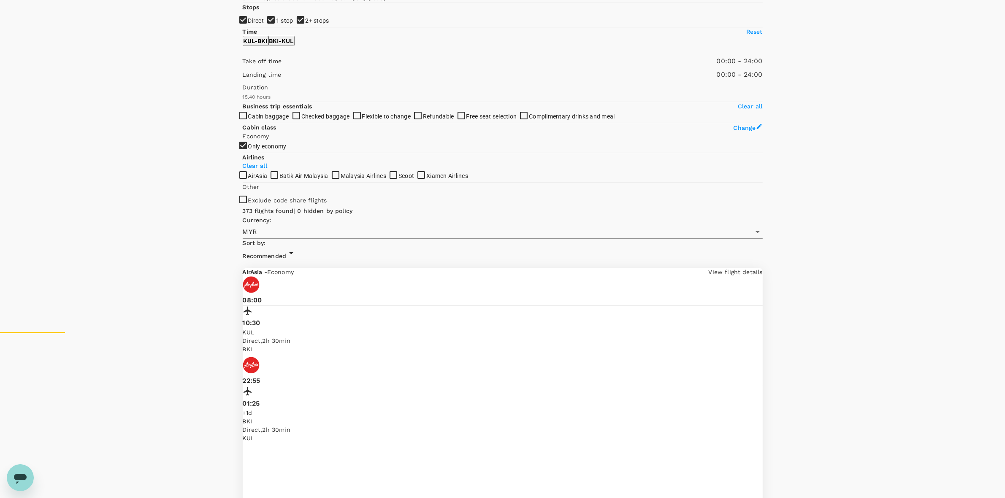
scroll to position [211, 0]
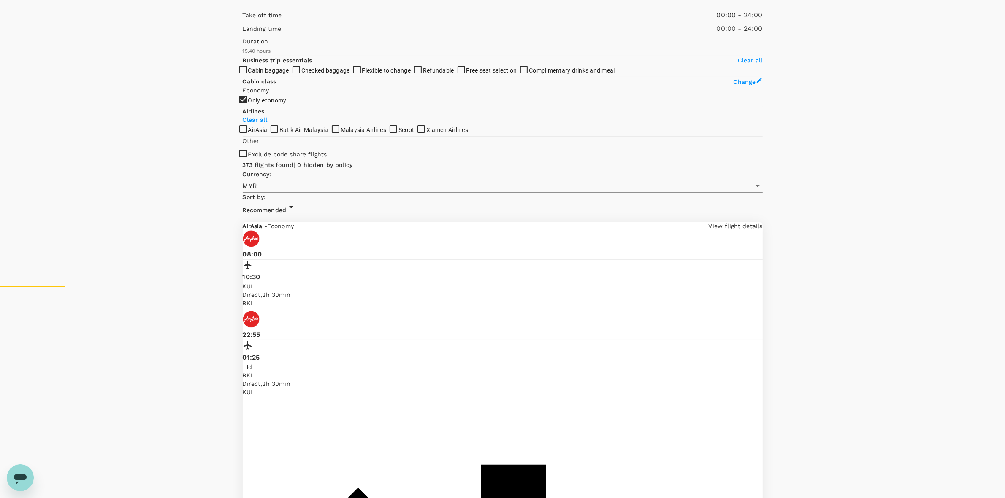
drag, startPoint x: 154, startPoint y: 84, endPoint x: 157, endPoint y: 64, distance: 21.0
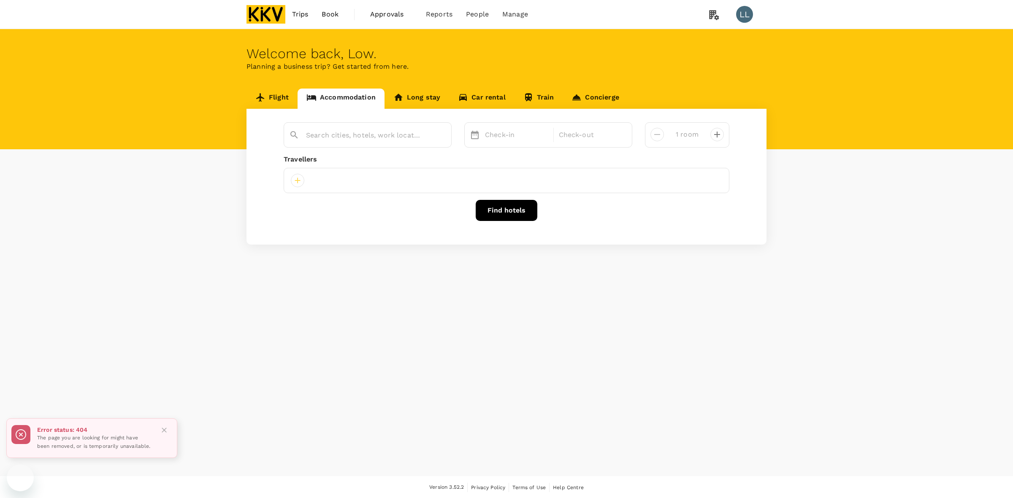
type input "[GEOGRAPHIC_DATA] 2"
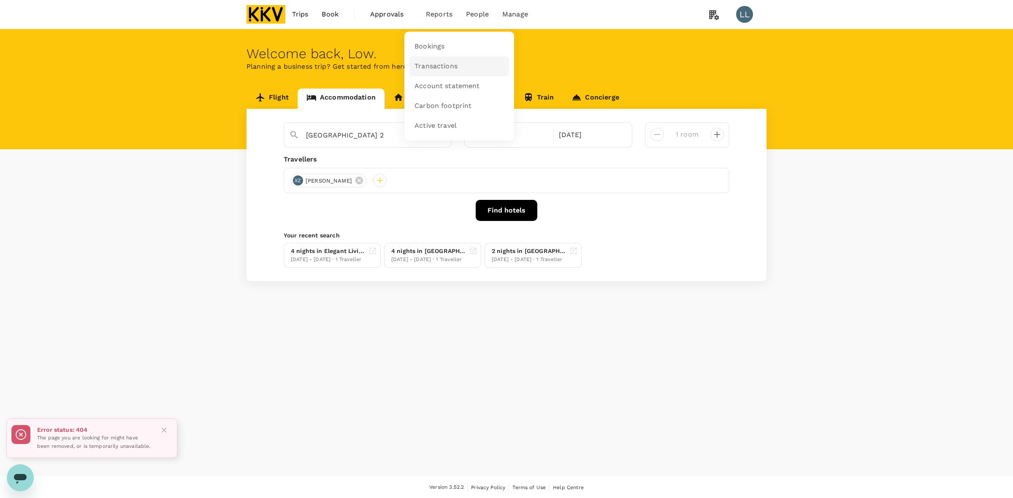
click at [440, 67] on span "Transactions" at bounding box center [435, 67] width 43 height 10
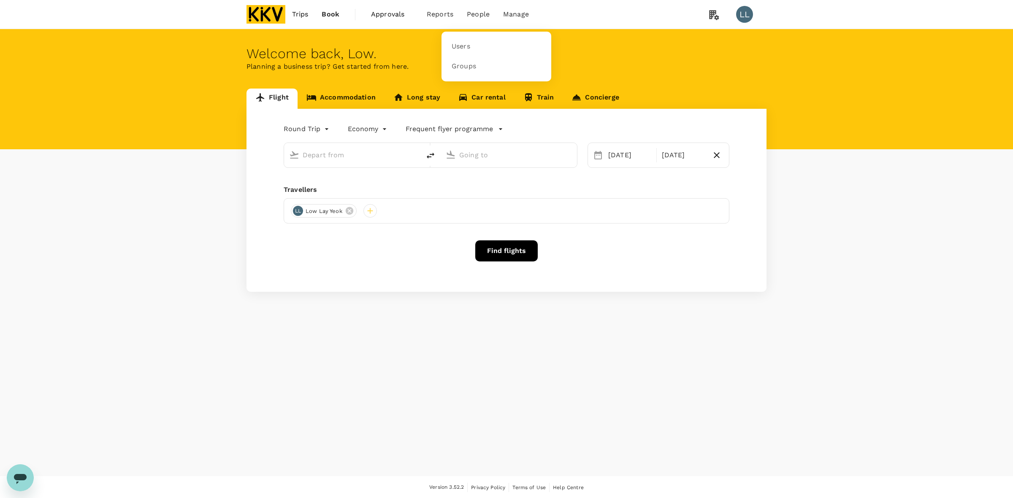
type input "Kuala Lumpur Intl ([GEOGRAPHIC_DATA])"
type input "Kota Kinabalu Intl (BKI)"
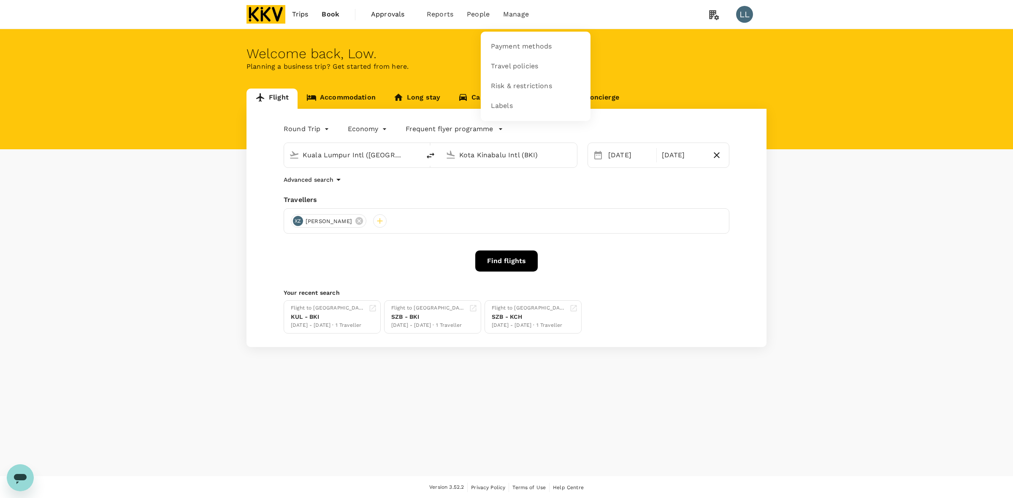
click at [509, 9] on span "Manage" at bounding box center [516, 14] width 26 height 10
click at [511, 39] on link "Payment methods" at bounding box center [536, 47] width 100 height 20
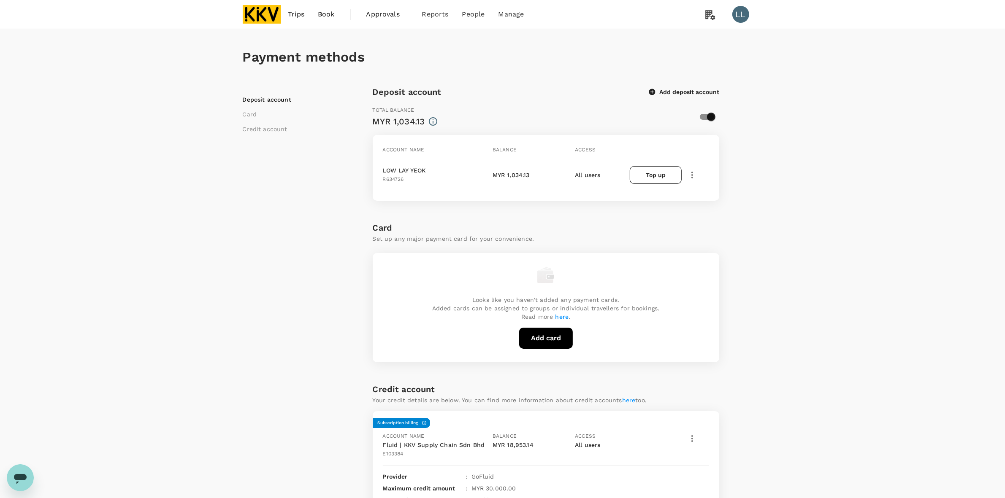
click at [778, 326] on div "Payment methods Deposit account Card Credit account Deposit account Add deposit…" at bounding box center [502, 361] width 1005 height 665
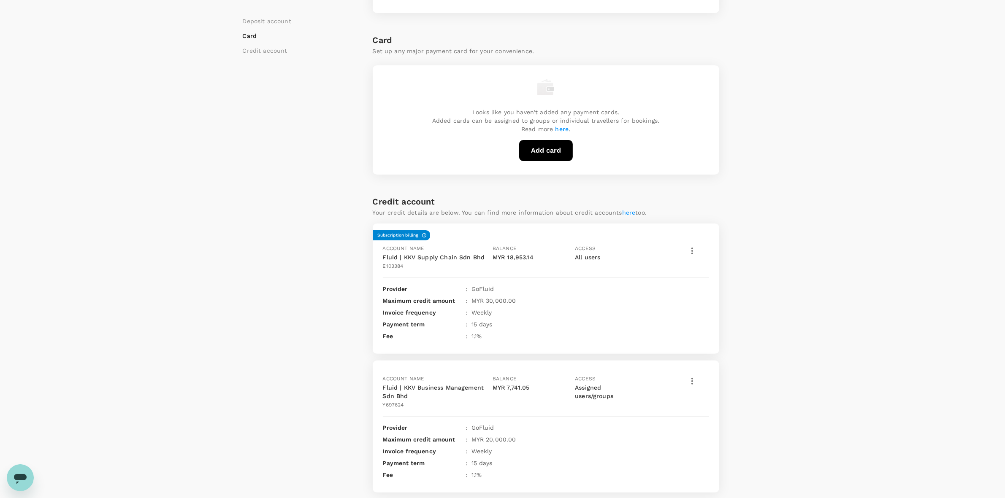
scroll to position [214, 0]
